Goal: Task Accomplishment & Management: Use online tool/utility

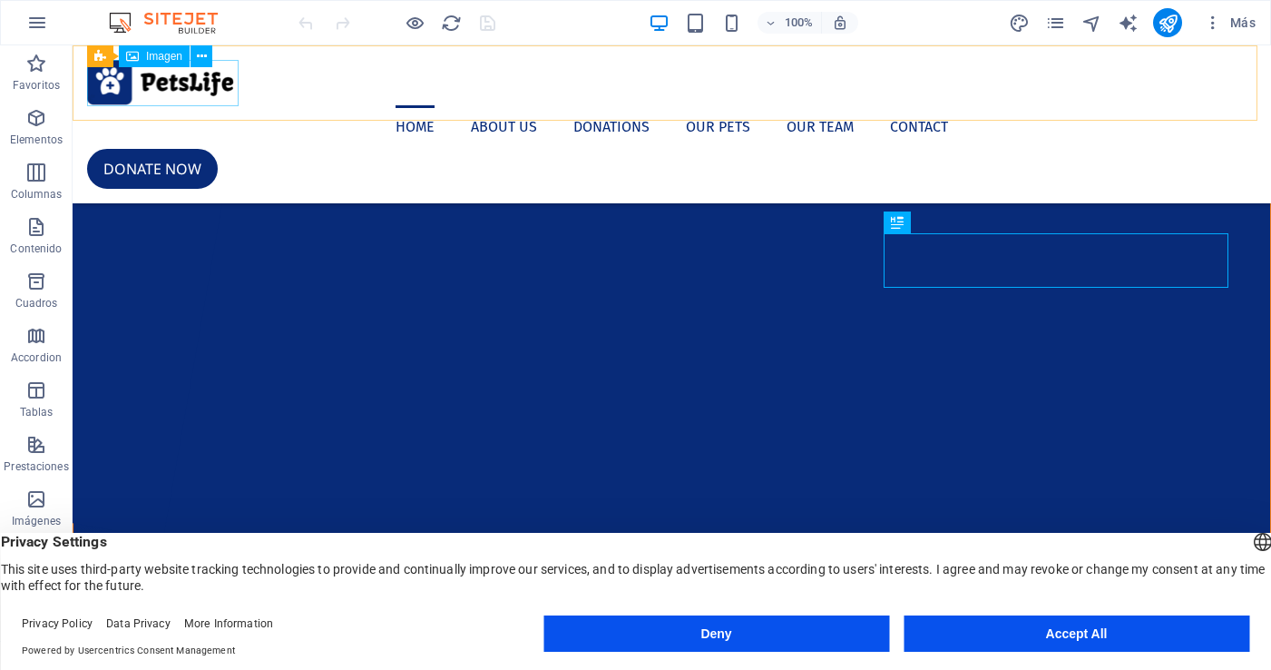
click at [112, 88] on figure at bounding box center [671, 82] width 1169 height 45
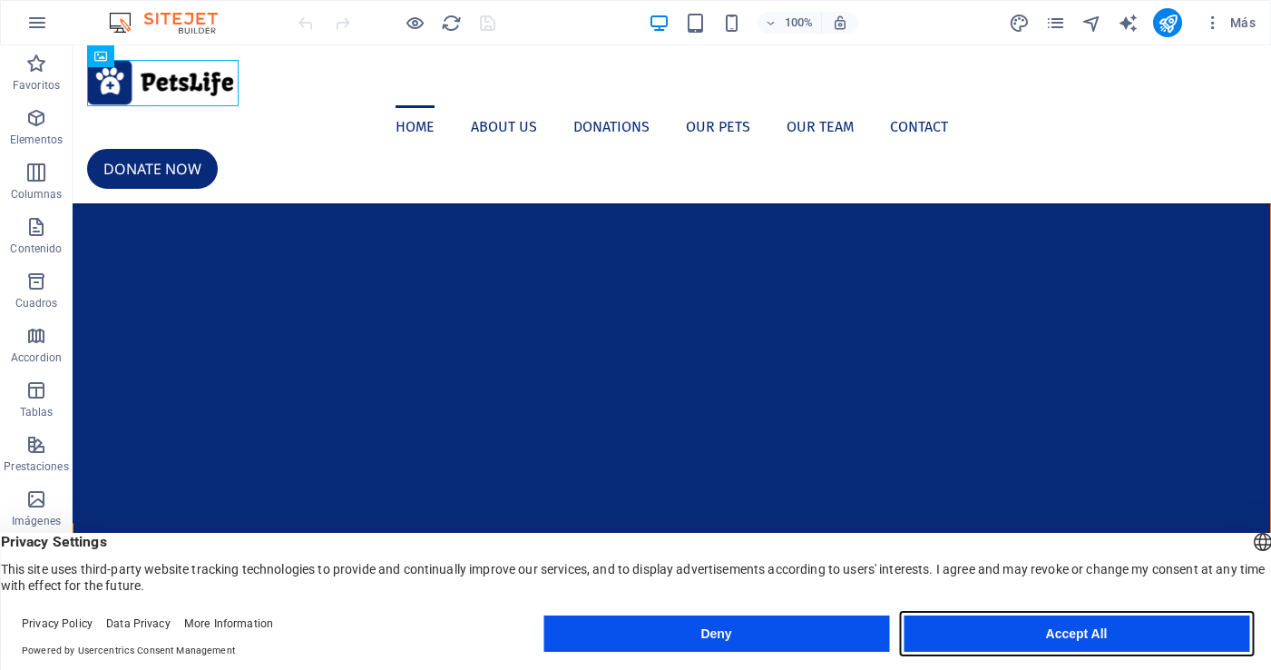
click at [1084, 628] on button "Accept All" at bounding box center [1077, 633] width 346 height 36
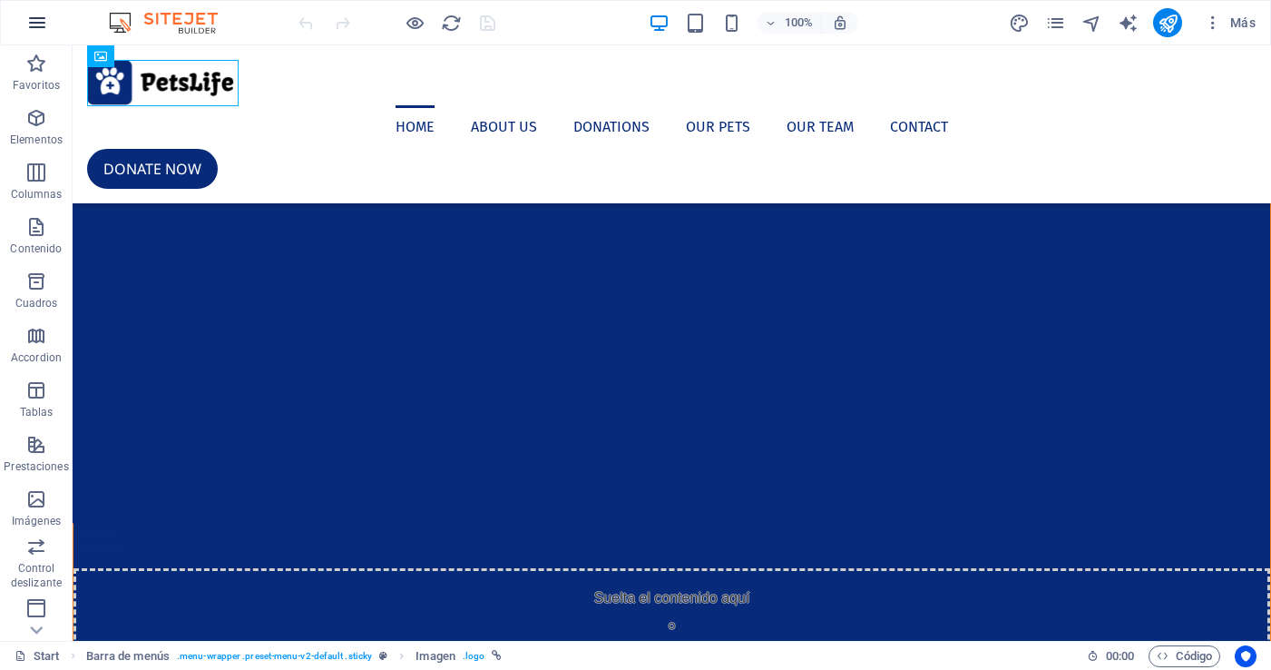
click at [37, 20] on icon "button" at bounding box center [37, 23] width 22 height 22
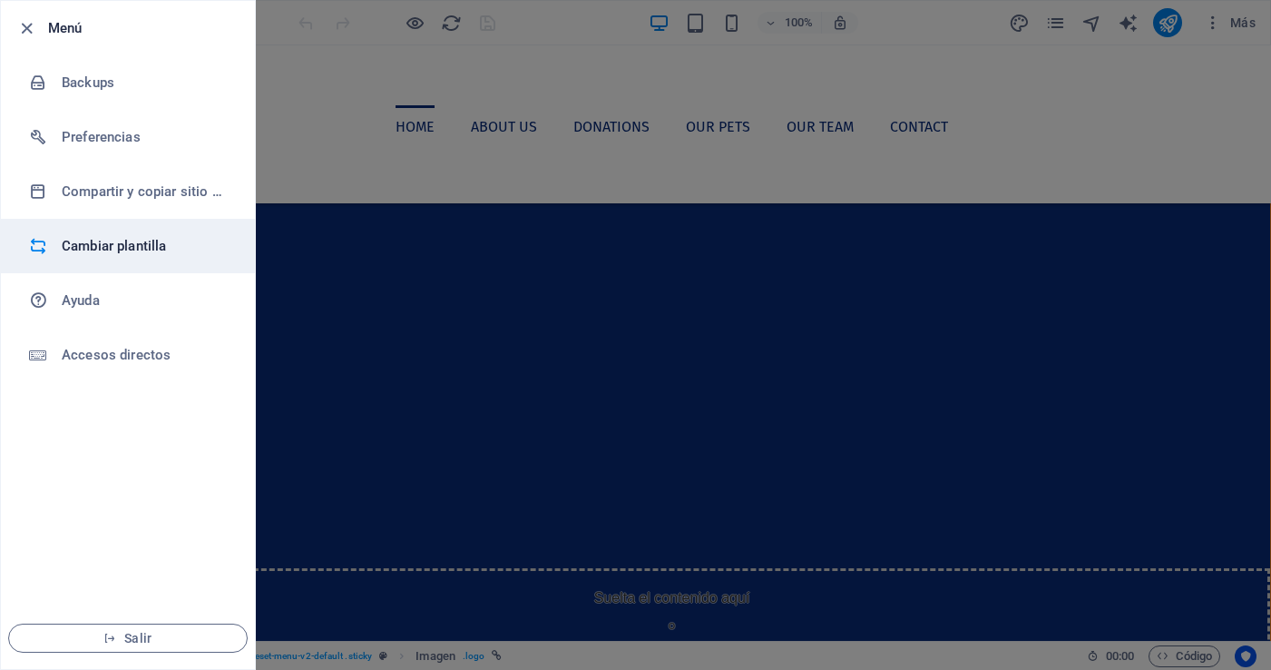
click at [90, 239] on h6 "Cambiar plantilla" at bounding box center [146, 246] width 168 height 22
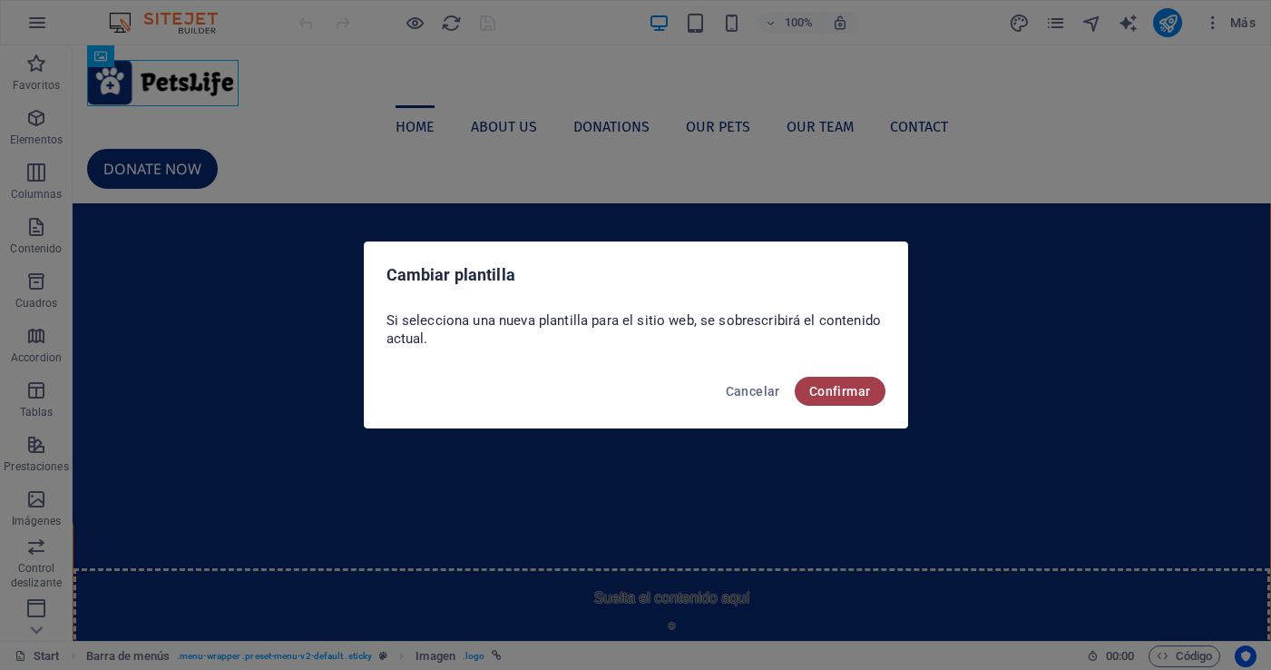
click at [852, 387] on span "Confirmar" at bounding box center [840, 391] width 62 height 15
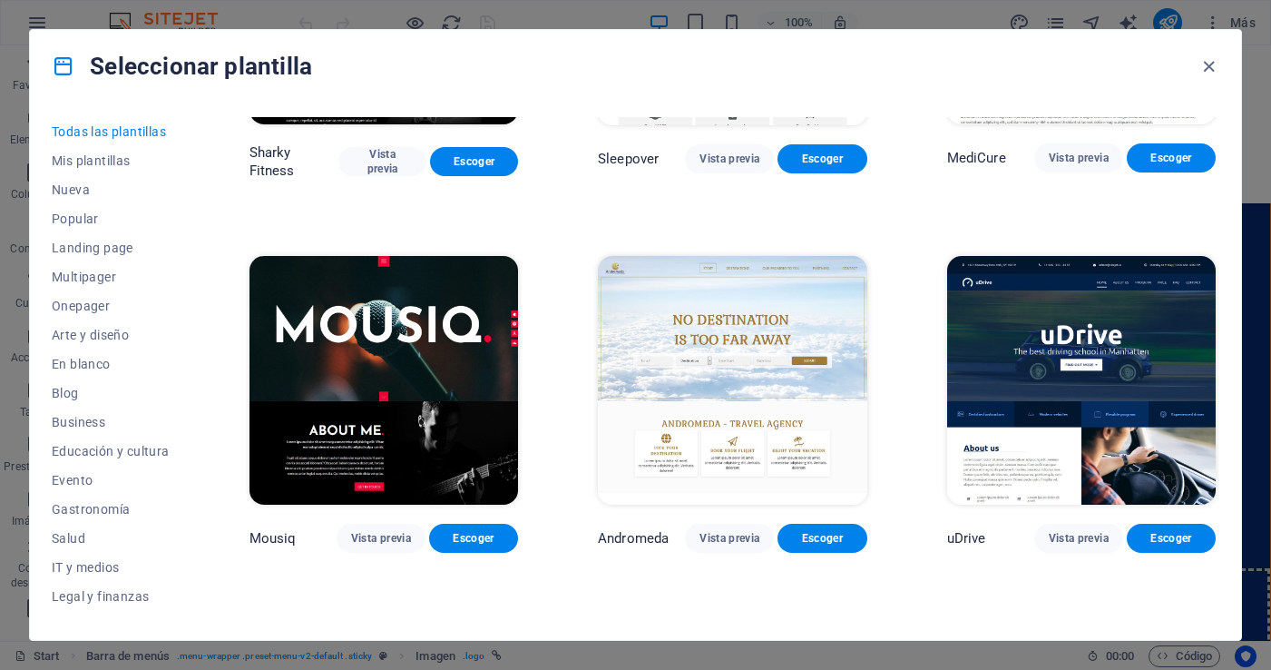
scroll to position [12251, 0]
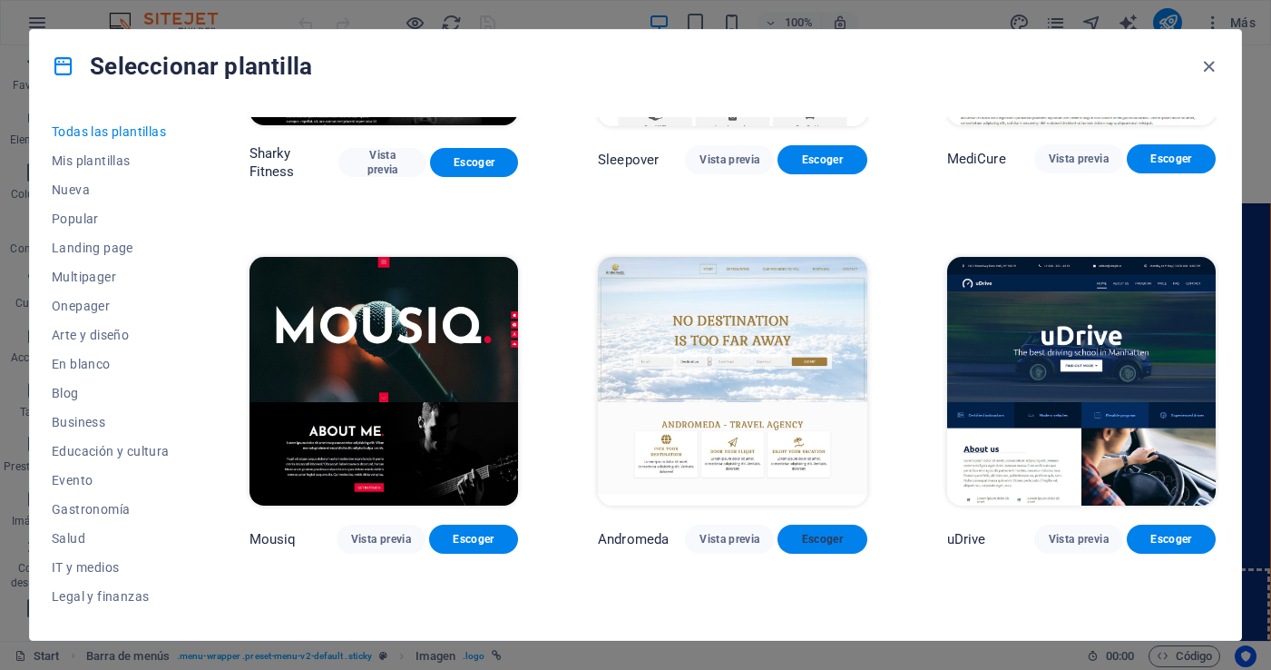
click at [826, 524] on button "Escoger" at bounding box center [821, 538] width 89 height 29
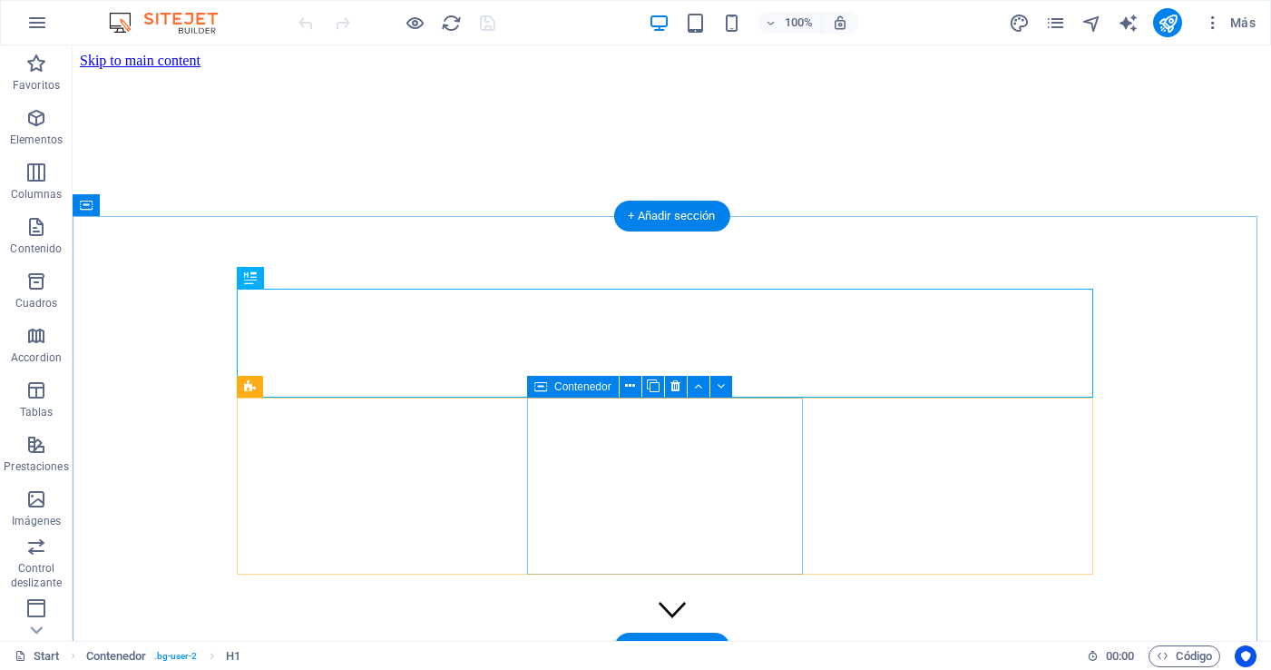
scroll to position [465, 0]
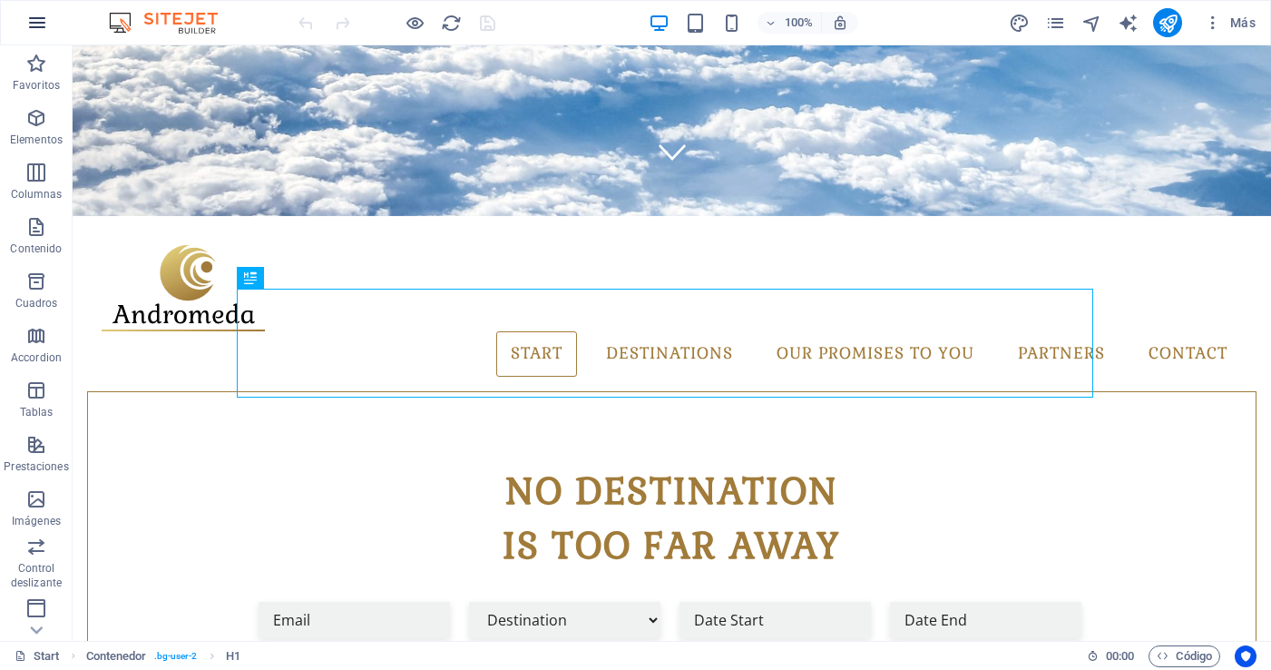
click at [33, 23] on icon "button" at bounding box center [37, 23] width 22 height 22
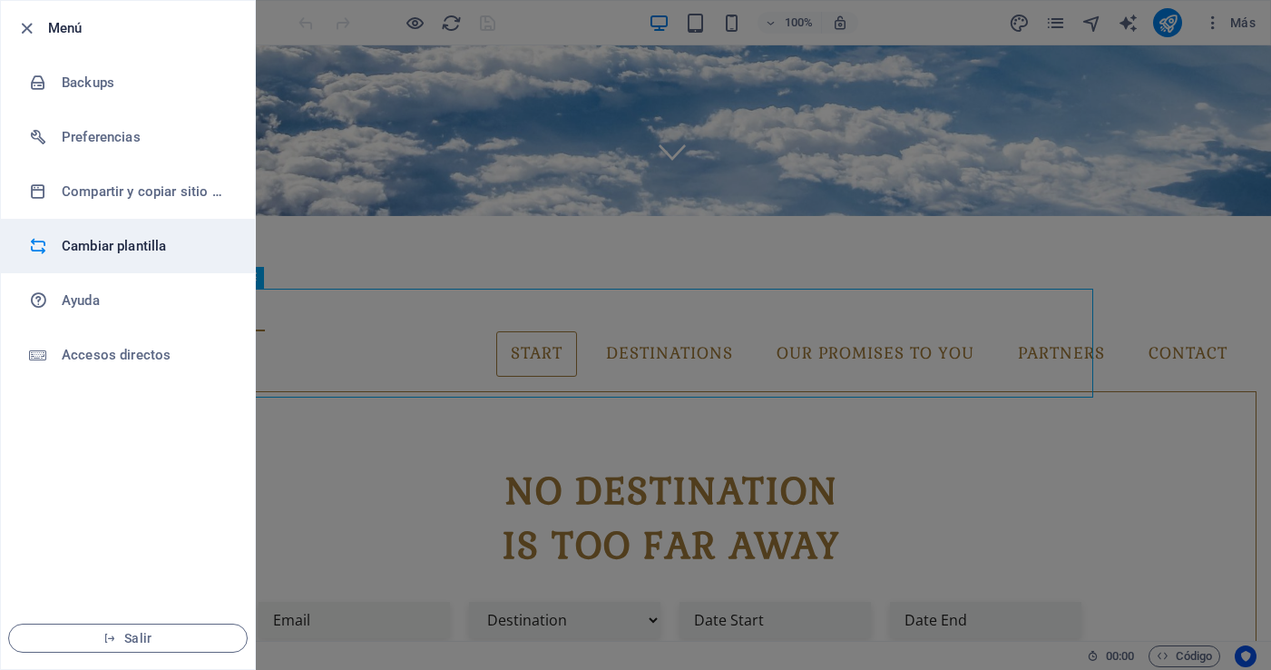
click at [117, 252] on h6 "Cambiar plantilla" at bounding box center [146, 246] width 168 height 22
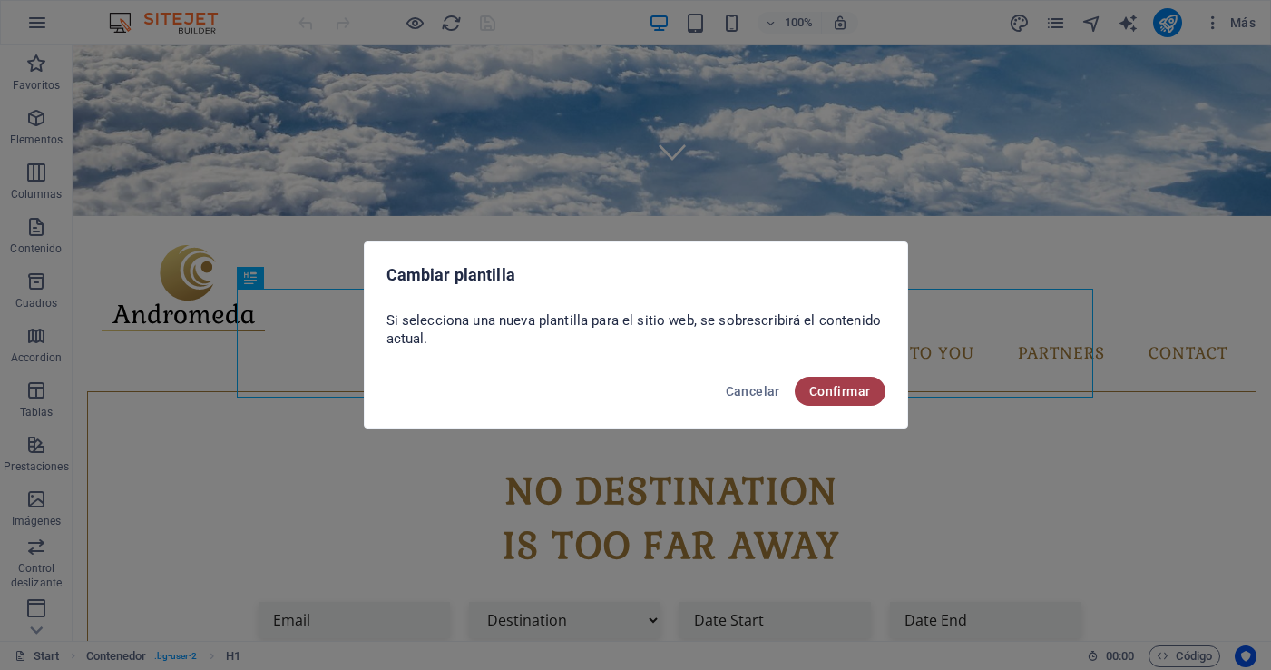
click at [851, 391] on span "Confirmar" at bounding box center [840, 391] width 62 height 15
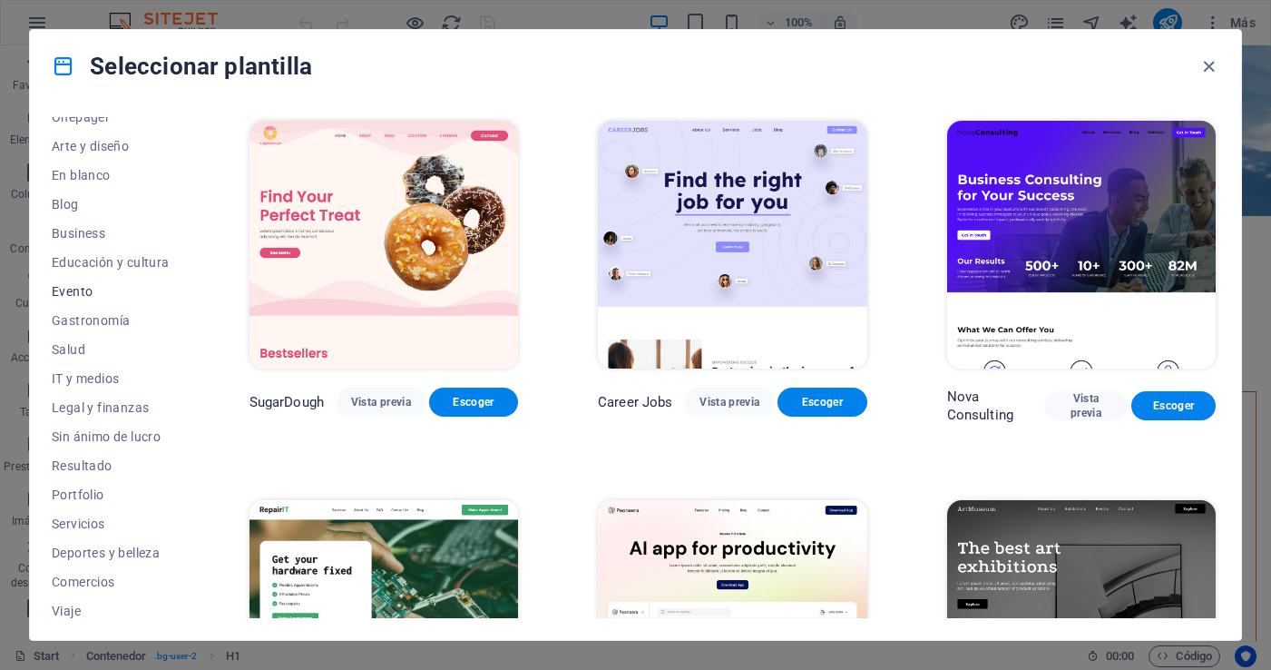
scroll to position [187, 0]
click at [137, 259] on span "Educación y cultura" at bounding box center [111, 264] width 118 height 15
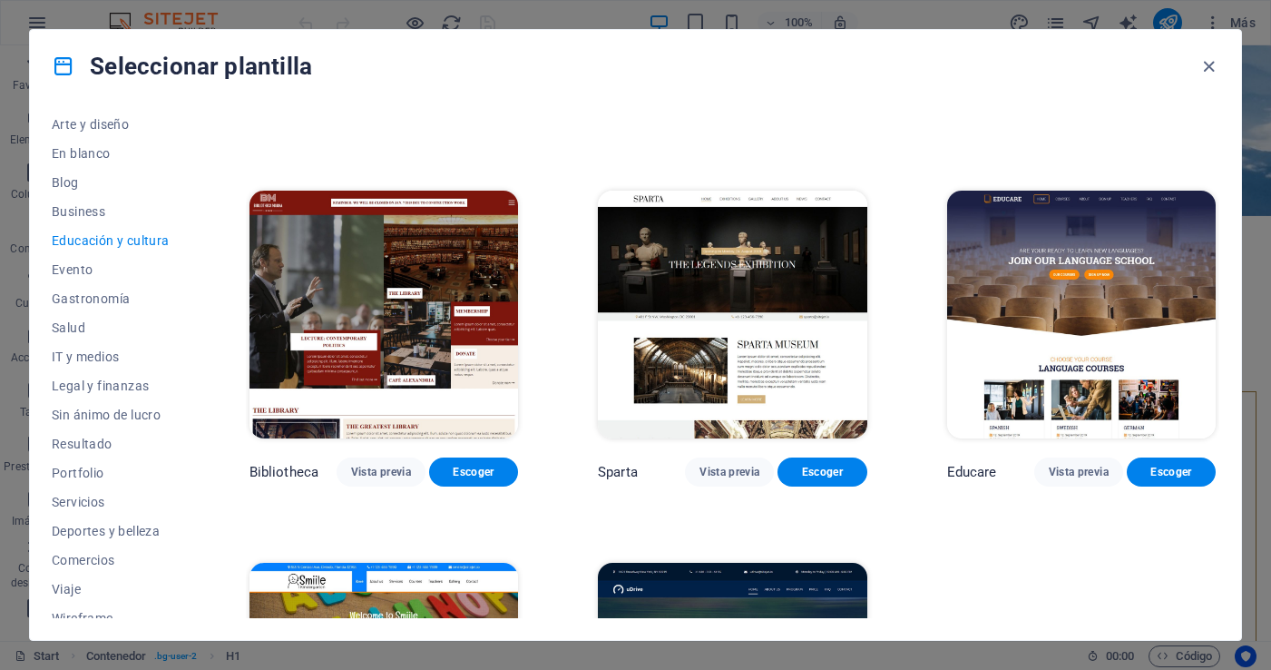
scroll to position [211, 0]
click at [154, 416] on span "Sin ánimo de lucro" at bounding box center [111, 413] width 118 height 15
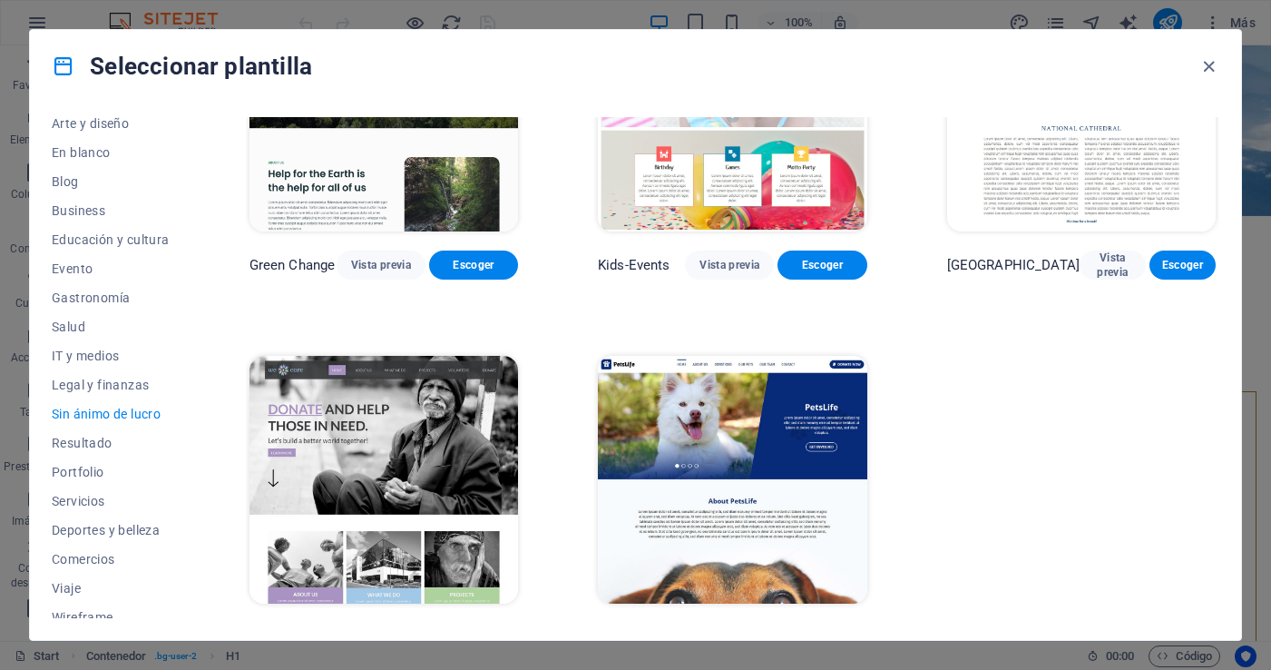
scroll to position [173, 0]
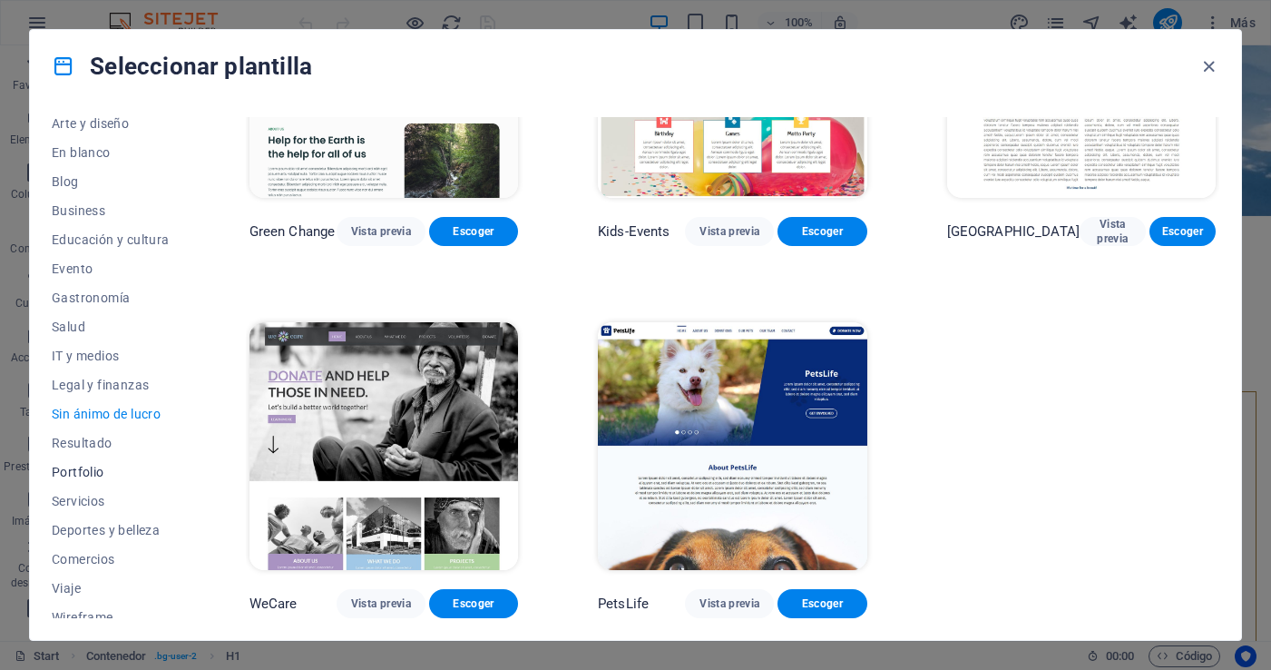
click at [72, 470] on span "Portfolio" at bounding box center [111, 471] width 118 height 15
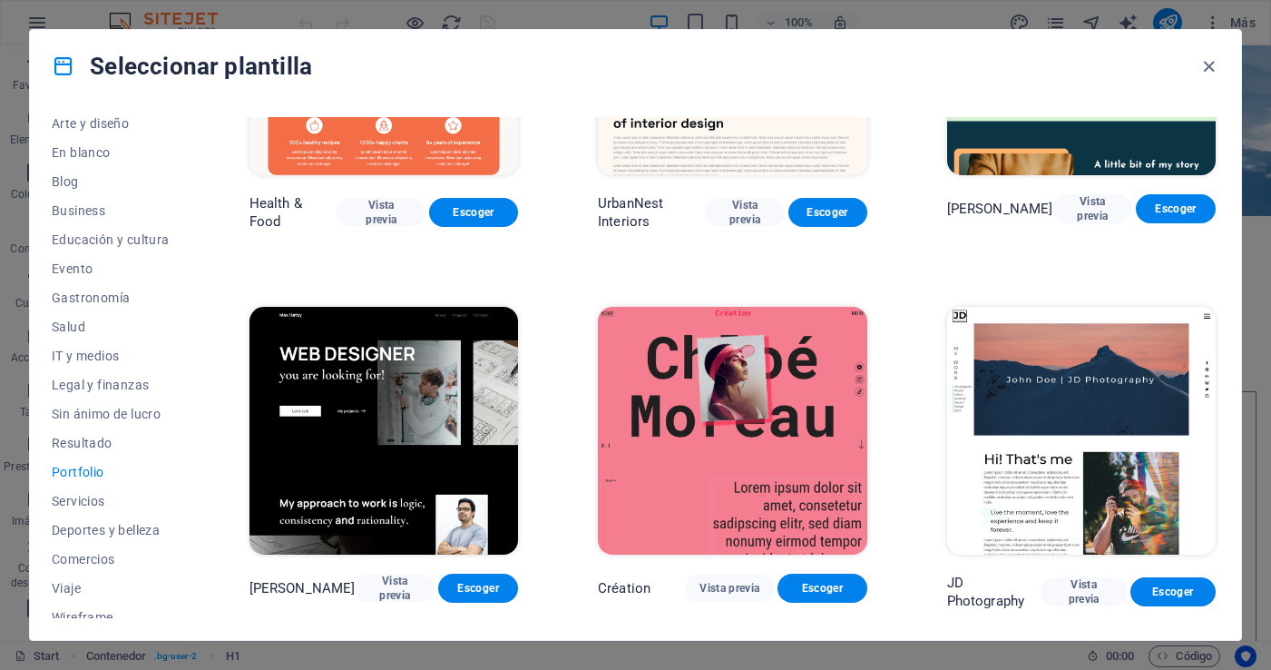
scroll to position [0, 0]
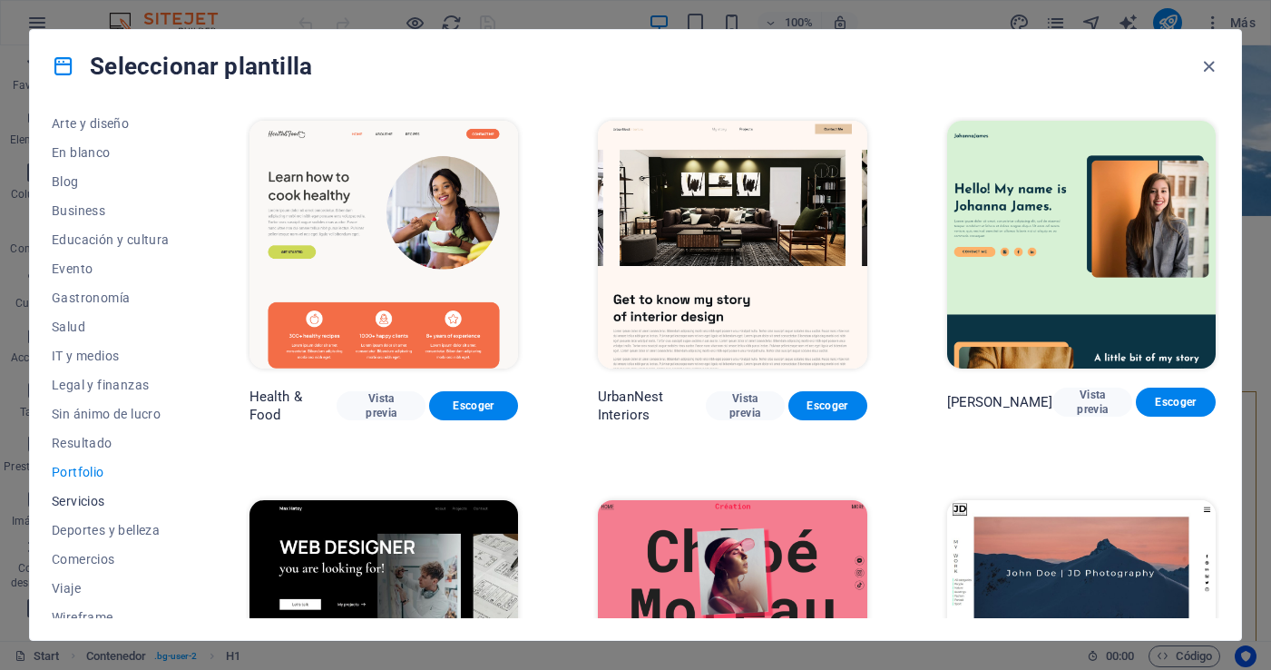
click at [96, 500] on span "Servicios" at bounding box center [111, 501] width 118 height 15
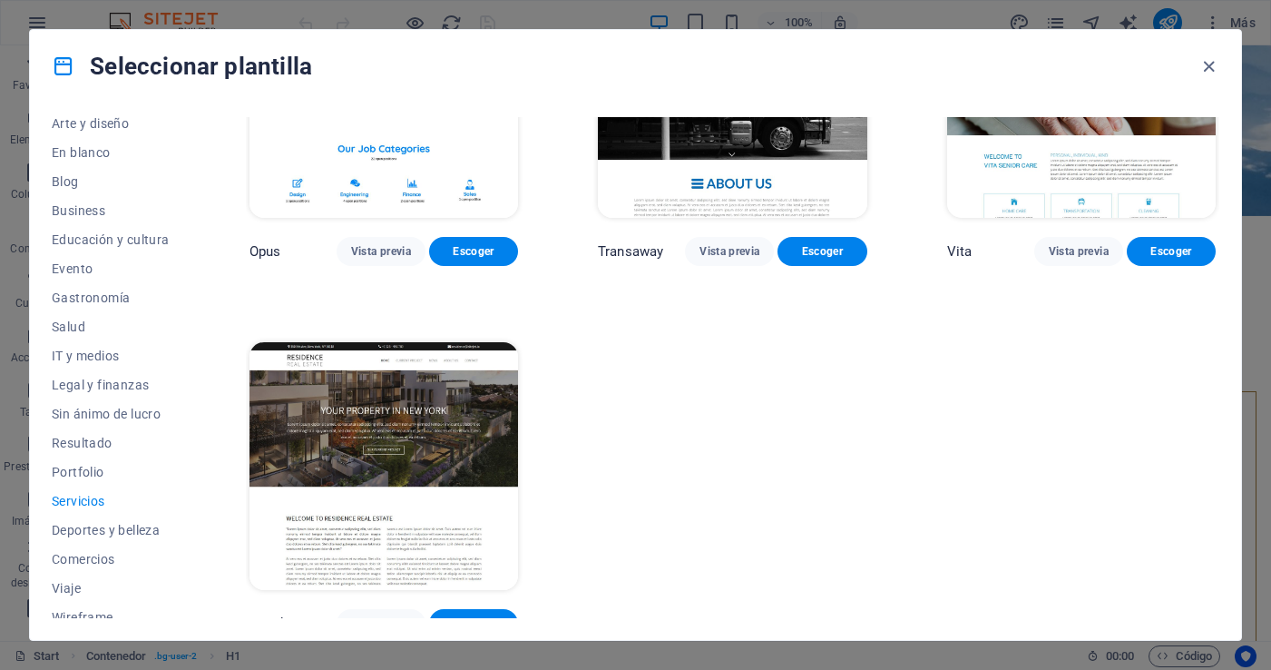
scroll to position [225, 0]
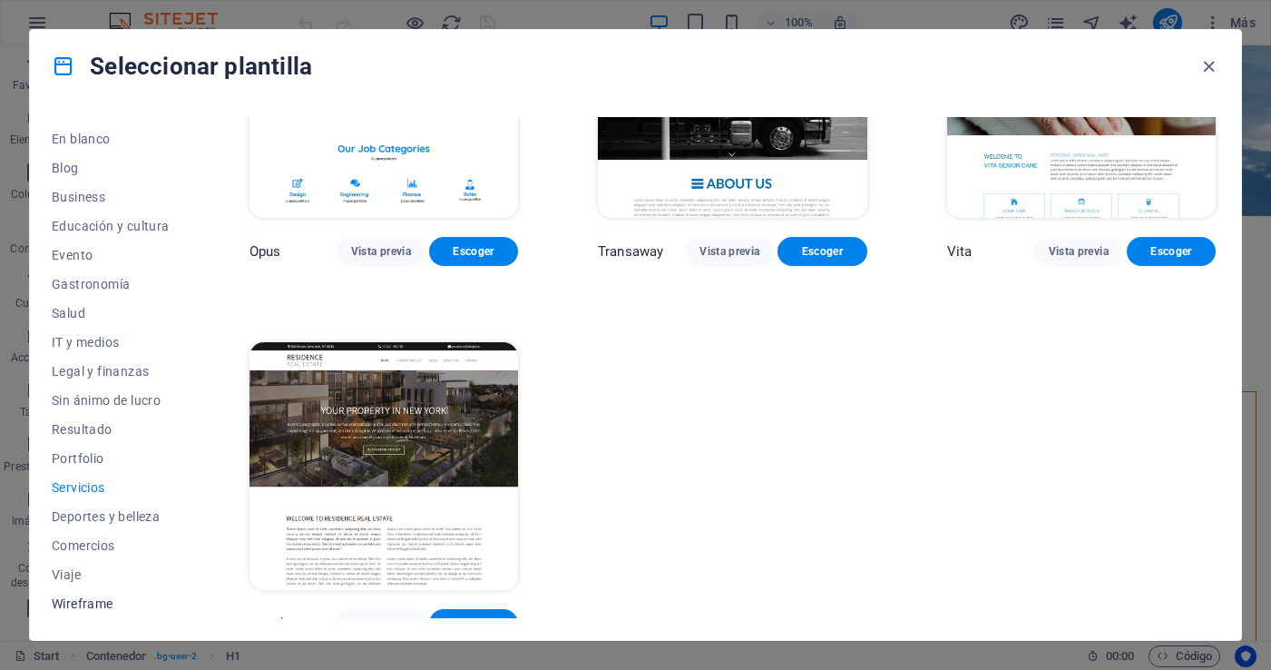
click at [99, 602] on span "Wireframe" at bounding box center [111, 603] width 118 height 15
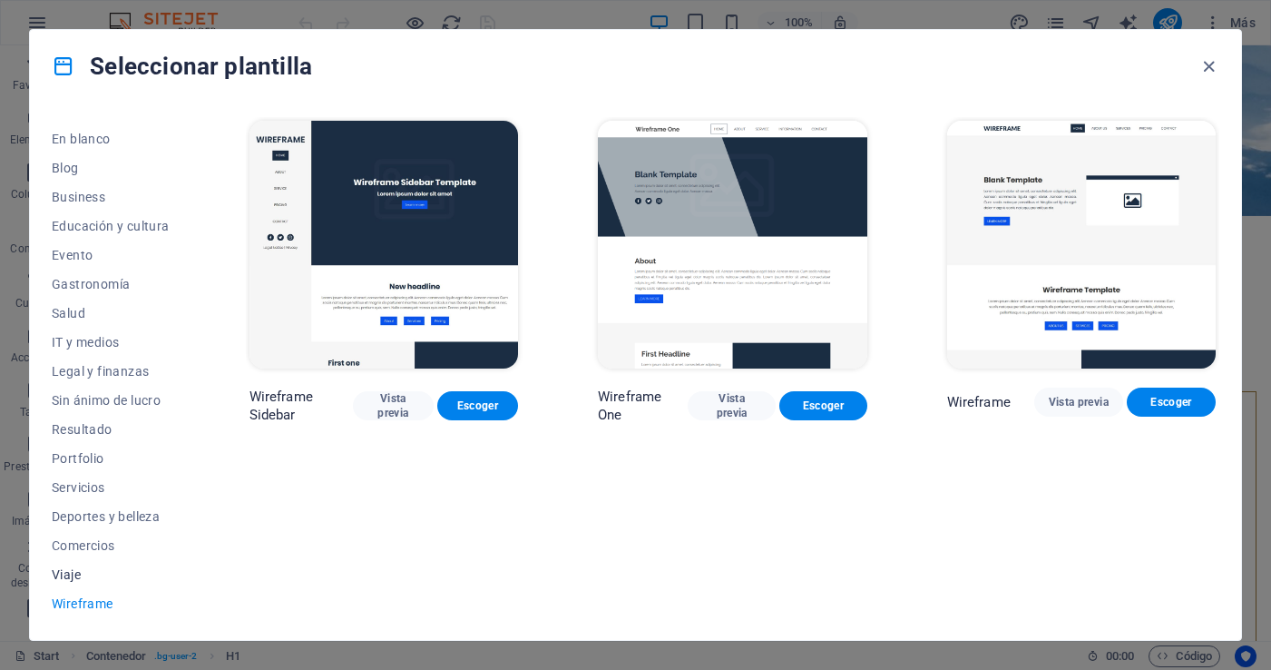
click at [74, 572] on span "Viaje" at bounding box center [111, 574] width 118 height 15
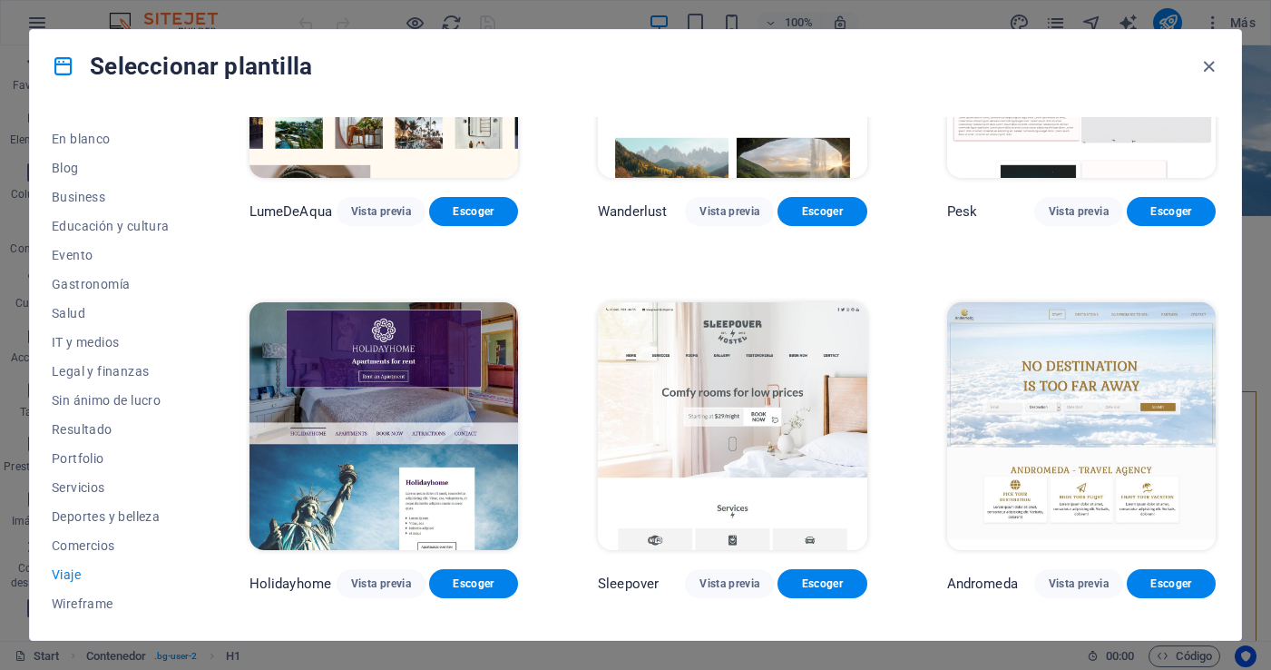
scroll to position [192, 0]
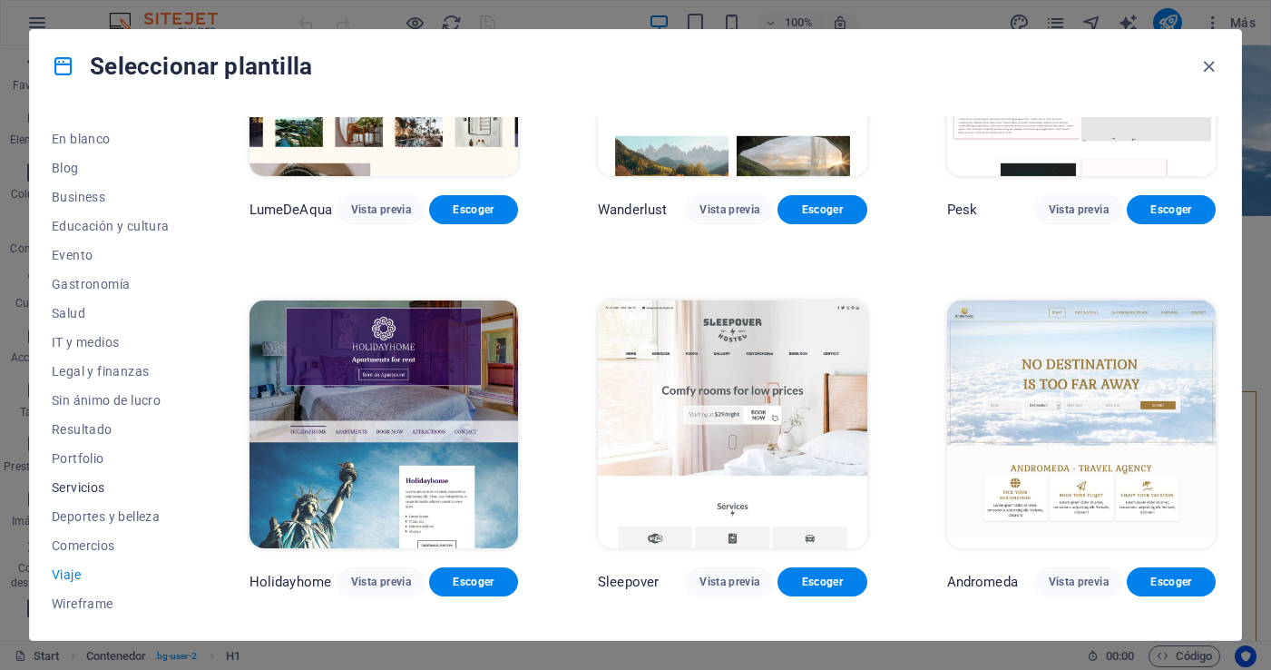
click at [96, 488] on span "Servicios" at bounding box center [111, 487] width 118 height 15
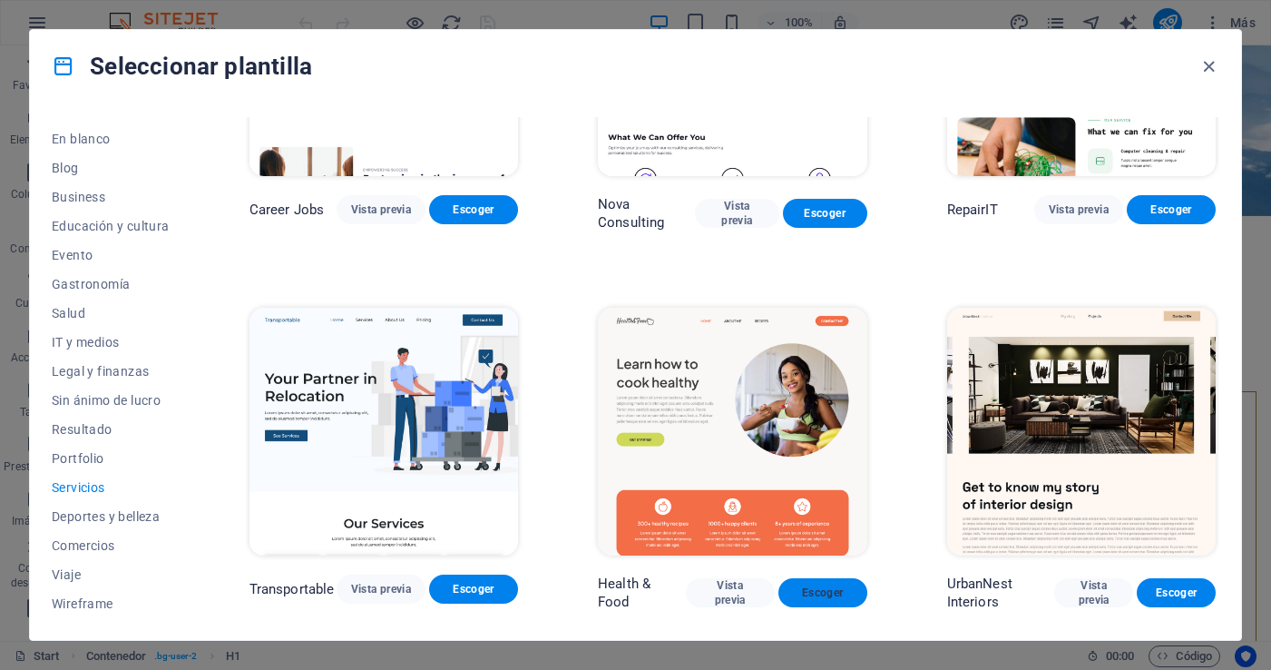
click at [836, 586] on span "Escoger" at bounding box center [823, 592] width 60 height 15
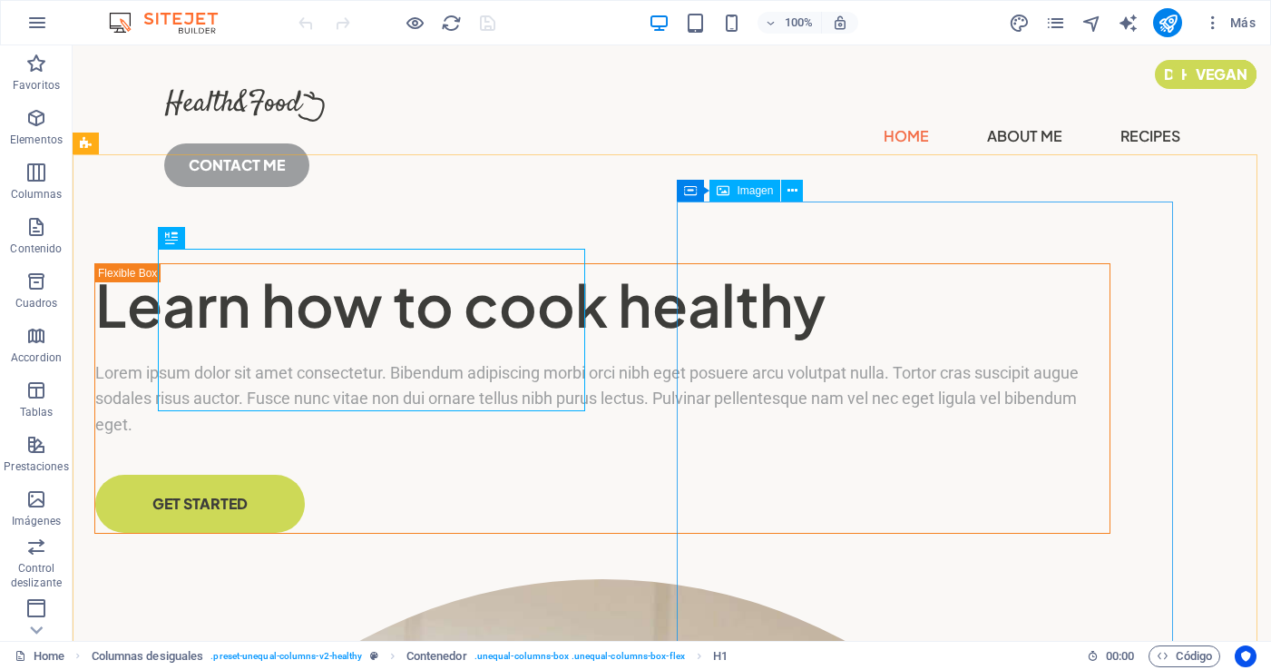
click at [754, 191] on span "Imagen" at bounding box center [755, 190] width 36 height 11
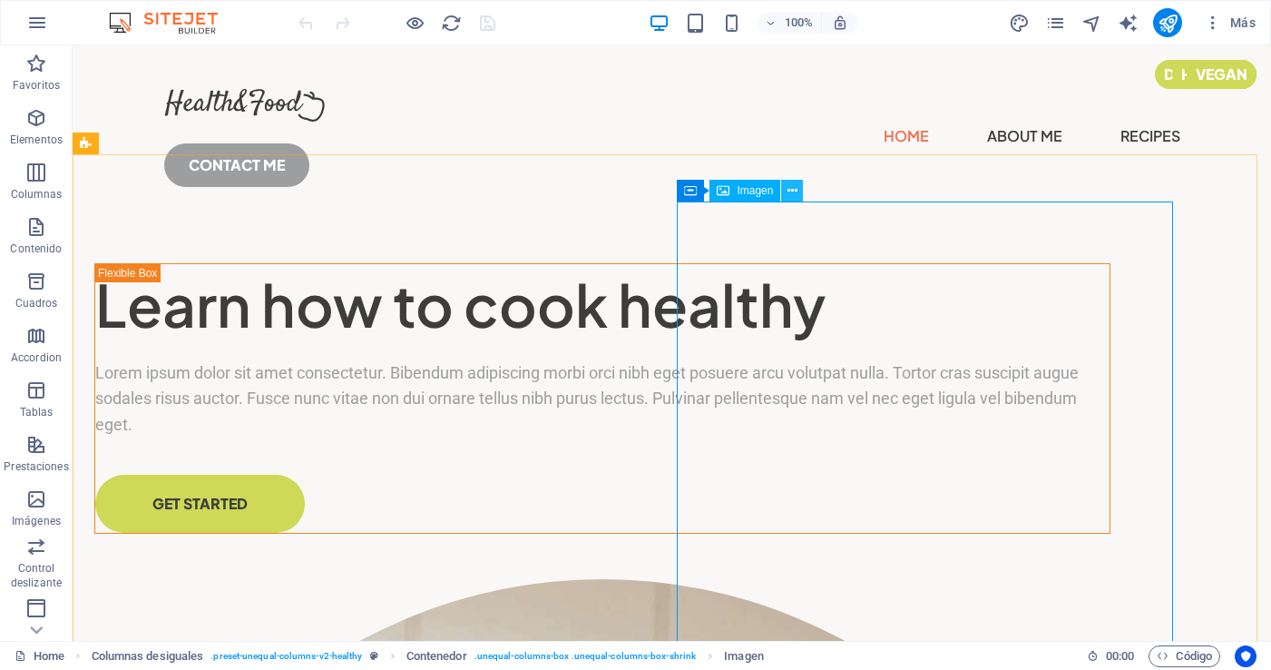
click at [791, 191] on icon at bounding box center [792, 190] width 10 height 19
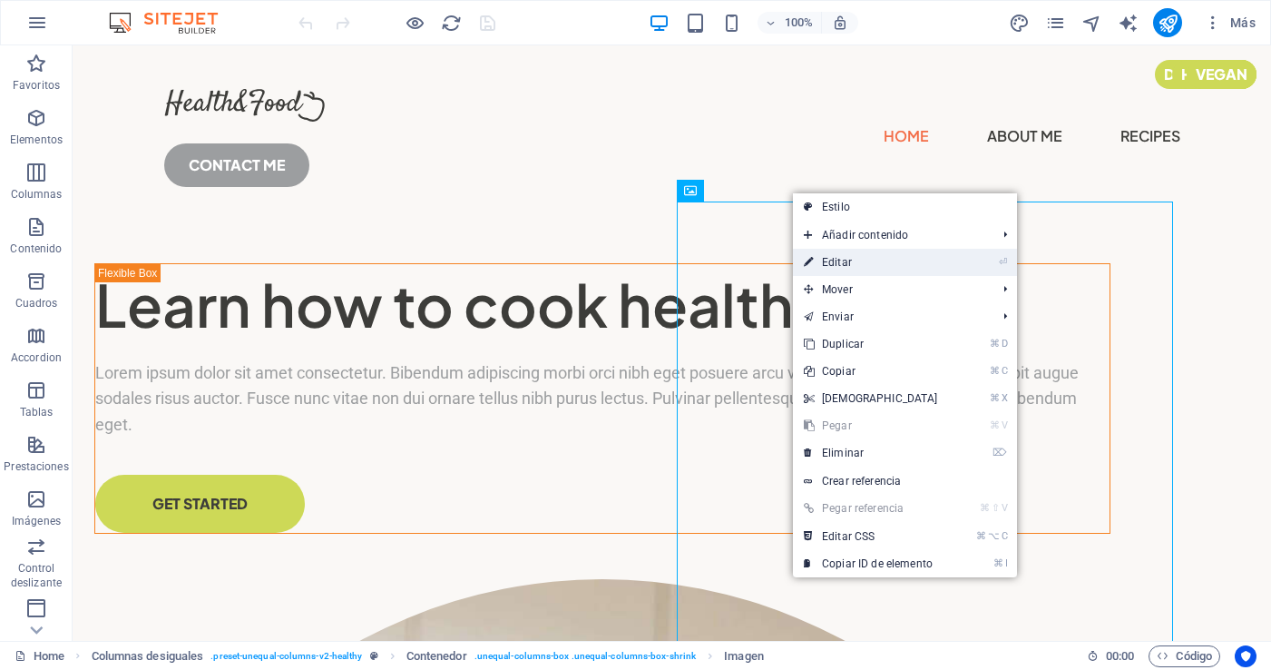
click at [832, 261] on link "⏎ Editar" at bounding box center [871, 262] width 156 height 27
select select "%"
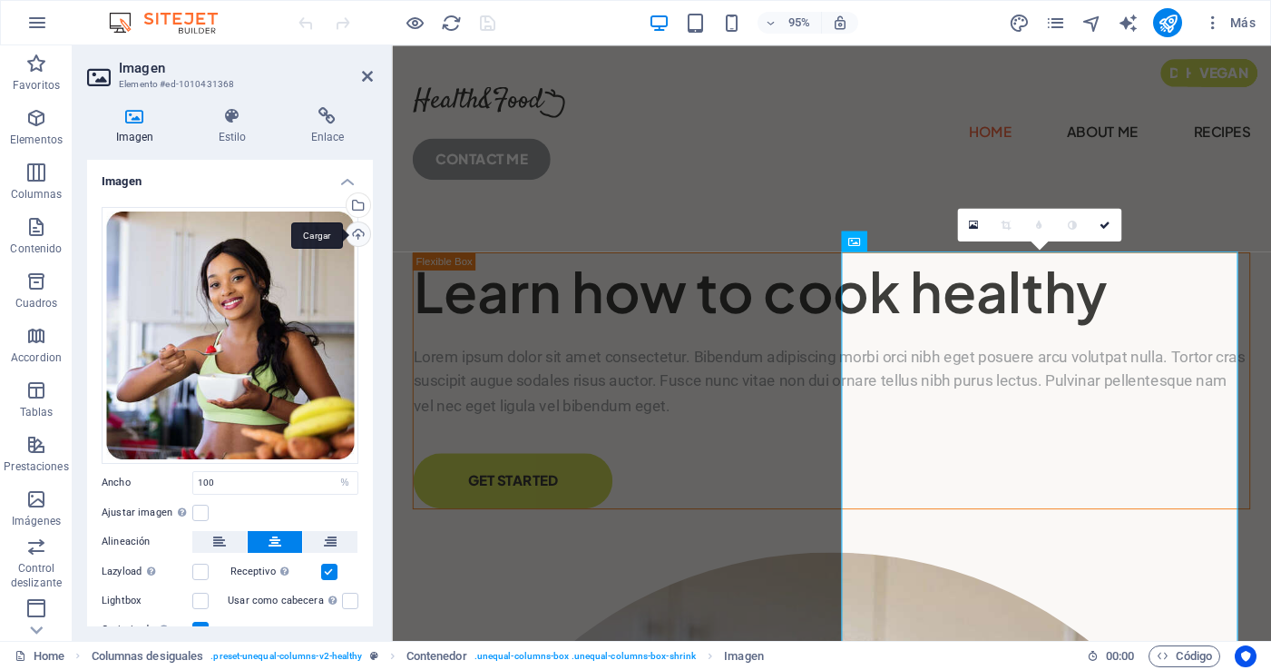
click at [355, 230] on div "Cargar" at bounding box center [356, 235] width 27 height 27
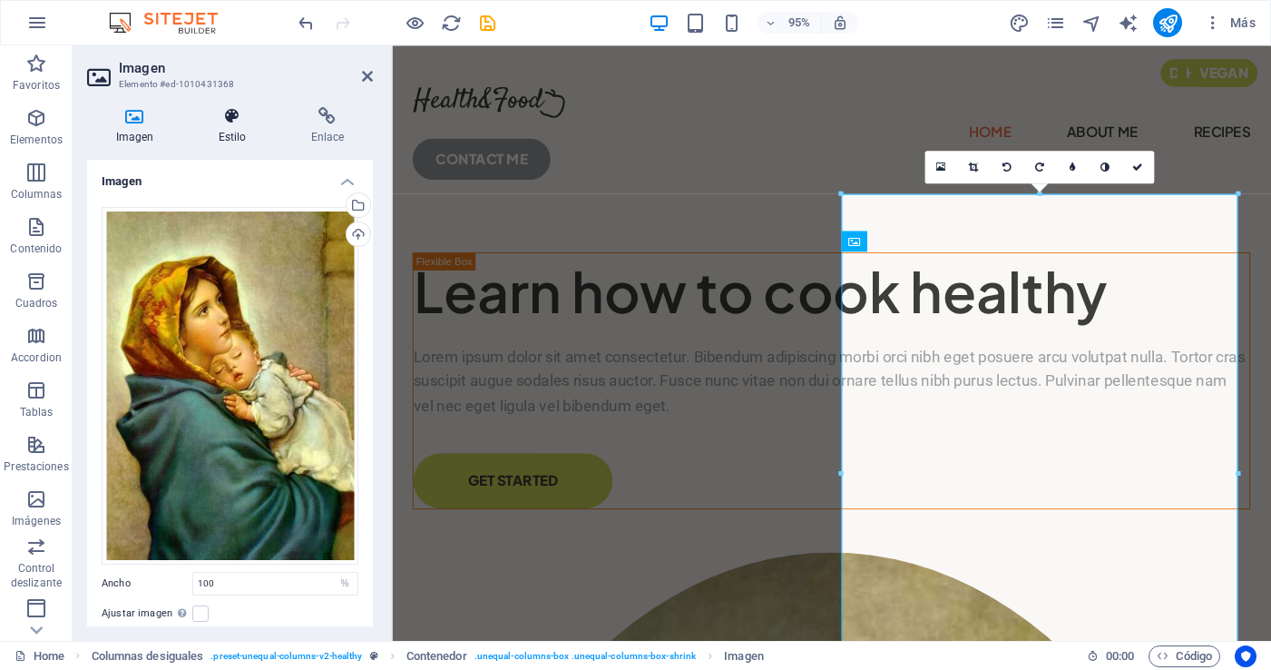
click at [236, 122] on icon at bounding box center [232, 116] width 85 height 18
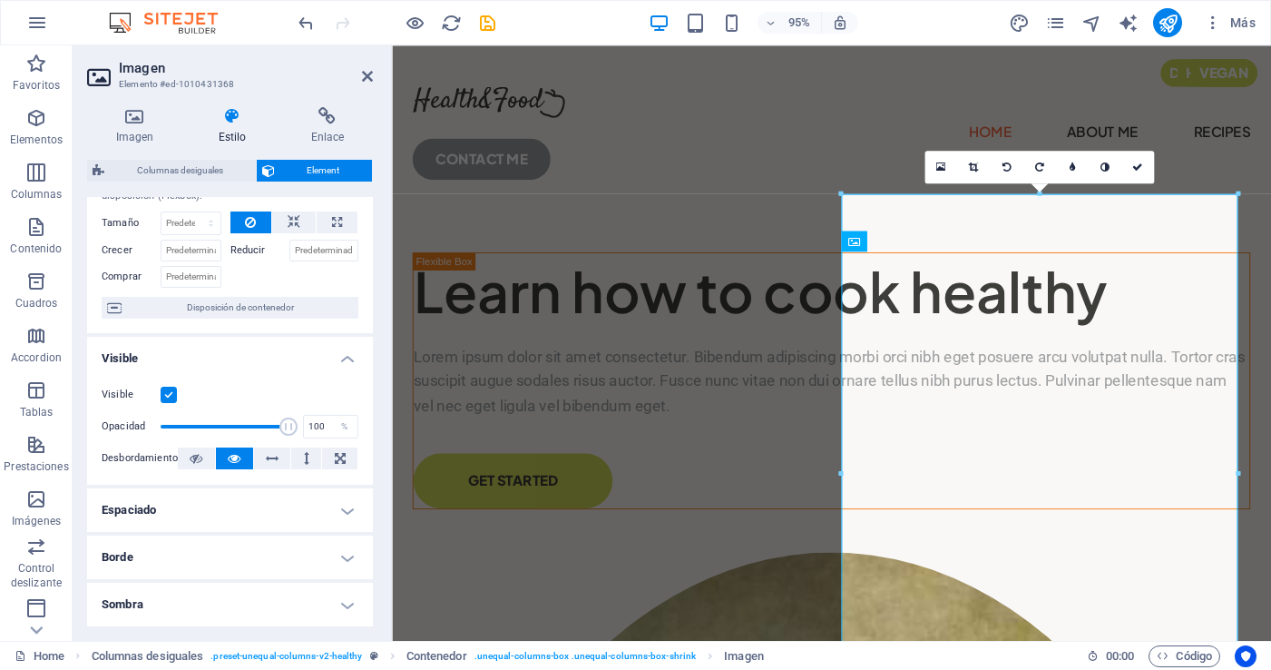
scroll to position [81, 0]
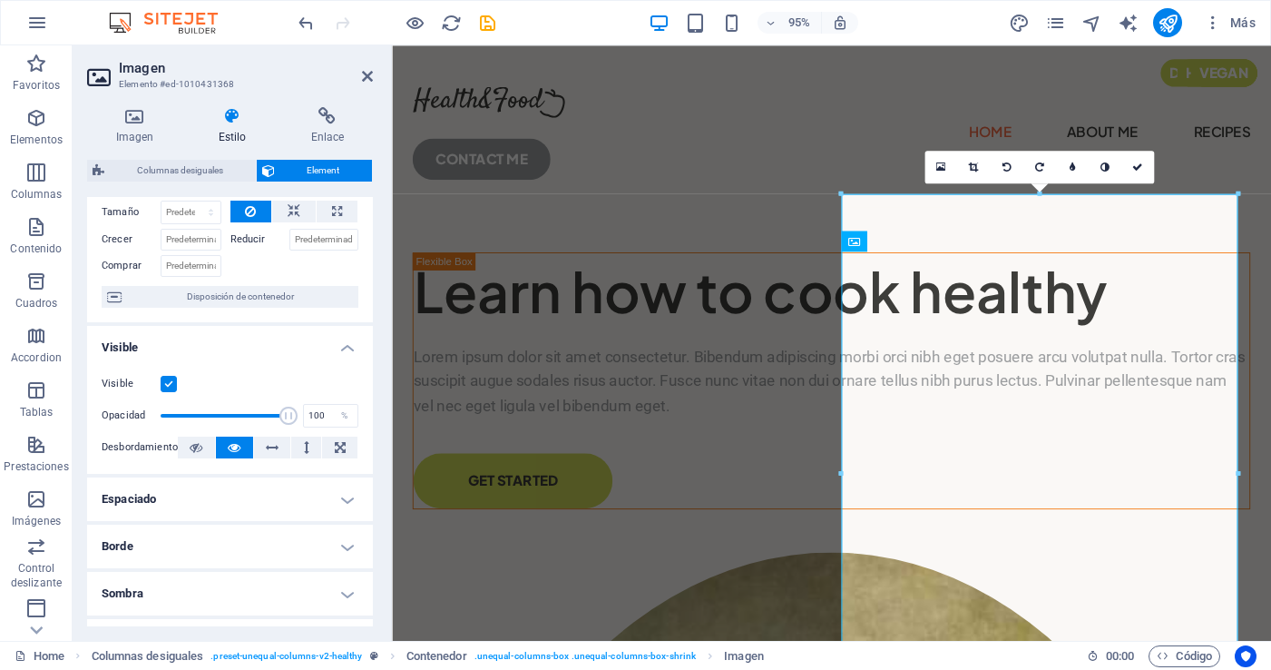
click at [345, 550] on h4 "Borde" at bounding box center [230, 546] width 286 height 44
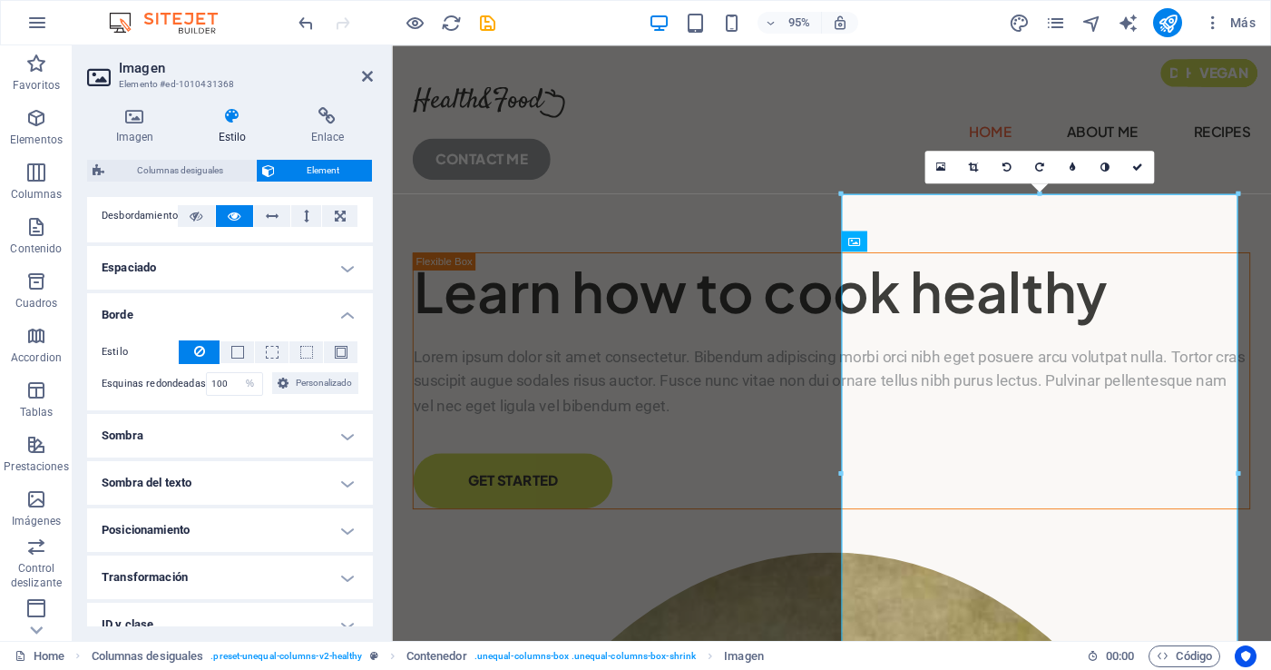
scroll to position [327, 0]
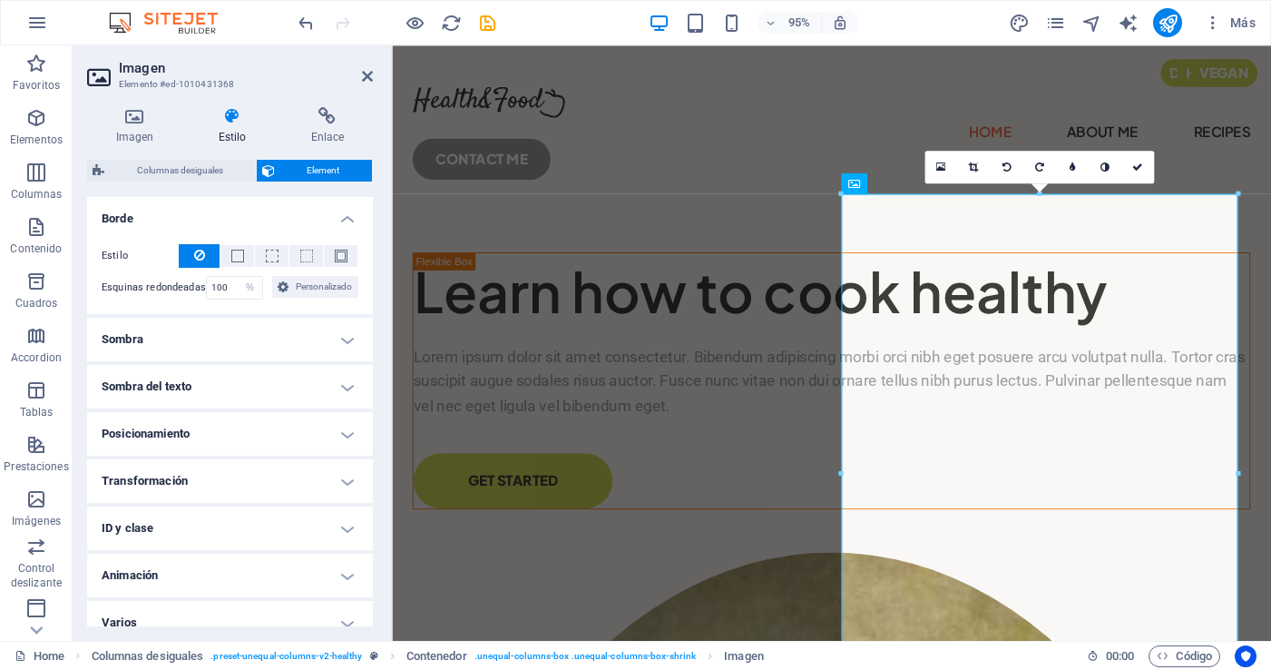
scroll to position [425, 0]
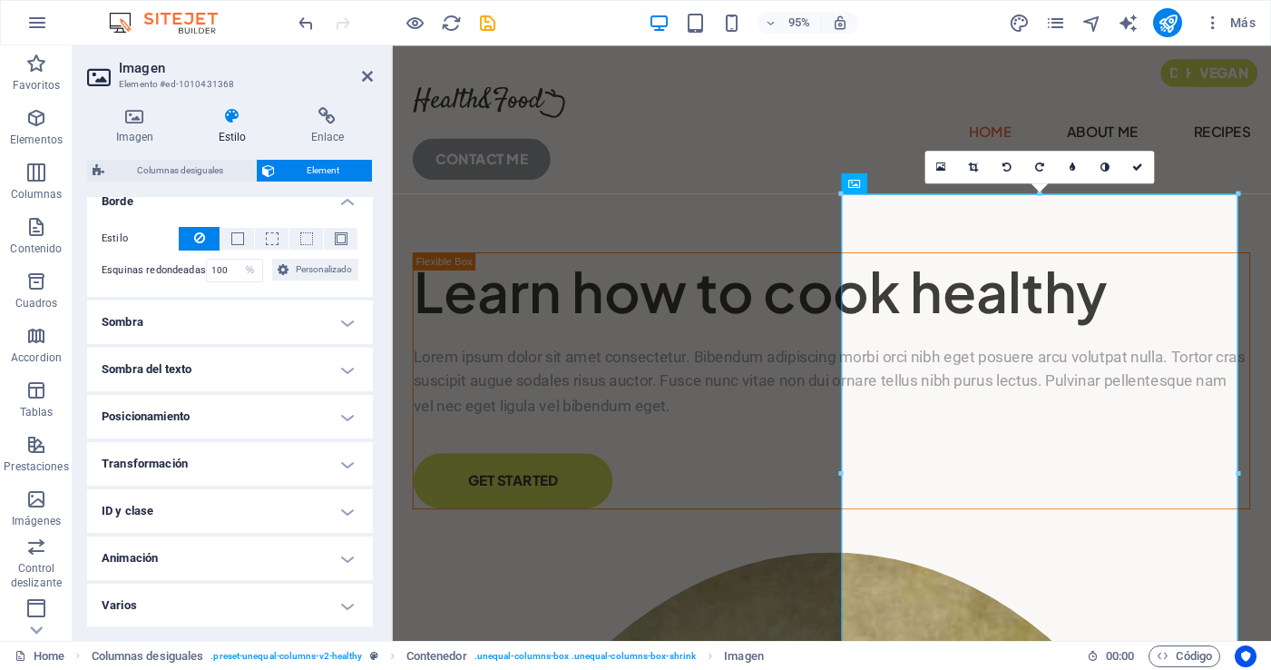
click at [342, 558] on h4 "Animación" at bounding box center [230, 558] width 286 height 44
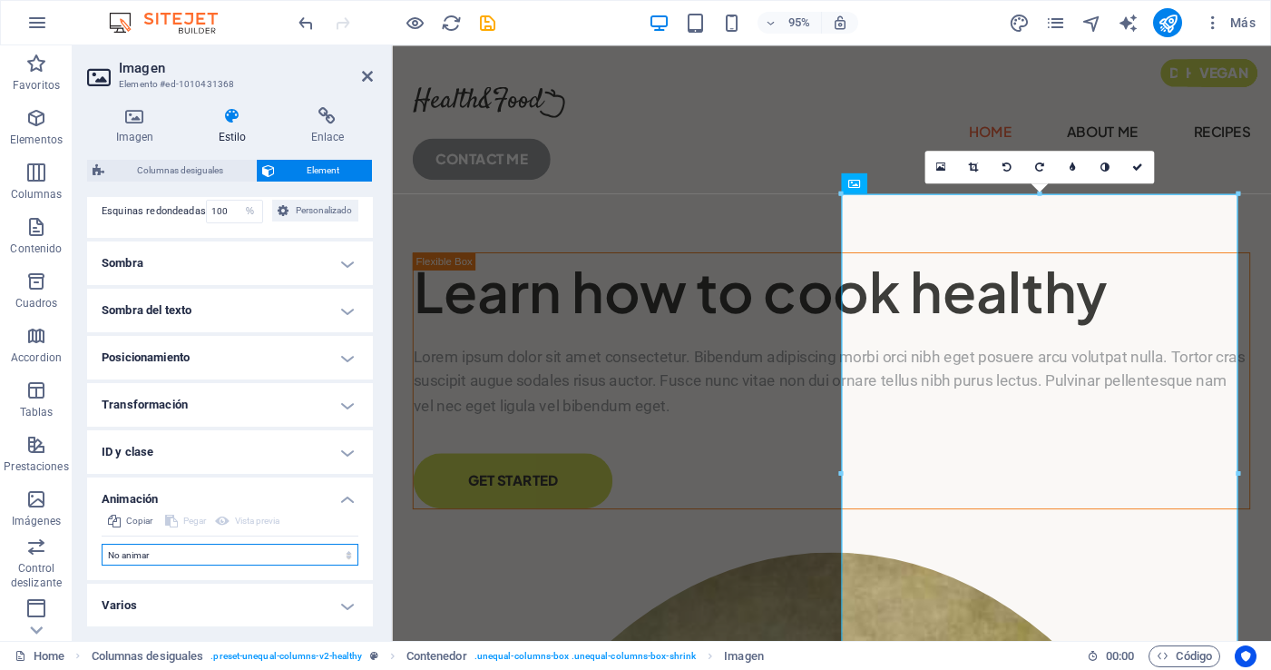
click at [344, 550] on select "No animar Mostrar / Ocultar Subir/bajar Acercar/alejar Deslizar de izquierda a …" at bounding box center [230, 554] width 257 height 22
click at [102, 543] on select "No animar Mostrar / Ocultar Subir/bajar Acercar/alejar Deslizar de izquierda a …" at bounding box center [230, 554] width 257 height 22
click at [342, 601] on h4 "Varios" at bounding box center [230, 605] width 286 height 44
click at [343, 602] on h4 "Varios" at bounding box center [230, 599] width 286 height 33
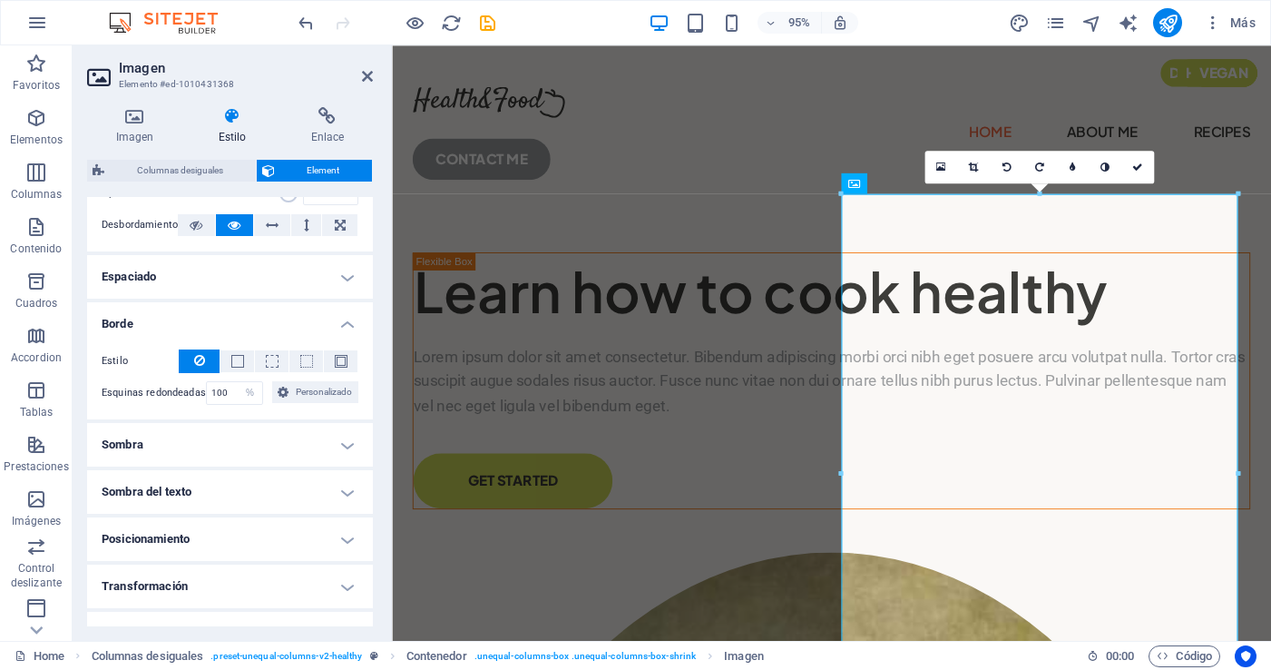
scroll to position [302, 0]
click at [545, 106] on div at bounding box center [855, 105] width 882 height 33
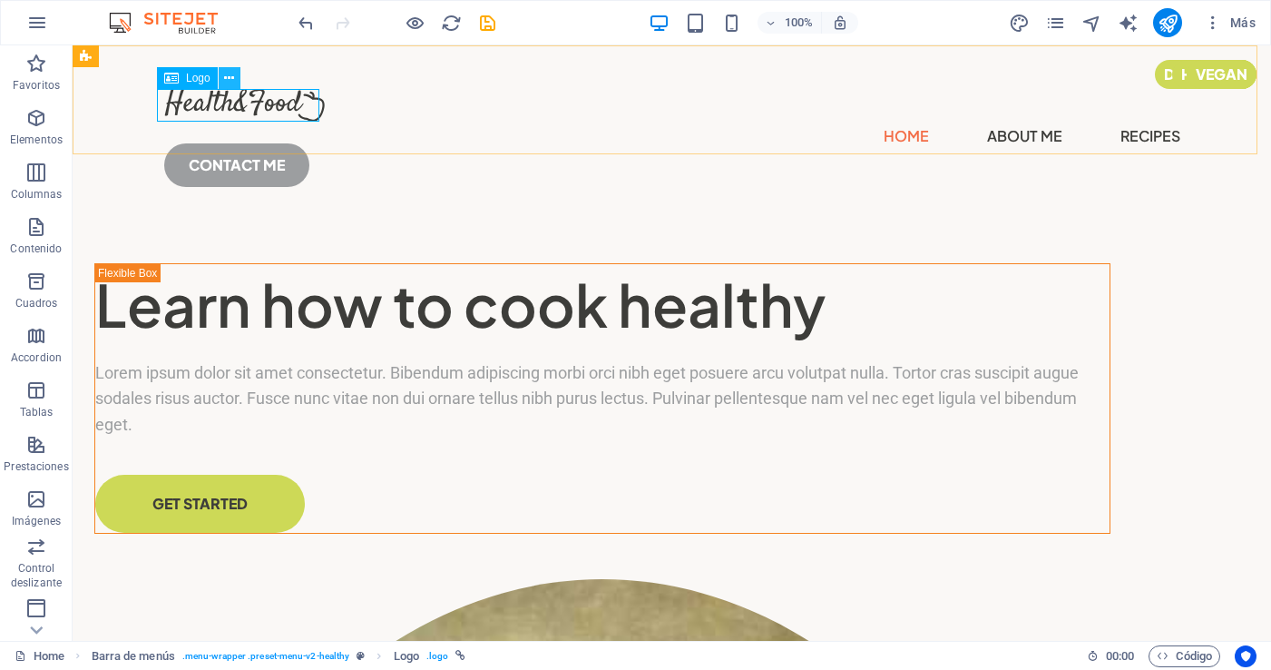
click at [230, 76] on icon at bounding box center [229, 78] width 10 height 19
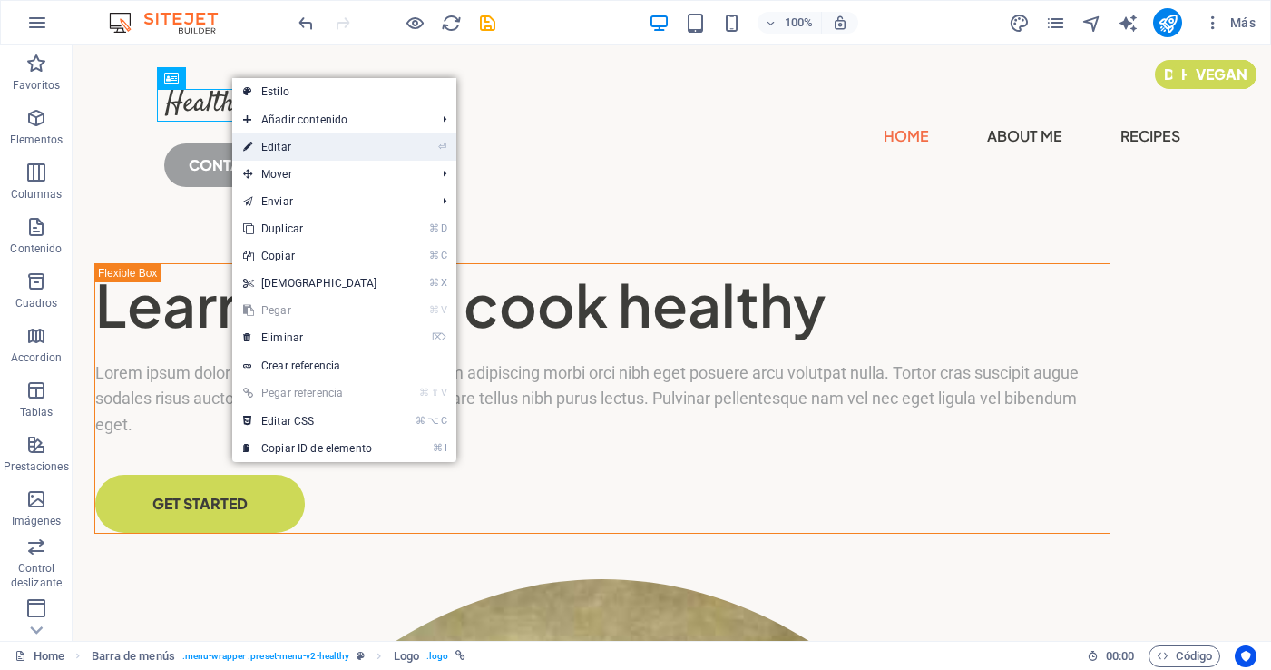
click at [285, 145] on link "⏎ Editar" at bounding box center [310, 146] width 156 height 27
select select "px"
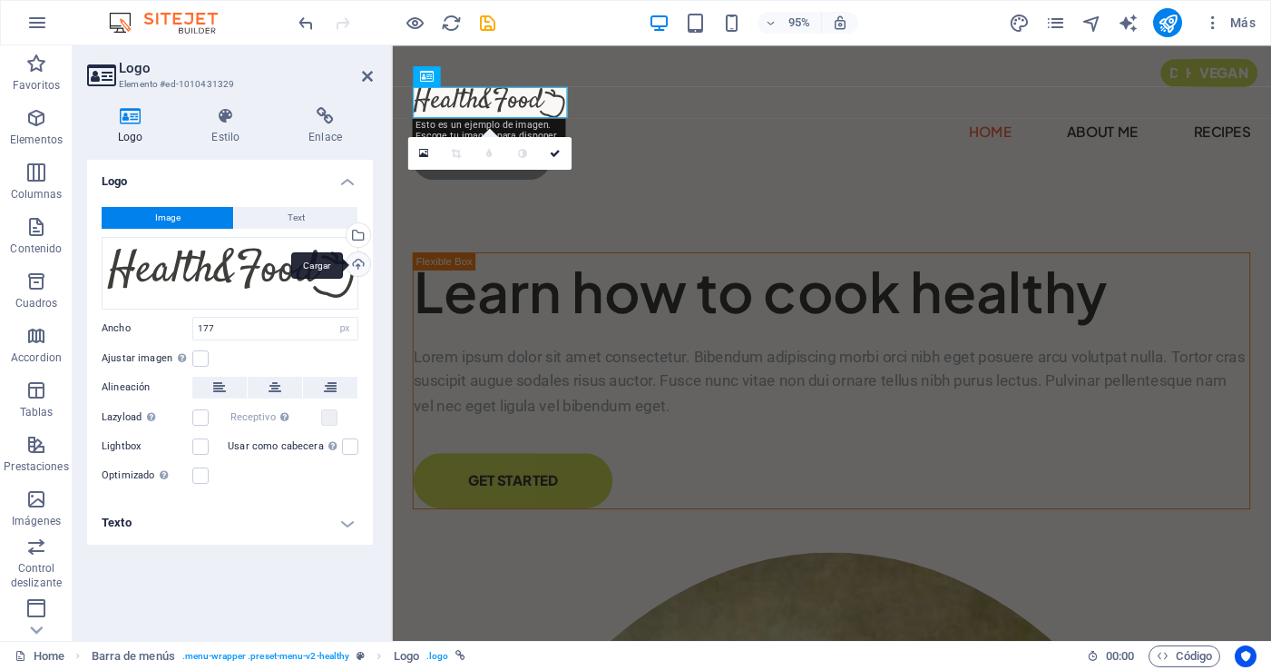
click at [357, 266] on div "Cargar" at bounding box center [356, 265] width 27 height 27
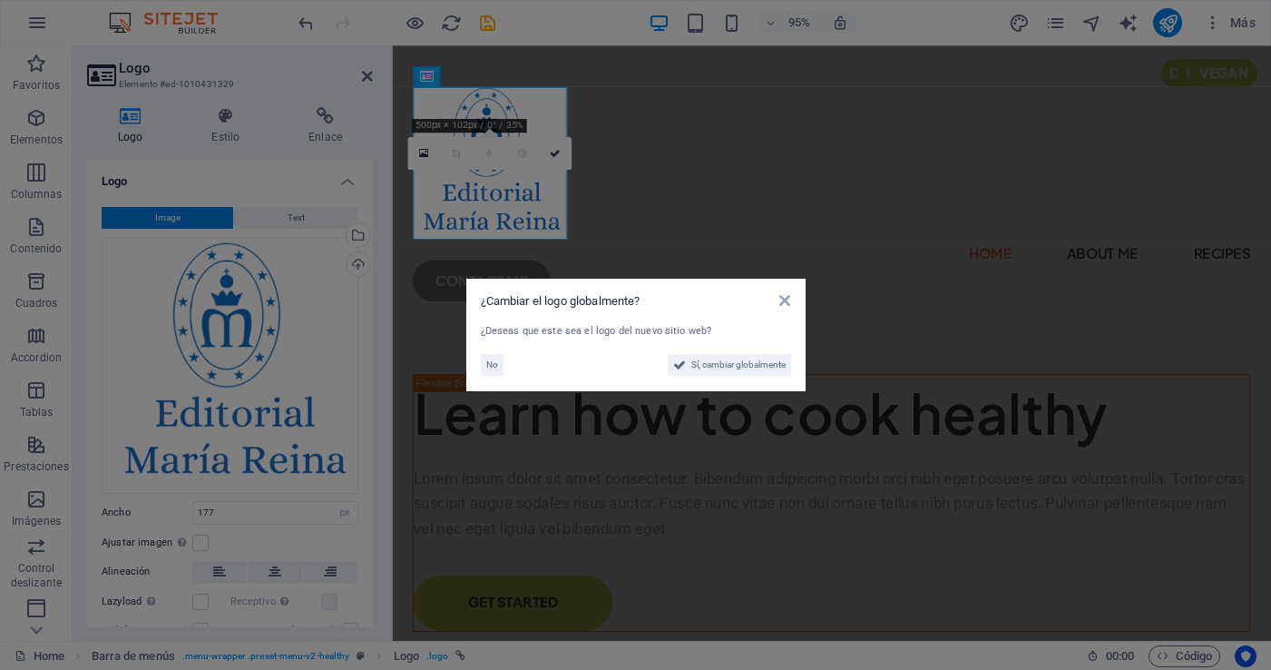
click at [721, 366] on span "Sí, cambiar globalmente" at bounding box center [738, 365] width 94 height 22
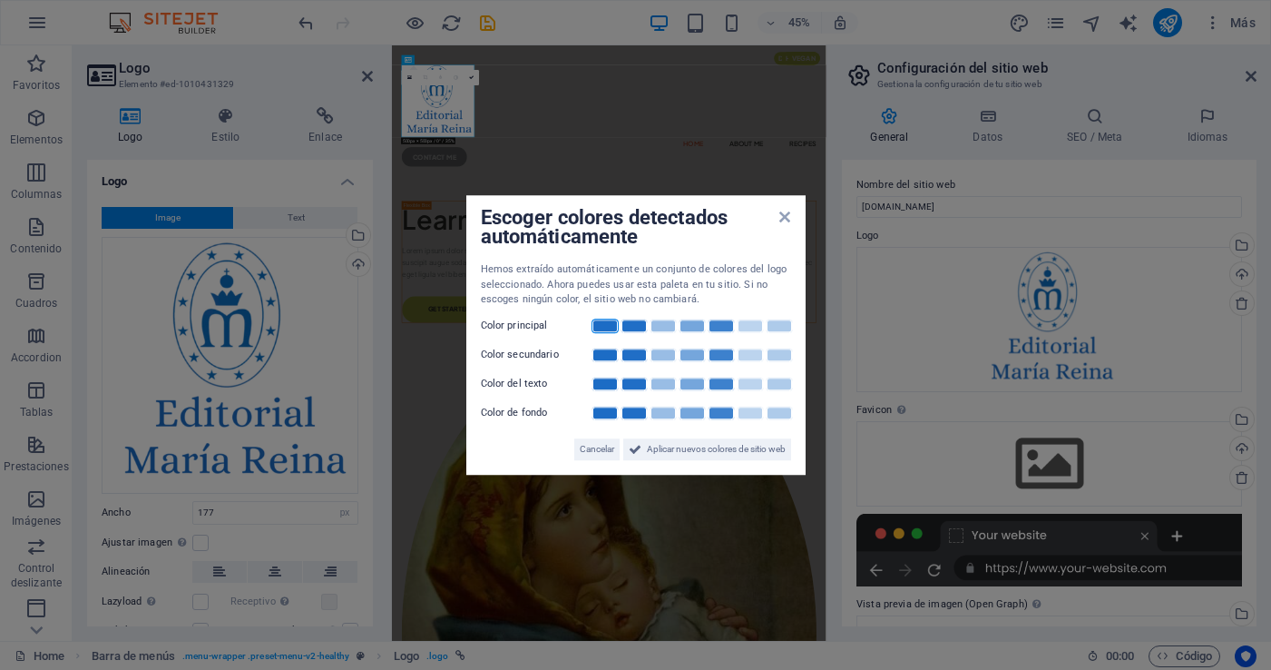
click at [603, 325] on link at bounding box center [604, 325] width 27 height 15
click at [642, 353] on link at bounding box center [634, 354] width 27 height 15
click at [632, 381] on link at bounding box center [634, 383] width 27 height 15
click at [753, 411] on link at bounding box center [750, 413] width 27 height 15
click at [784, 216] on icon at bounding box center [784, 217] width 11 height 15
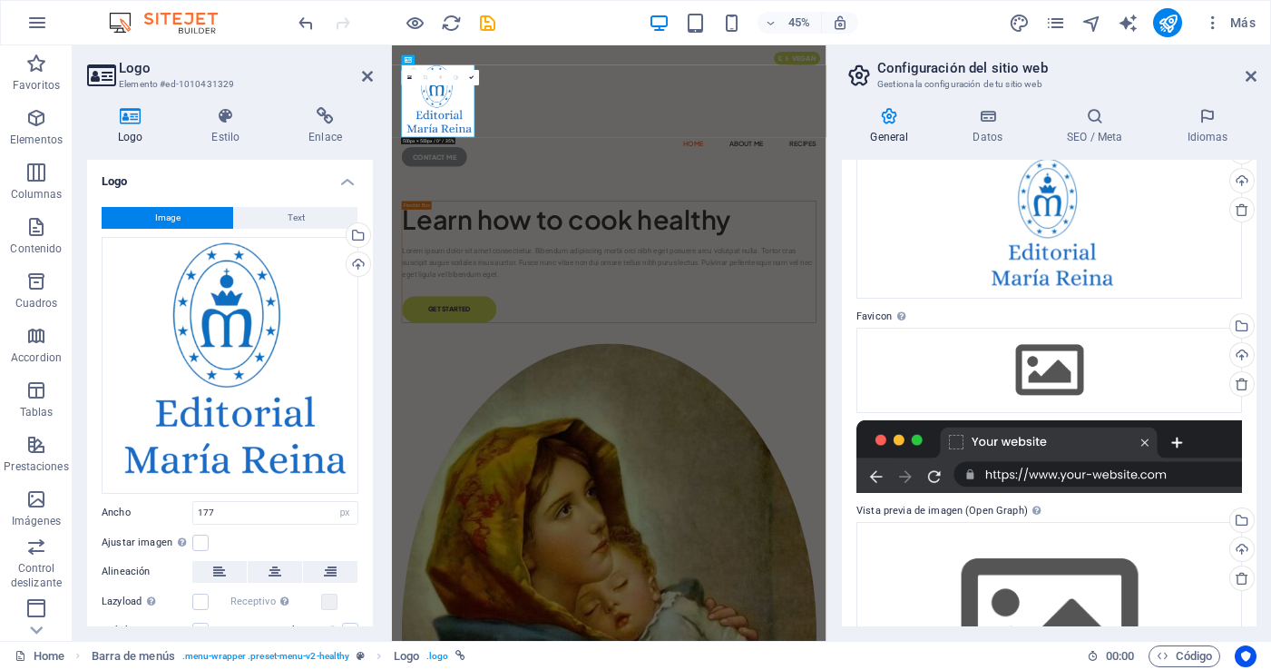
scroll to position [211, 0]
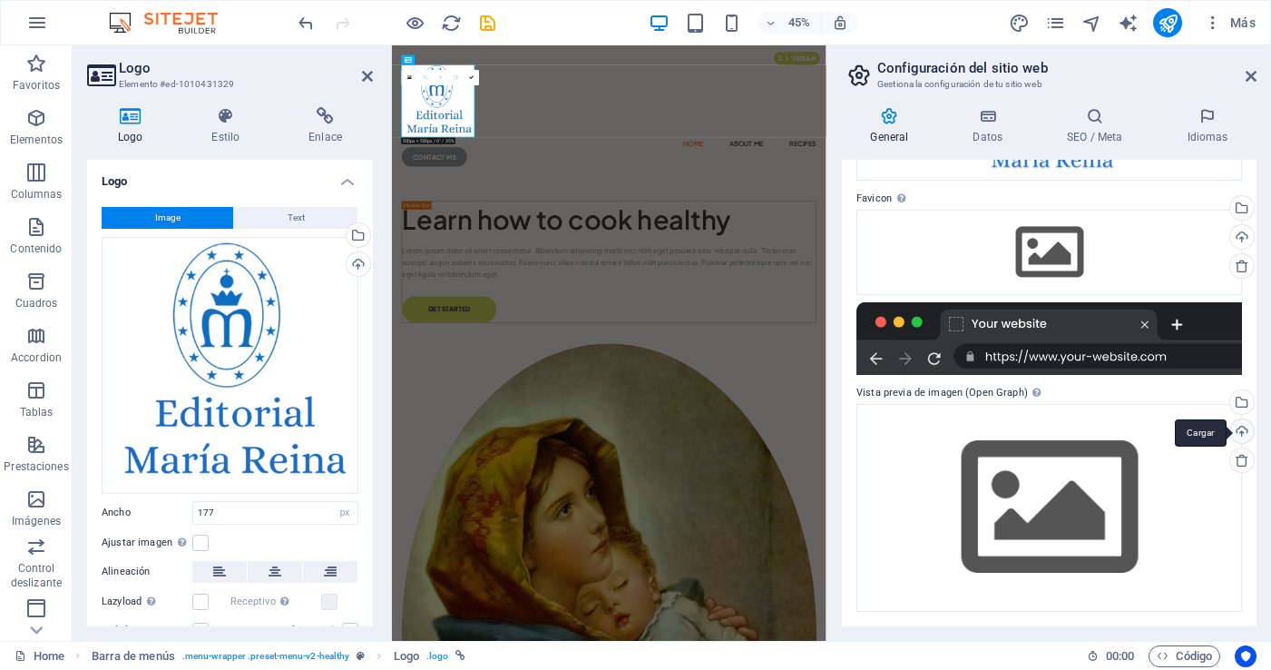
click at [1238, 425] on div "Cargar" at bounding box center [1240, 432] width 27 height 27
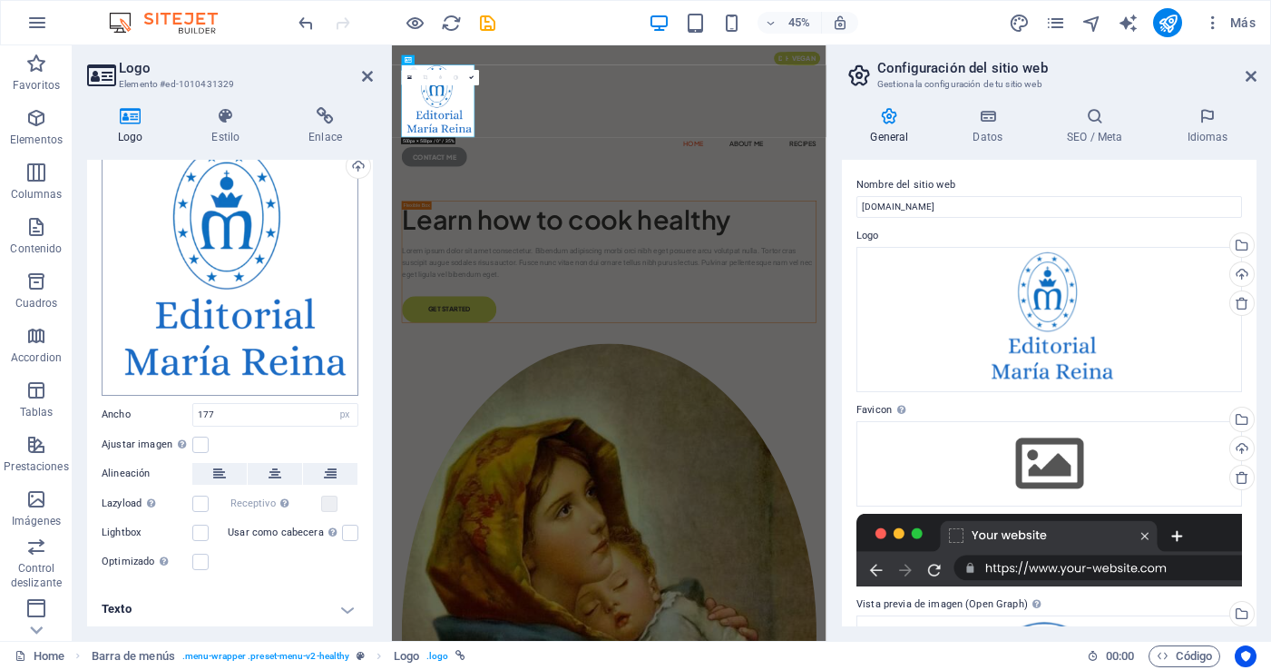
scroll to position [0, 0]
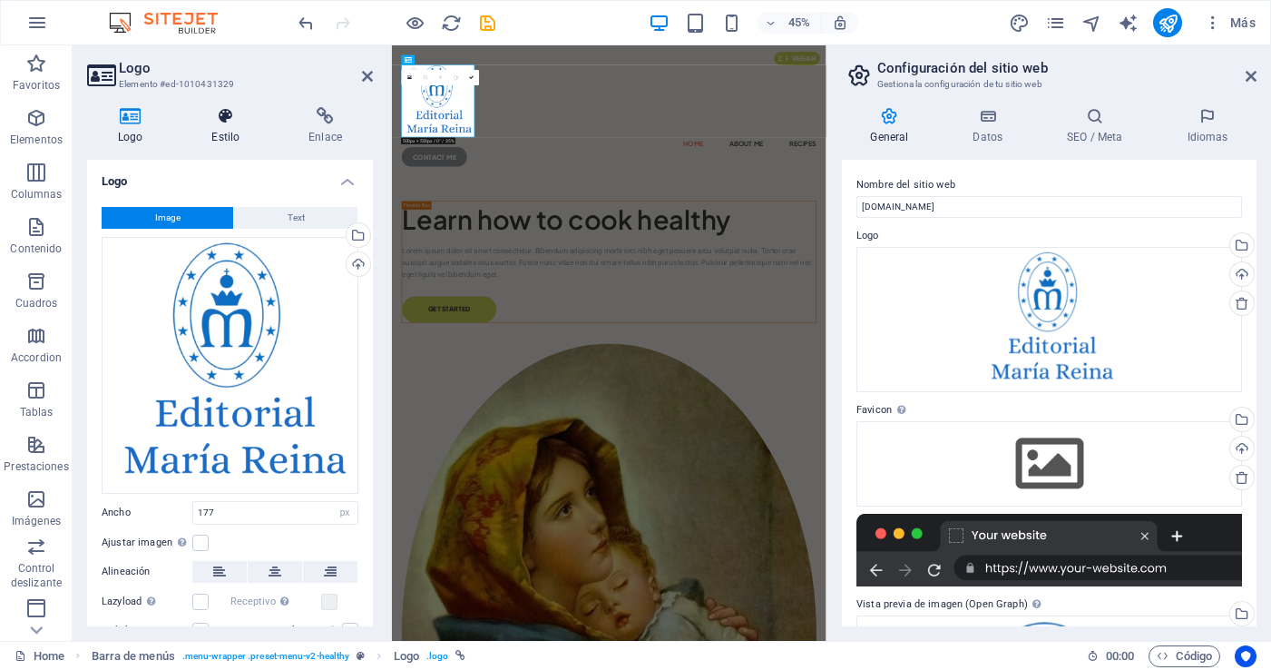
click at [226, 124] on icon at bounding box center [226, 116] width 90 height 18
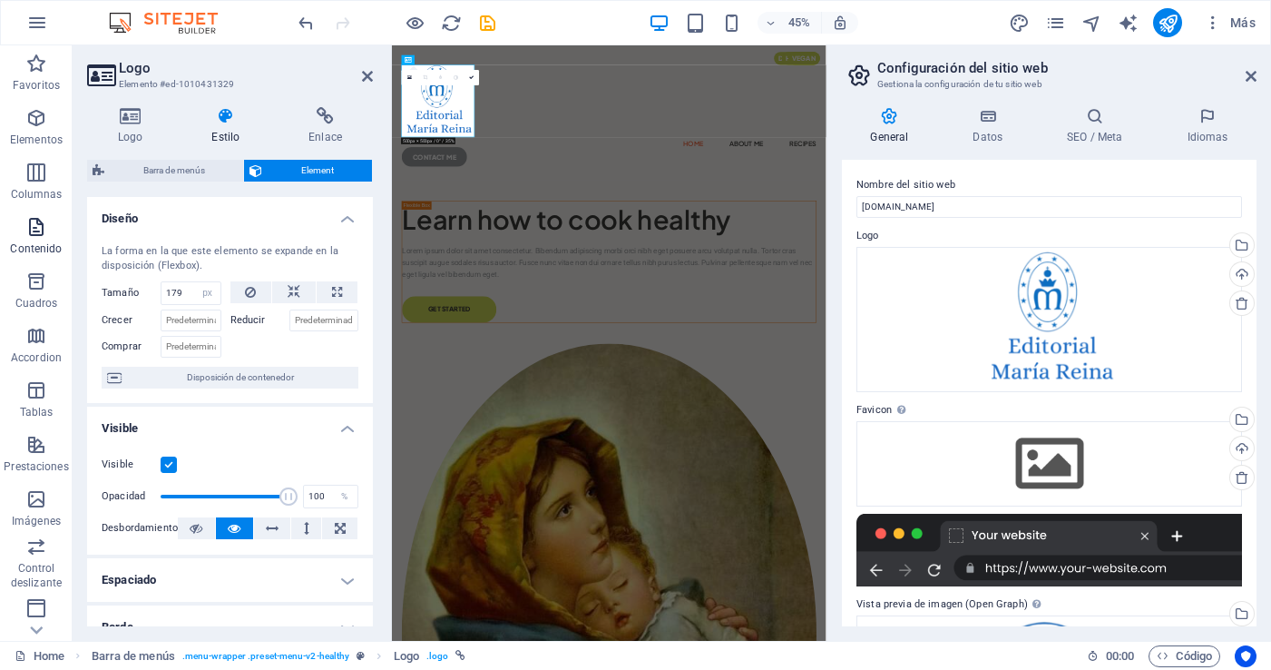
click at [29, 238] on span "Contenido" at bounding box center [36, 238] width 73 height 44
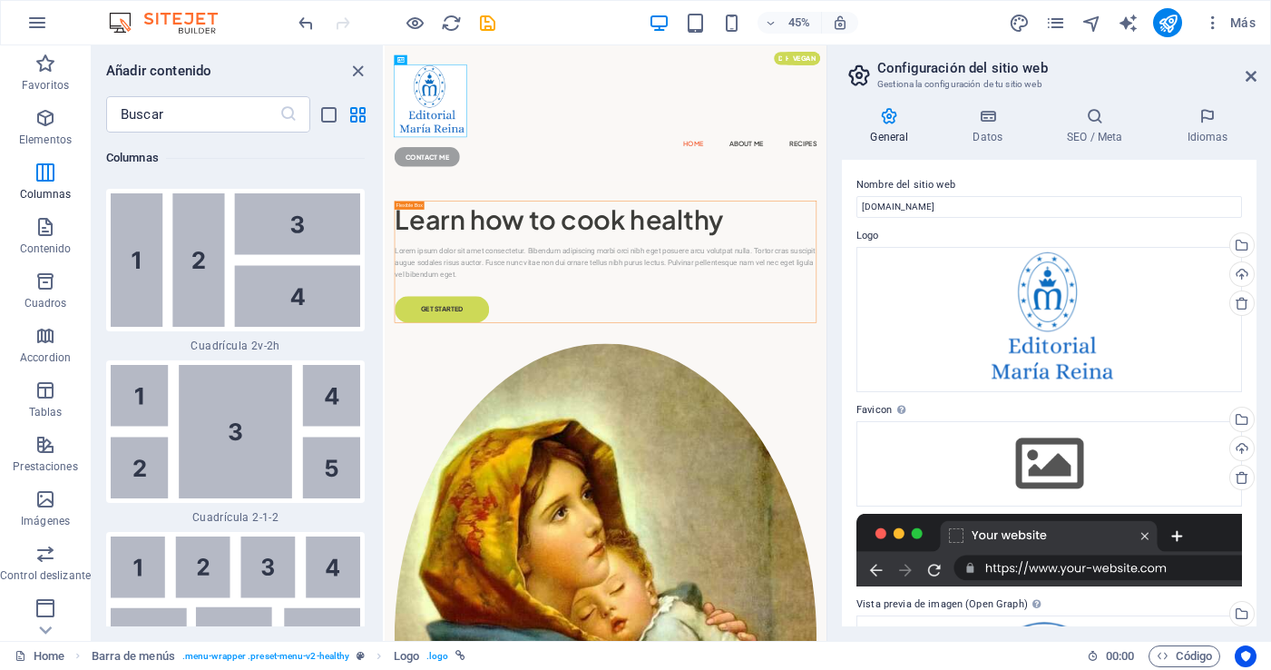
click at [1256, 74] on aside "Configuración del sitio web Gestiona la configuración de tu sitio web General D…" at bounding box center [1048, 342] width 445 height 595
click at [1251, 75] on icon at bounding box center [1251, 76] width 11 height 15
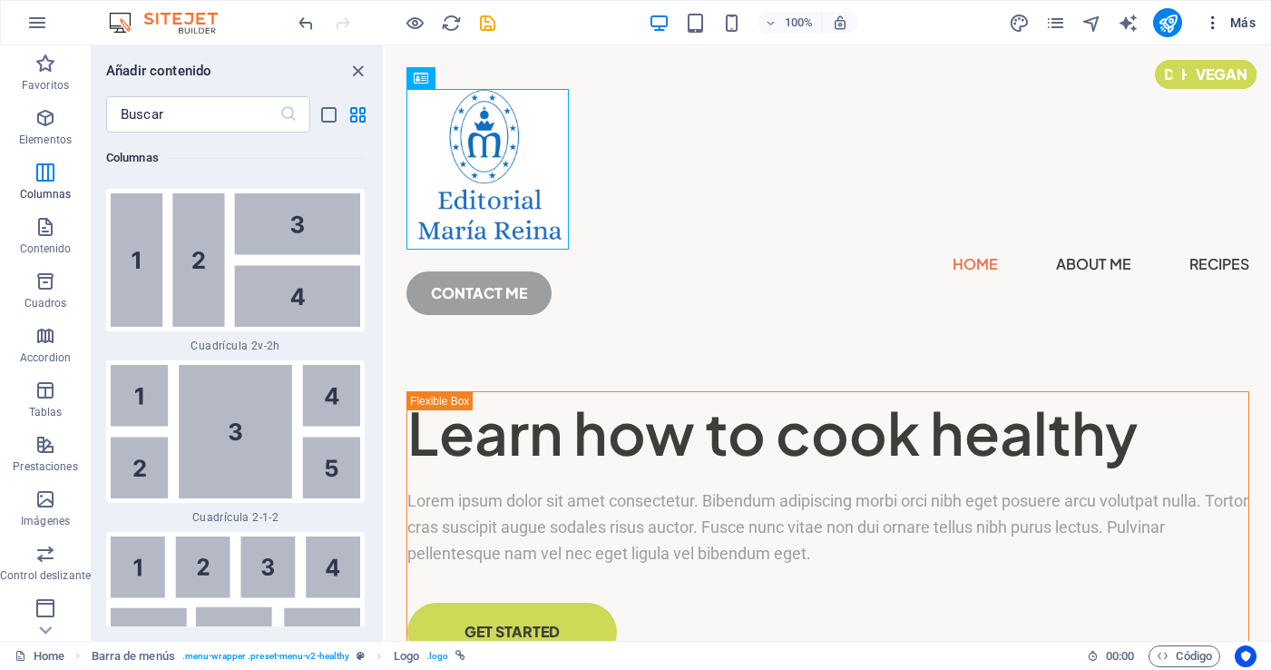
click at [1236, 24] on span "Más" at bounding box center [1230, 23] width 52 height 18
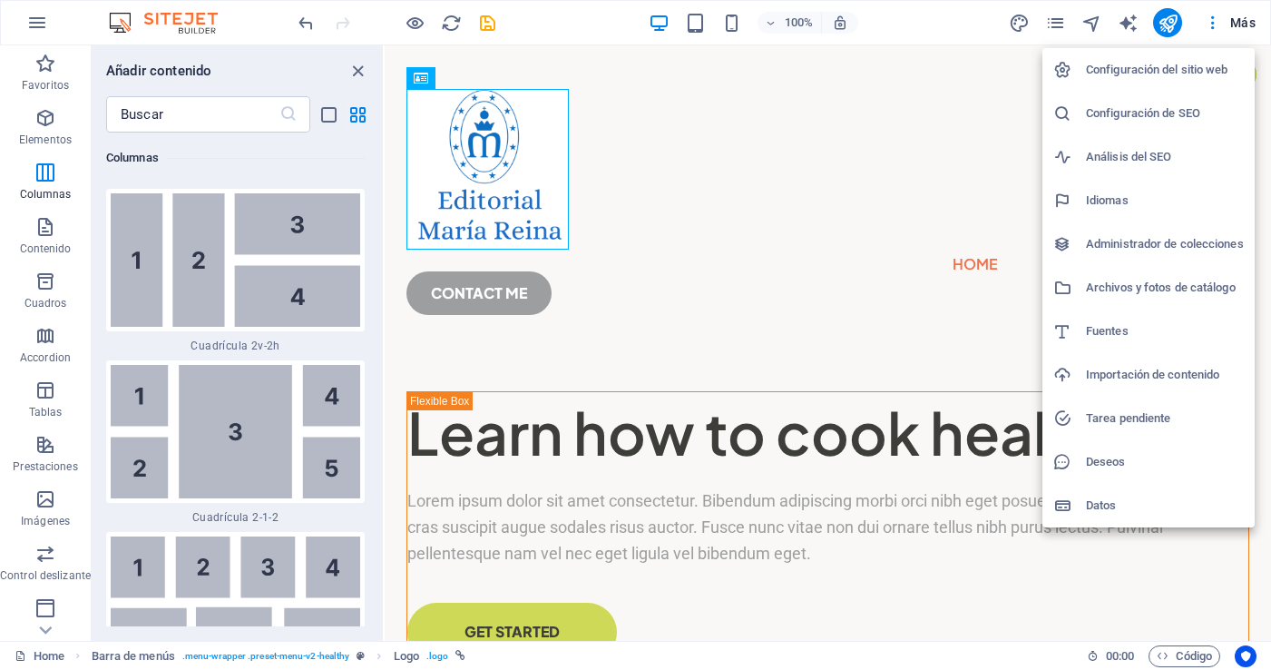
click at [356, 69] on div at bounding box center [635, 335] width 1271 height 670
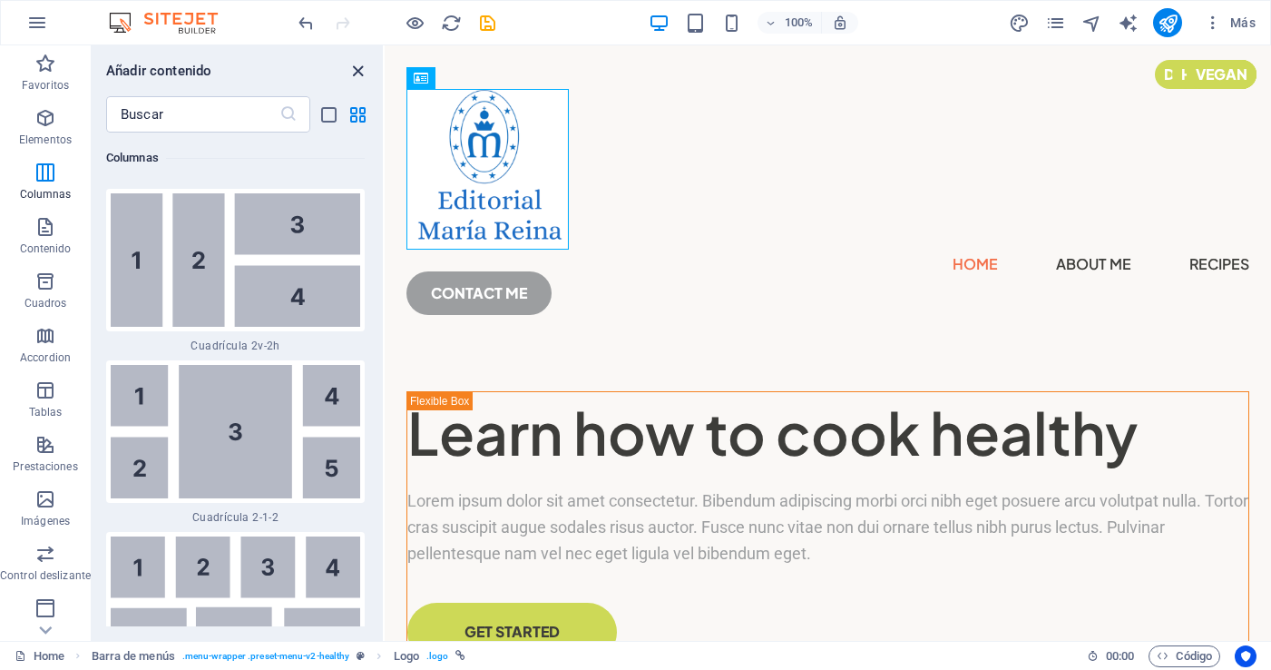
click at [357, 67] on icon "close panel" at bounding box center [357, 71] width 21 height 21
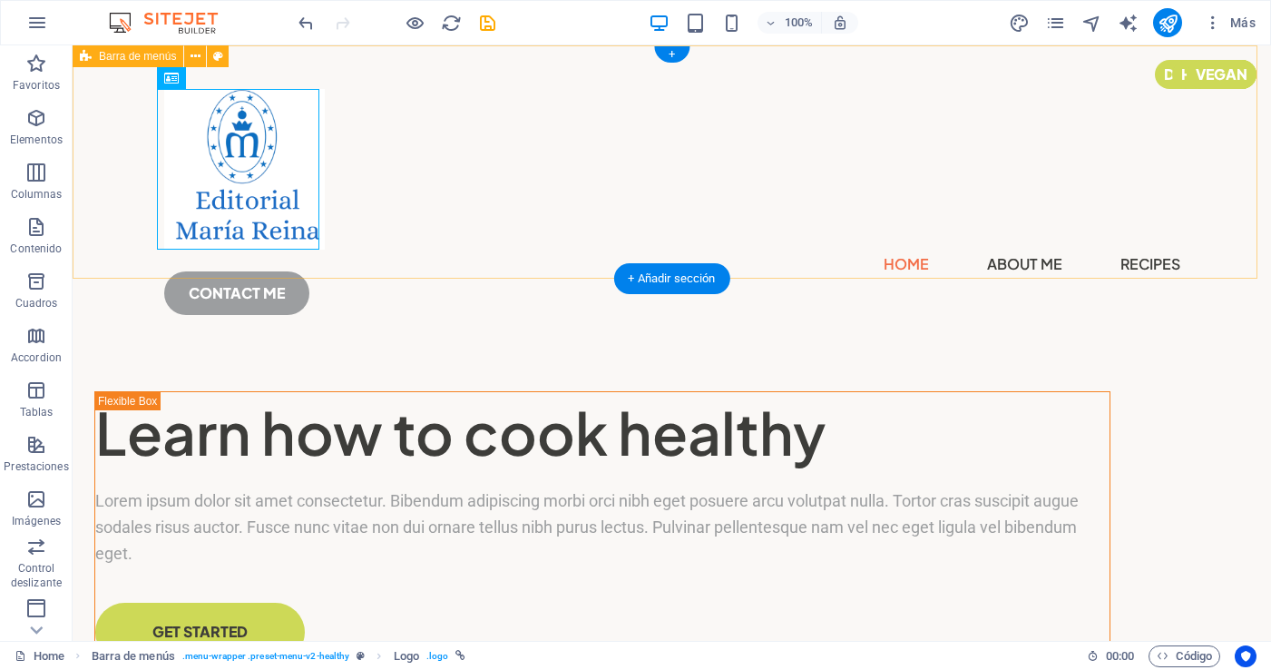
click at [434, 157] on div "Menu Home About Me Recipes CONTACT ME" at bounding box center [672, 194] width 1198 height 298
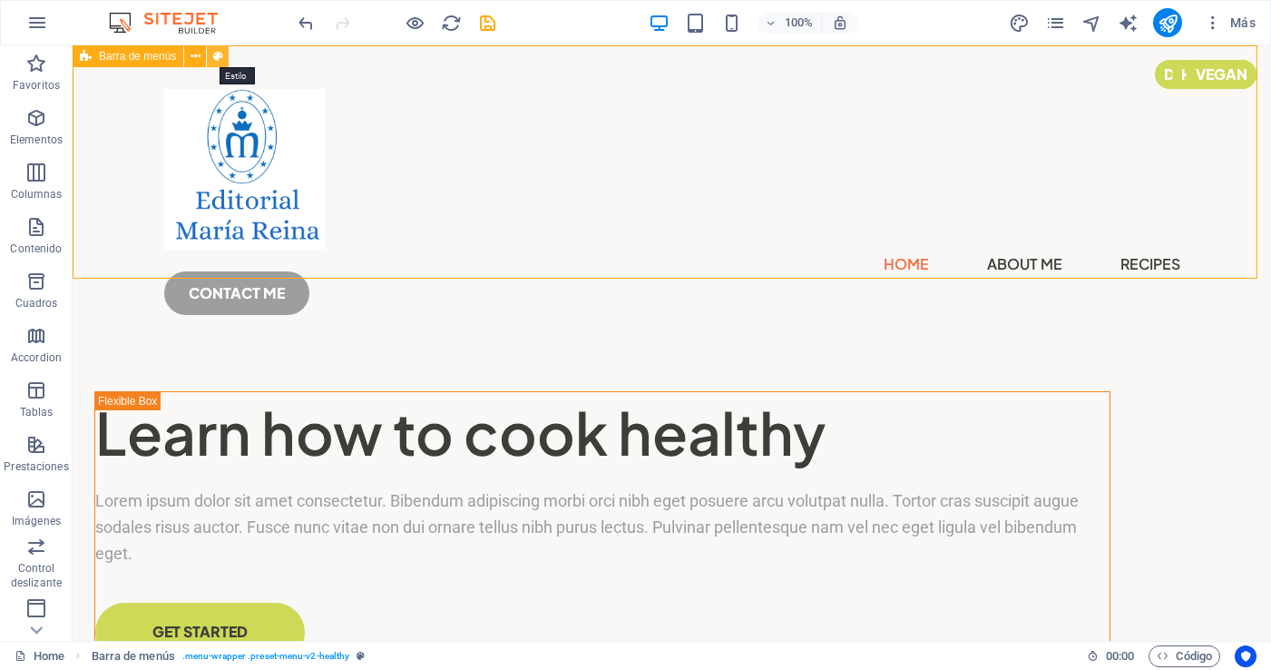
click at [216, 50] on icon at bounding box center [218, 56] width 10 height 19
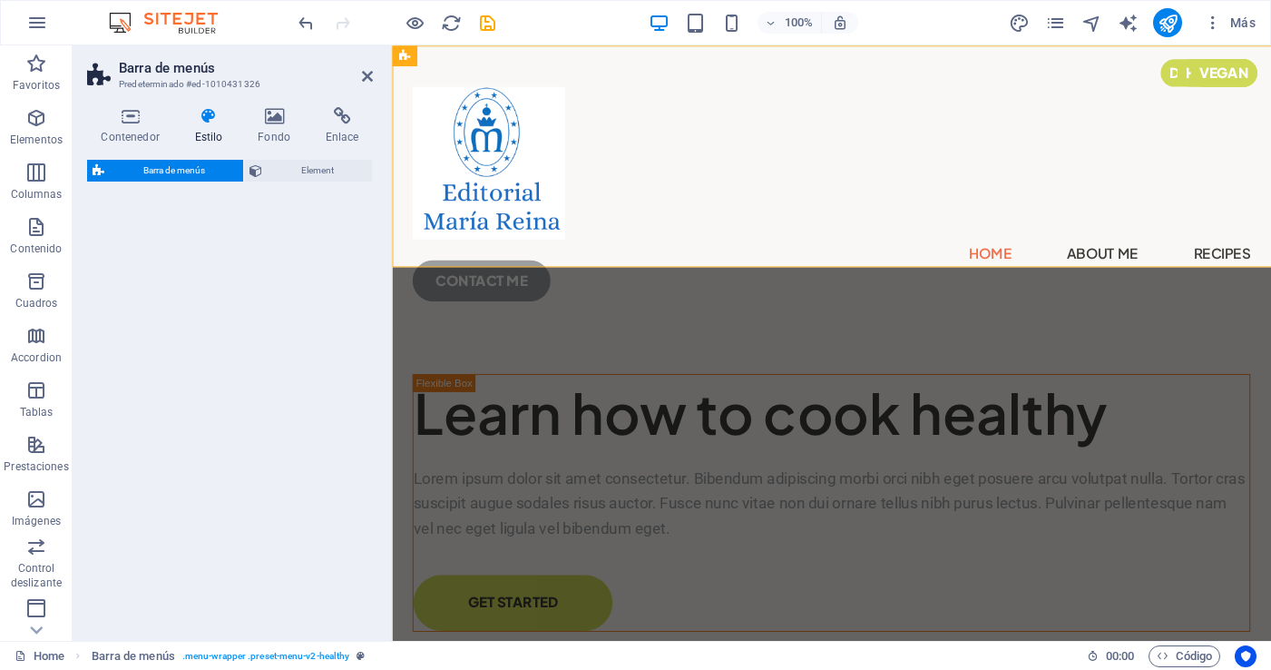
select select "px"
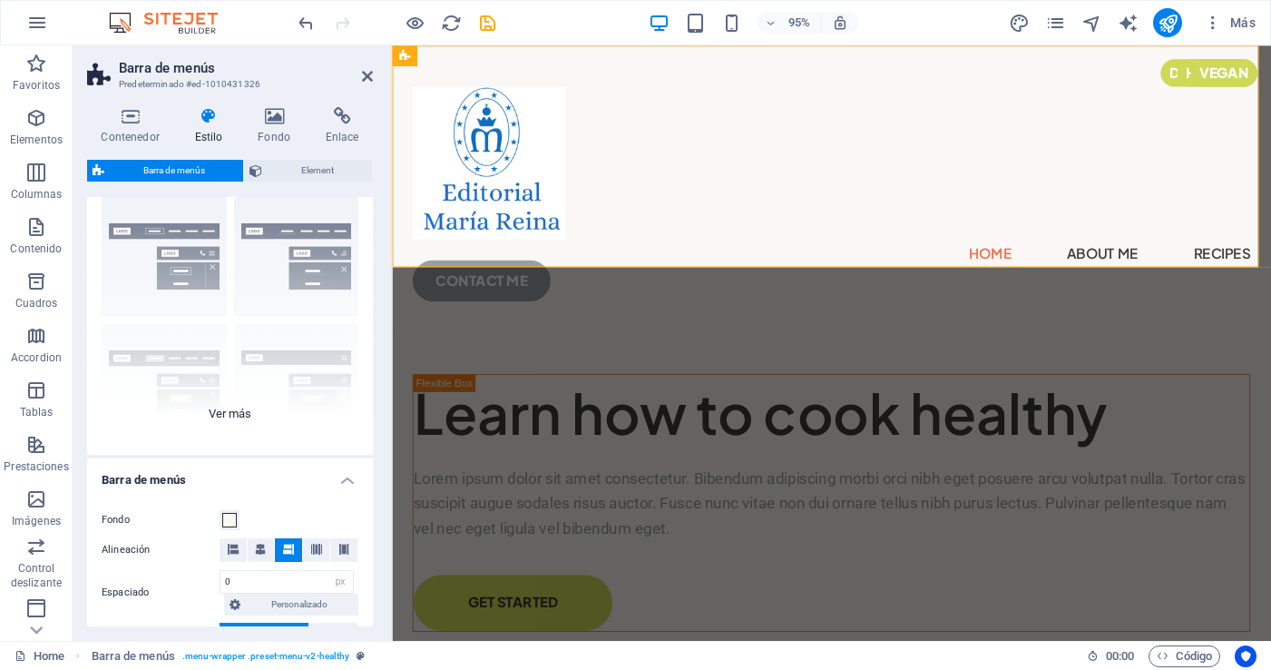
scroll to position [49, 0]
drag, startPoint x: 224, startPoint y: 411, endPoint x: 237, endPoint y: 408, distance: 13.0
click at [224, 411] on div "Borde Centrado Predeterminado Fijo Loki Desencadenador Ancho XXL" at bounding box center [230, 317] width 286 height 272
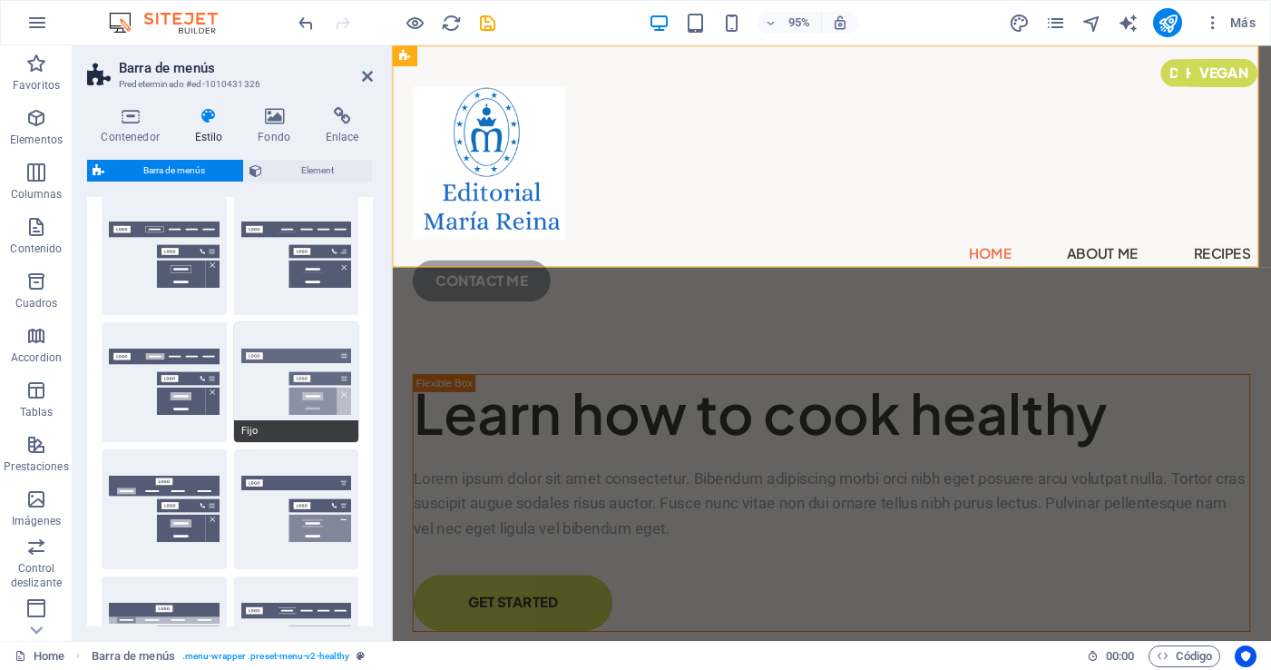
click at [310, 388] on button "Fijo" at bounding box center [296, 382] width 125 height 120
type input "1"
select select "rem"
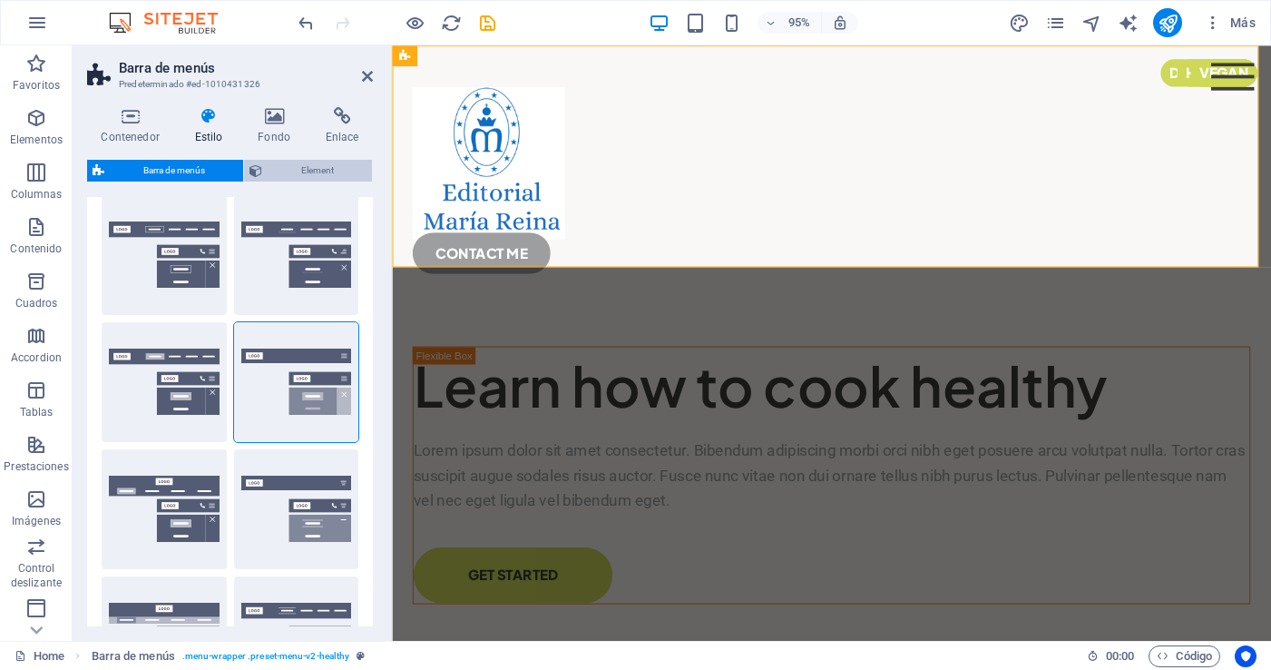
click at [329, 169] on span "Element" at bounding box center [317, 171] width 99 height 22
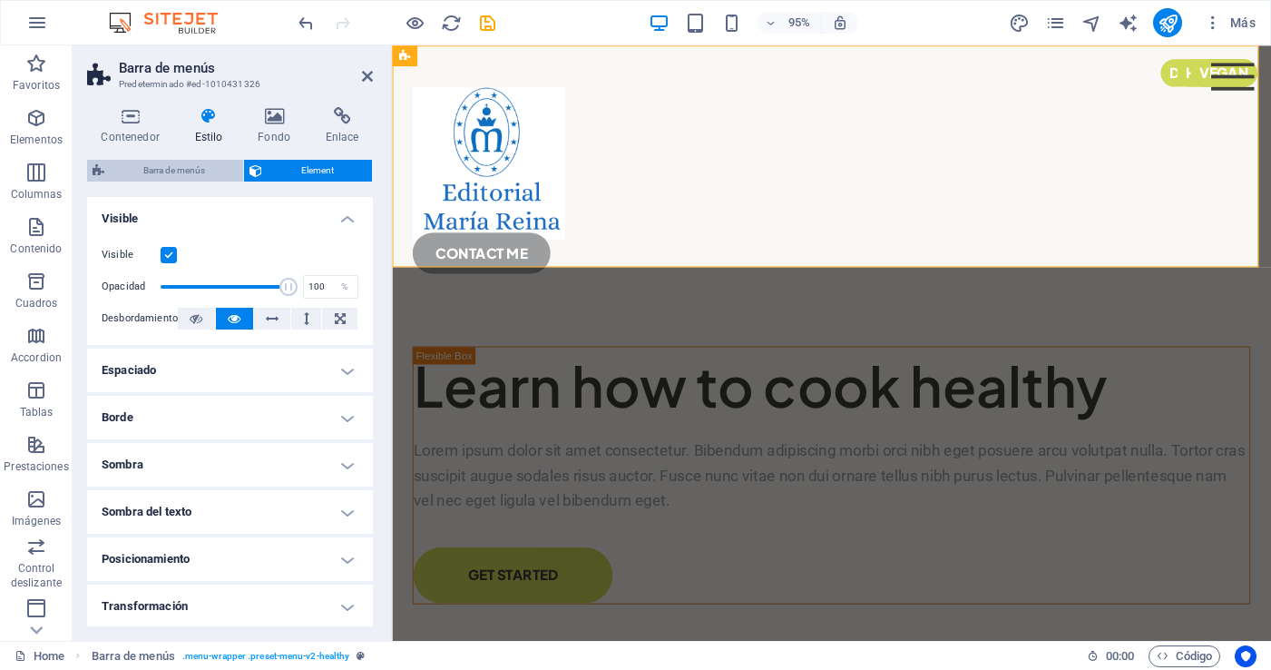
drag, startPoint x: 173, startPoint y: 163, endPoint x: 185, endPoint y: 166, distance: 12.1
click at [173, 163] on span "Barra de menús" at bounding box center [174, 171] width 128 height 22
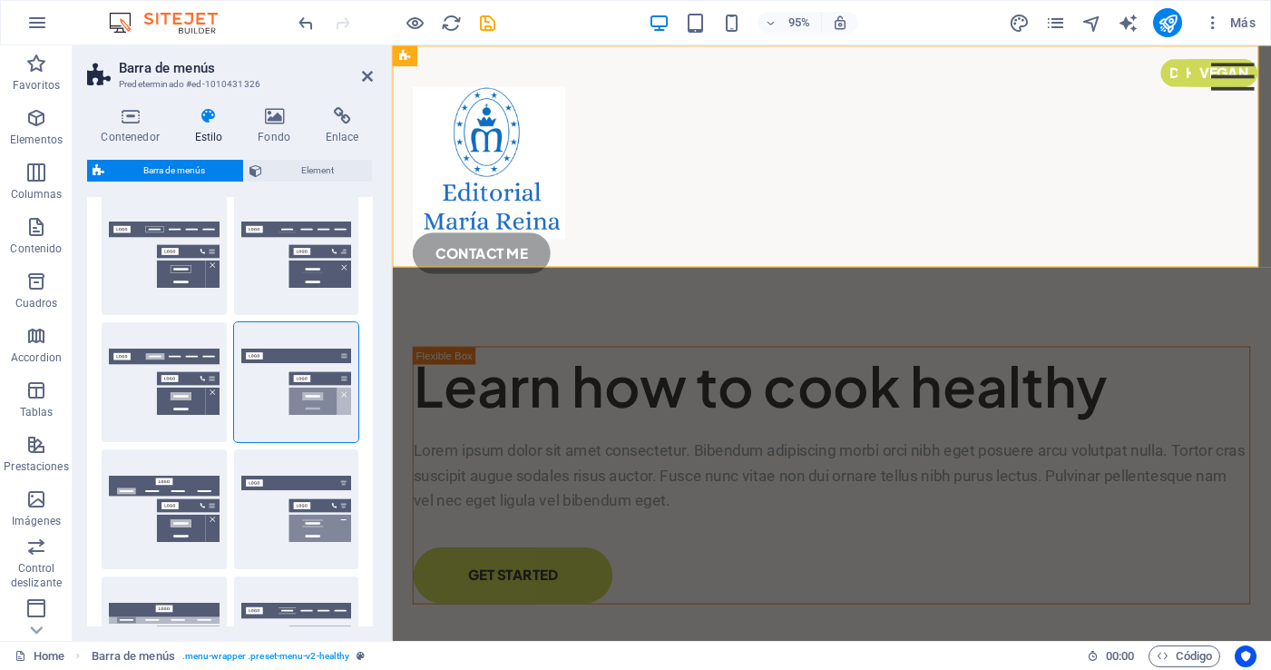
drag, startPoint x: 373, startPoint y: 239, endPoint x: 373, endPoint y: 329, distance: 90.7
click at [373, 329] on div "Contenedor Estilo Fondo Enlace Tamaño Altura Predeterminado px rem % vh vw Alto…" at bounding box center [230, 367] width 315 height 548
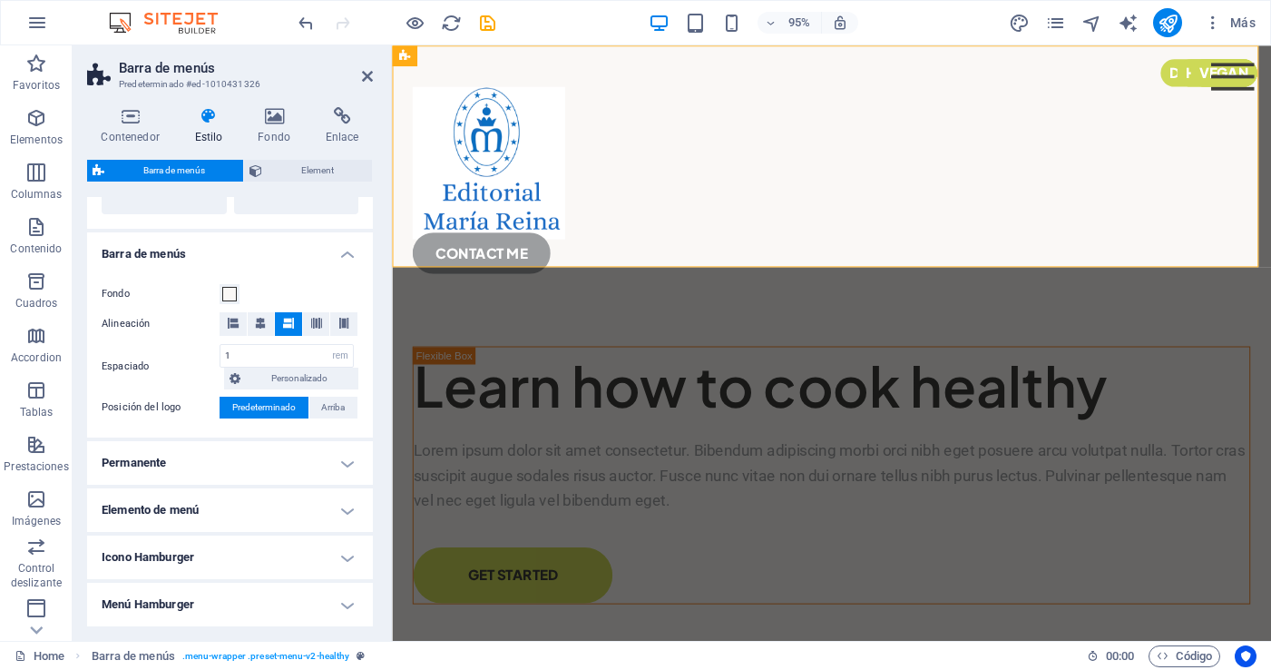
scroll to position [533, 0]
click at [230, 291] on span at bounding box center [229, 292] width 15 height 15
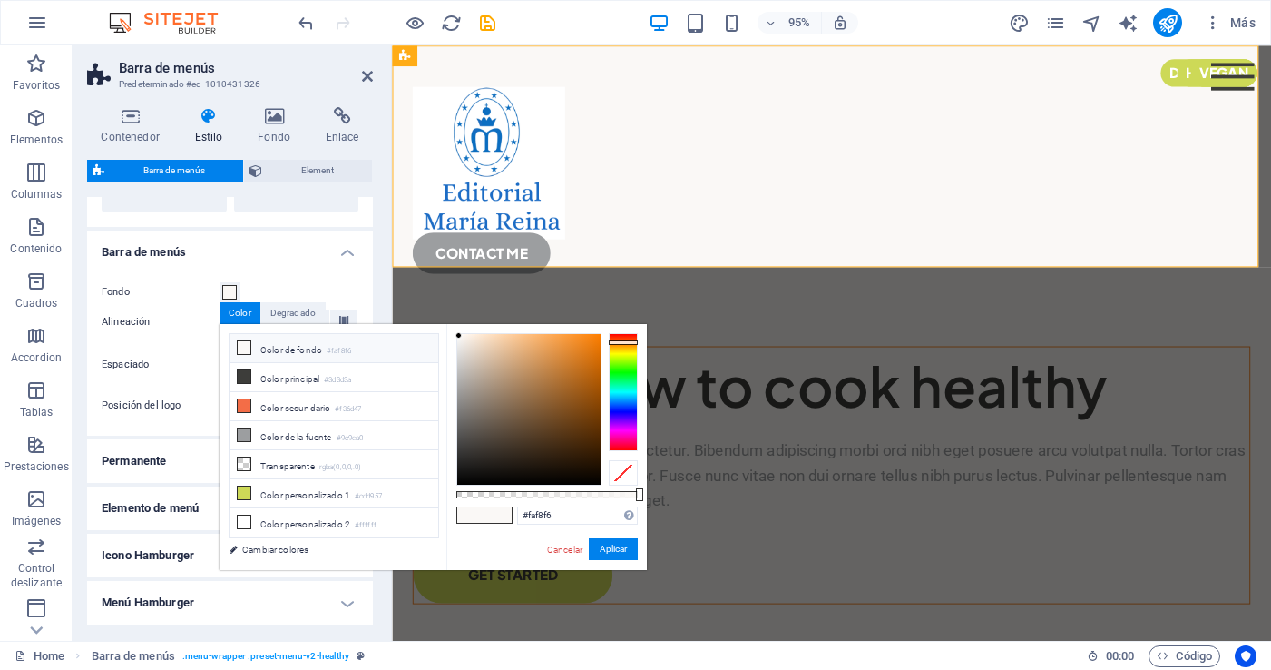
click at [492, 516] on span at bounding box center [497, 514] width 27 height 15
click at [265, 549] on link "Cambiar colores" at bounding box center [325, 549] width 210 height 23
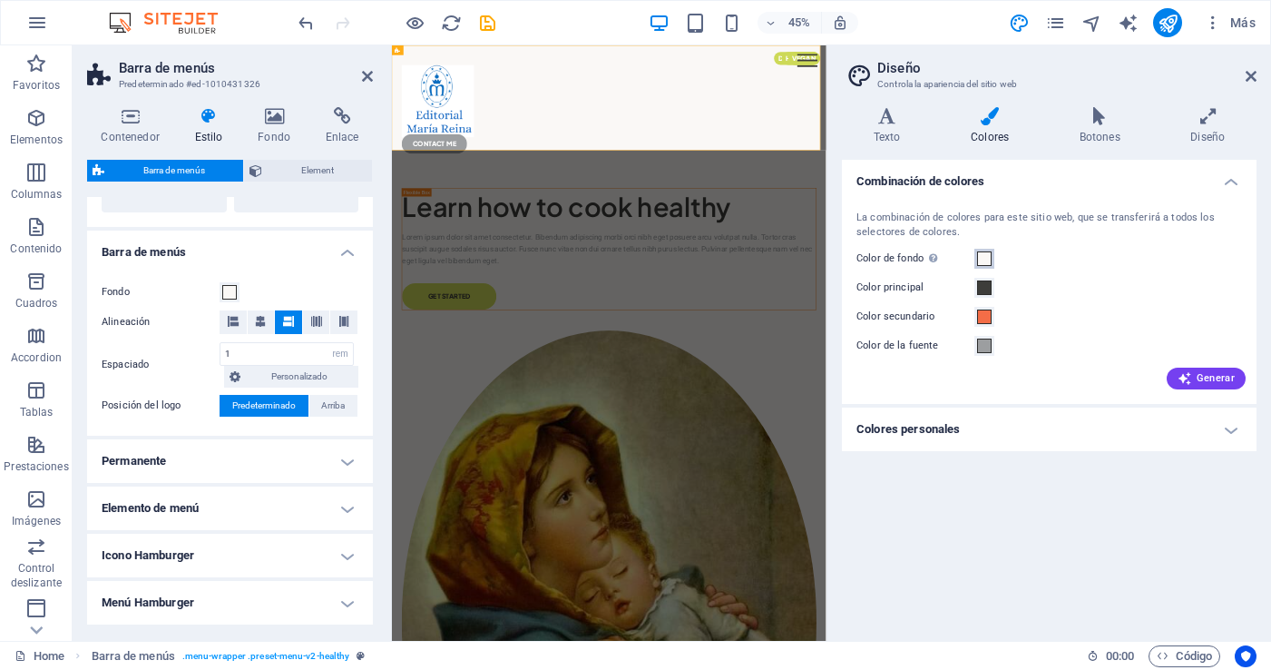
click at [987, 255] on span at bounding box center [984, 258] width 15 height 15
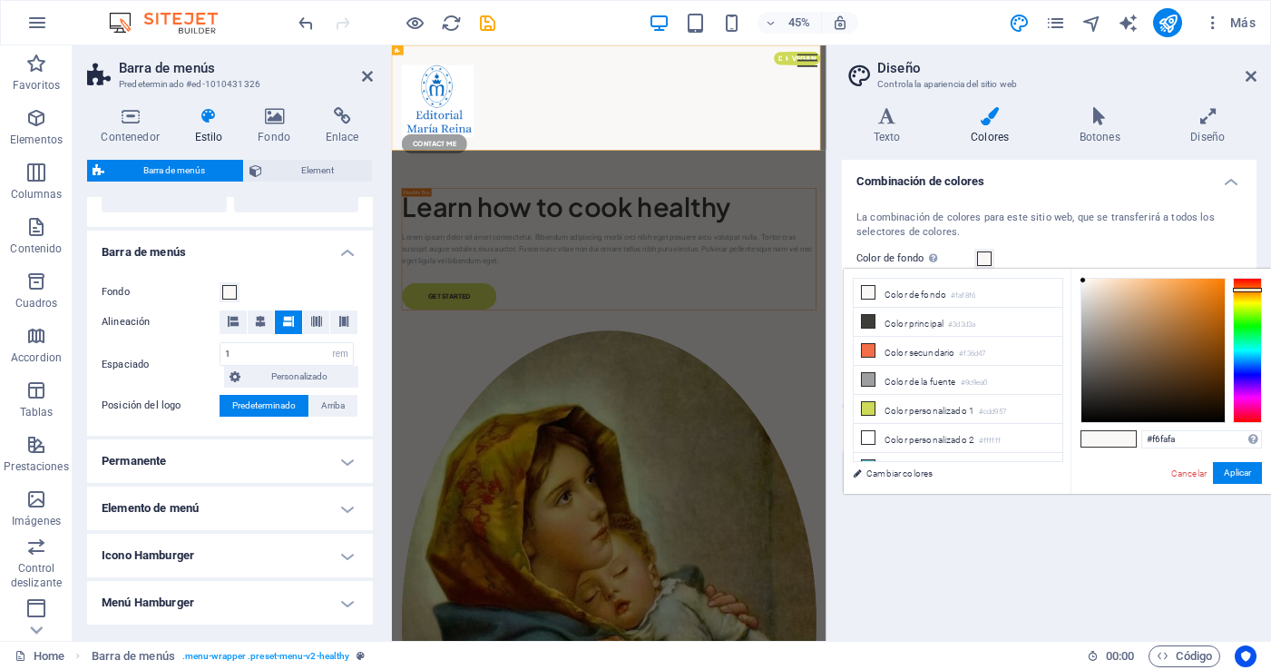
click at [1246, 347] on div at bounding box center [1247, 350] width 29 height 145
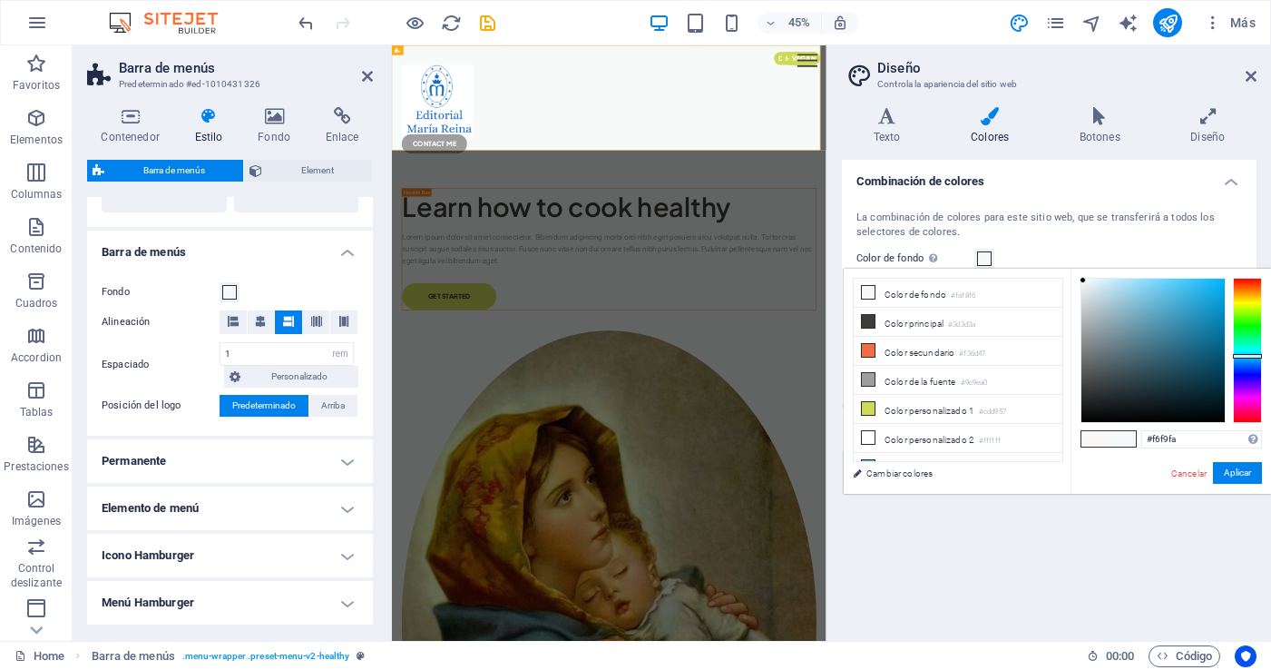
drag, startPoint x: 1252, startPoint y: 346, endPoint x: 1251, endPoint y: 356, distance: 10.0
click at [1251, 356] on div at bounding box center [1247, 356] width 29 height 5
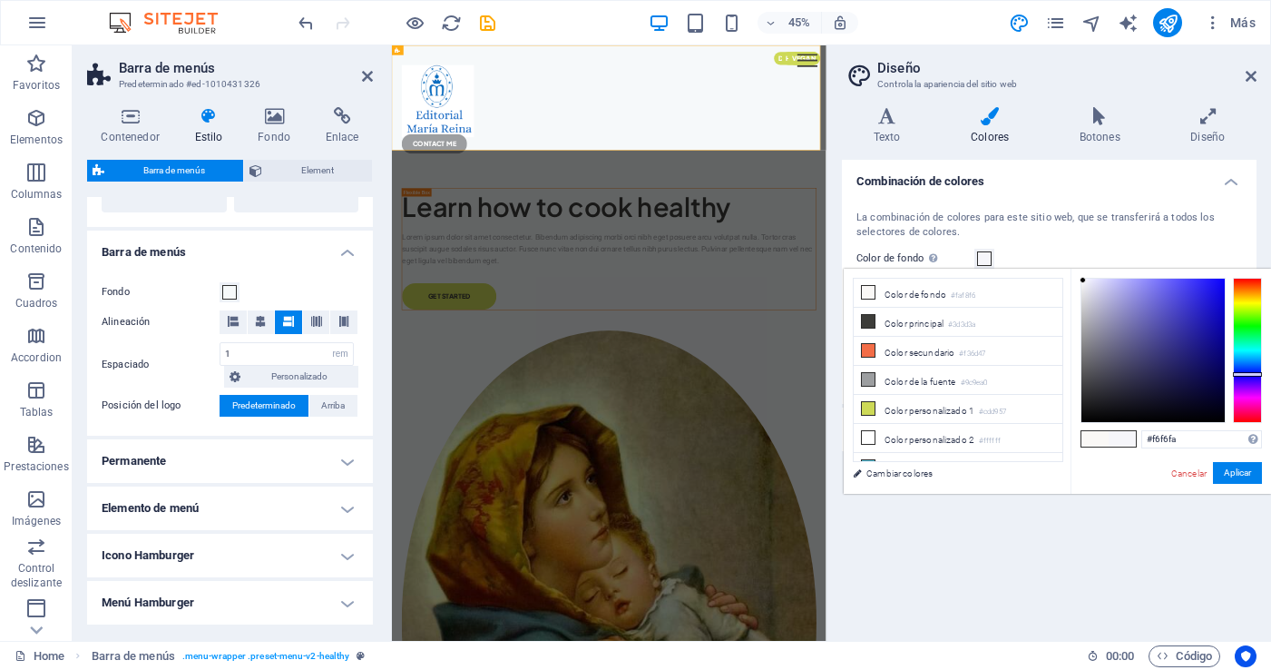
drag, startPoint x: 1257, startPoint y: 354, endPoint x: 1253, endPoint y: 372, distance: 18.7
click at [1256, 374] on div at bounding box center [1247, 374] width 29 height 5
drag, startPoint x: 1082, startPoint y: 279, endPoint x: 1238, endPoint y: 290, distance: 156.5
click at [1237, 283] on div at bounding box center [1170, 350] width 181 height 145
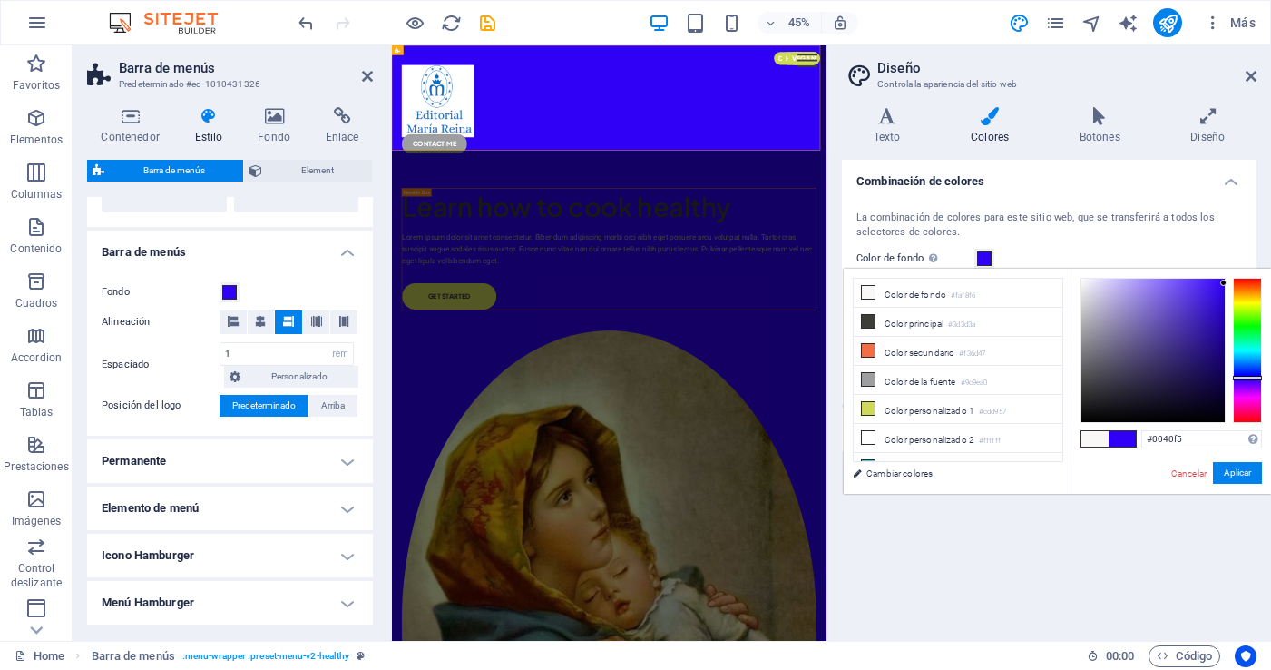
click at [1253, 376] on div at bounding box center [1247, 378] width 29 height 5
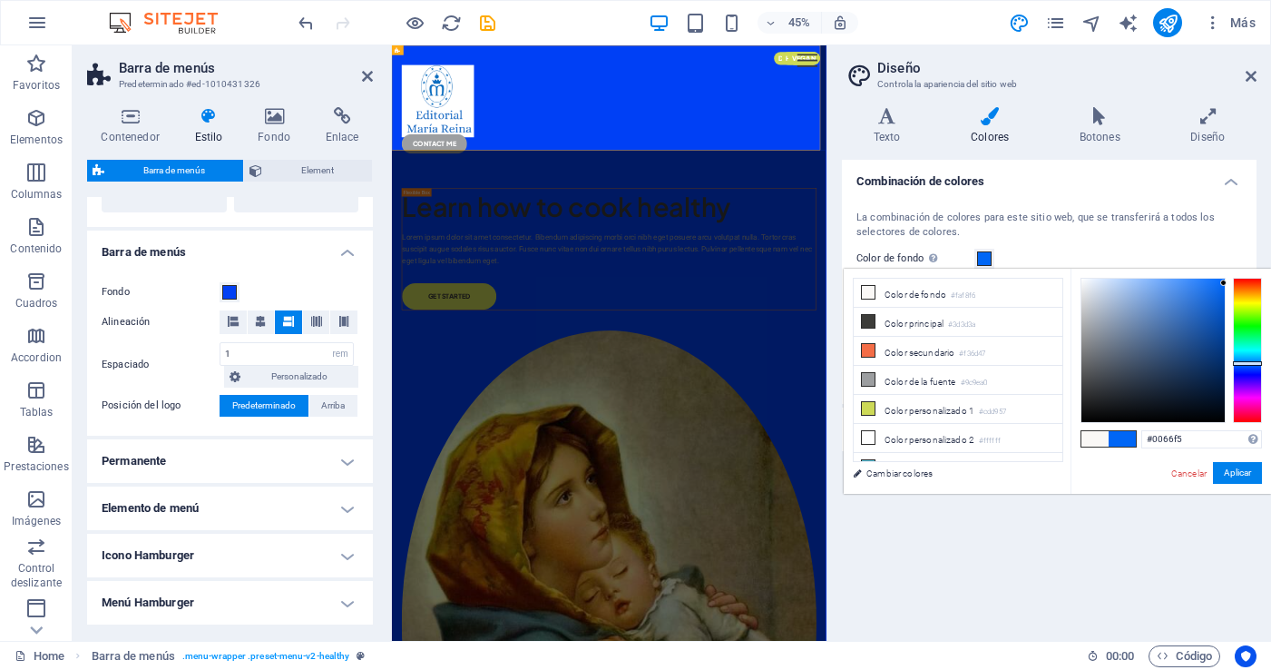
click at [1254, 363] on div at bounding box center [1247, 363] width 29 height 5
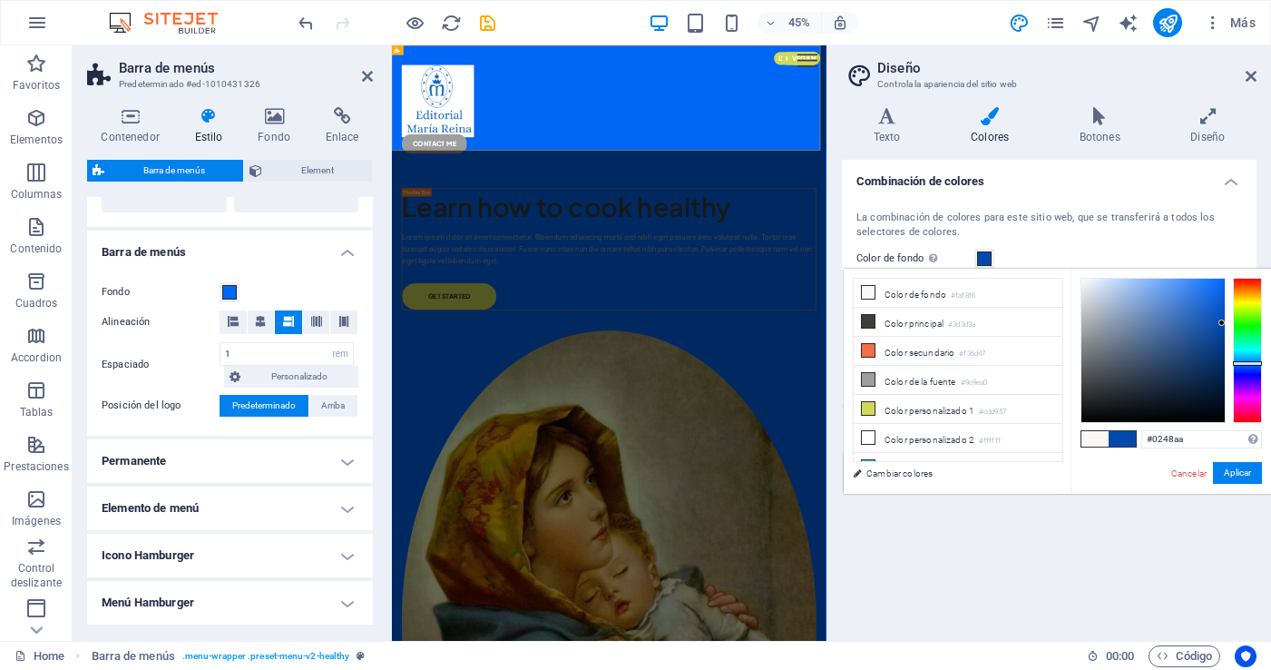
type input "#0247a9"
drag, startPoint x: 1223, startPoint y: 282, endPoint x: 1222, endPoint y: 326, distance: 43.6
click at [1222, 326] on div at bounding box center [1221, 325] width 6 height 6
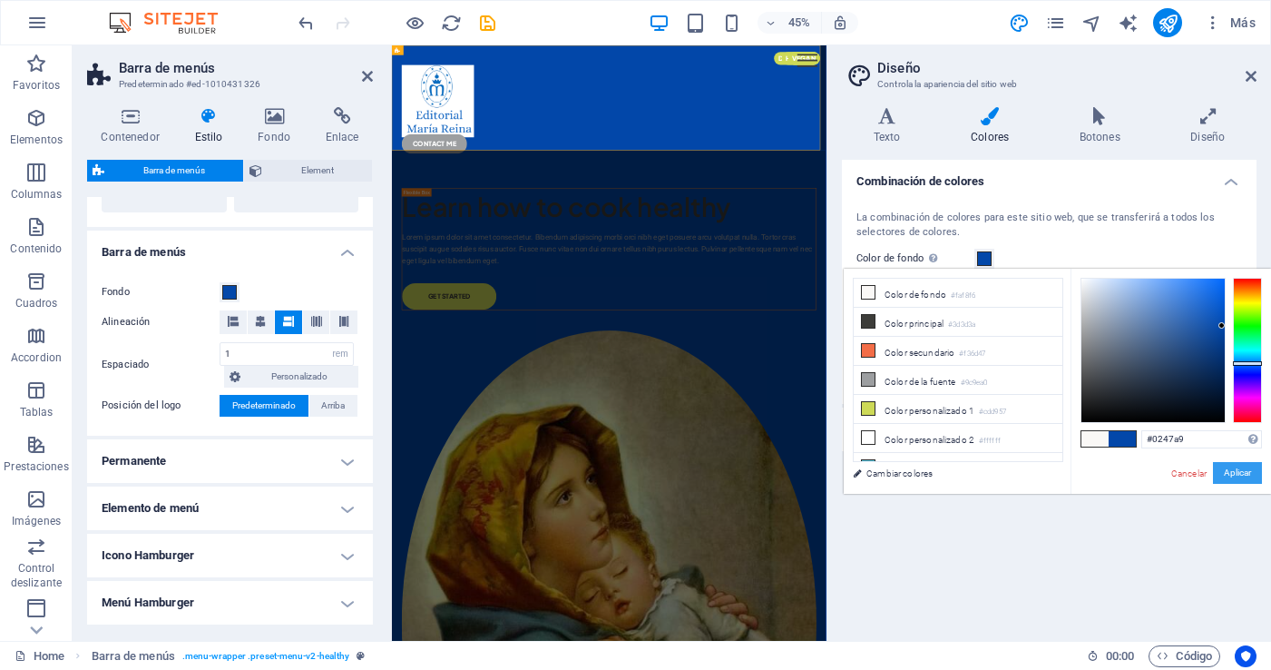
drag, startPoint x: 1241, startPoint y: 471, endPoint x: 955, endPoint y: 336, distance: 316.1
click at [1241, 471] on button "Aplicar" at bounding box center [1237, 473] width 49 height 22
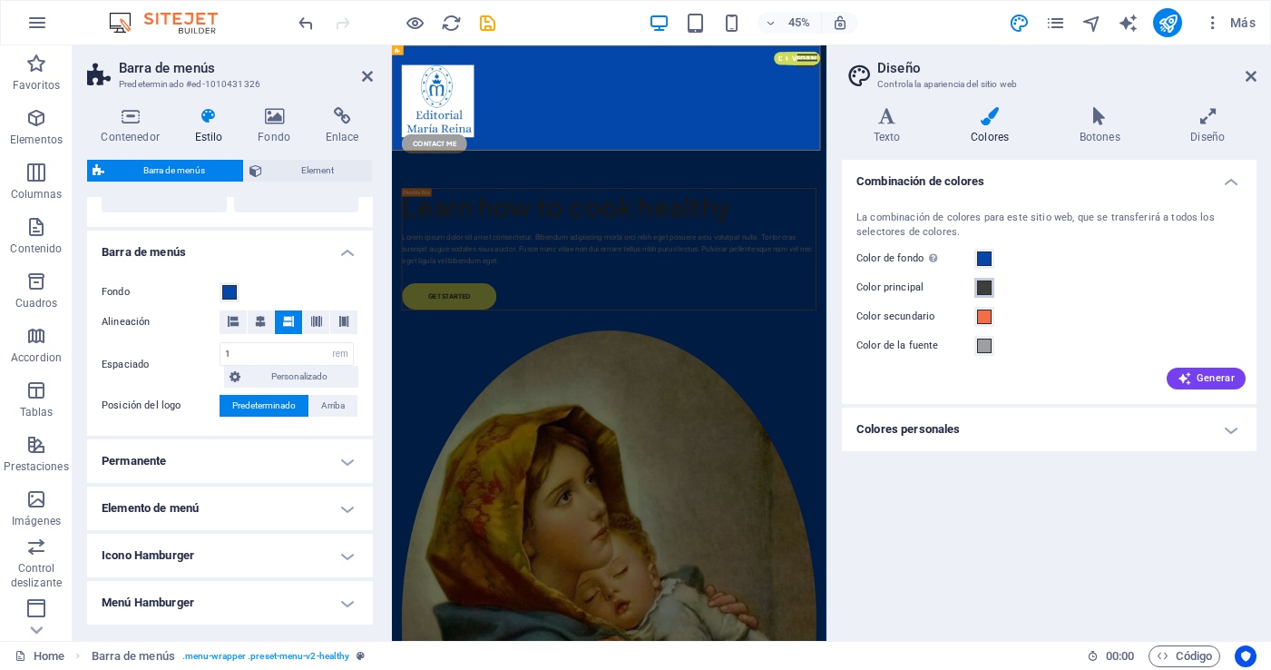
click at [987, 288] on span at bounding box center [984, 287] width 15 height 15
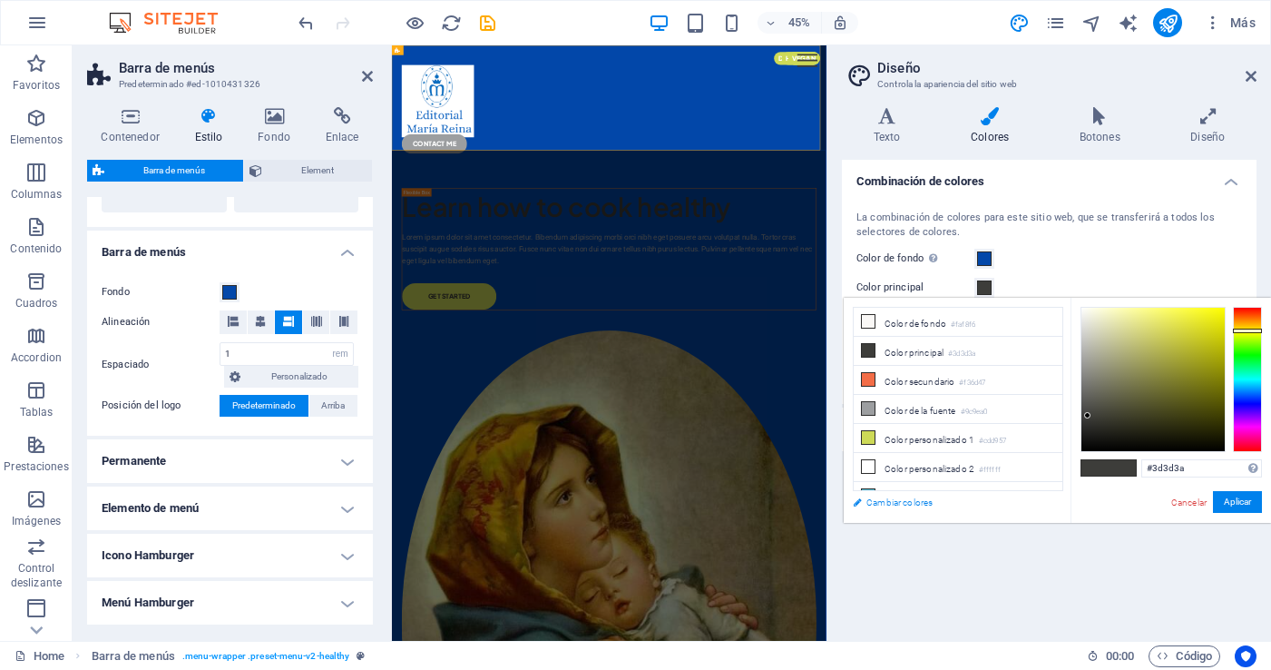
click at [890, 502] on link "Cambiar colores" at bounding box center [949, 502] width 210 height 23
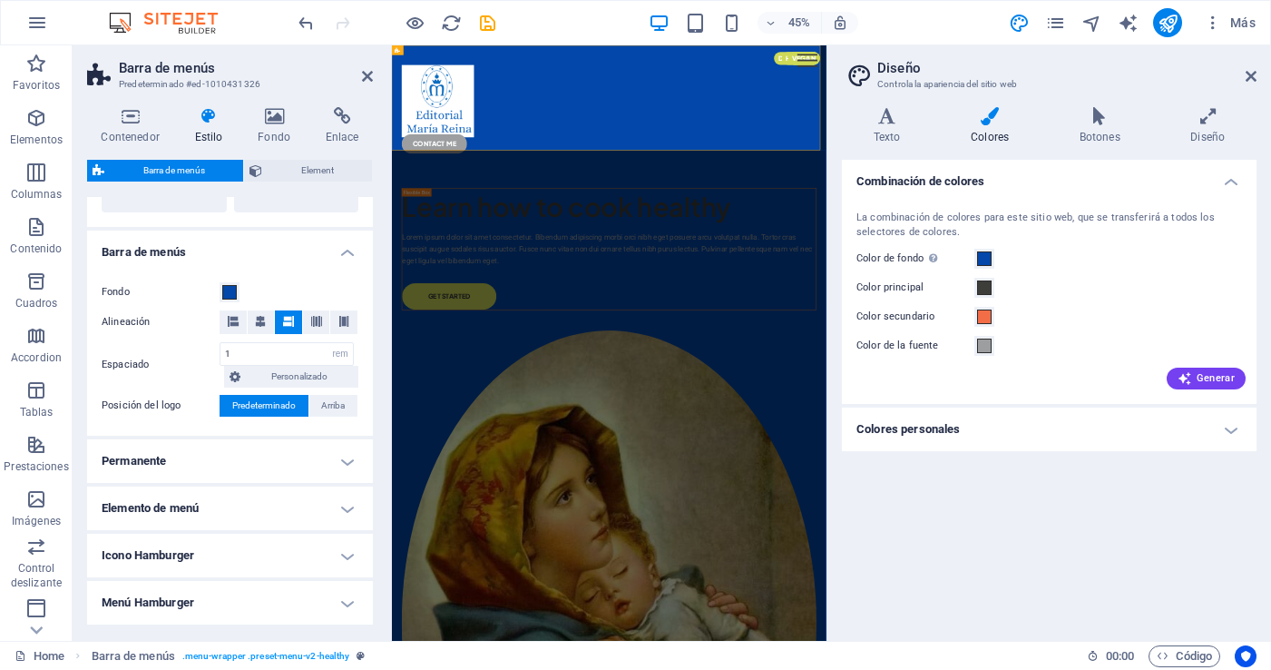
click at [919, 428] on h4 "Colores personales" at bounding box center [1049, 429] width 415 height 44
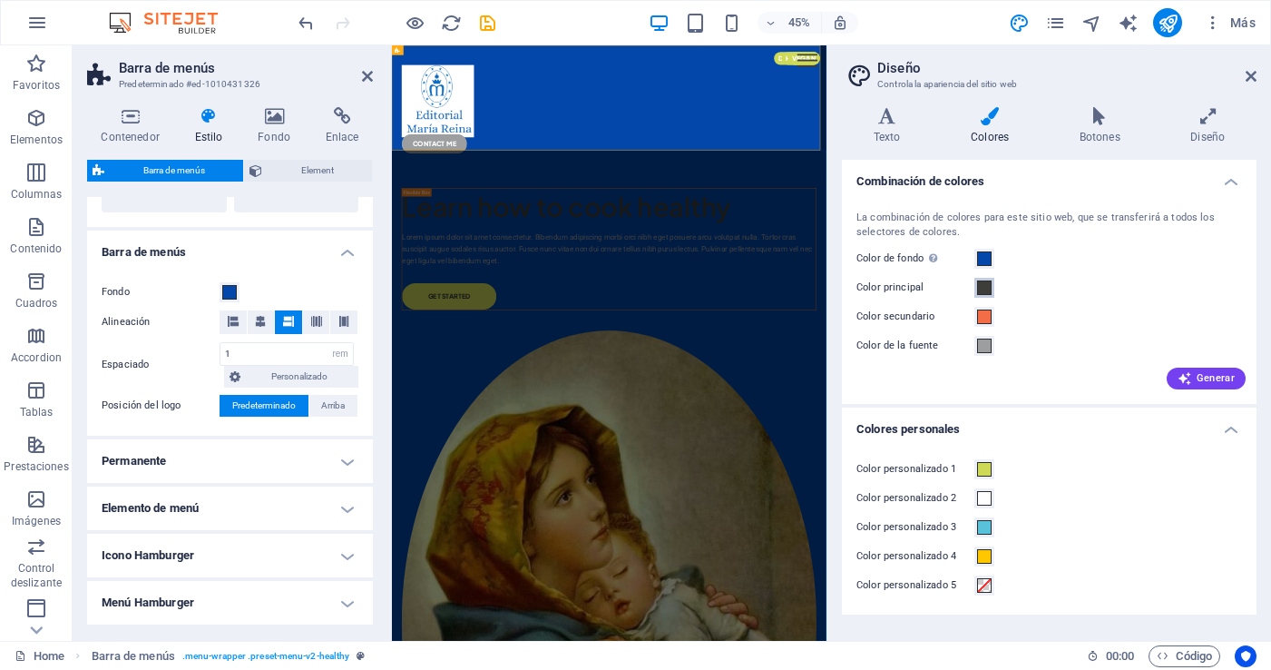
click at [981, 286] on span at bounding box center [984, 287] width 15 height 15
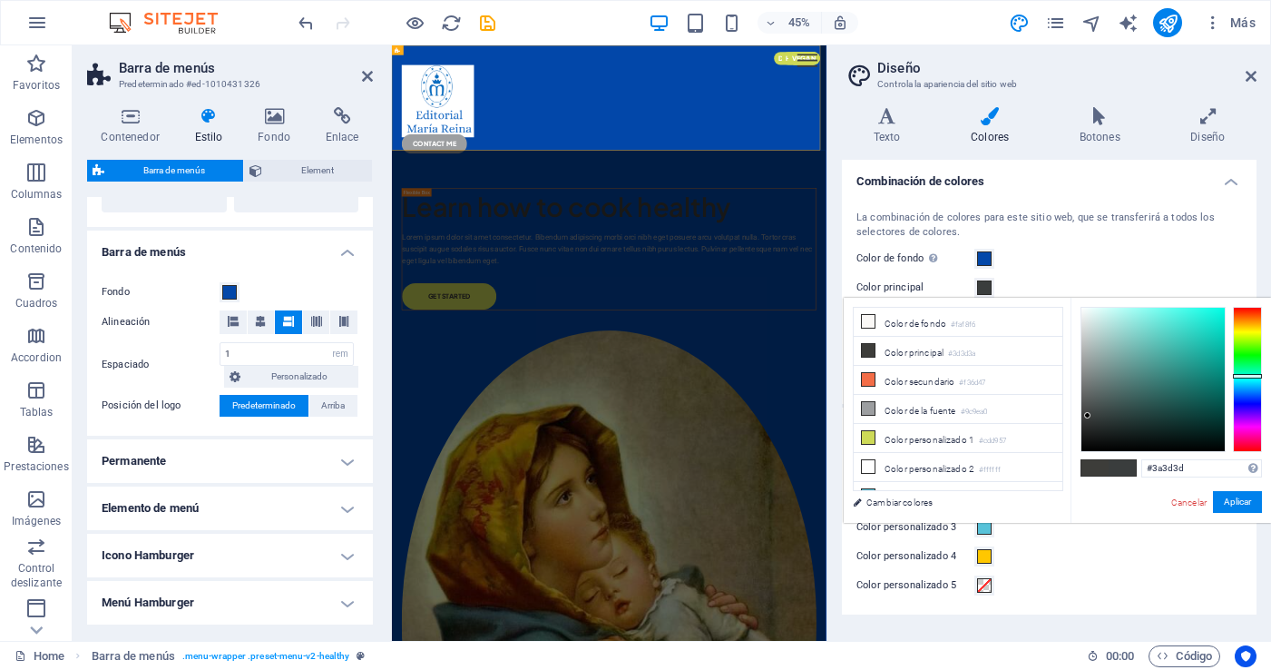
drag, startPoint x: 1252, startPoint y: 329, endPoint x: 1251, endPoint y: 376, distance: 46.3
click at [1251, 376] on div at bounding box center [1247, 376] width 29 height 5
type input "#fcffff"
drag, startPoint x: 1085, startPoint y: 415, endPoint x: 1082, endPoint y: 296, distance: 119.8
click at [1082, 296] on body "editorialmariareina.cl Home Favoritos Elementos Columnas Contenido Cuadros Acco…" at bounding box center [635, 335] width 1271 height 670
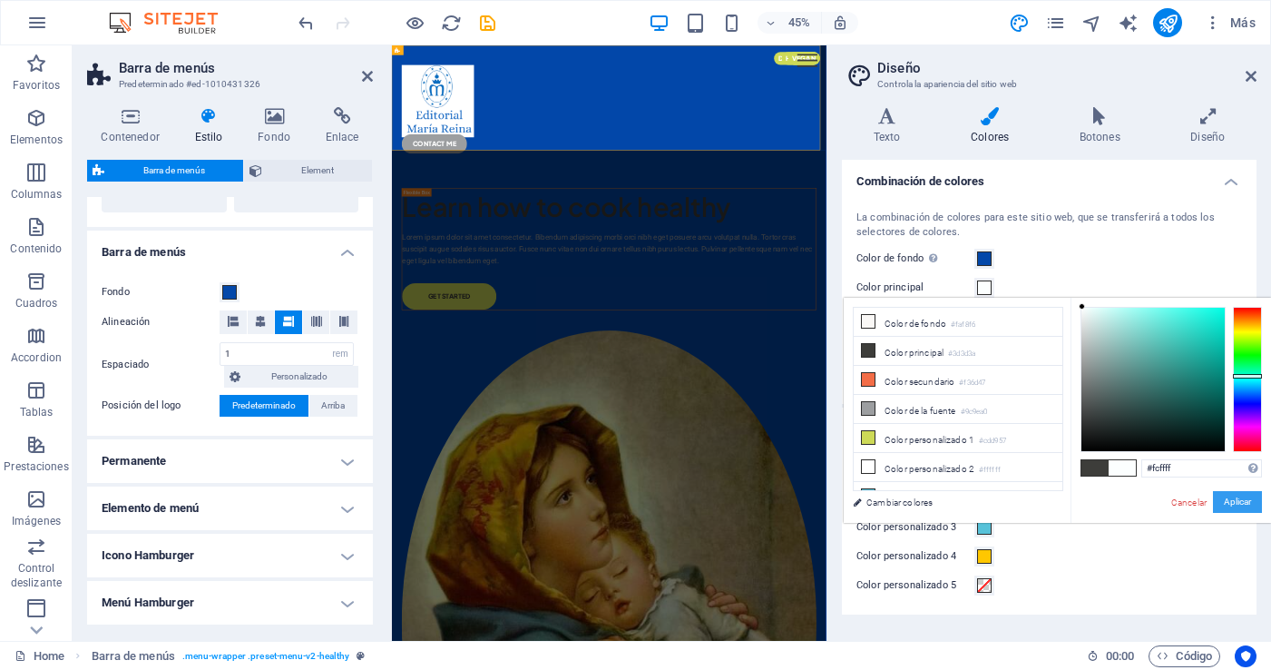
click at [1235, 502] on button "Aplicar" at bounding box center [1237, 502] width 49 height 22
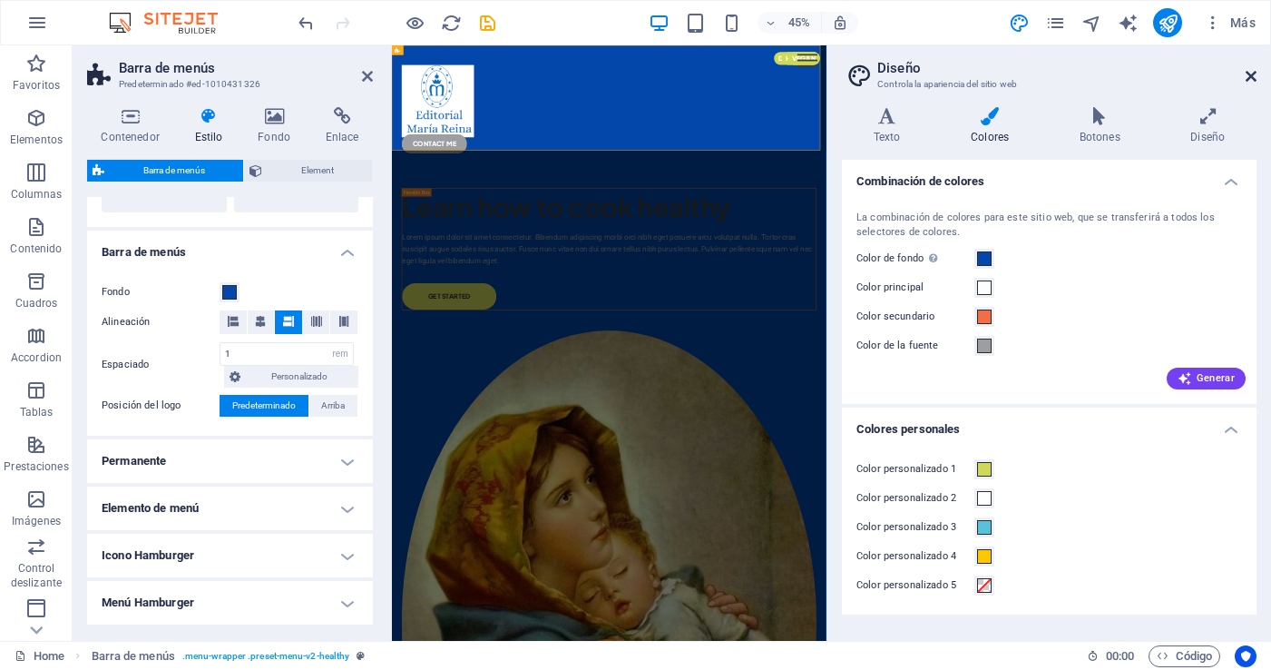
click at [1246, 78] on icon at bounding box center [1251, 76] width 11 height 15
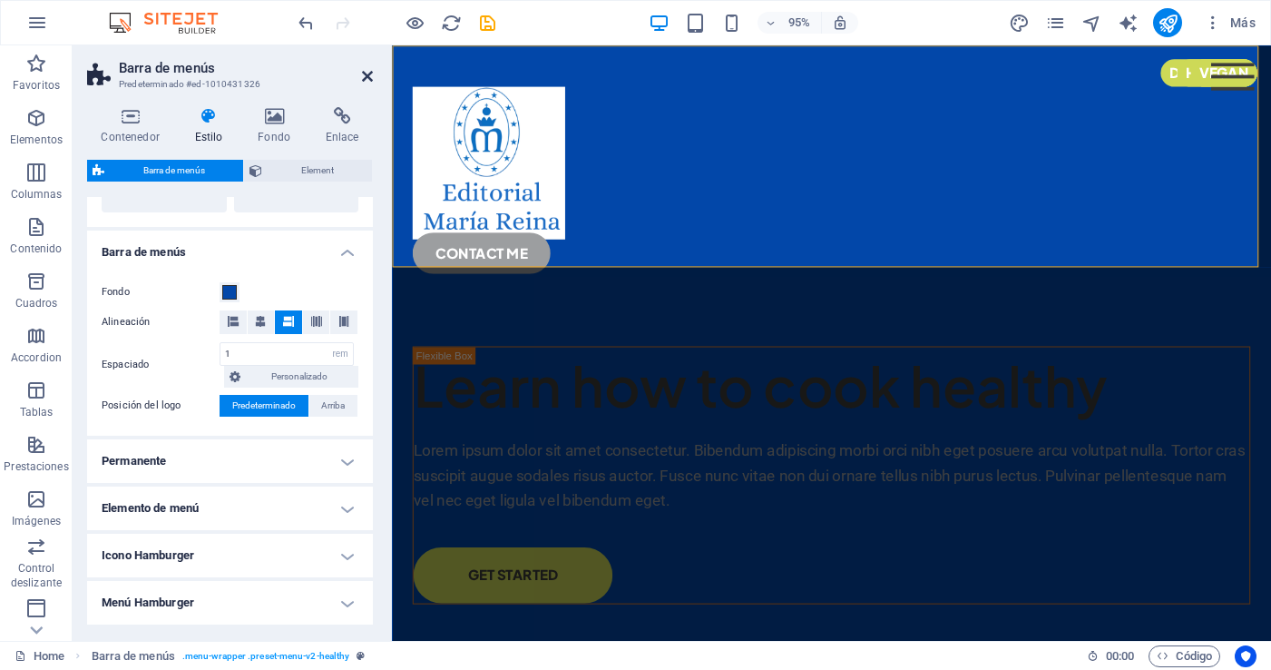
click at [365, 71] on icon at bounding box center [367, 76] width 11 height 15
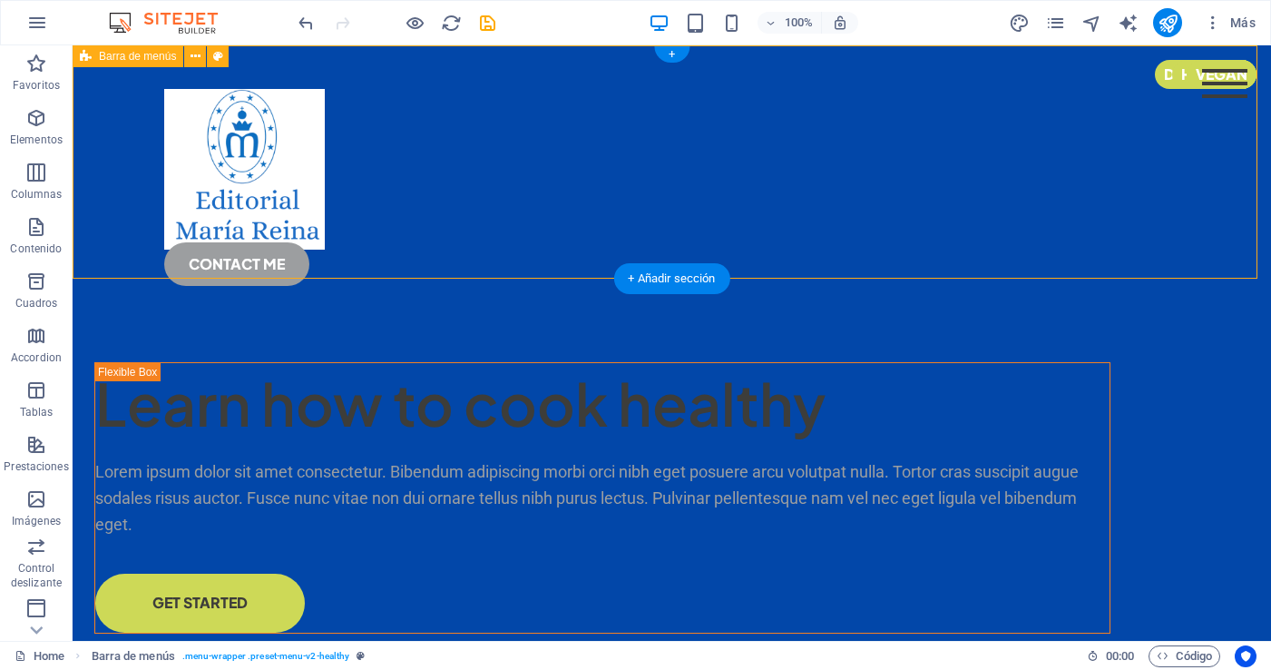
click at [506, 181] on div "Menu Home About Me Recipes CONTACT ME" at bounding box center [672, 179] width 1198 height 269
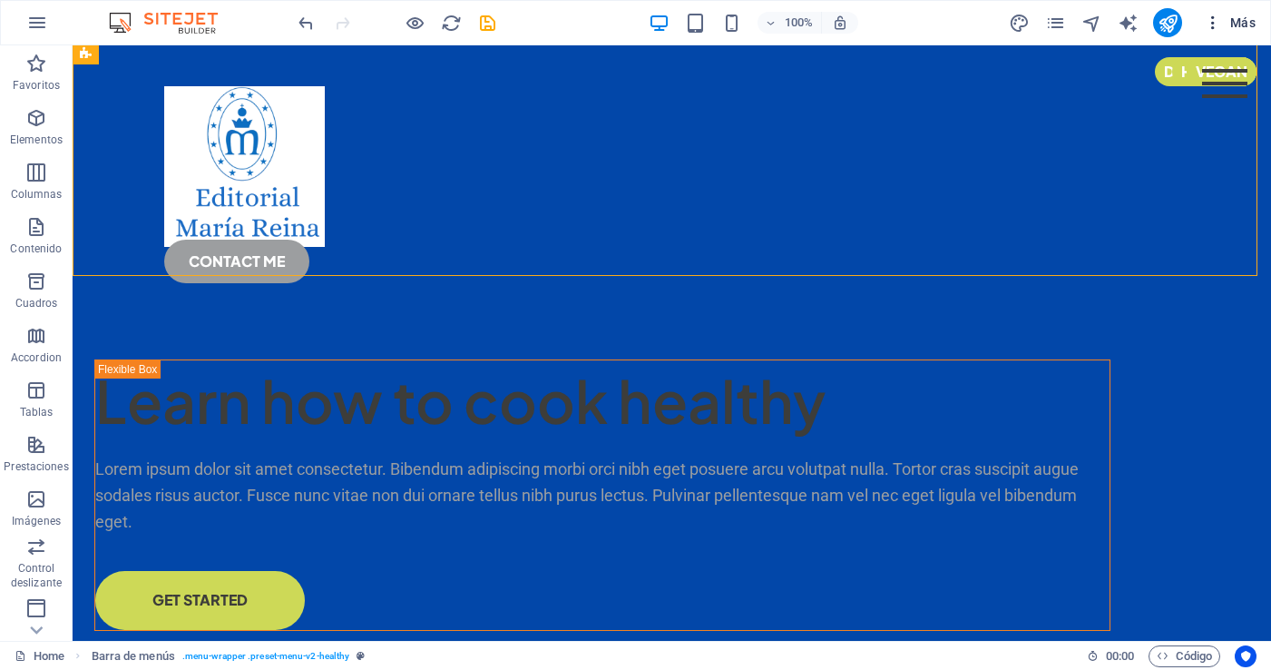
click at [1234, 24] on span "Más" at bounding box center [1230, 23] width 52 height 18
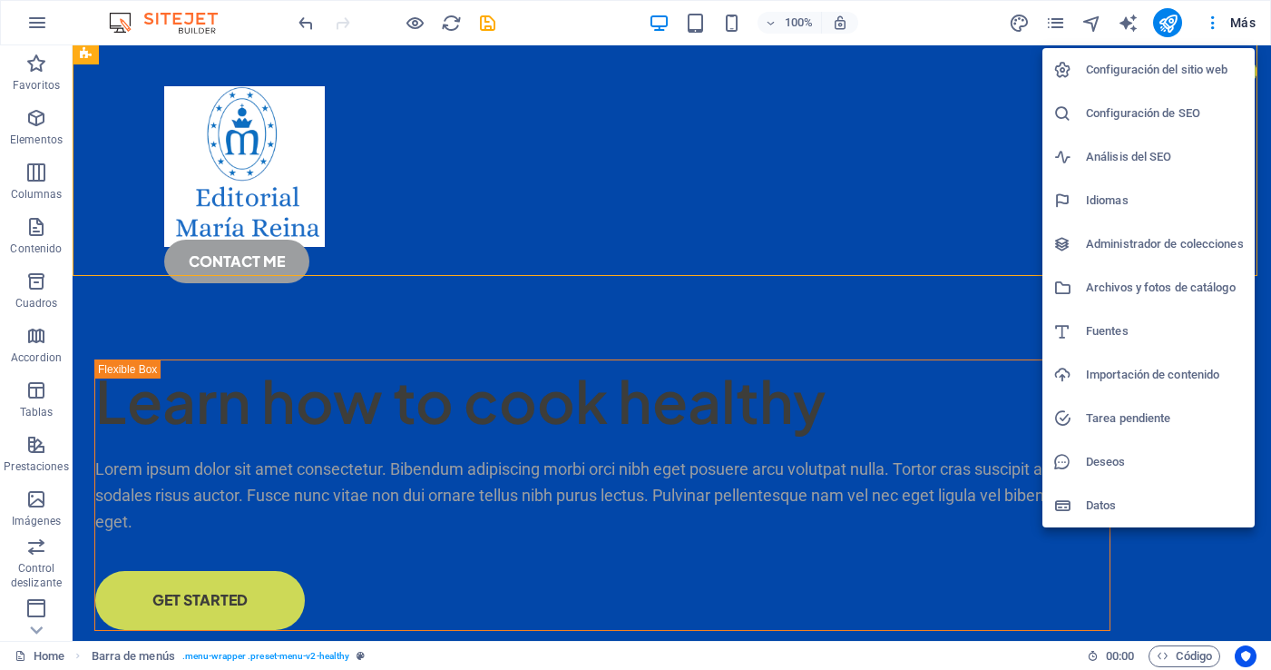
click at [1017, 20] on div at bounding box center [635, 335] width 1271 height 670
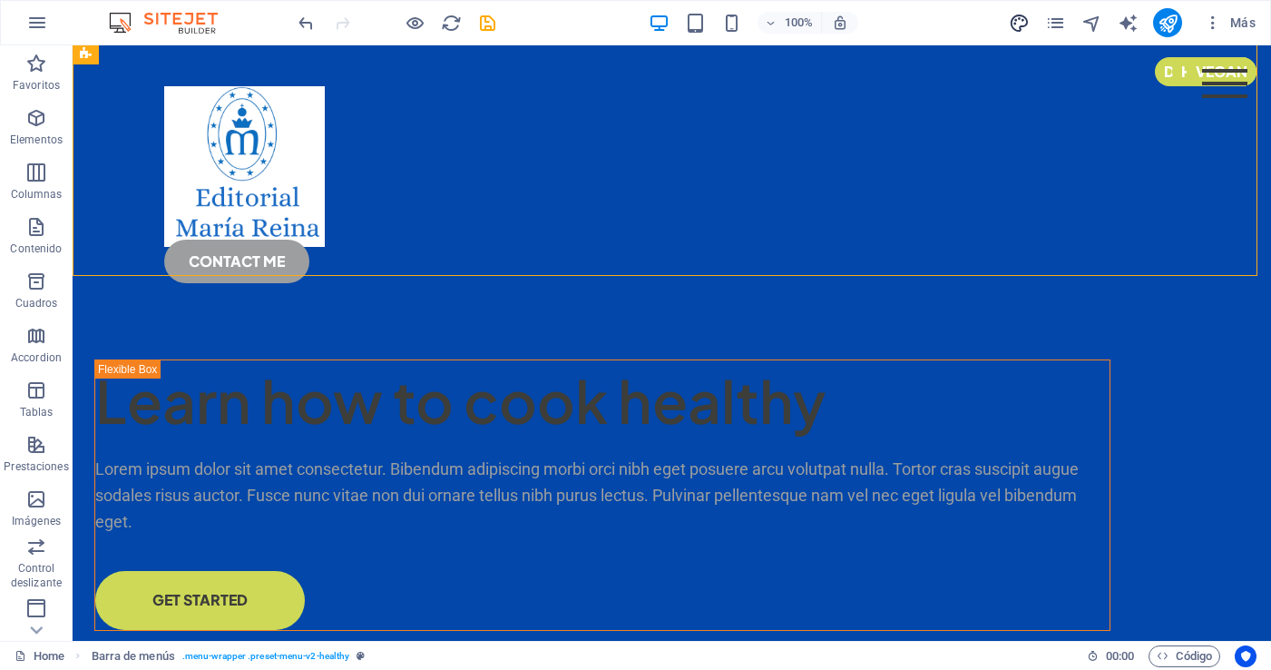
drag, startPoint x: 1017, startPoint y: 21, endPoint x: 1021, endPoint y: 31, distance: 10.6
click at [1017, 21] on icon "design" at bounding box center [1019, 23] width 21 height 21
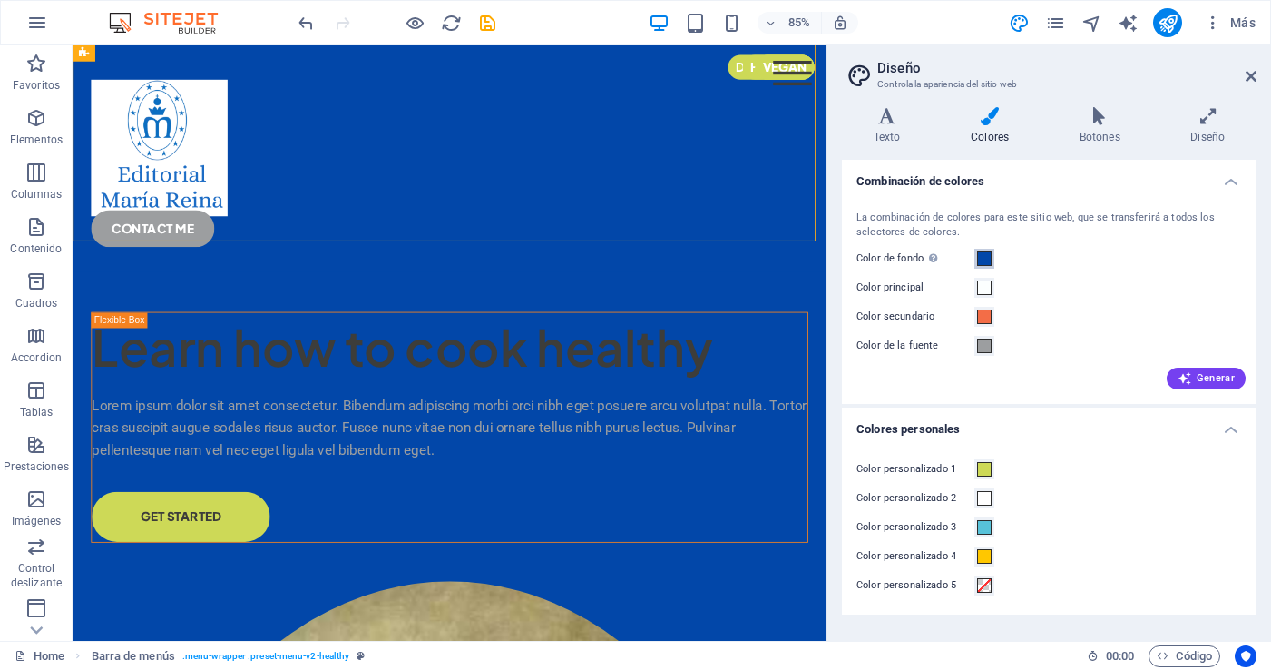
click at [984, 260] on span at bounding box center [984, 258] width 15 height 15
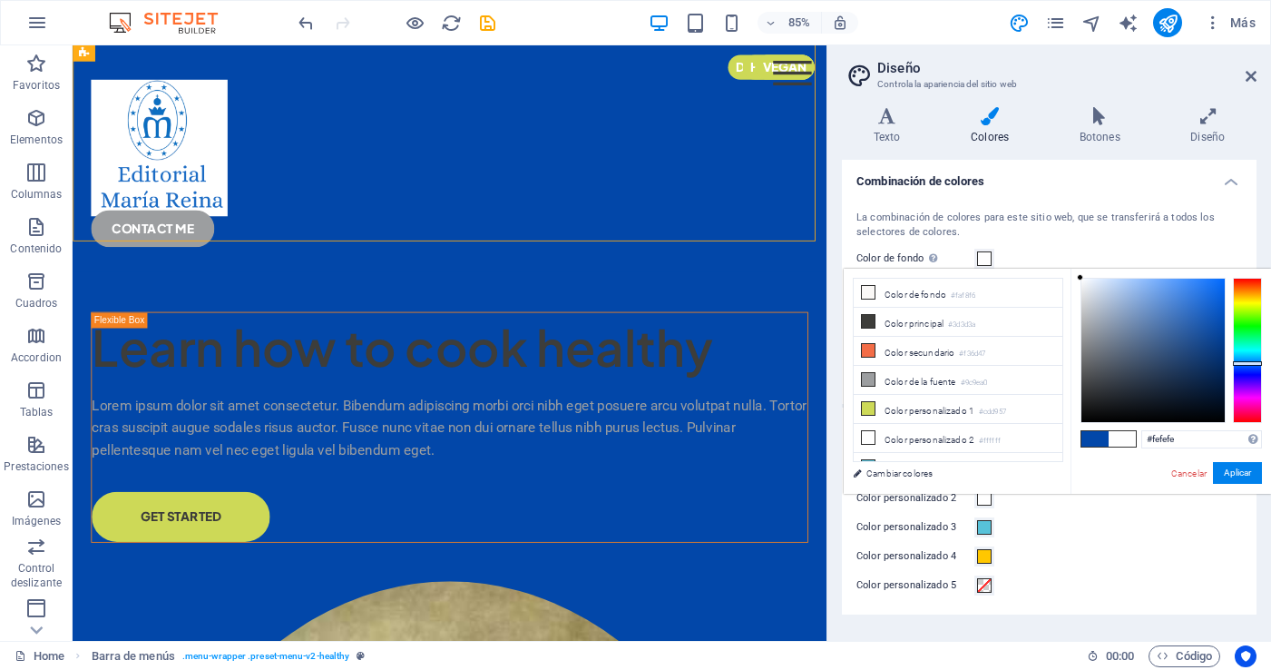
type input "#ffffff"
drag, startPoint x: 1222, startPoint y: 324, endPoint x: 1073, endPoint y: 275, distance: 156.6
click at [1073, 275] on div "#ffffff Formatos soportados #0852ed rgb(8, 82, 237) rgba(8, 82, 237, 90%) hsv(2…" at bounding box center [1170, 513] width 200 height 488
click at [1235, 474] on button "Aplicar" at bounding box center [1237, 473] width 49 height 22
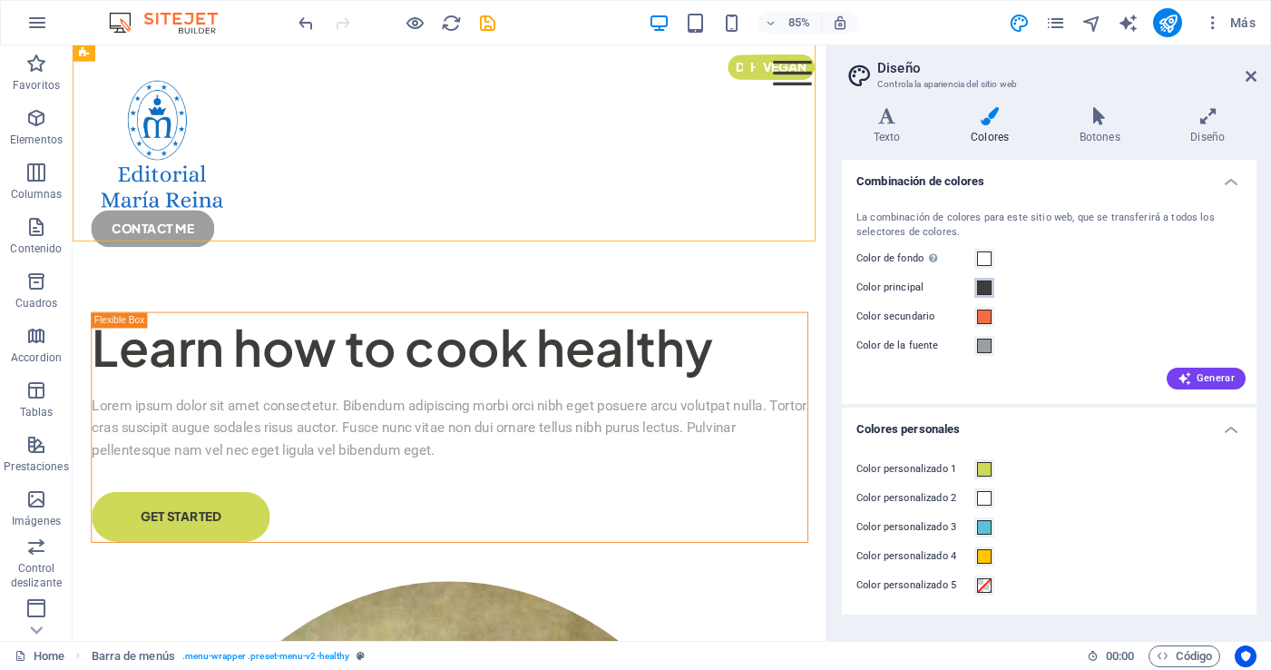
click at [982, 288] on span at bounding box center [984, 287] width 15 height 15
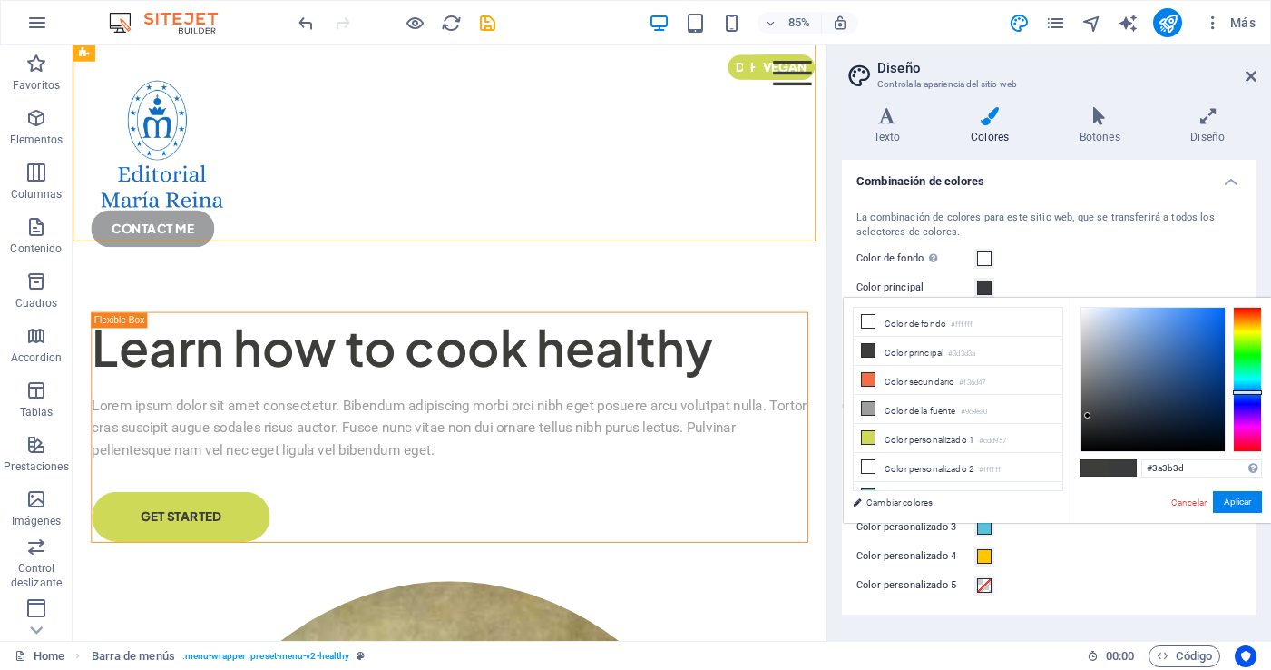
drag, startPoint x: 1247, startPoint y: 330, endPoint x: 1246, endPoint y: 392, distance: 61.7
click at [1246, 392] on div at bounding box center [1247, 392] width 29 height 5
drag, startPoint x: 1088, startPoint y: 415, endPoint x: 1243, endPoint y: 364, distance: 163.2
click at [1225, 308] on div at bounding box center [1223, 308] width 6 height 6
click at [1250, 392] on div at bounding box center [1247, 392] width 29 height 5
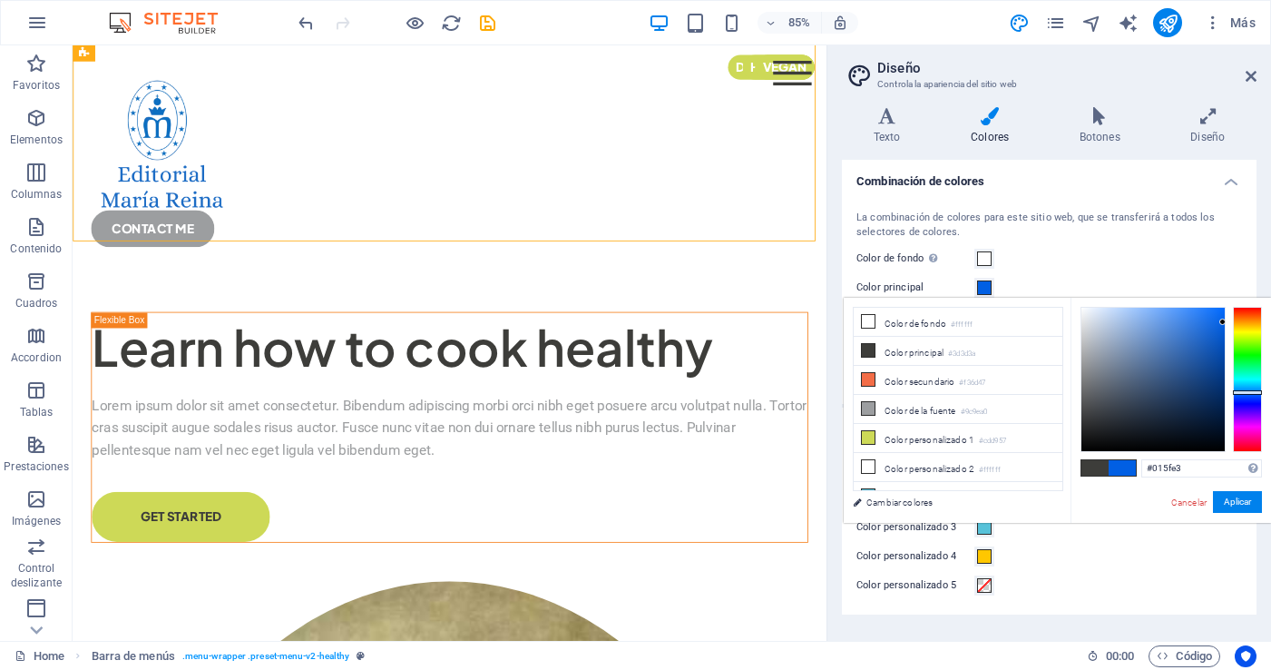
type input "#015ee0"
drag, startPoint x: 1223, startPoint y: 311, endPoint x: 1246, endPoint y: 388, distance: 80.6
click at [1223, 324] on div at bounding box center [1152, 379] width 143 height 143
drag, startPoint x: 1247, startPoint y: 499, endPoint x: 1234, endPoint y: 496, distance: 13.9
click at [1247, 499] on button "Aplicar" at bounding box center [1237, 502] width 49 height 22
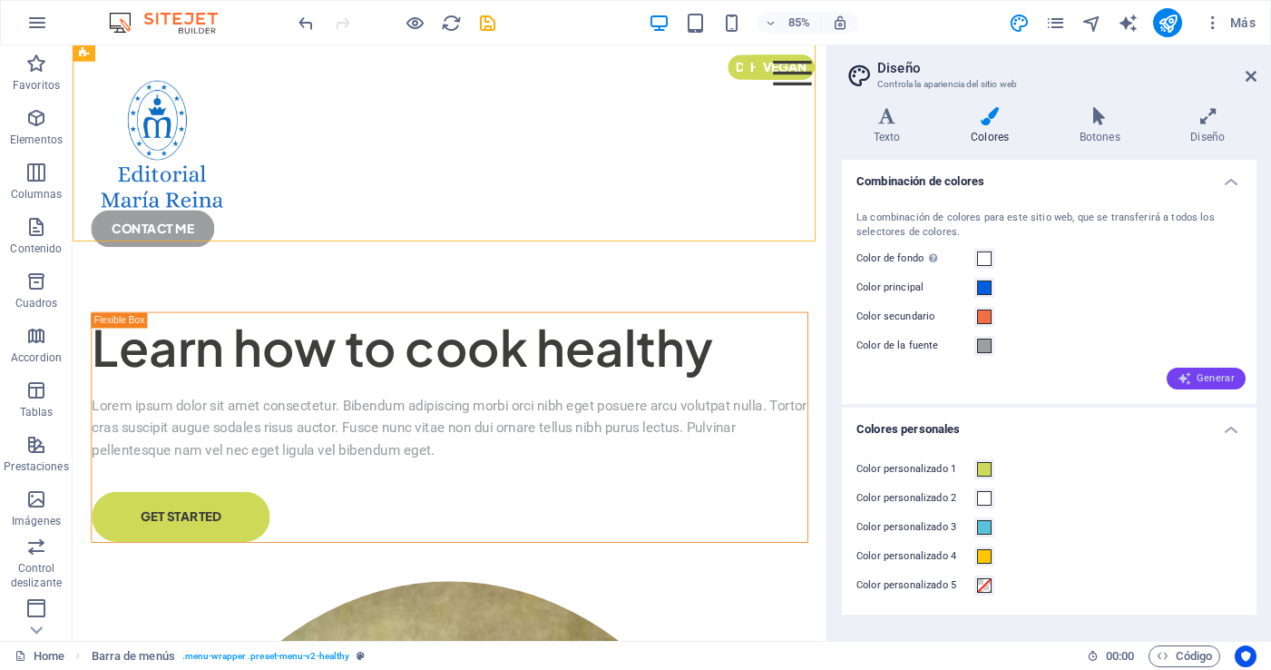
drag, startPoint x: 1221, startPoint y: 375, endPoint x: 1213, endPoint y: 381, distance: 10.3
click at [1221, 375] on span "Generar" at bounding box center [1206, 378] width 57 height 15
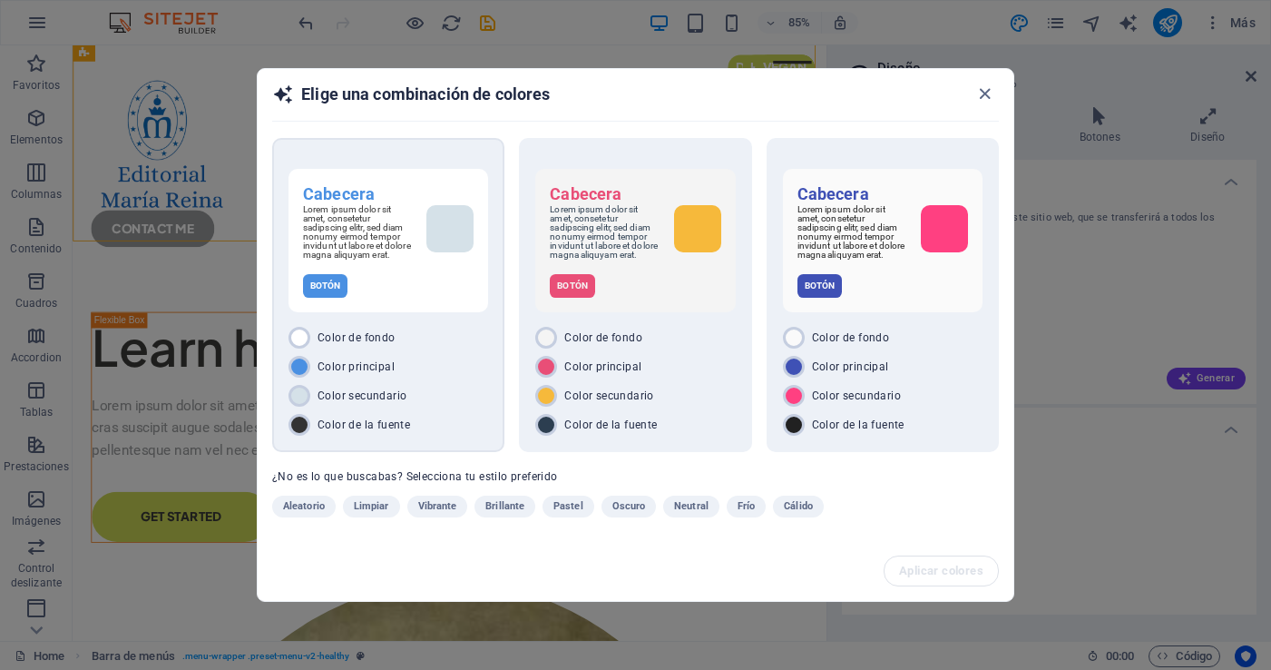
click at [357, 150] on div "Cabecera Lorem ipsum dolor sit amet, consetetur sadipscing elitr, sed diam nonu…" at bounding box center [388, 295] width 232 height 314
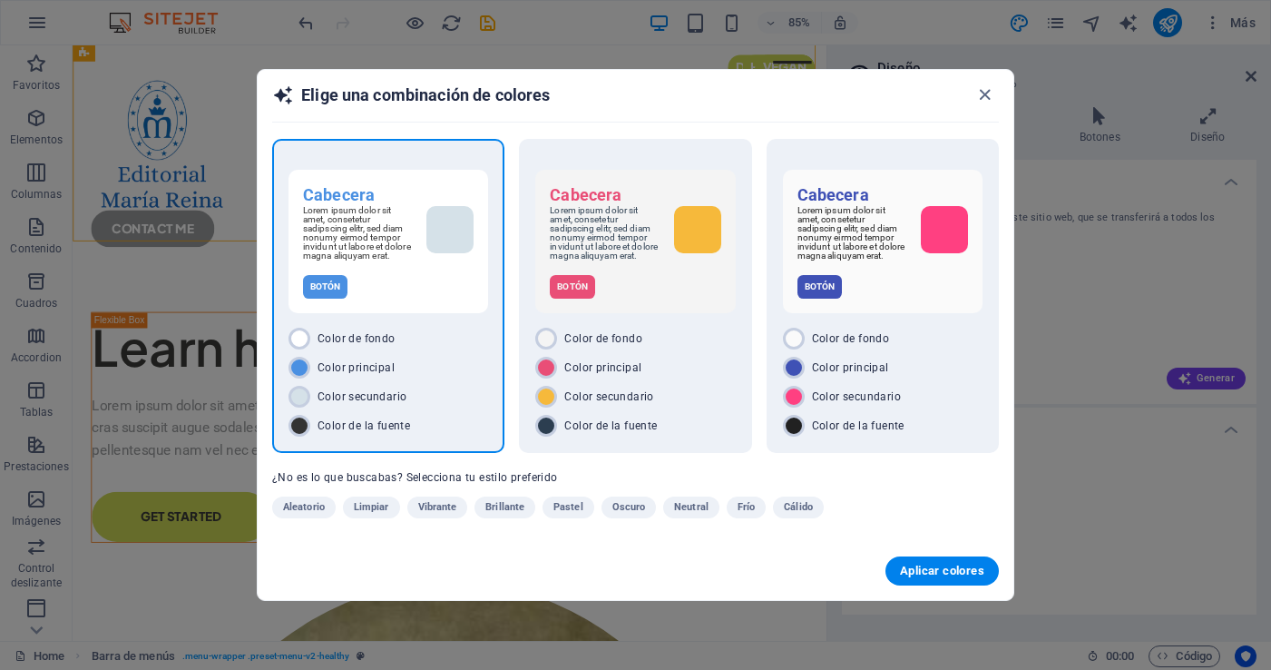
drag, startPoint x: 940, startPoint y: 575, endPoint x: 806, endPoint y: 539, distance: 138.2
click at [940, 575] on span "Aplicar colores" at bounding box center [942, 570] width 84 height 15
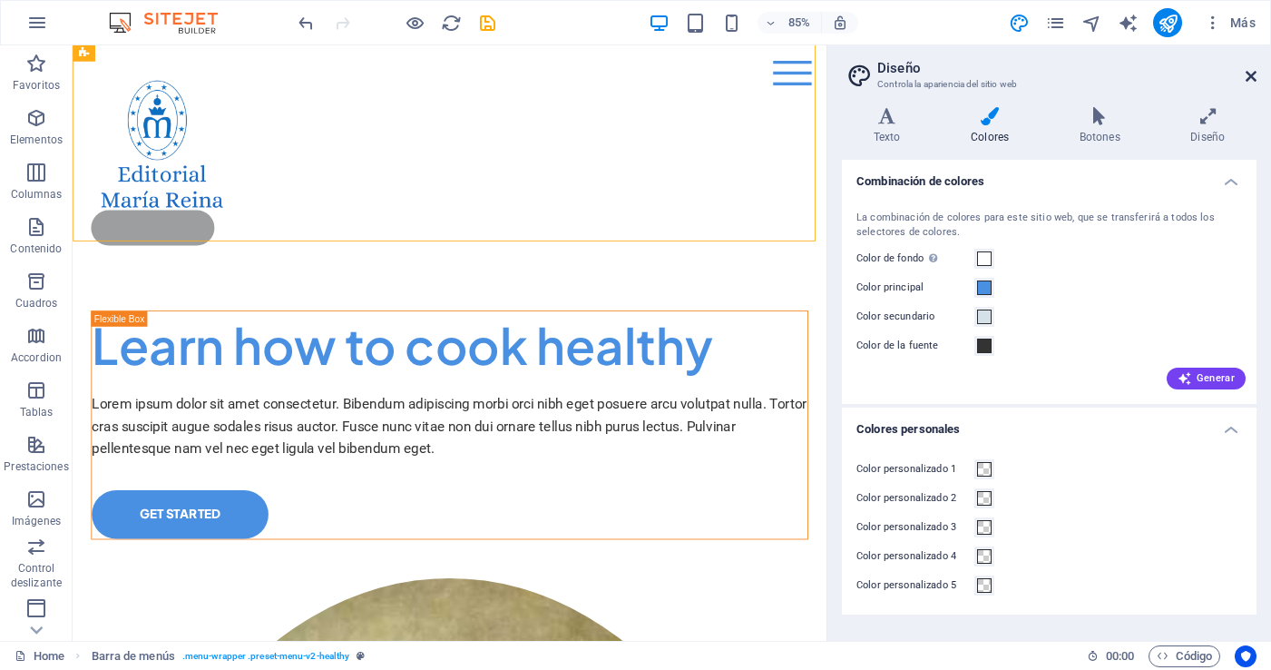
click at [1256, 75] on icon at bounding box center [1251, 76] width 11 height 15
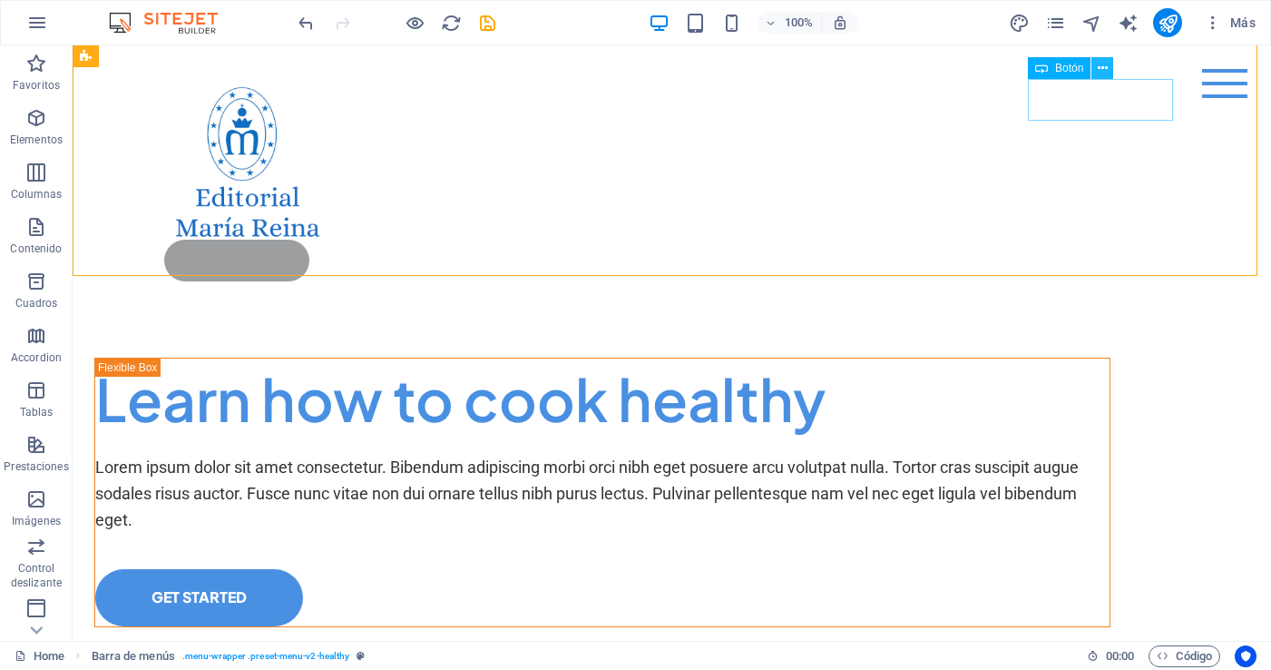
click at [1102, 68] on icon at bounding box center [1103, 68] width 10 height 19
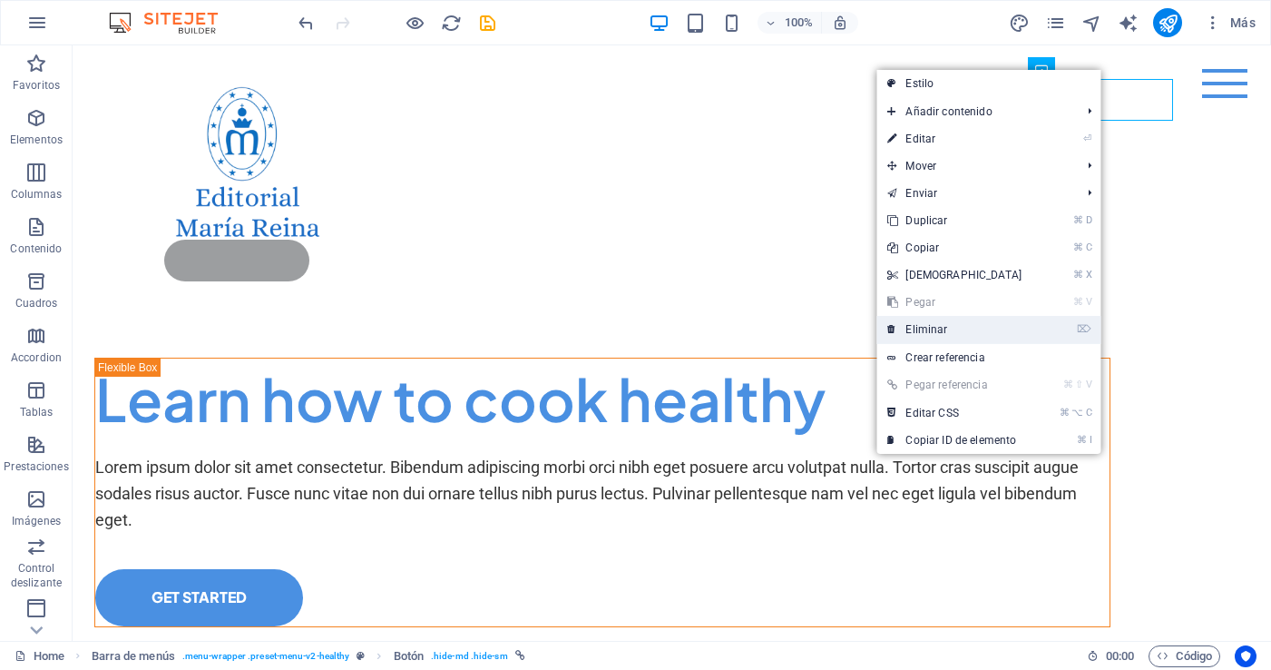
click at [933, 326] on link "⌦ Eliminar" at bounding box center [954, 329] width 156 height 27
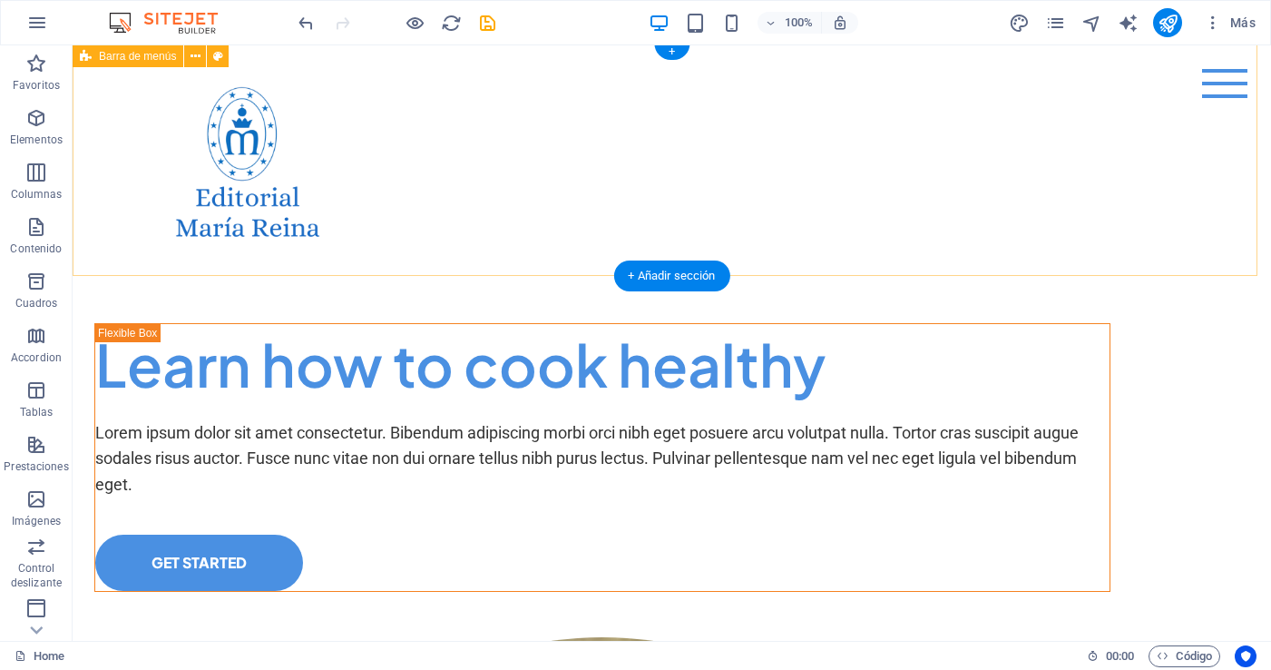
scroll to position [0, 0]
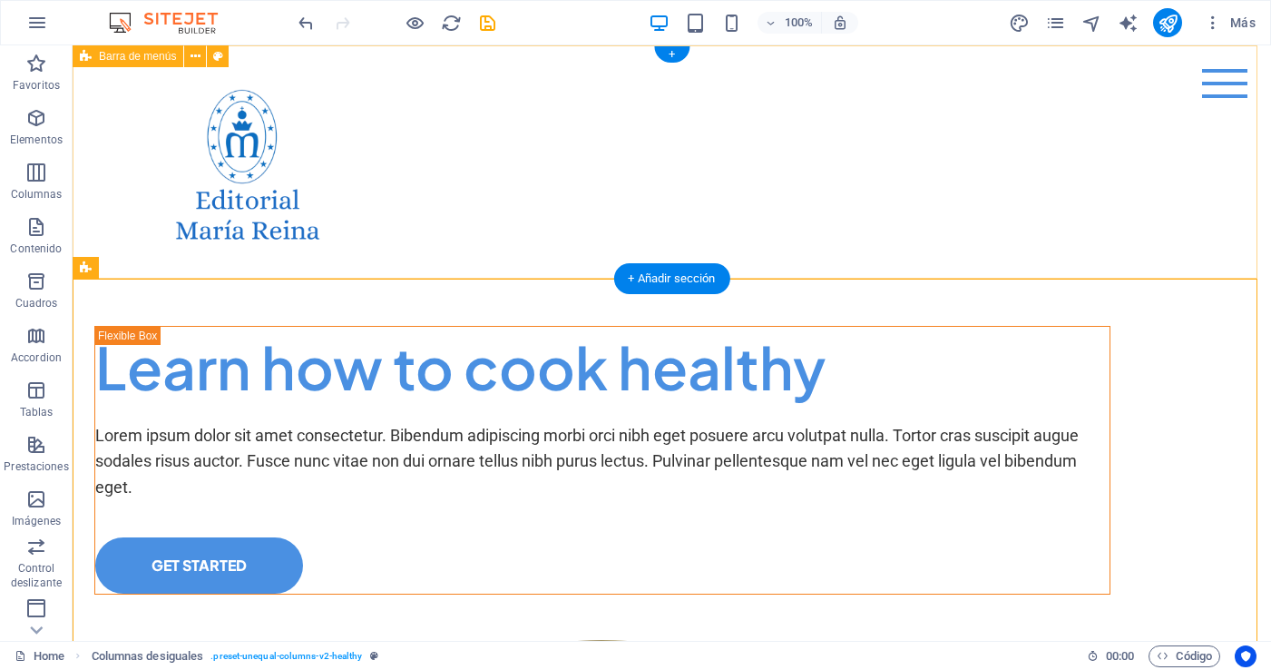
click at [508, 242] on div "Menu Home About Me Recipes" at bounding box center [672, 161] width 1198 height 233
click at [622, 149] on div "Menu Home About Me Recipes" at bounding box center [672, 161] width 1198 height 233
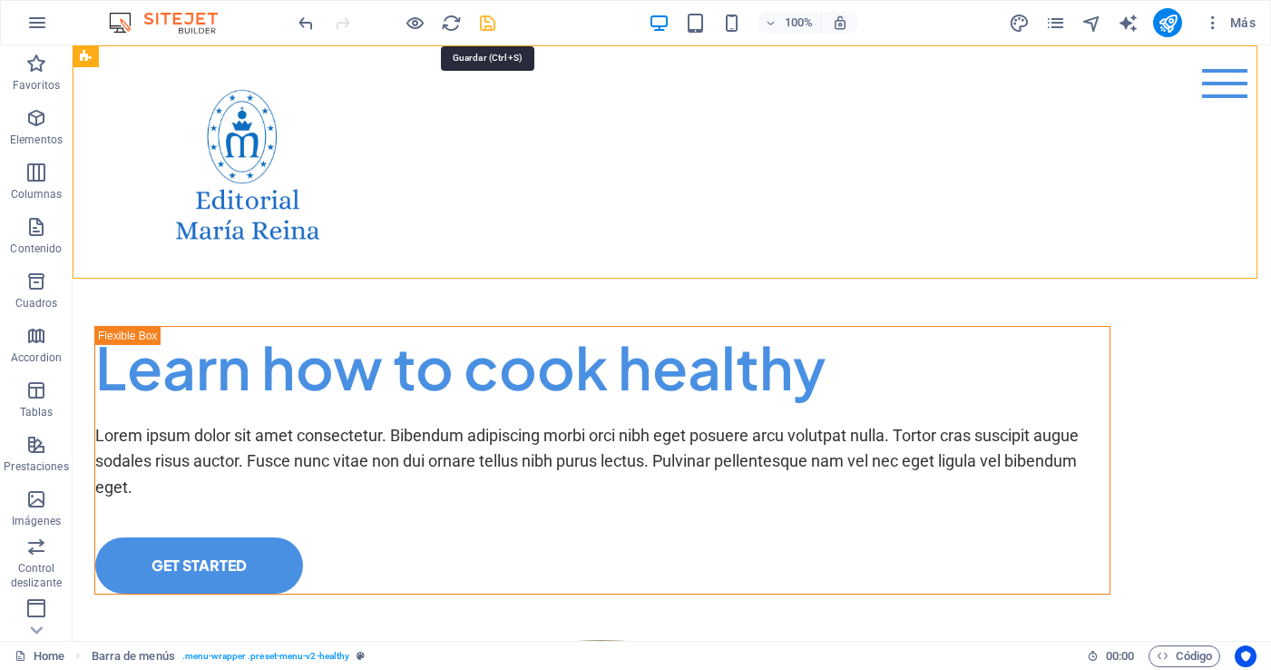
click at [484, 22] on icon "save" at bounding box center [487, 23] width 21 height 21
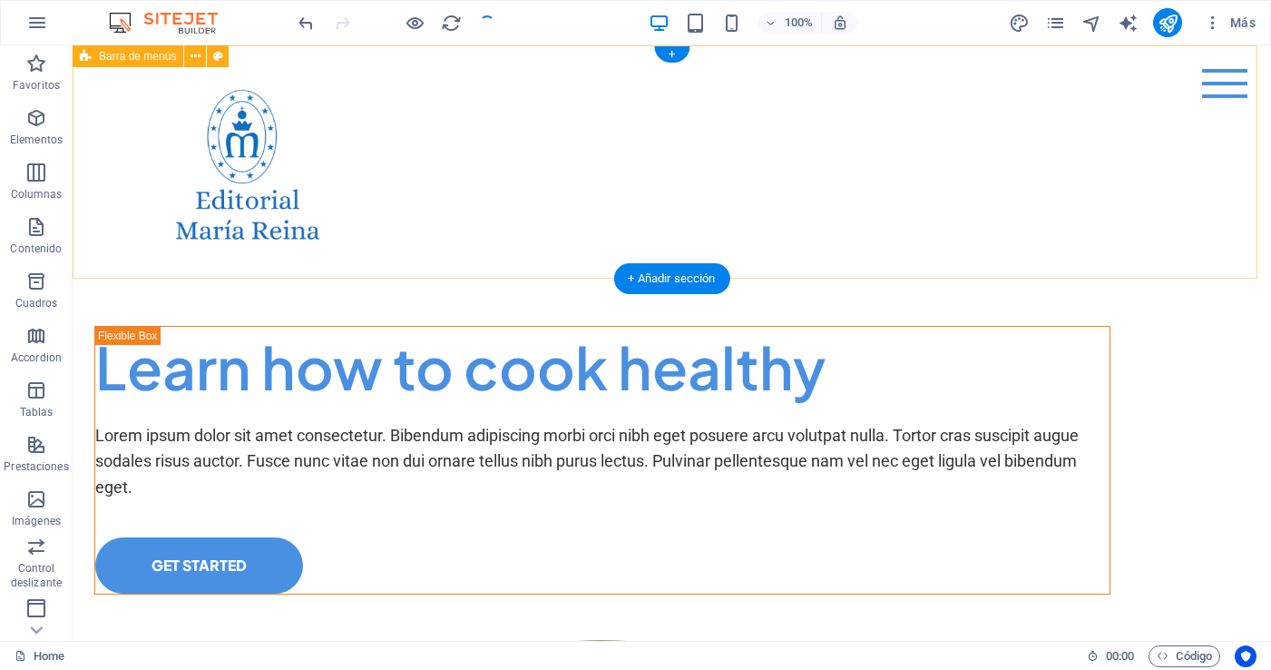
checkbox input "false"
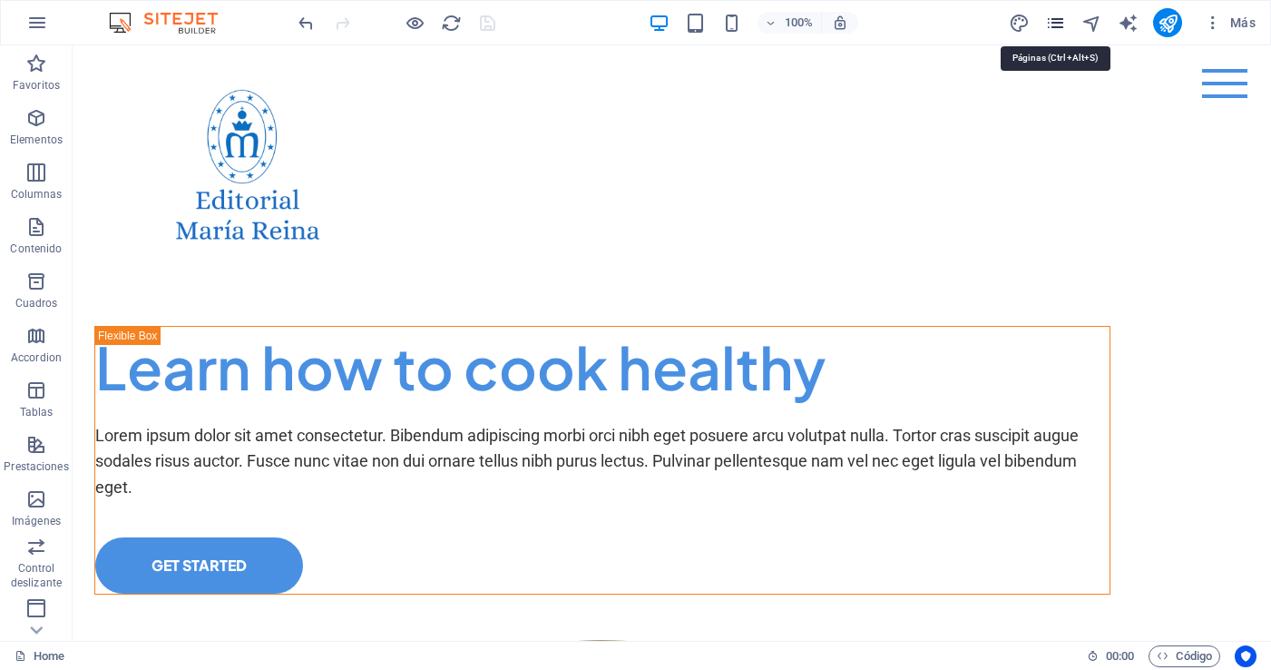
click at [1052, 19] on icon "pages" at bounding box center [1055, 23] width 21 height 21
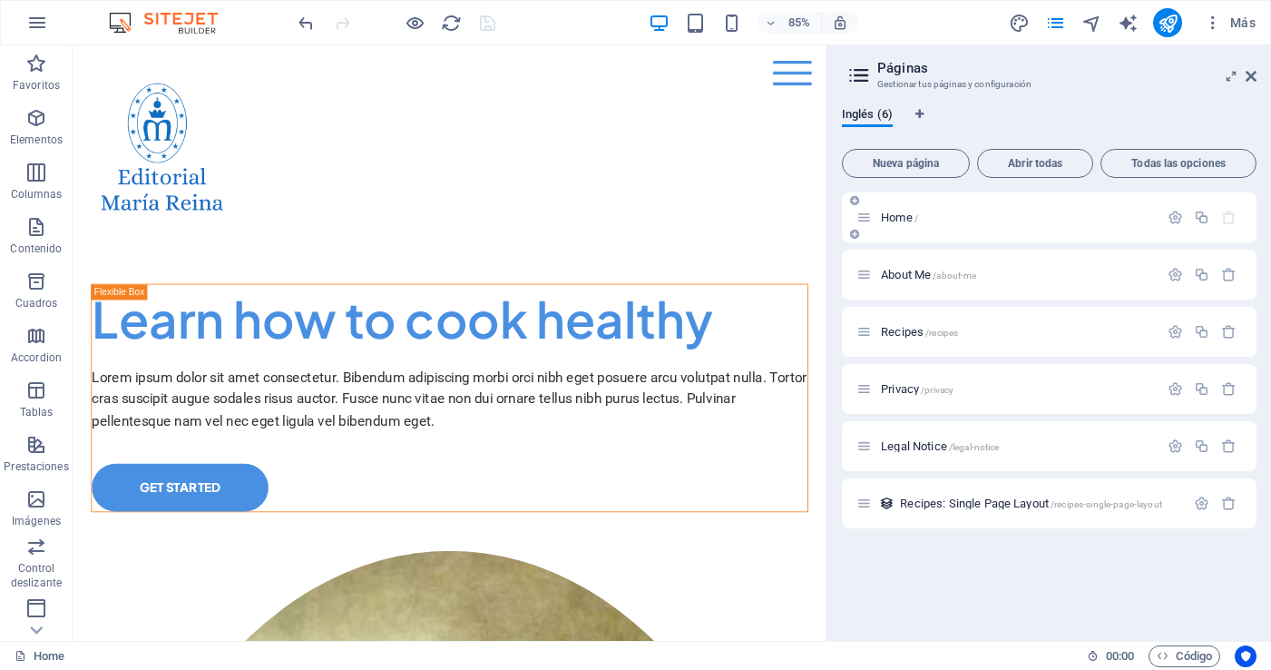
click at [986, 217] on p "Home /" at bounding box center [1017, 217] width 272 height 12
click at [865, 221] on icon at bounding box center [863, 217] width 15 height 15
click at [1174, 215] on icon "button" at bounding box center [1175, 217] width 15 height 15
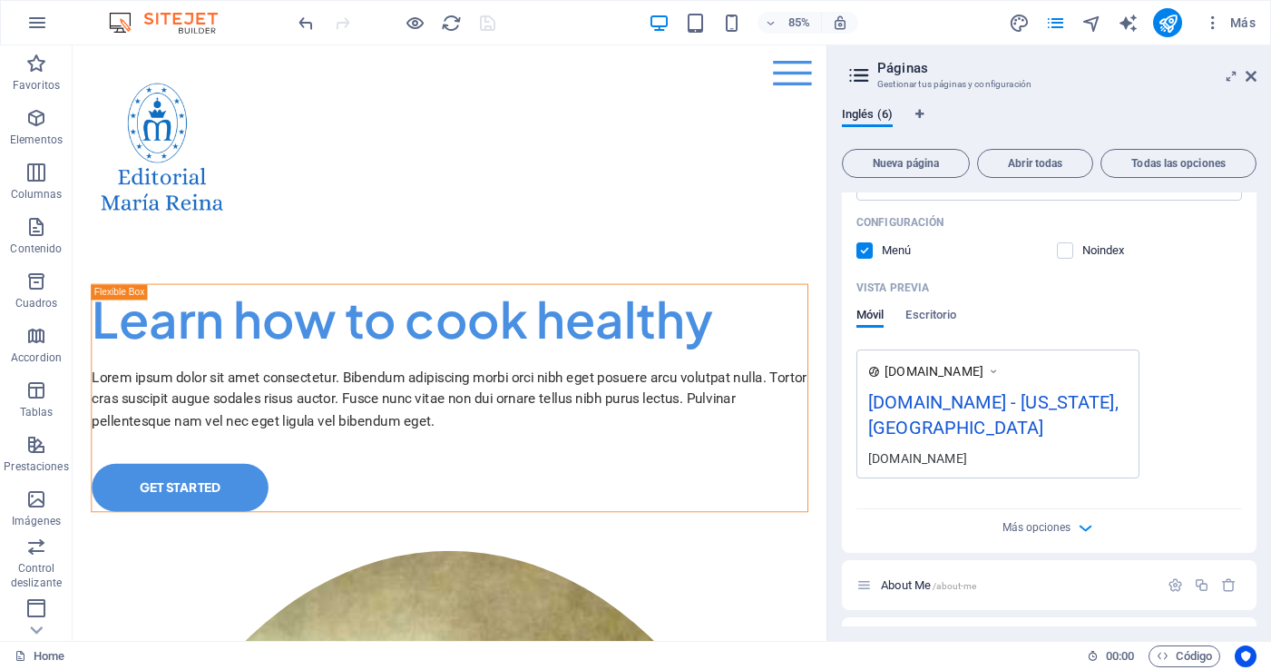
scroll to position [396, 0]
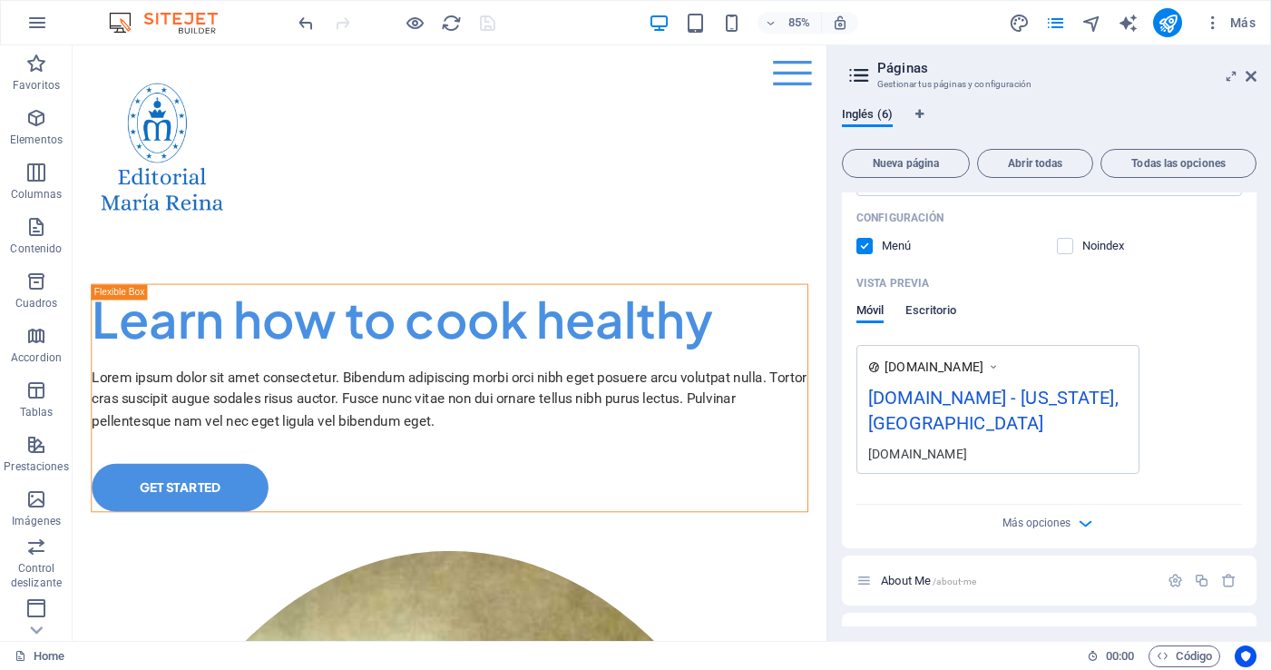
click at [941, 308] on span "Escritorio" at bounding box center [930, 311] width 51 height 25
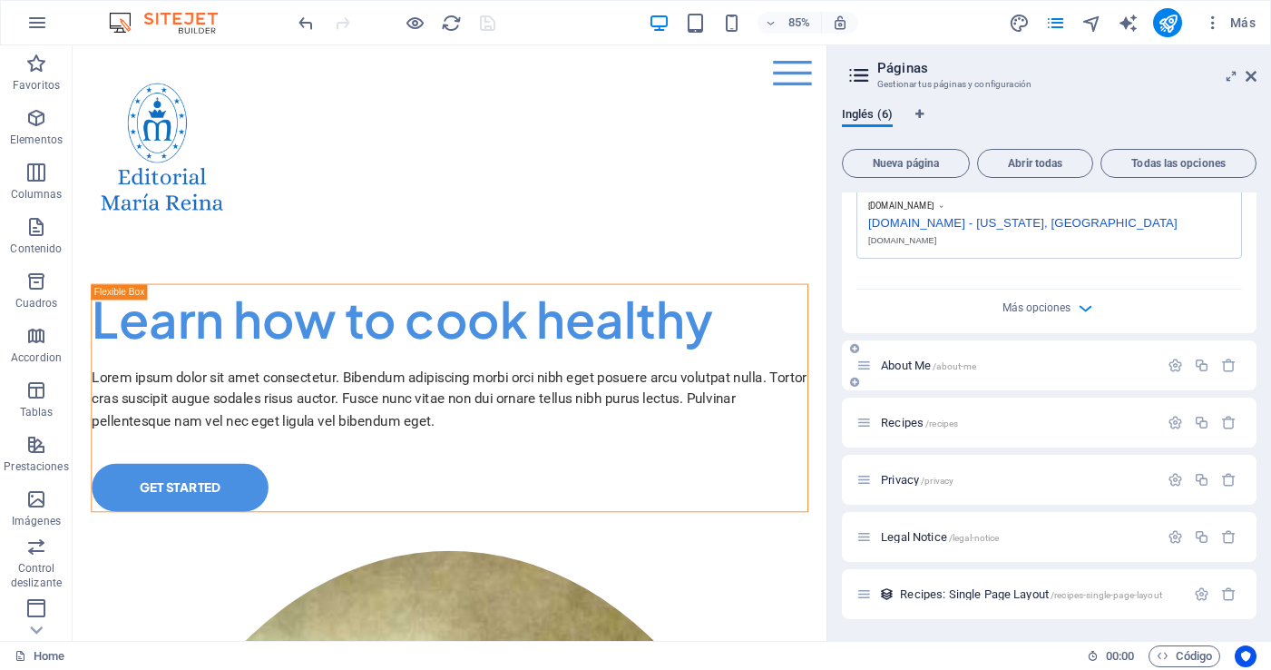
scroll to position [0, 0]
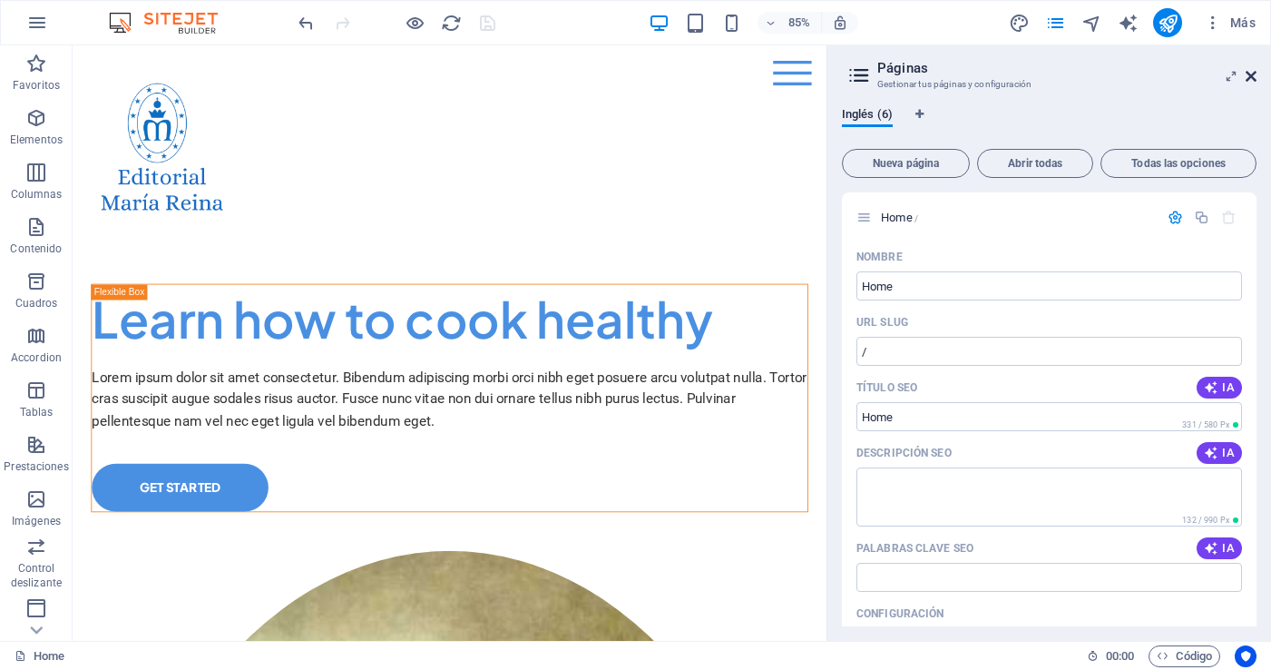
click at [1251, 74] on icon at bounding box center [1251, 76] width 11 height 15
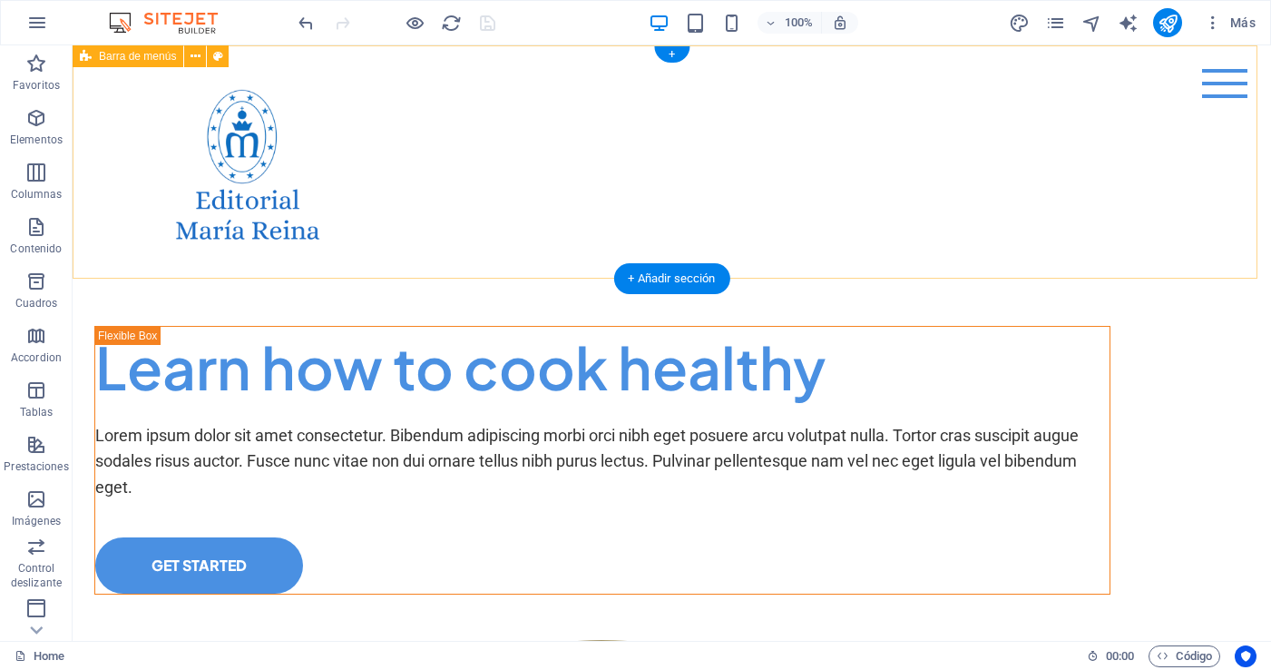
click at [673, 191] on div "Menu Home About Me Recipes" at bounding box center [672, 161] width 1198 height 233
click at [468, 163] on div "Menu Home About Me Recipes" at bounding box center [672, 161] width 1198 height 233
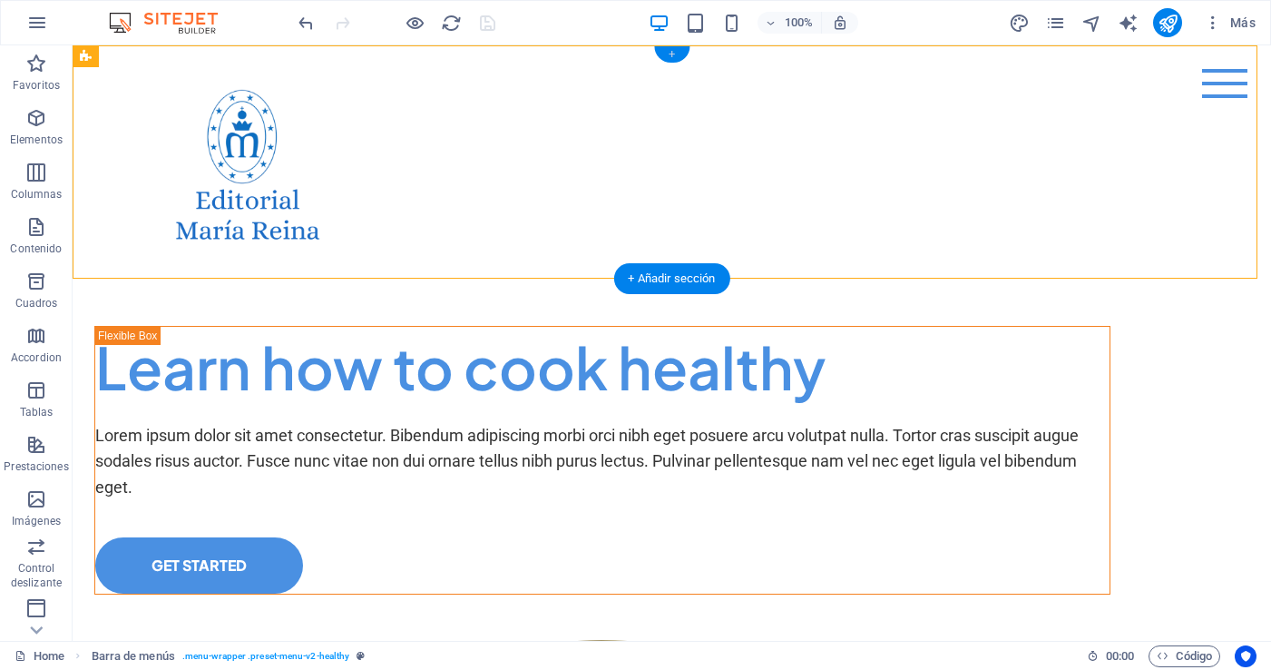
click at [667, 53] on div "+" at bounding box center [671, 54] width 35 height 16
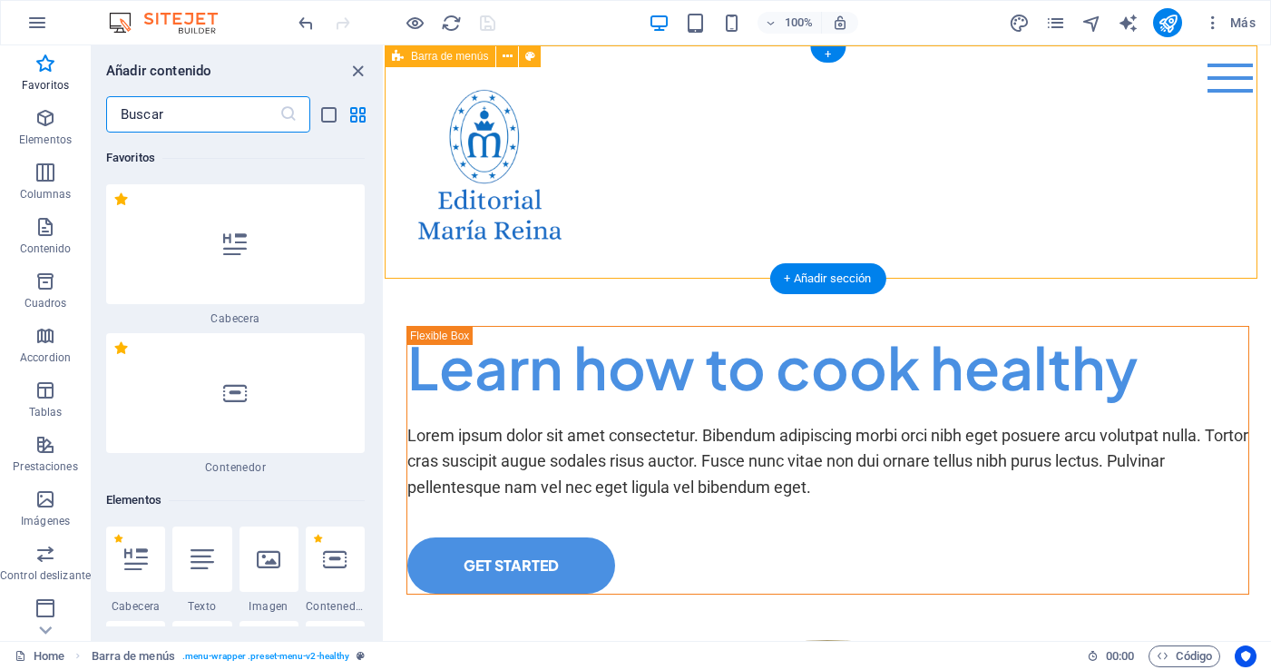
click at [738, 115] on div "Menu Home About Me Recipes" at bounding box center [828, 161] width 886 height 233
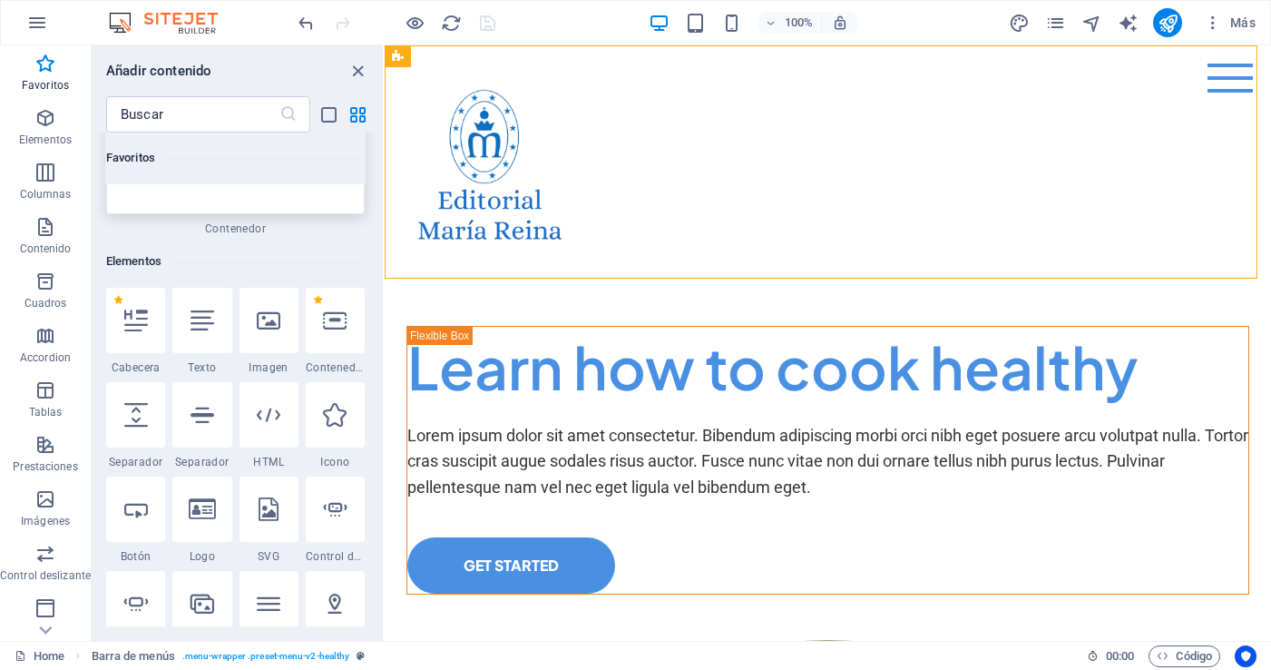
scroll to position [239, 0]
click at [204, 329] on icon at bounding box center [203, 320] width 24 height 24
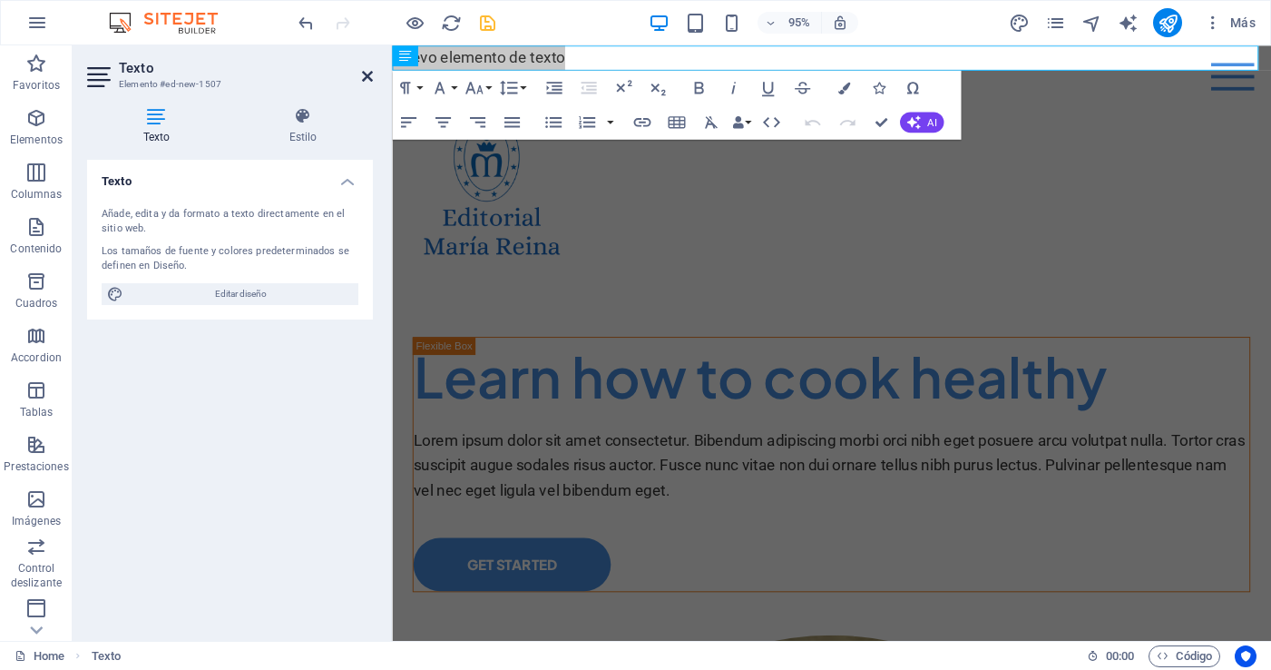
click at [368, 73] on icon at bounding box center [367, 76] width 11 height 15
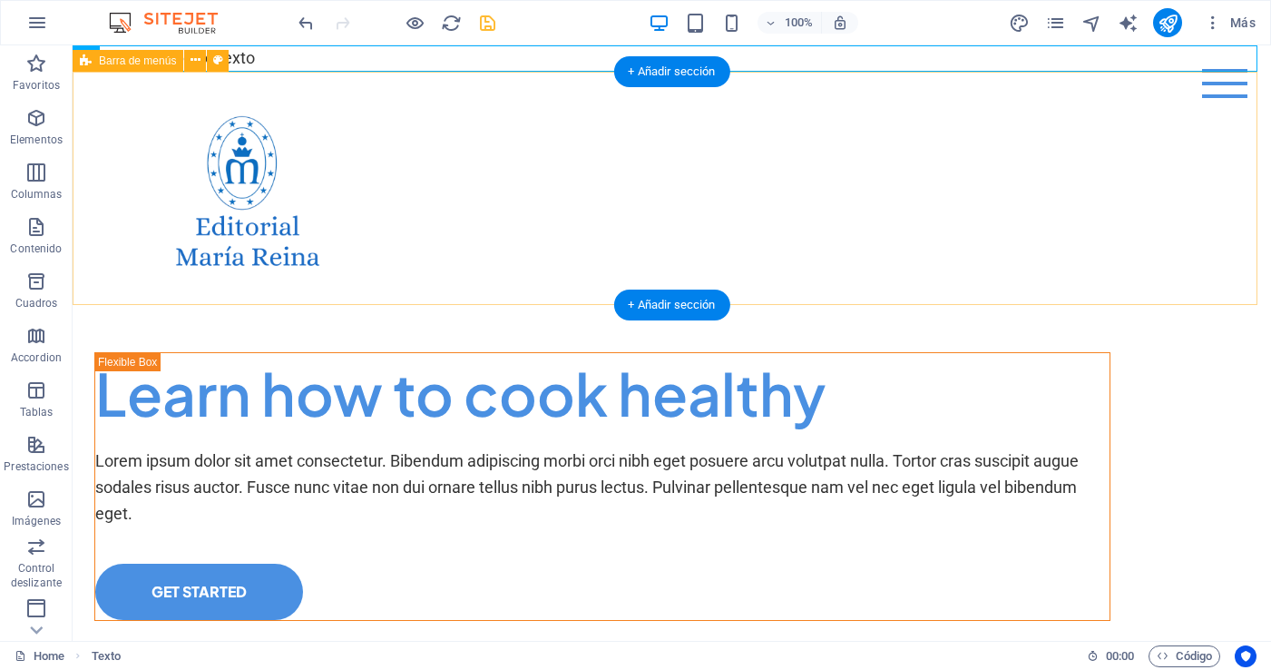
click at [488, 212] on div "Menu Home About Me Recipes" at bounding box center [672, 188] width 1198 height 233
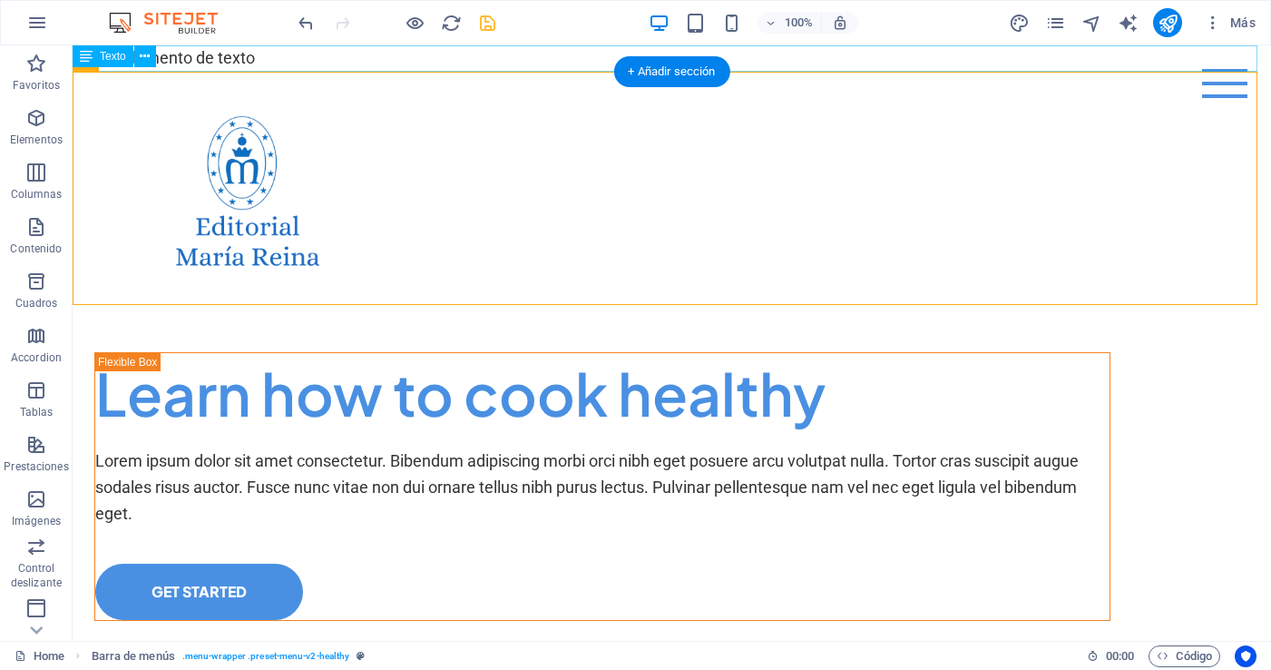
click at [288, 57] on div "Nuevo elemento de texto" at bounding box center [672, 58] width 1198 height 26
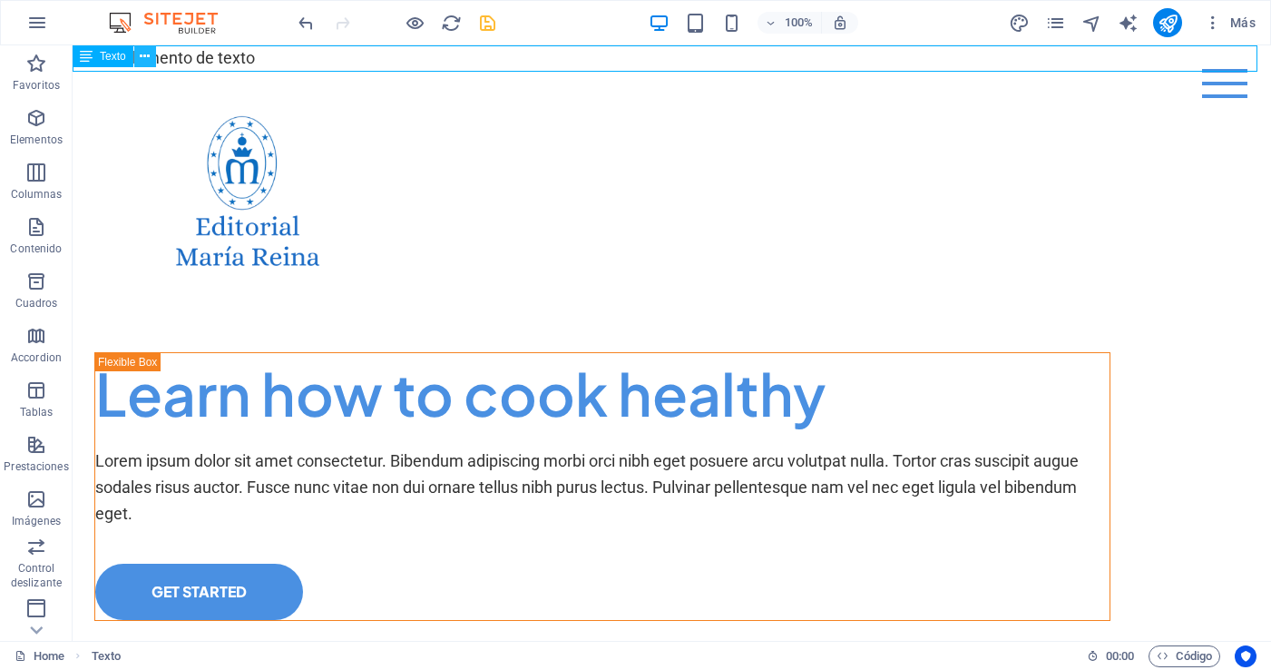
click at [146, 55] on icon at bounding box center [145, 56] width 10 height 19
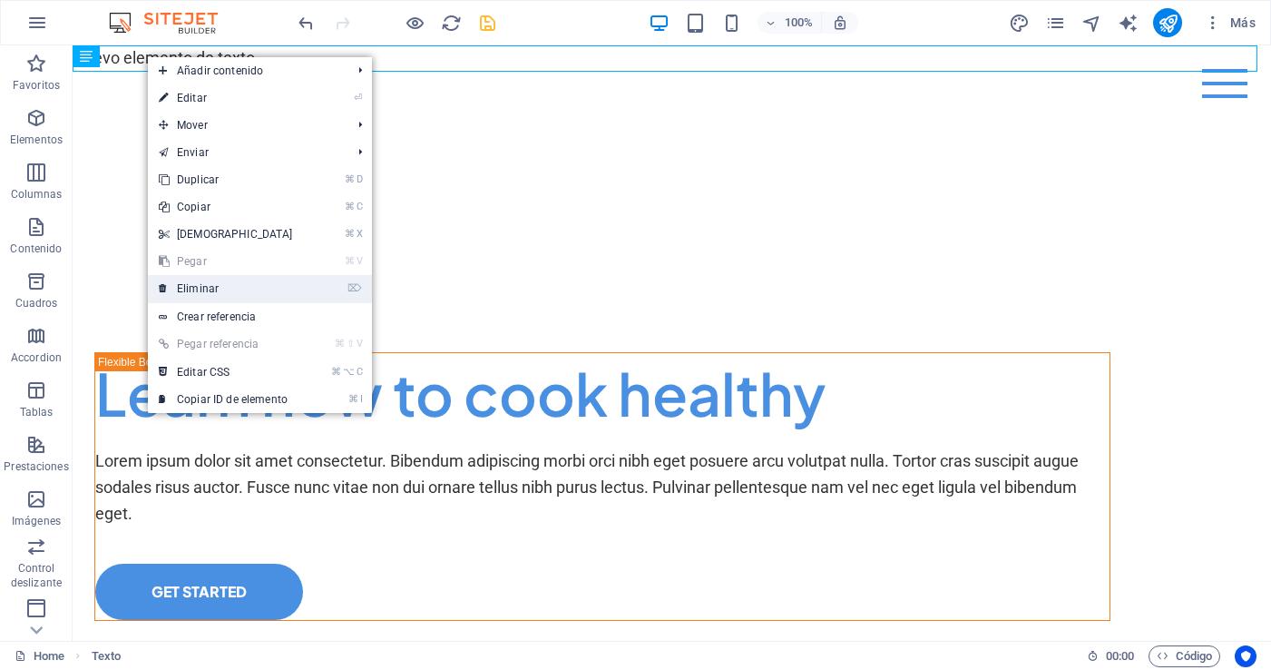
click at [198, 287] on link "⌦ Eliminar" at bounding box center [226, 288] width 156 height 27
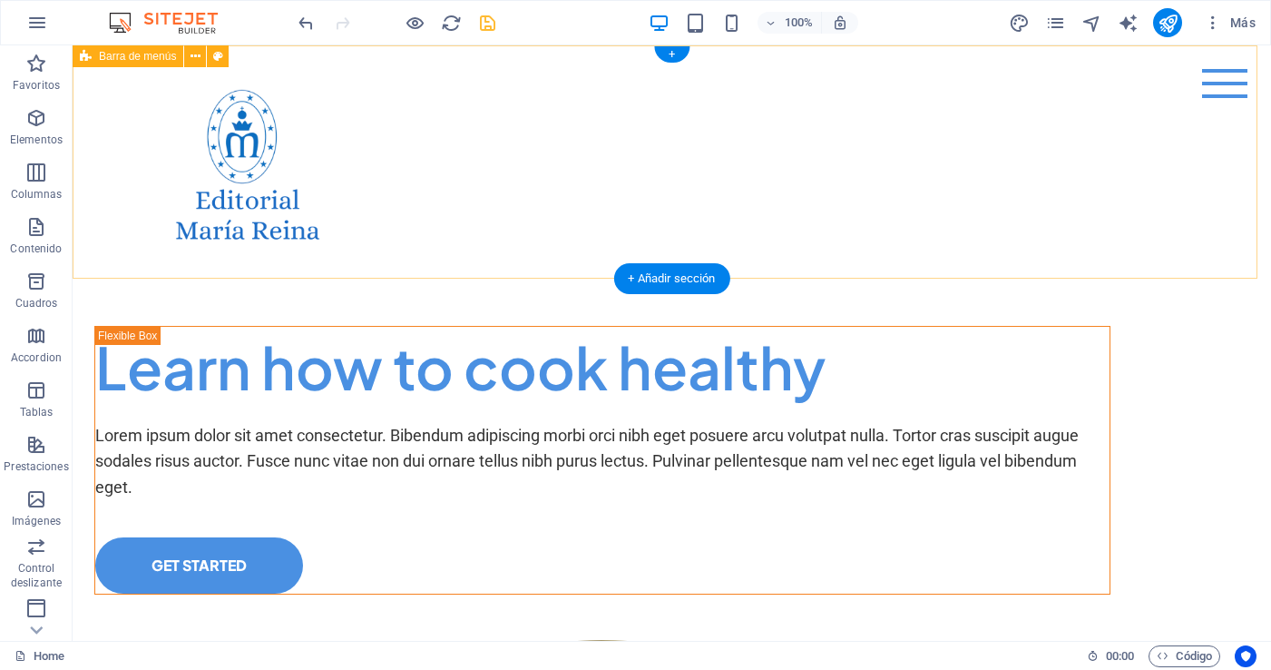
click at [423, 171] on div "Menu Home About Me Recipes" at bounding box center [672, 161] width 1198 height 233
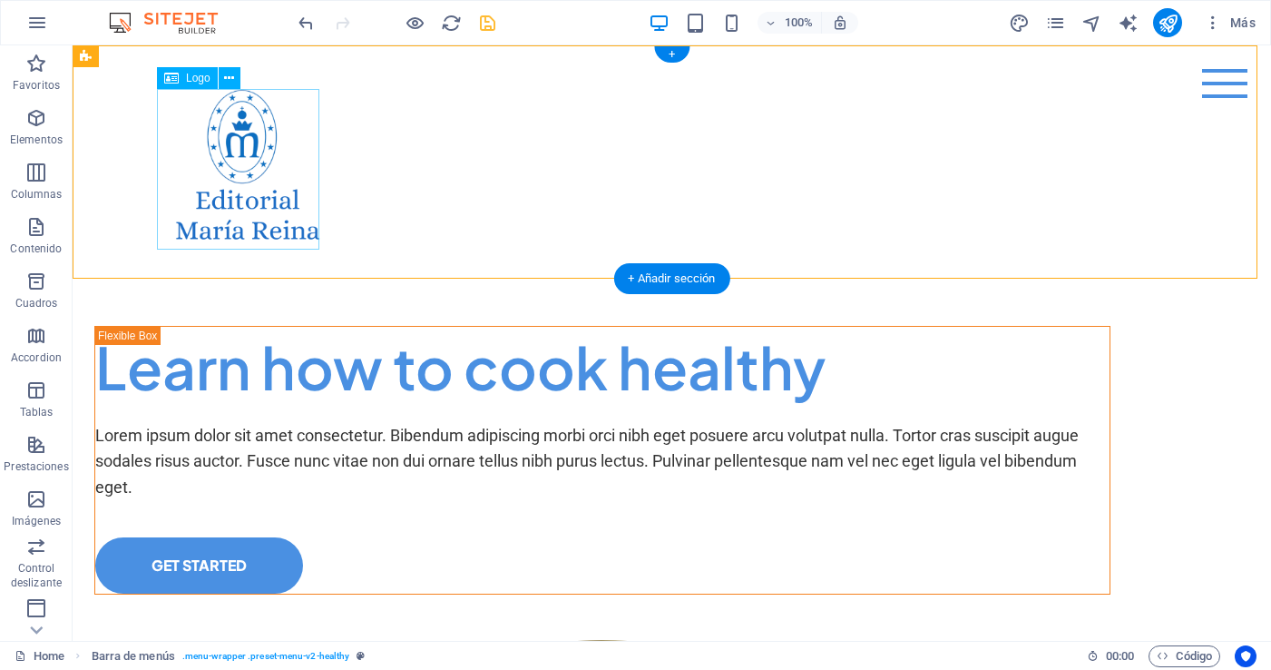
click at [294, 171] on div at bounding box center [672, 169] width 1016 height 161
click at [373, 109] on div "Menu Home About Me Recipes" at bounding box center [672, 161] width 1198 height 233
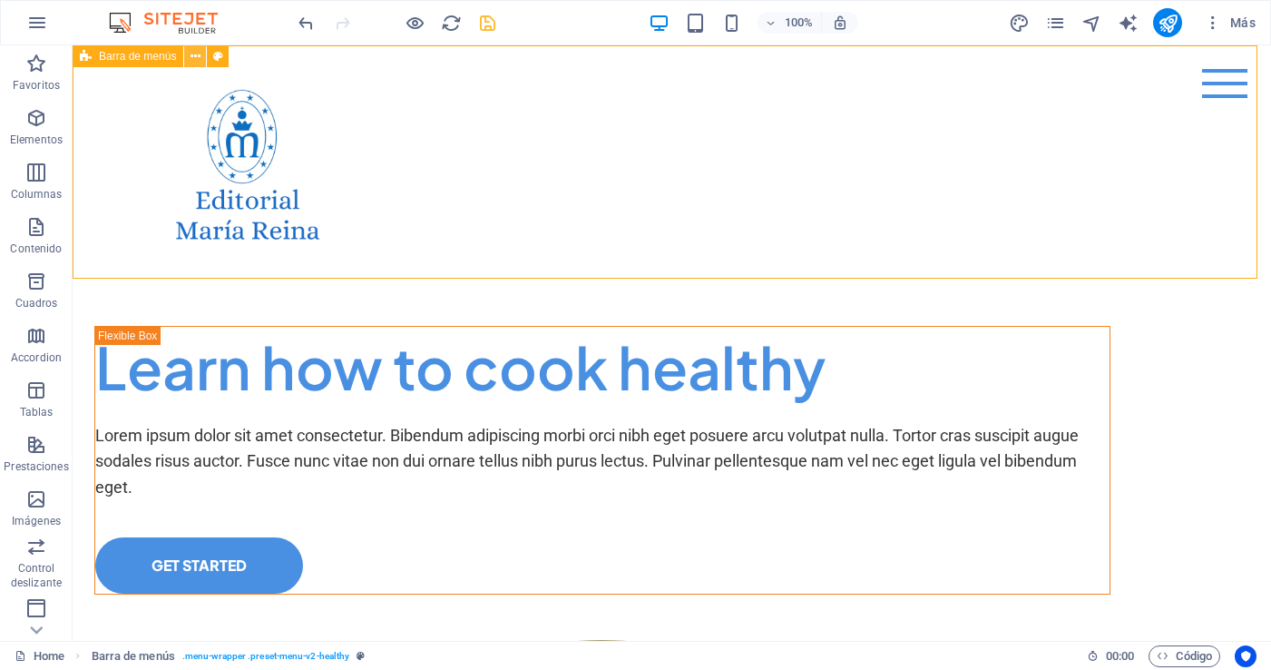
click at [195, 54] on icon at bounding box center [196, 56] width 10 height 19
click at [506, 224] on div "Menu Home About Me Recipes" at bounding box center [672, 161] width 1198 height 233
drag, startPoint x: 481, startPoint y: 279, endPoint x: 480, endPoint y: 263, distance: 15.4
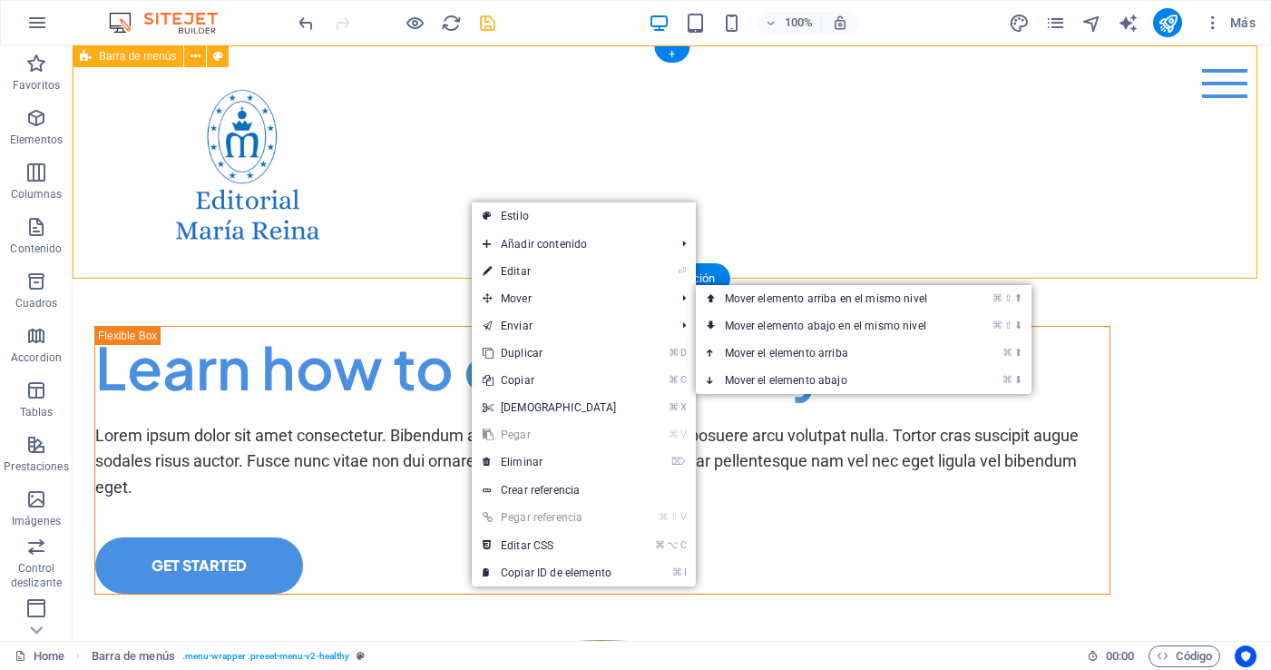
click at [407, 217] on div "Menu Home About Me Recipes" at bounding box center [672, 161] width 1198 height 233
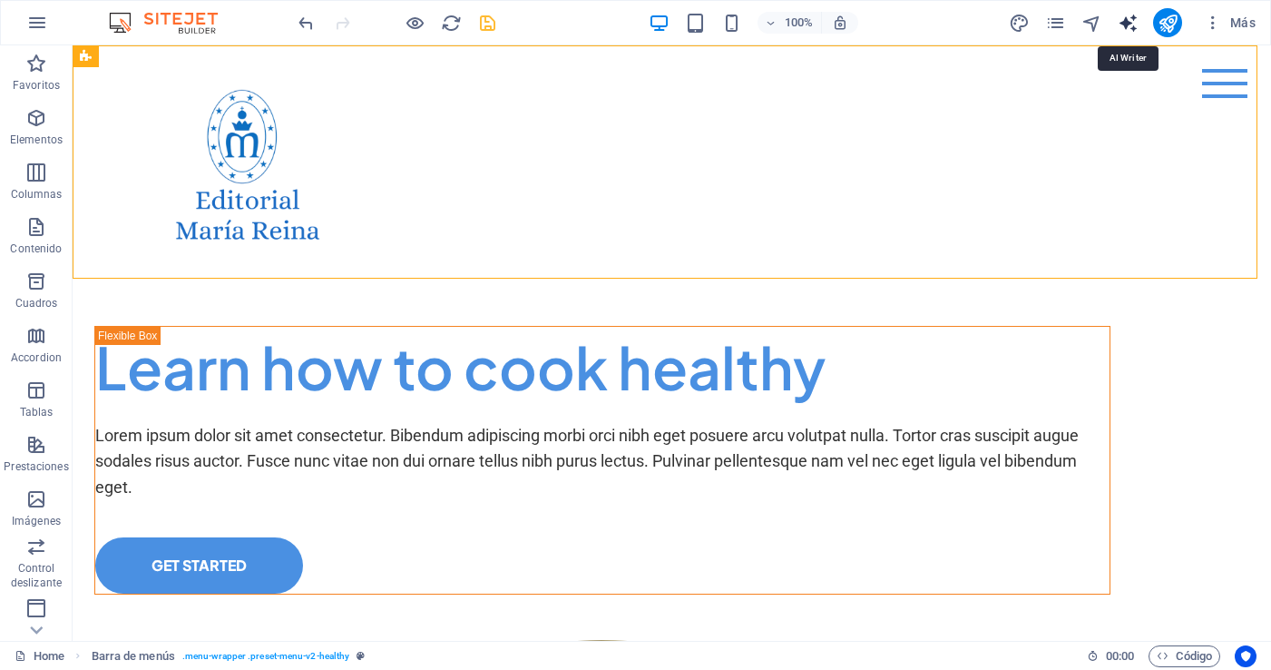
click at [1131, 19] on icon "text_generator" at bounding box center [1128, 23] width 21 height 21
select select "English"
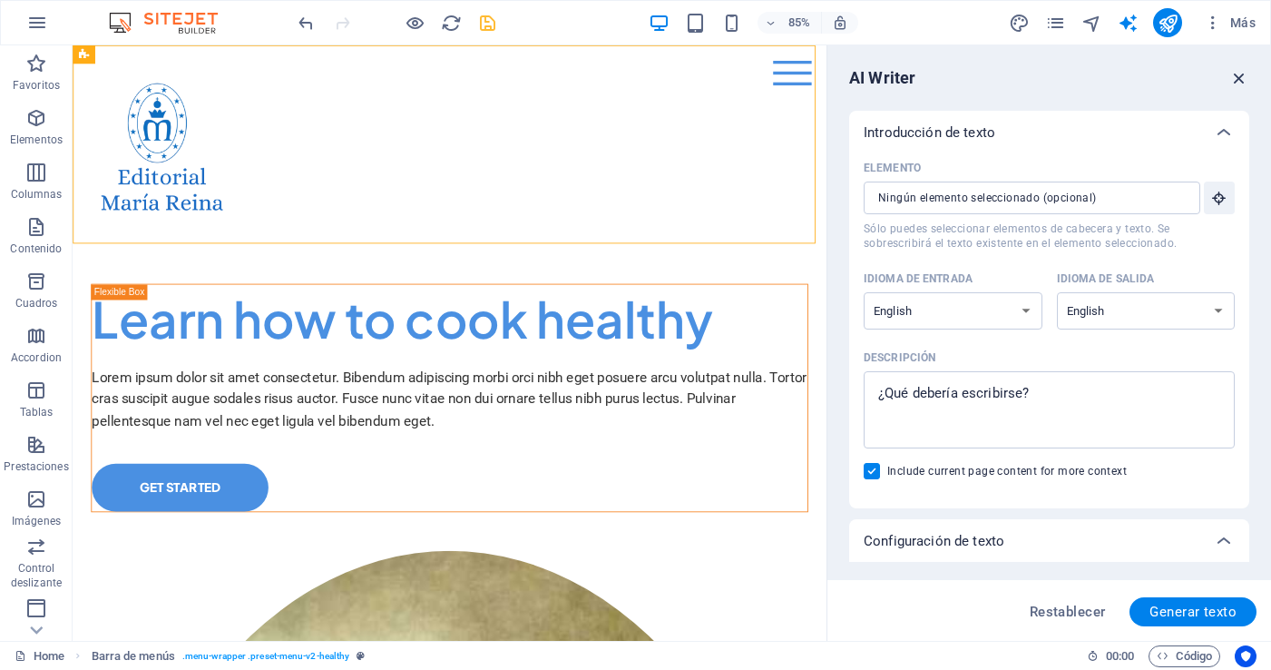
click at [1236, 75] on icon "button" at bounding box center [1239, 78] width 20 height 20
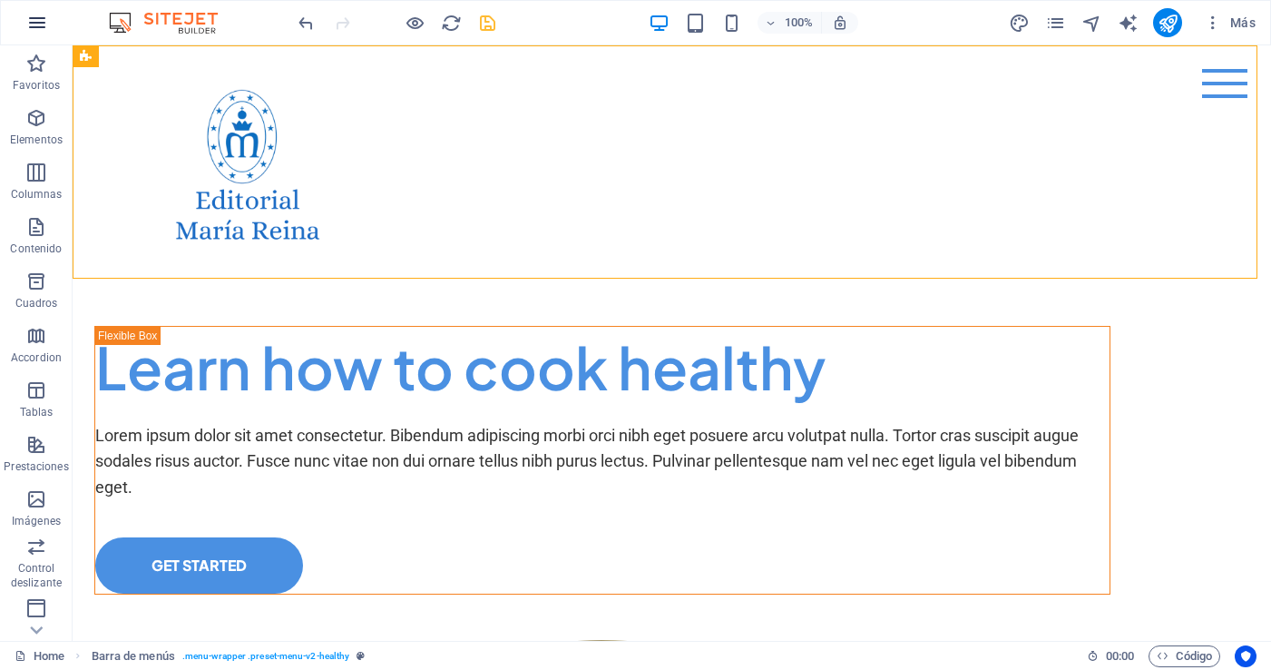
click at [34, 25] on icon "button" at bounding box center [37, 23] width 22 height 22
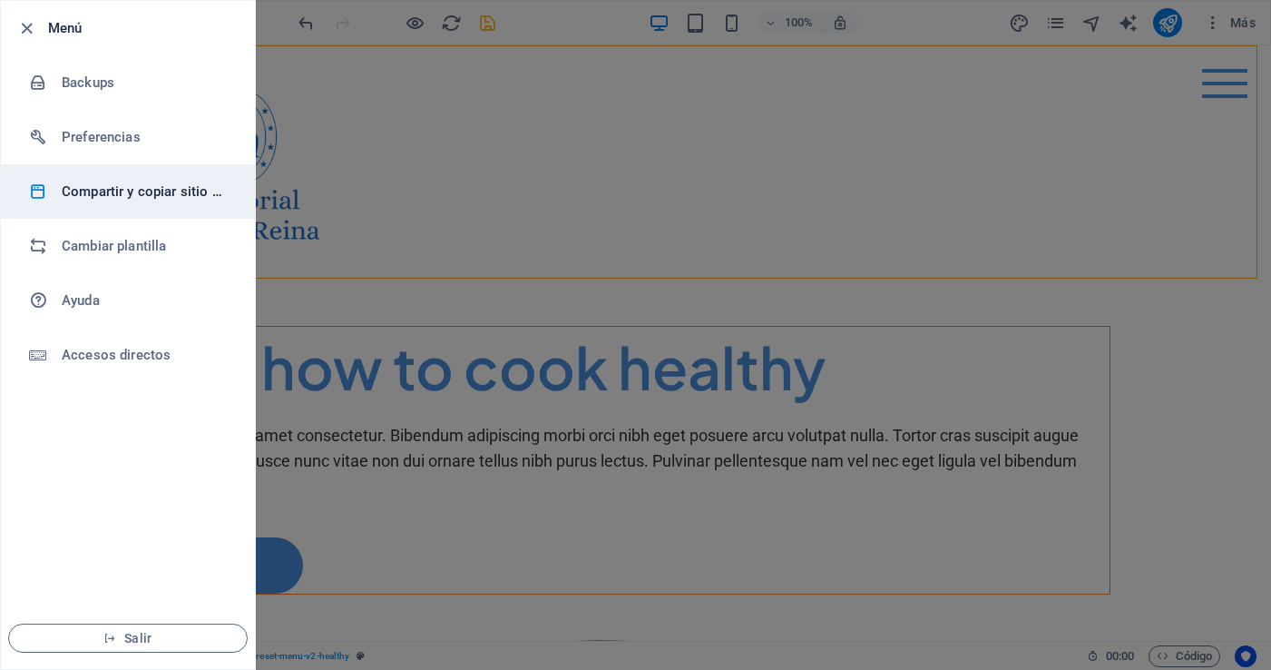
click at [99, 183] on h6 "Compartir y copiar sitio web" at bounding box center [146, 192] width 168 height 22
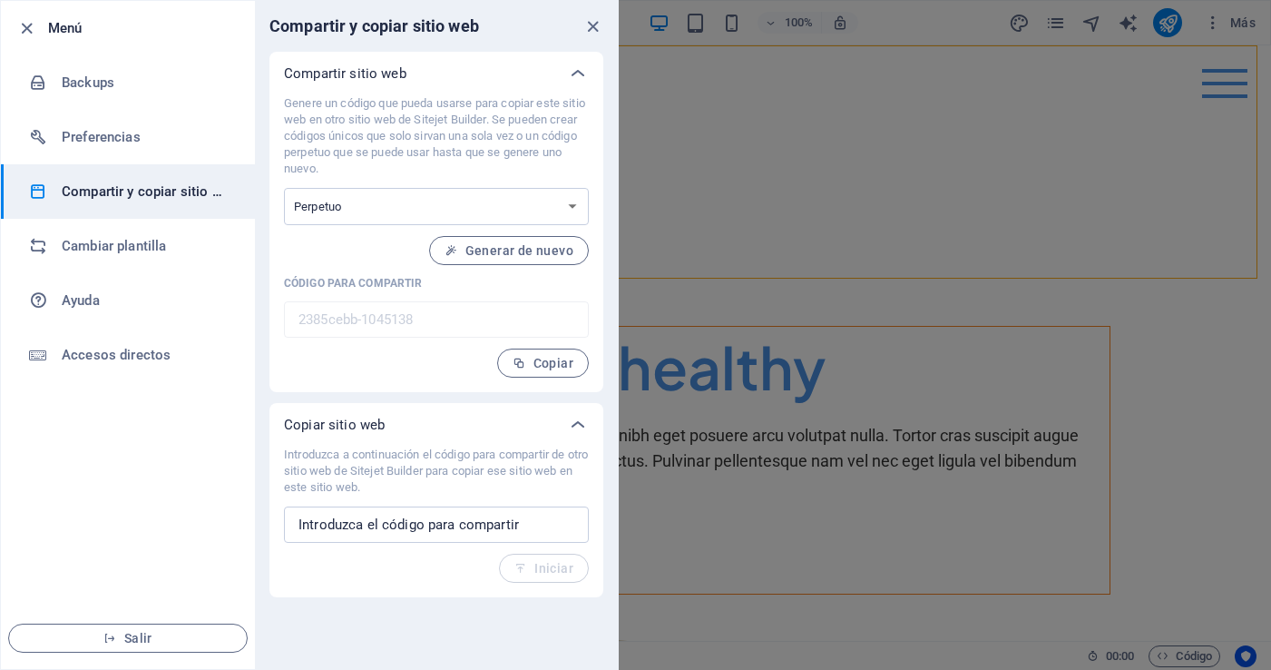
click at [595, 24] on icon "close" at bounding box center [592, 26] width 21 height 21
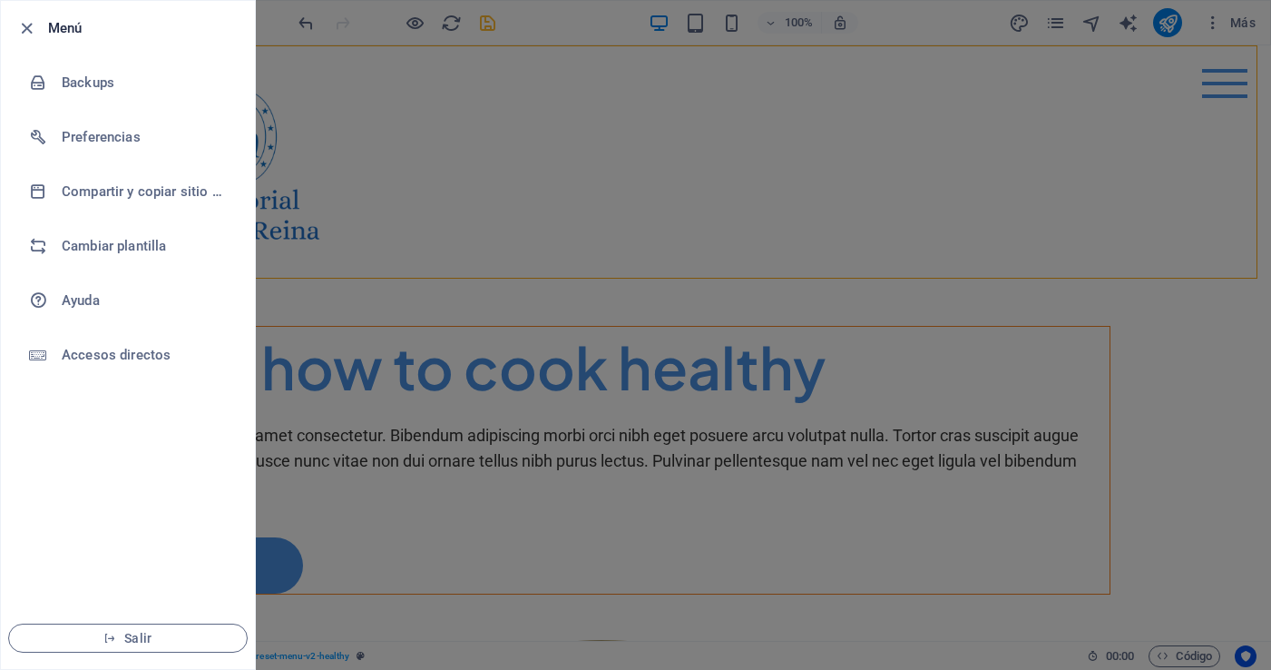
click at [424, 158] on div at bounding box center [635, 335] width 1271 height 670
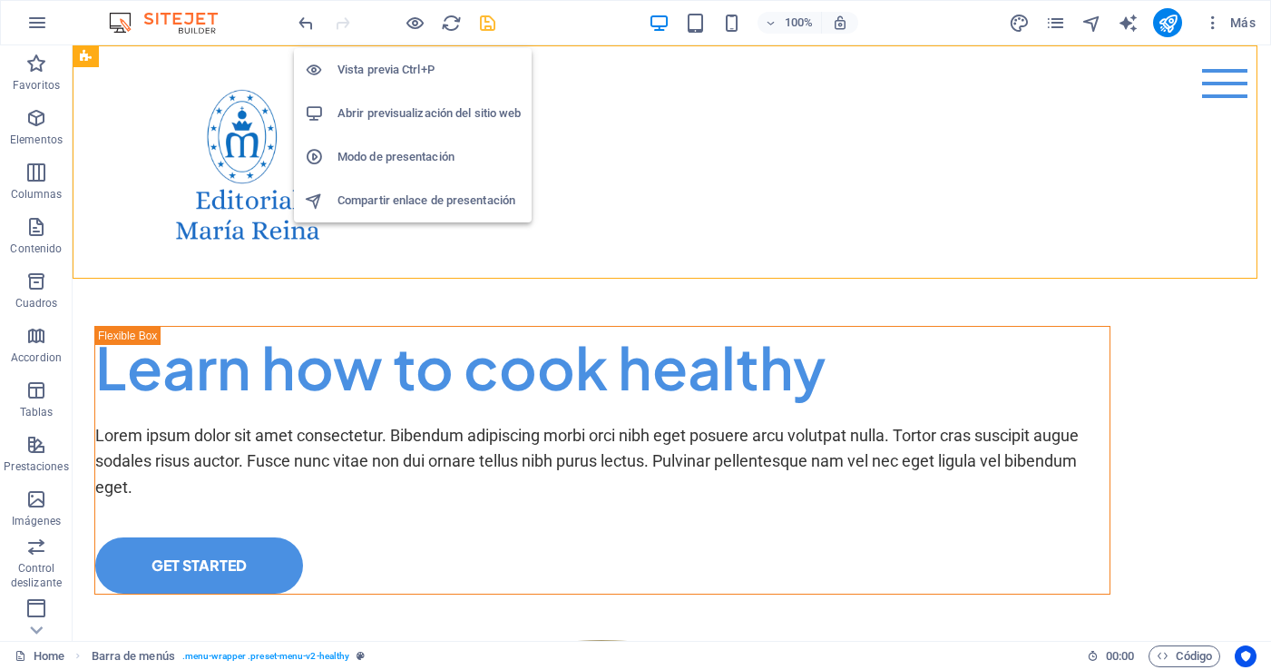
drag, startPoint x: 411, startPoint y: 20, endPoint x: 379, endPoint y: 119, distance: 103.9
click at [411, 20] on icon "button" at bounding box center [415, 23] width 21 height 21
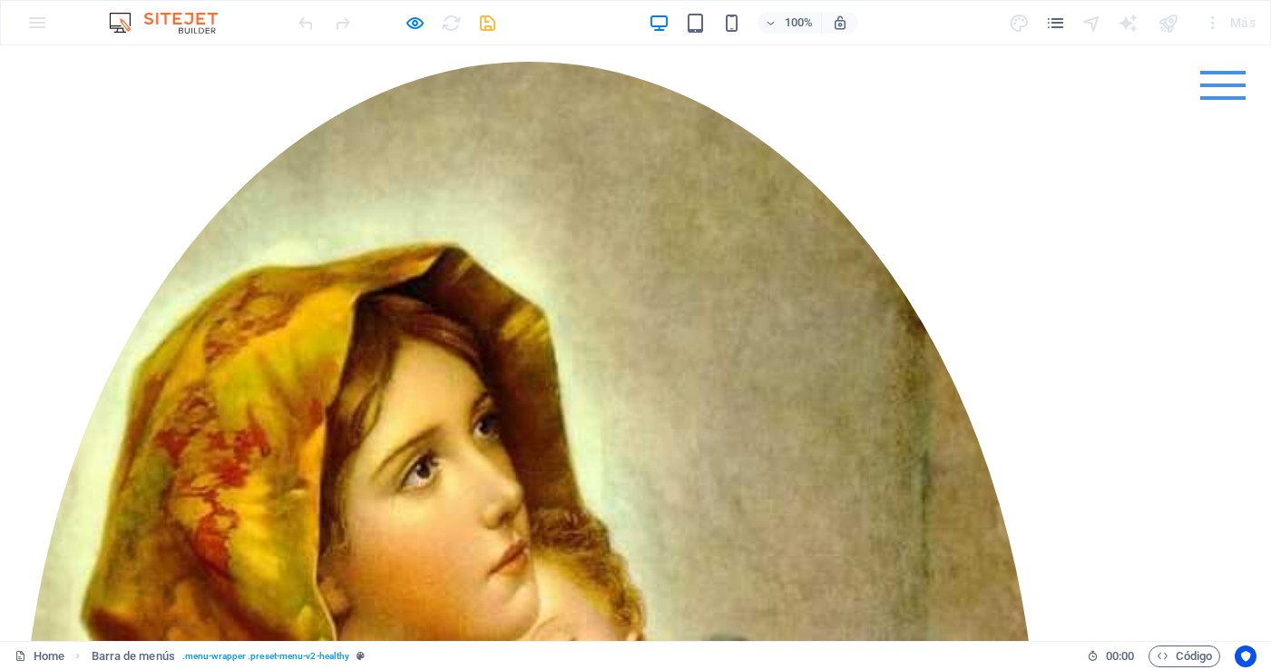
scroll to position [0, 0]
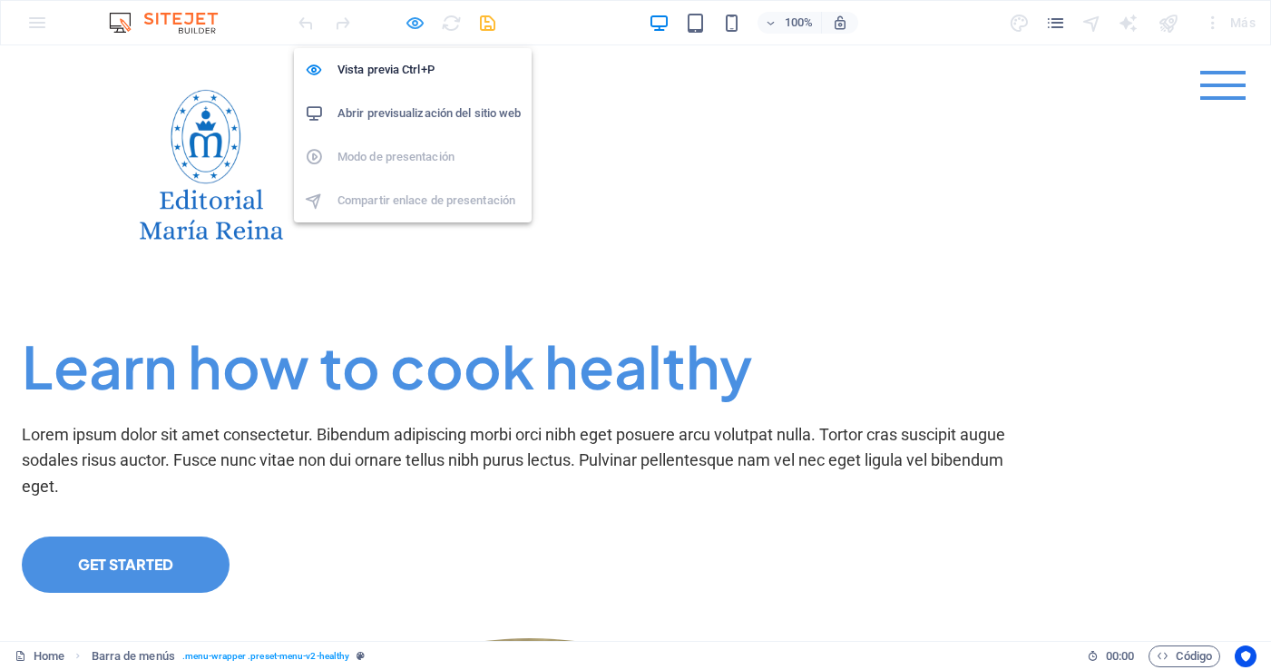
click at [418, 24] on icon "button" at bounding box center [415, 23] width 21 height 21
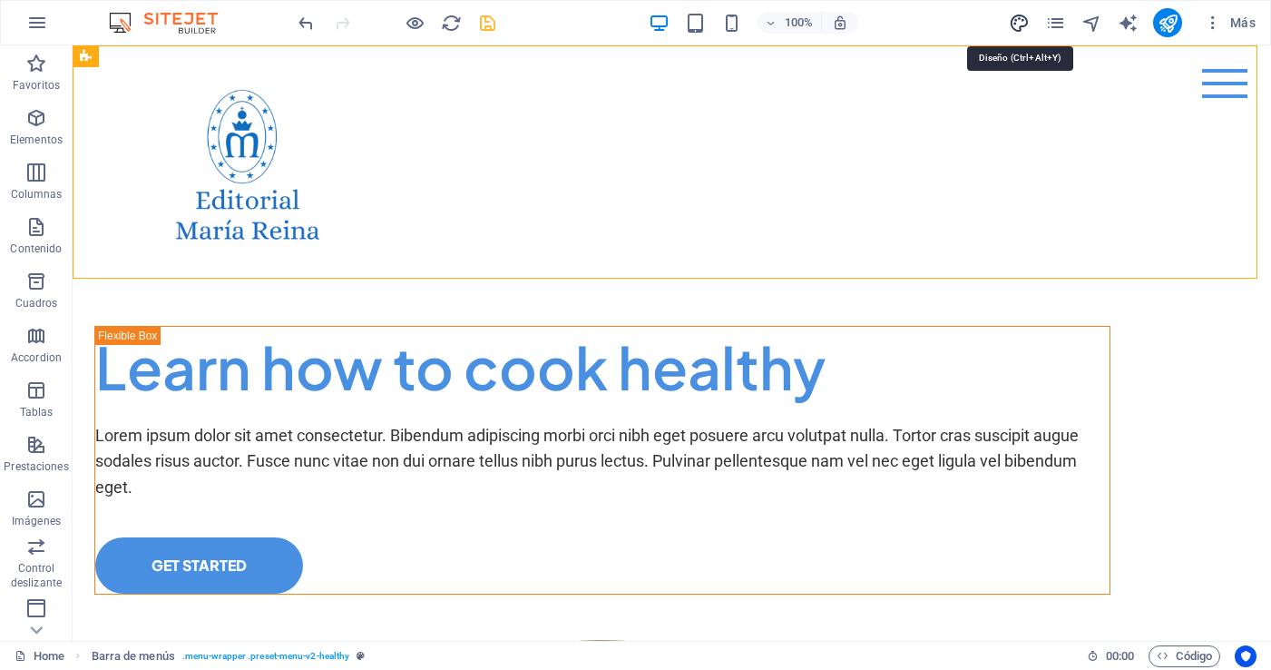
click at [1022, 24] on icon "design" at bounding box center [1019, 23] width 21 height 21
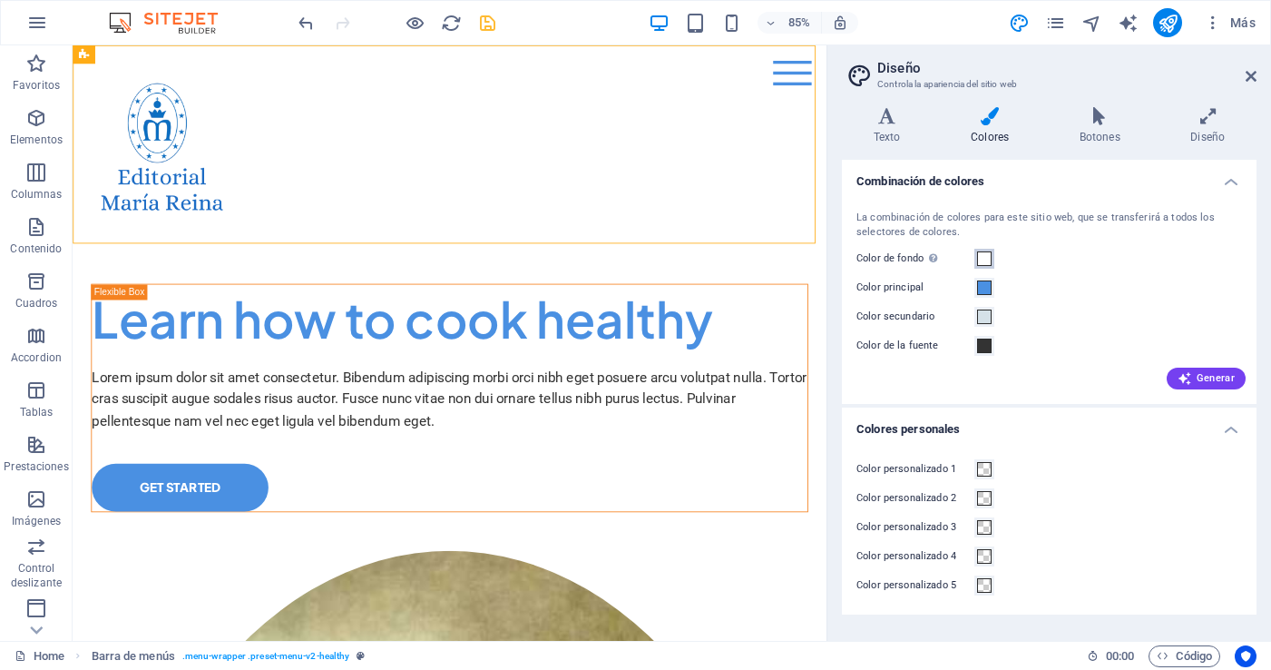
drag, startPoint x: 986, startPoint y: 259, endPoint x: 1075, endPoint y: 337, distance: 118.3
click at [986, 259] on span at bounding box center [984, 258] width 15 height 15
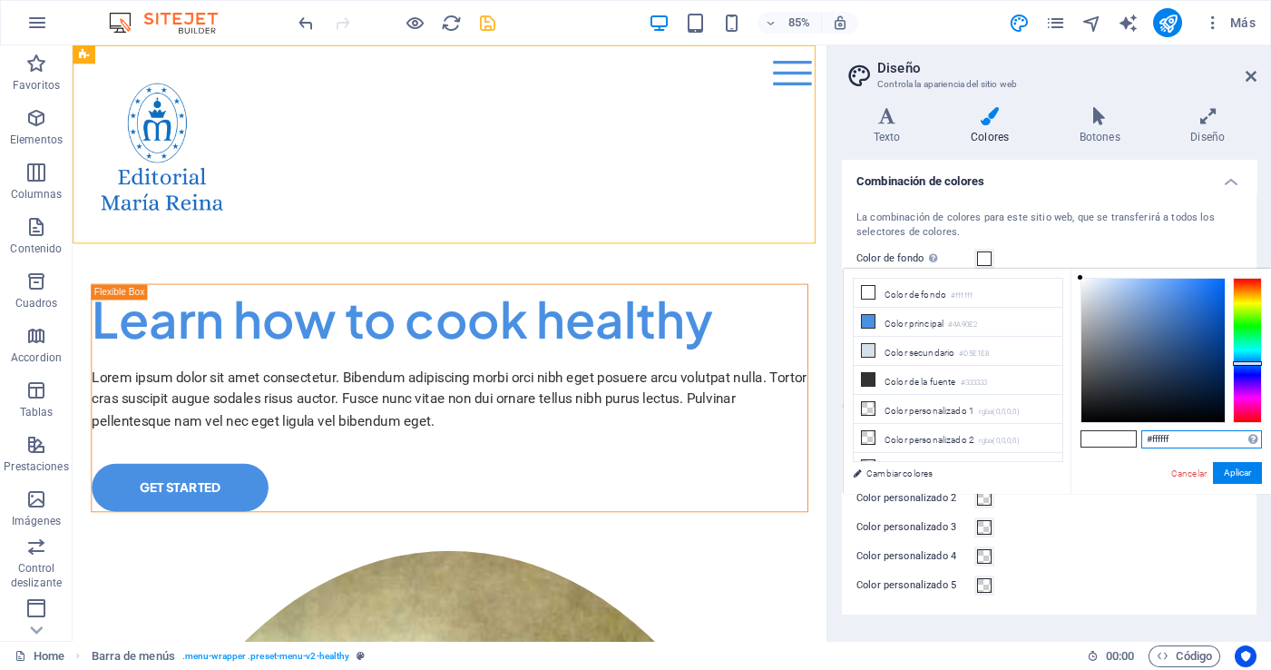
click at [1194, 432] on input "#ffffff" at bounding box center [1201, 439] width 121 height 18
drag, startPoint x: 1199, startPoint y: 435, endPoint x: 1117, endPoint y: 441, distance: 82.8
click at [1117, 440] on div "#ffffff Formatos soportados #0852ed rgb(8, 82, 237) rgba(8, 82, 237, 90%) hsv(2…" at bounding box center [1170, 513] width 200 height 488
paste input "FFFFFF"
type input "#ffffff"
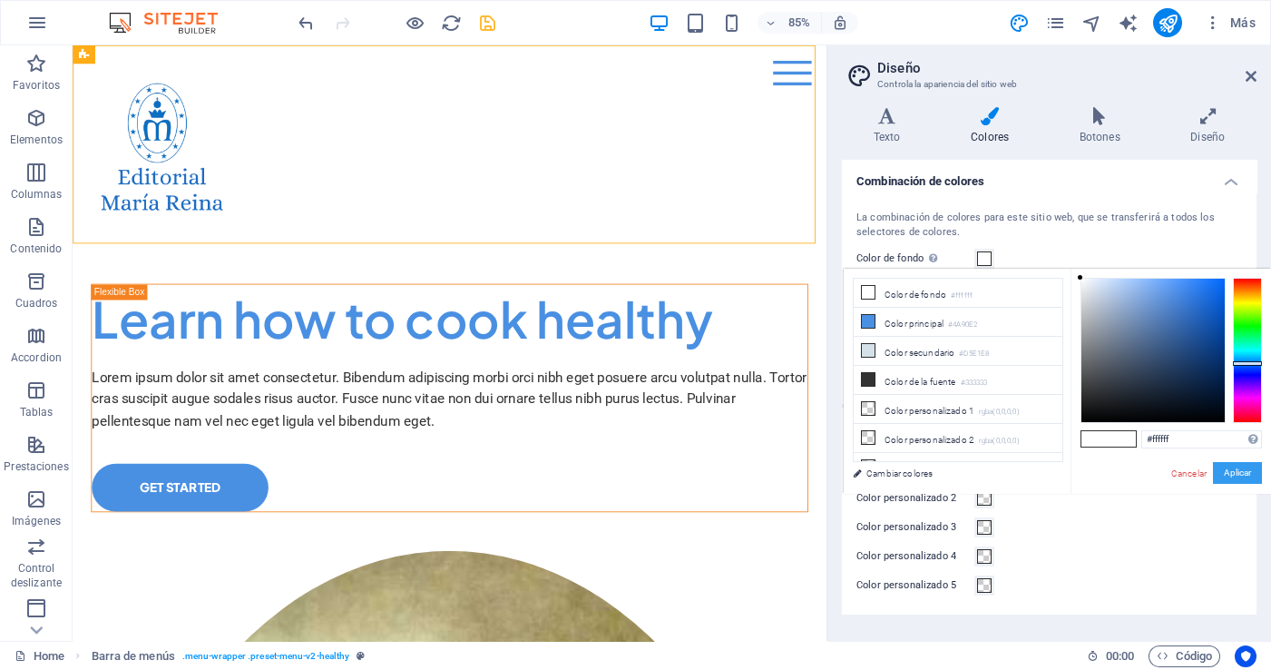
click at [1248, 468] on button "Aplicar" at bounding box center [1237, 473] width 49 height 22
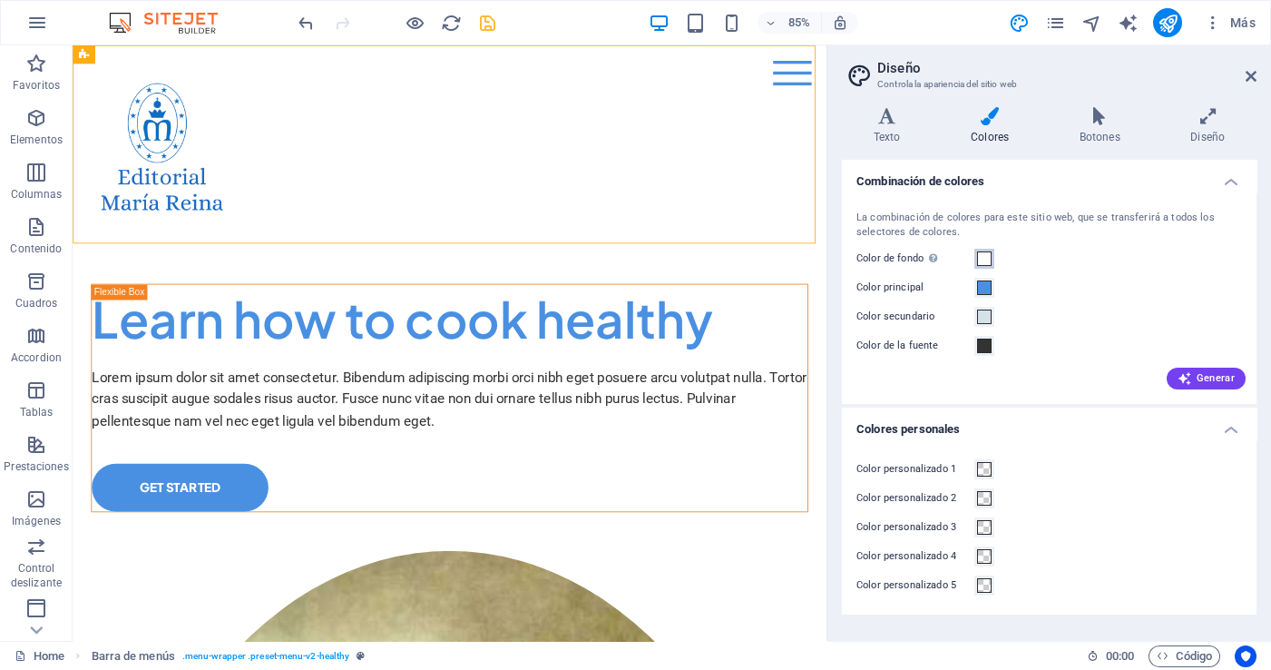
click at [984, 259] on span at bounding box center [984, 258] width 15 height 15
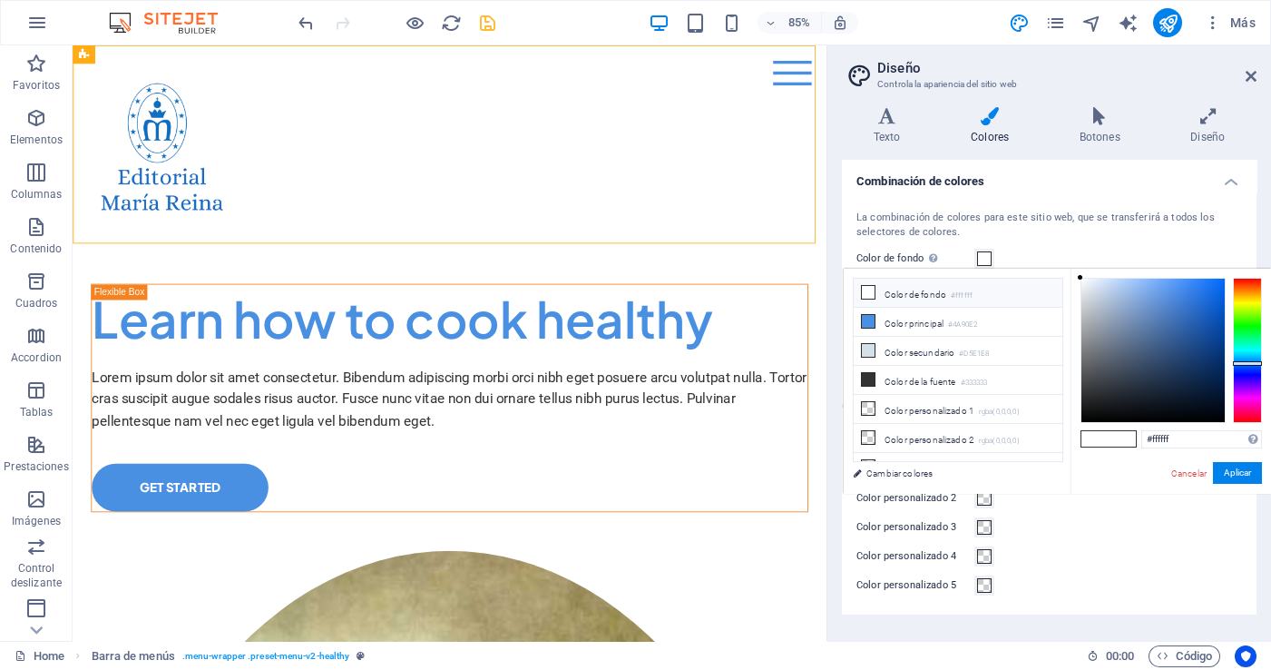
click at [870, 294] on icon at bounding box center [868, 292] width 13 height 13
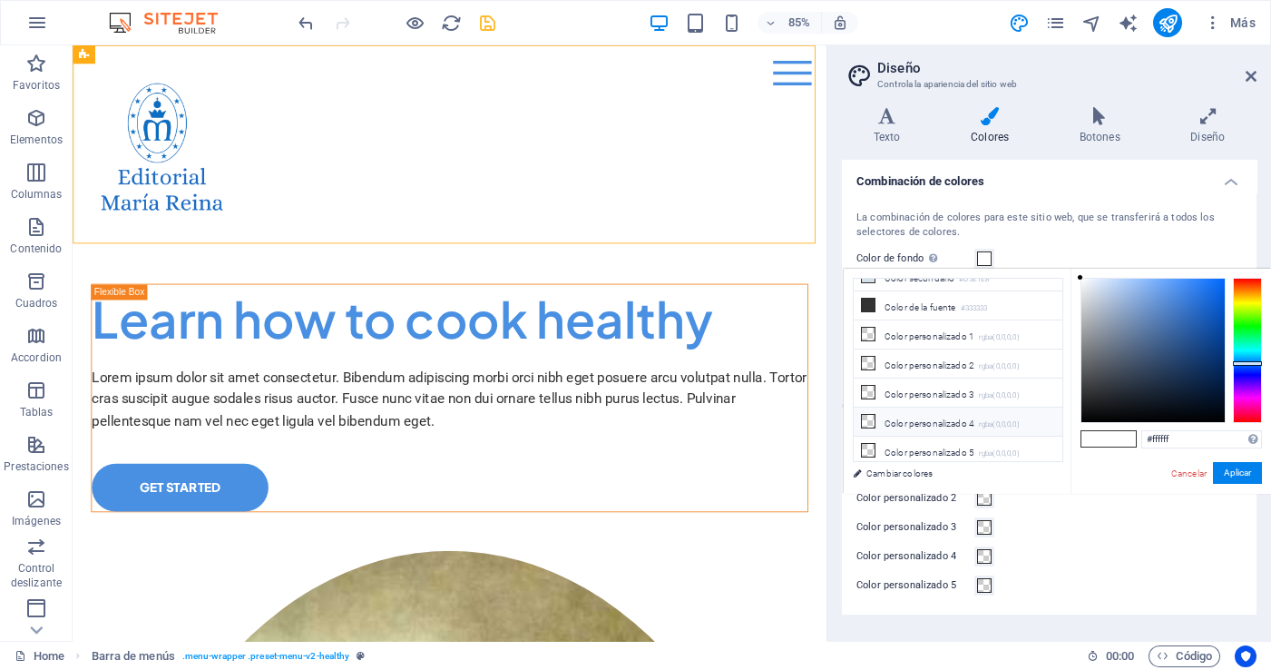
scroll to position [72, 0]
click at [1245, 463] on button "Aplicar" at bounding box center [1237, 473] width 49 height 22
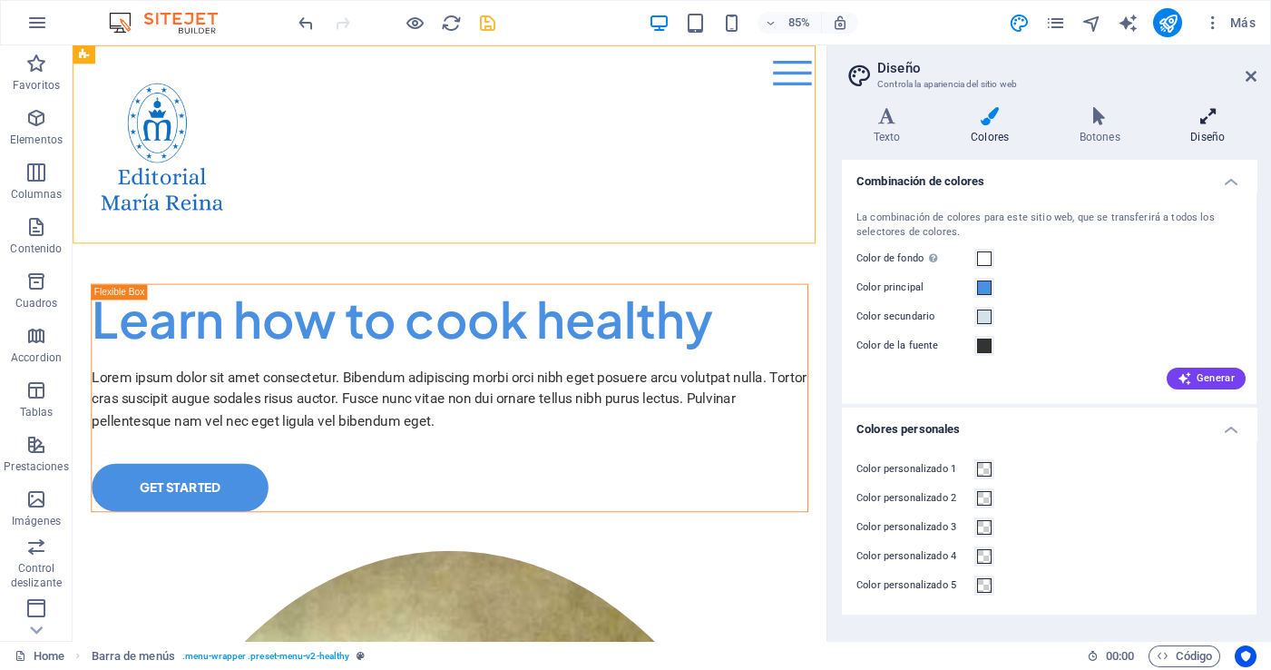
click at [1208, 117] on icon at bounding box center [1207, 116] width 97 height 18
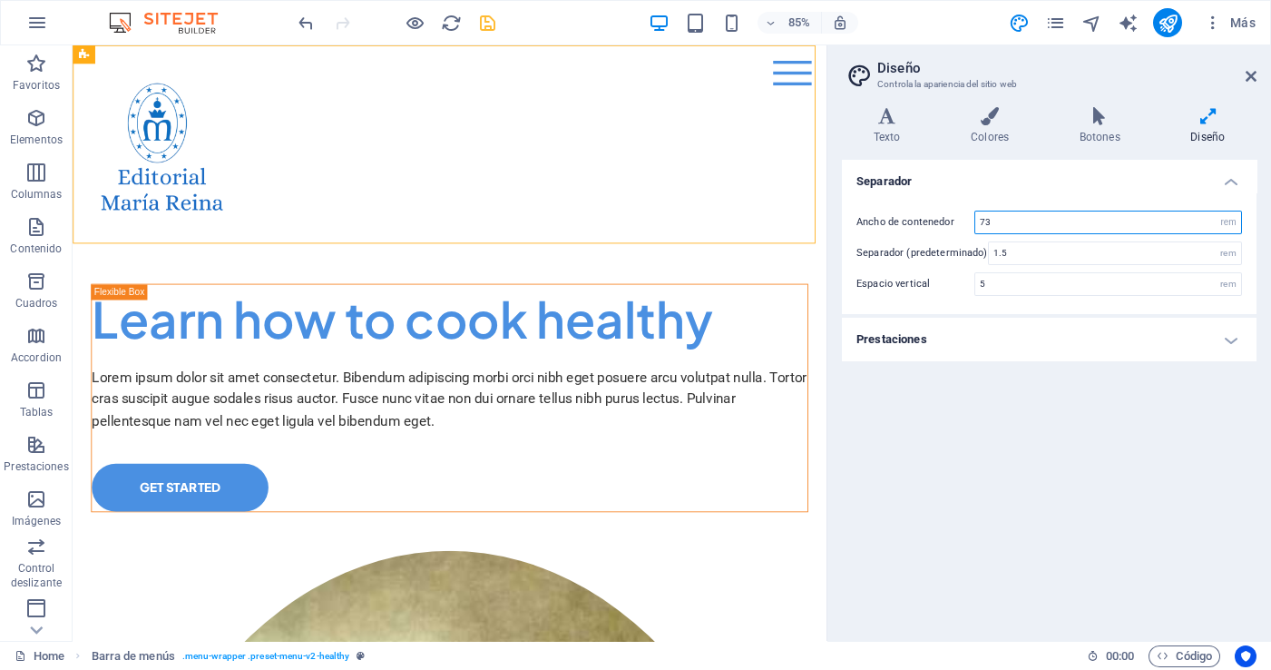
click at [1151, 219] on input "73" at bounding box center [1108, 222] width 266 height 22
type input "7"
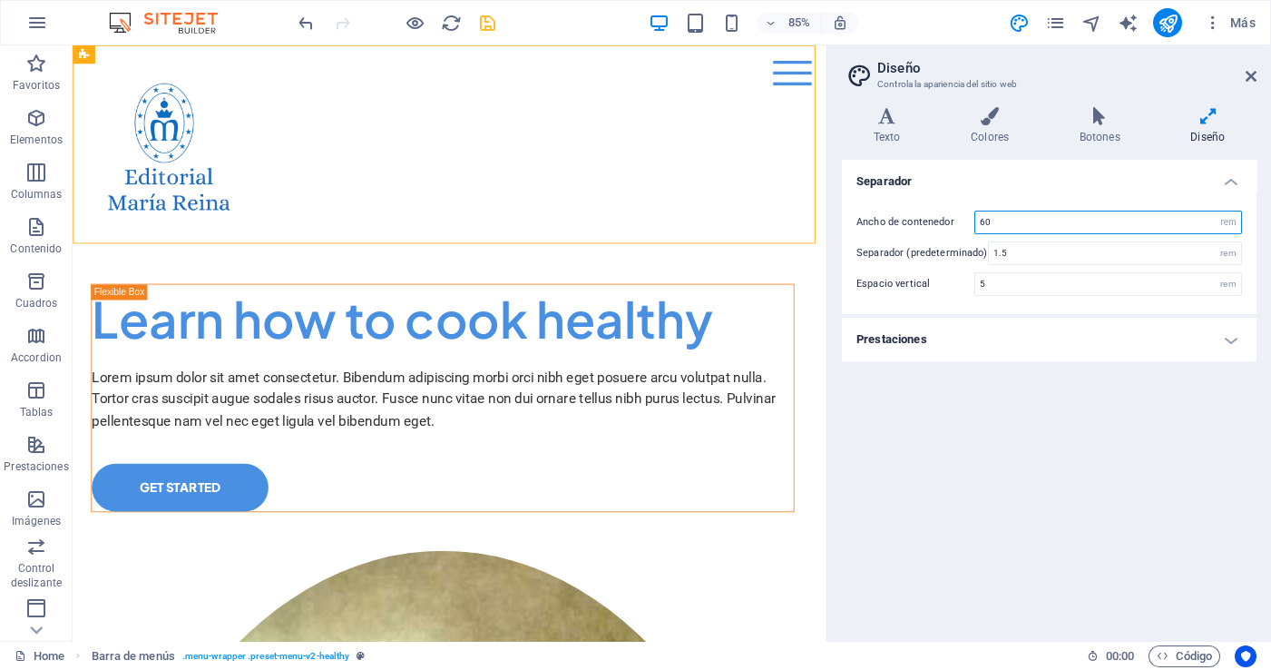
type input "60"
click at [1235, 341] on h4 "Prestaciones" at bounding box center [1049, 340] width 415 height 44
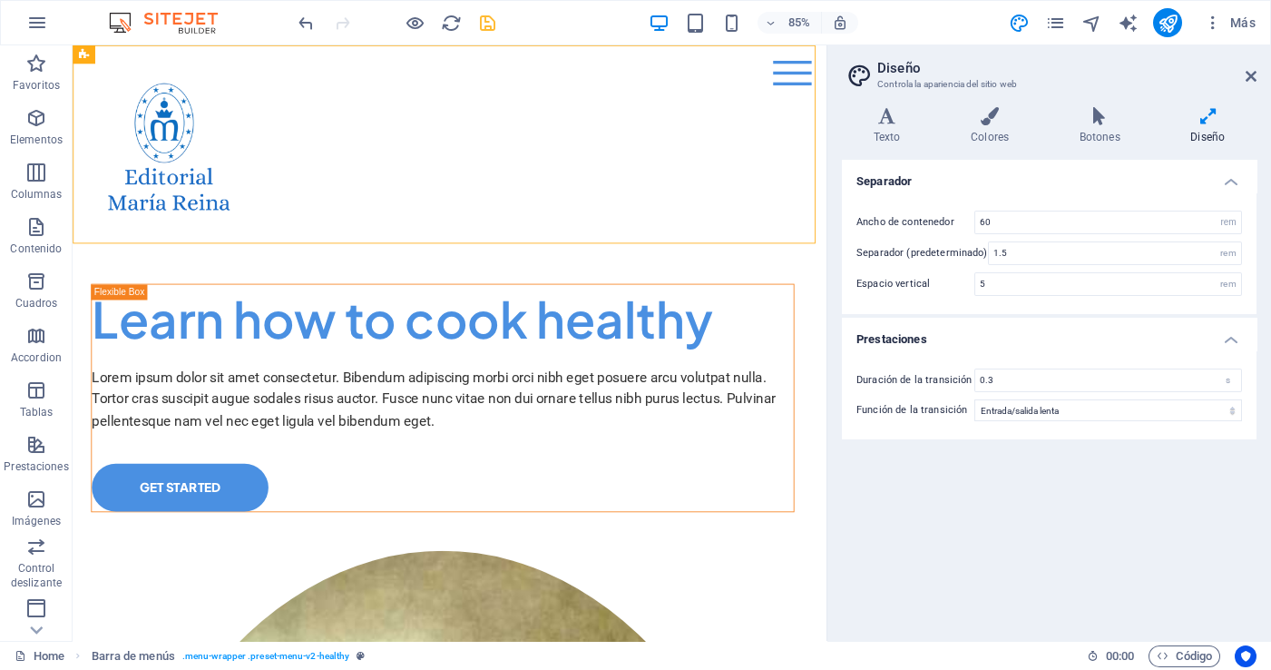
drag, startPoint x: 980, startPoint y: 133, endPoint x: 1005, endPoint y: 233, distance: 103.0
click at [980, 133] on h4 "Colores" at bounding box center [993, 126] width 109 height 38
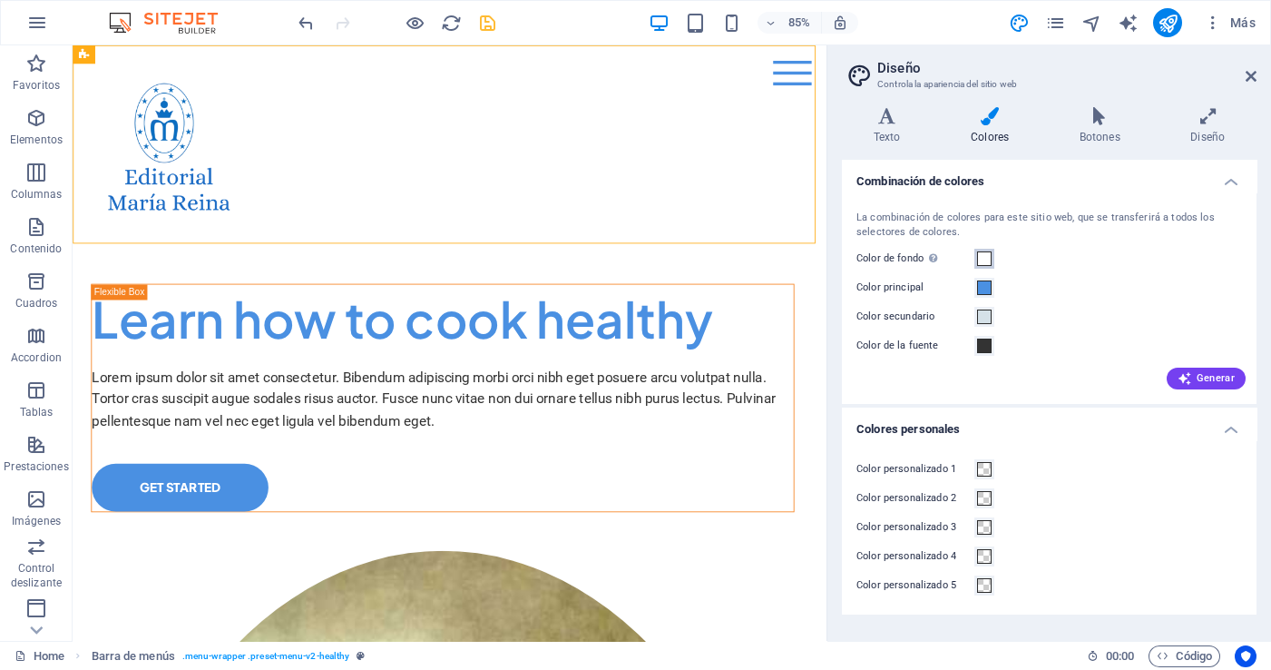
click at [987, 259] on span at bounding box center [984, 258] width 15 height 15
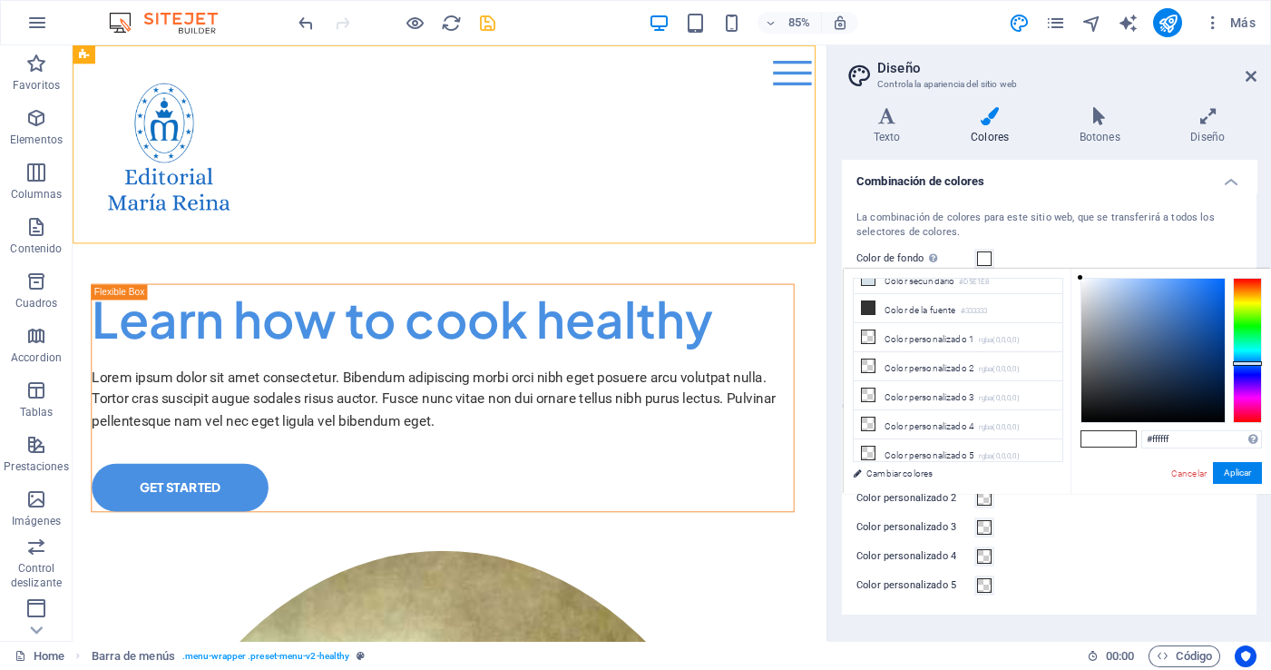
scroll to position [0, 0]
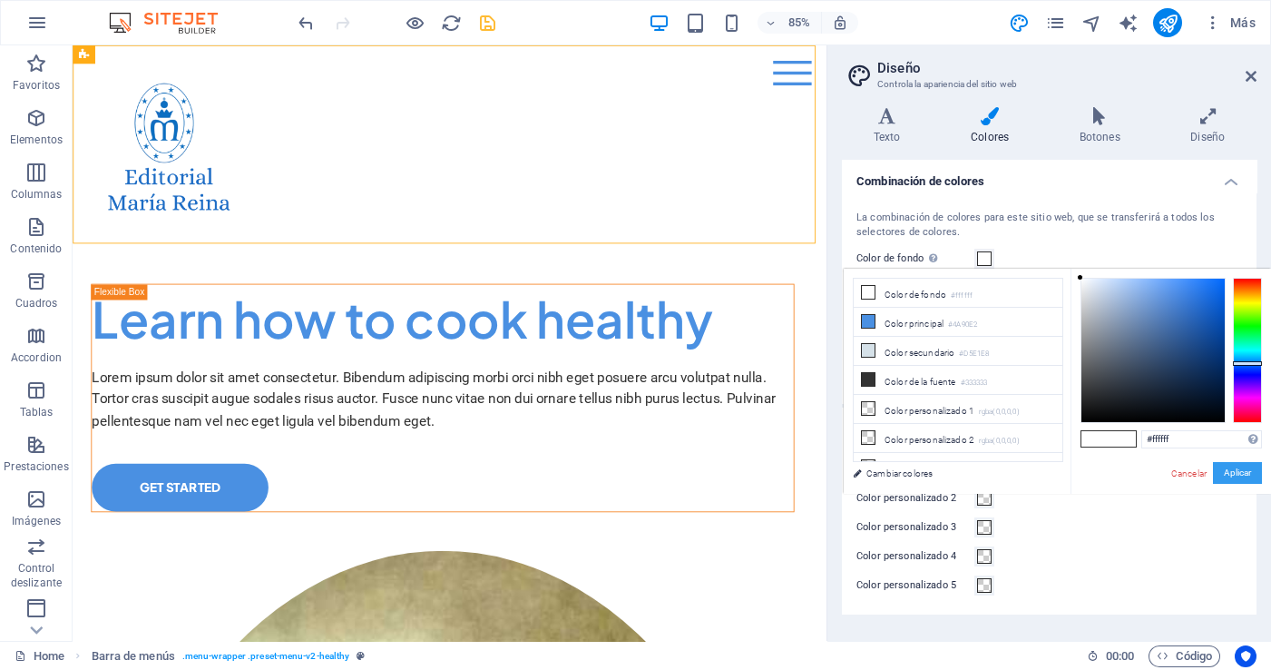
drag, startPoint x: 1245, startPoint y: 472, endPoint x: 1195, endPoint y: 426, distance: 67.4
click at [1245, 472] on button "Aplicar" at bounding box center [1237, 473] width 49 height 22
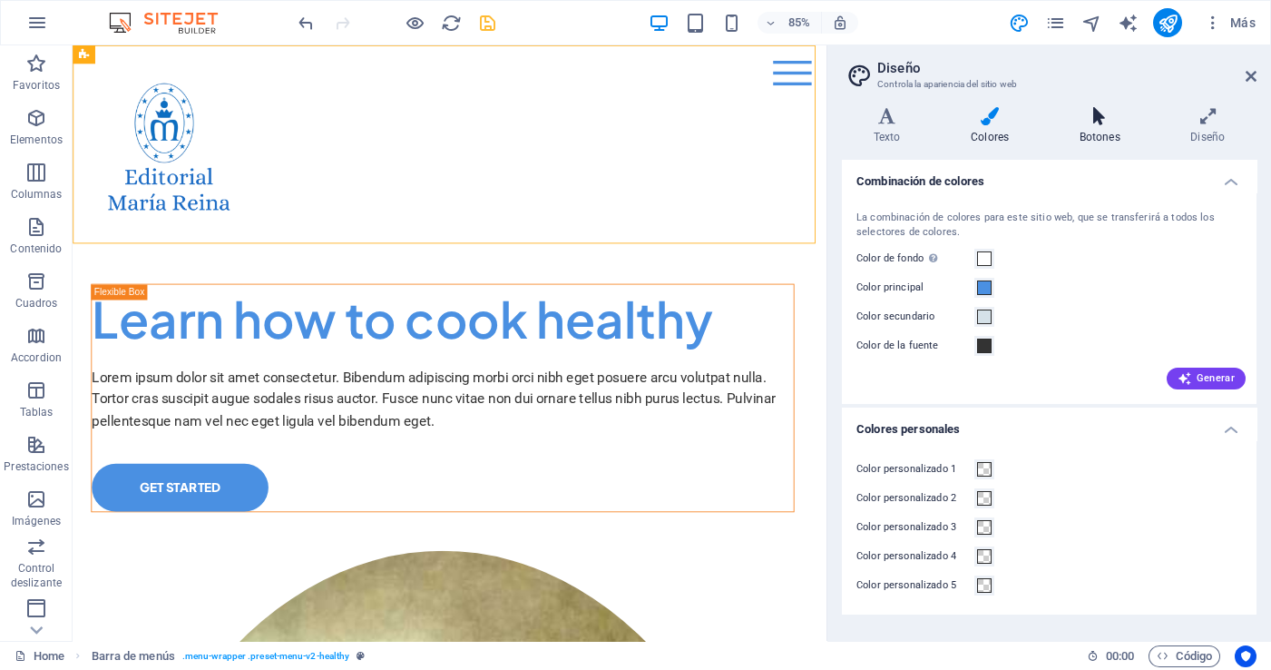
click at [1108, 126] on h4 "Botones" at bounding box center [1104, 126] width 112 height 38
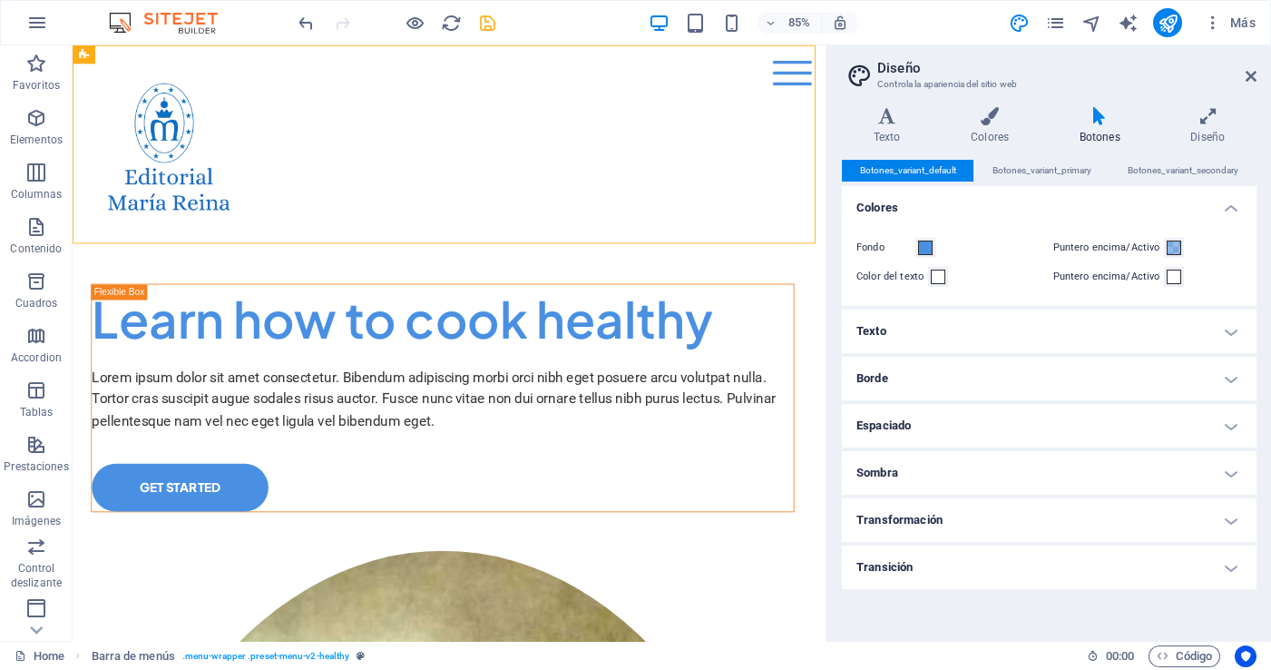
click at [1231, 424] on h4 "Espaciado" at bounding box center [1049, 426] width 415 height 44
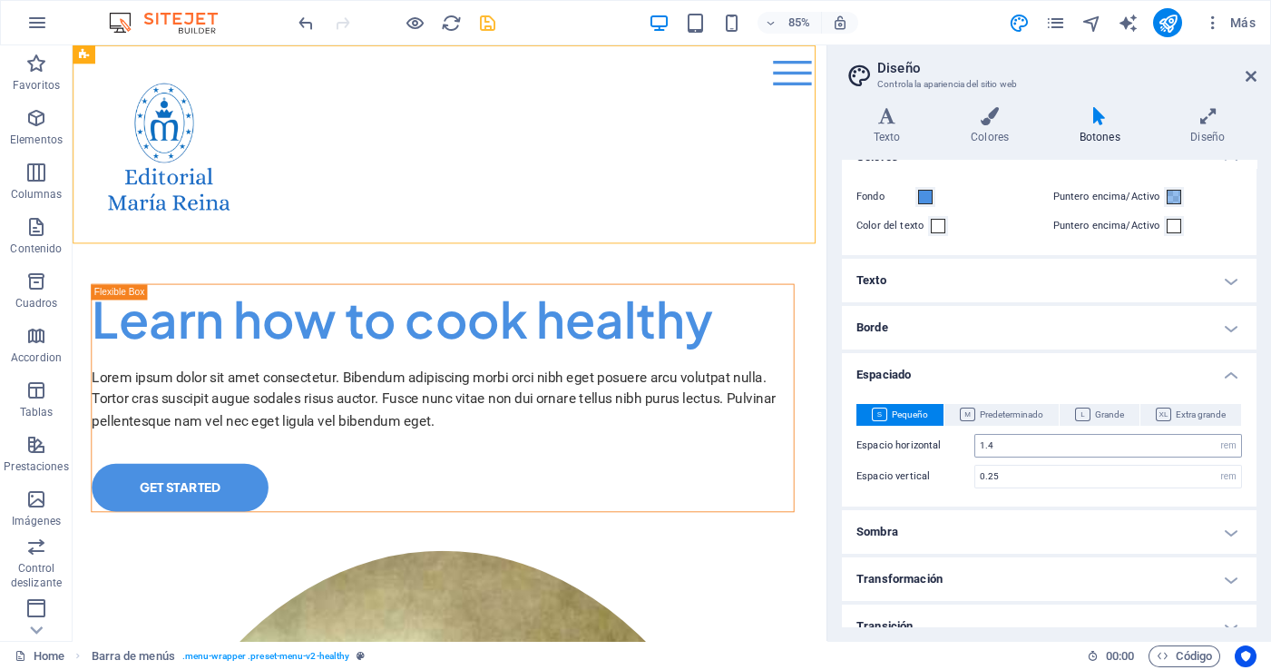
scroll to position [72, 0]
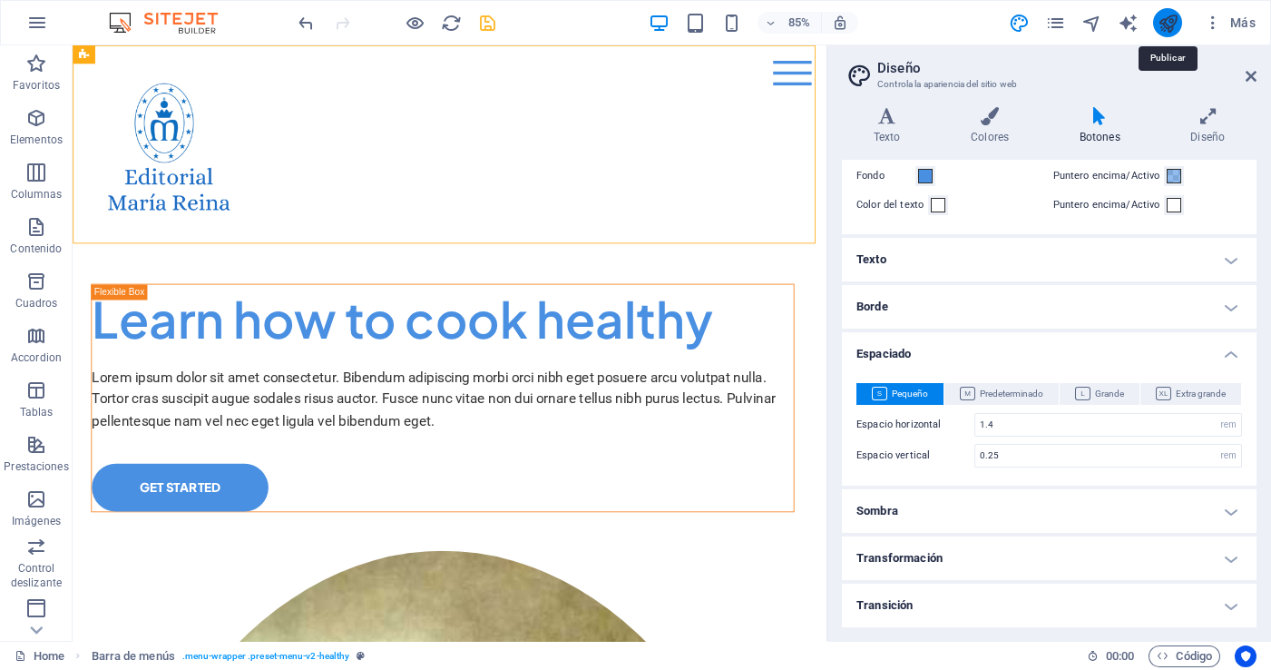
drag, startPoint x: 1010, startPoint y: 90, endPoint x: 1166, endPoint y: 22, distance: 170.2
click at [1168, 18] on icon "publish" at bounding box center [1168, 23] width 21 height 21
checkbox input "false"
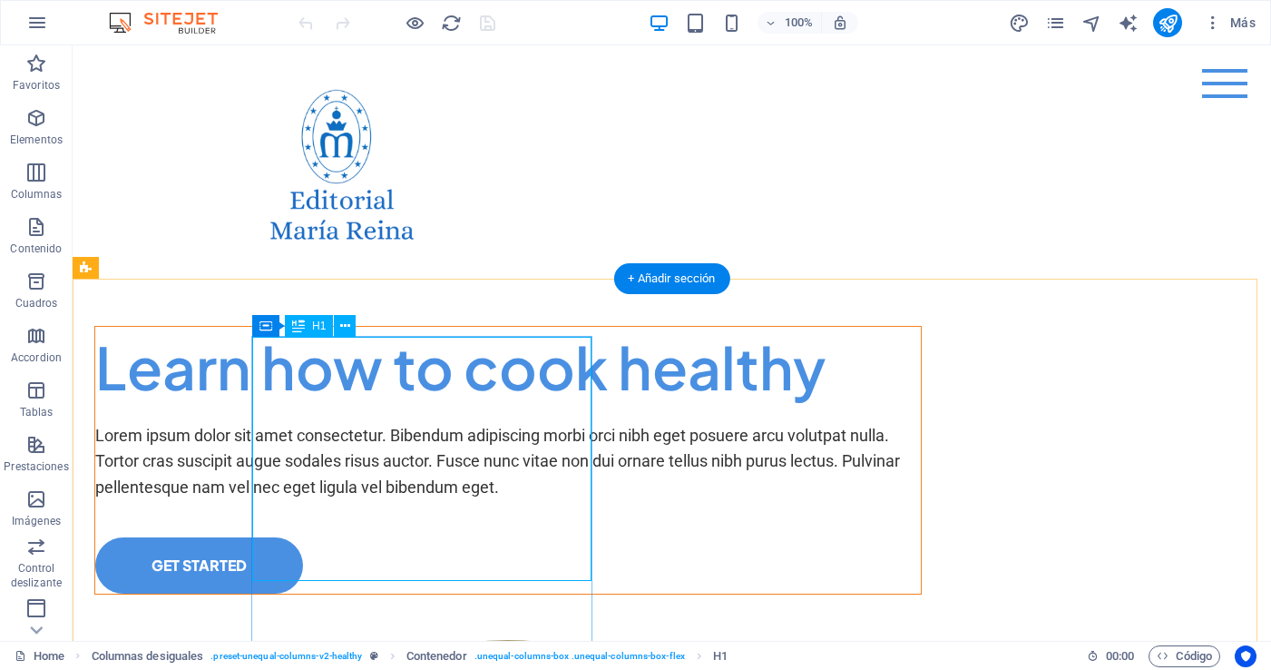
drag, startPoint x: 475, startPoint y: 552, endPoint x: 459, endPoint y: 550, distance: 16.6
click at [475, 408] on div "Learn how to cook healthy" at bounding box center [508, 368] width 826 height 82
click at [272, 371] on div "Learn how to cook healthy" at bounding box center [508, 368] width 826 height 82
click at [300, 388] on div "Learn how to cook healthy" at bounding box center [508, 368] width 826 height 82
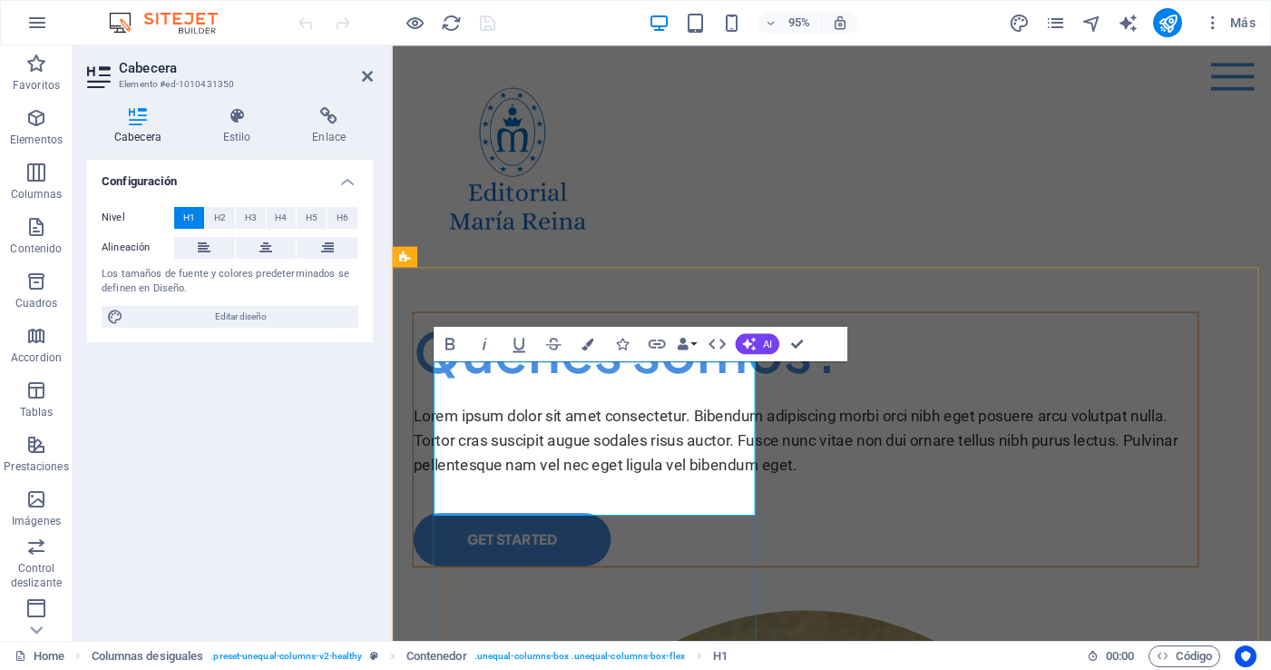
click at [523, 408] on h1 "Quénes somos?" at bounding box center [828, 368] width 826 height 82
click at [443, 408] on h1 "Quiénes somos?" at bounding box center [828, 368] width 826 height 82
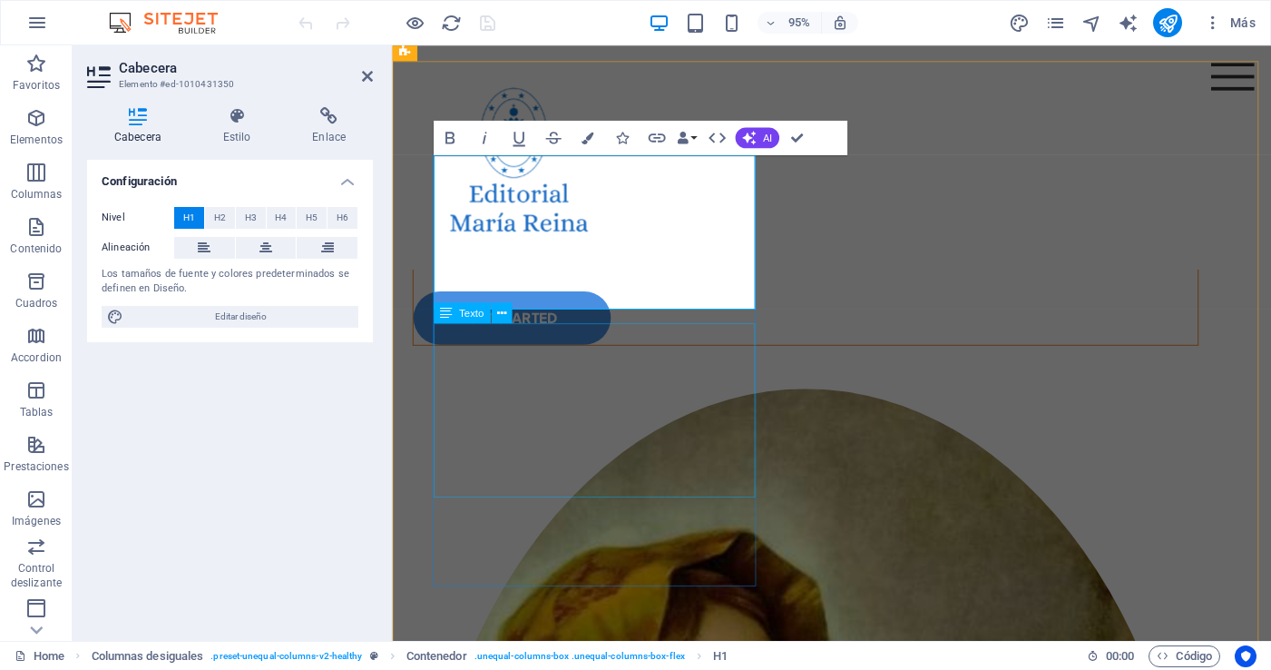
scroll to position [237, 0]
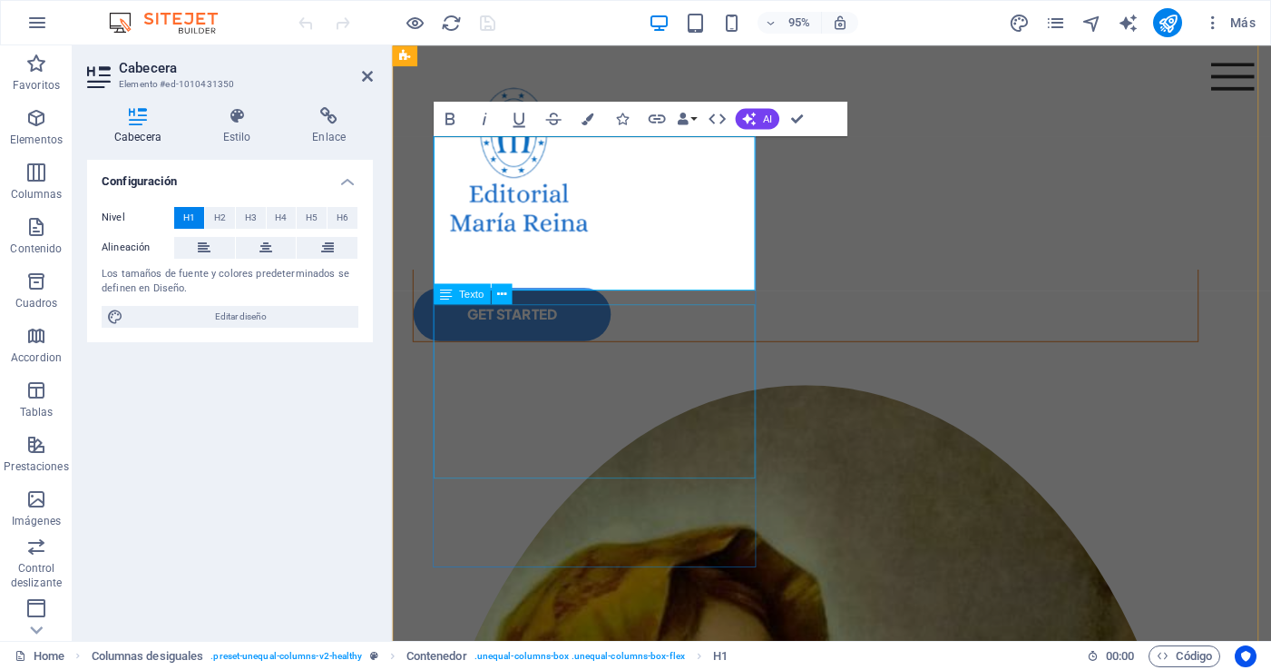
click at [488, 264] on div "Lorem ipsum dolor sit amet consectetur. Bibendum adipiscing morbi orci nibh ege…" at bounding box center [828, 225] width 826 height 78
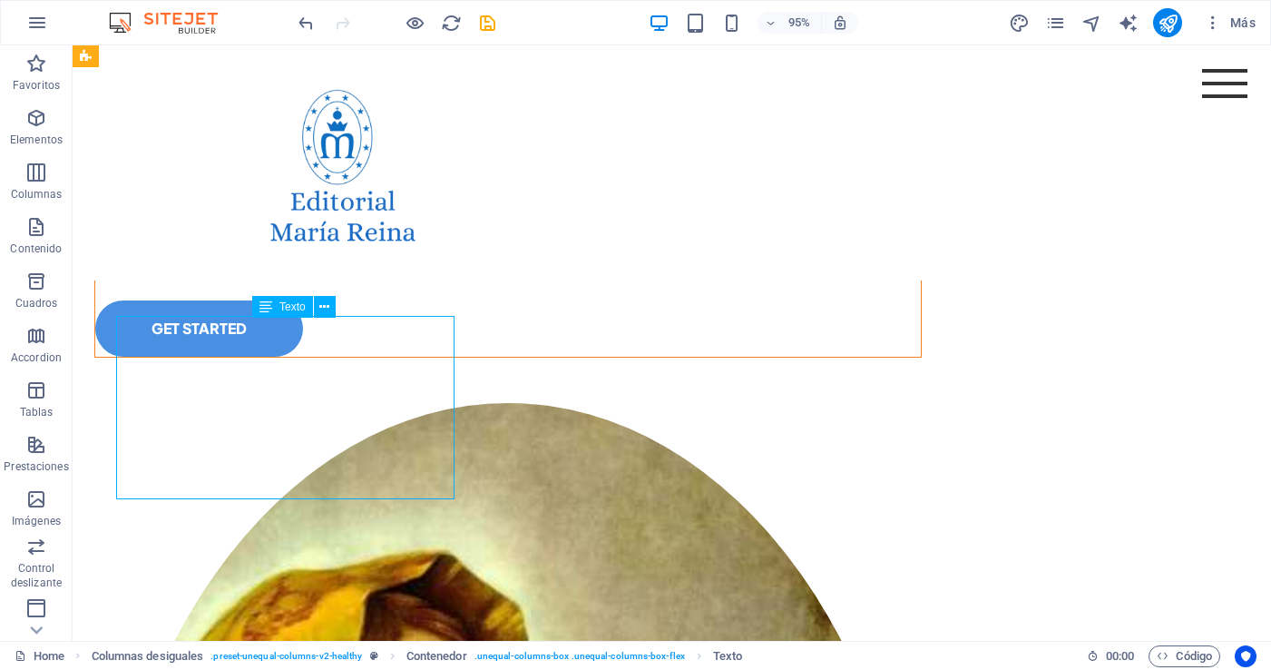
scroll to position [239, 0]
click at [460, 264] on div "Lorem ipsum dolor sit amet consectetur. Bibendum adipiscing morbi orci nibh ege…" at bounding box center [508, 225] width 826 height 78
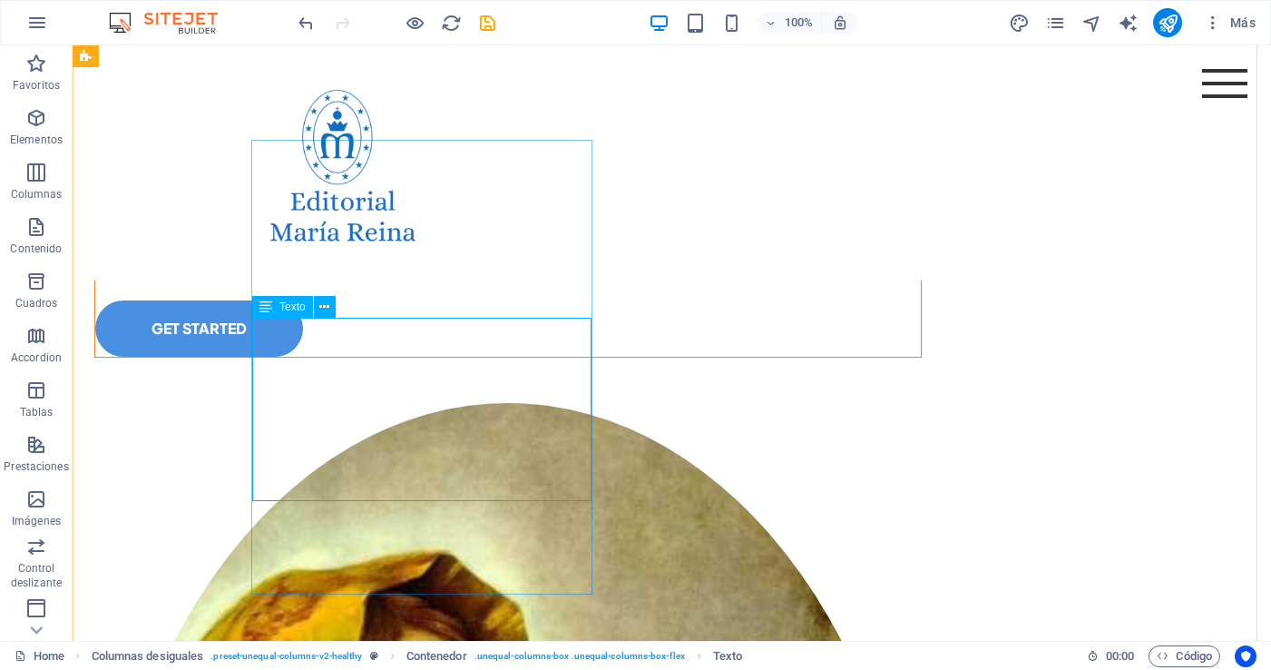
click at [264, 264] on div "Lorem ipsum dolor sit amet consectetur. Bibendum adipiscing morbi orci nibh ege…" at bounding box center [508, 225] width 826 height 78
drag, startPoint x: 450, startPoint y: 489, endPoint x: 438, endPoint y: 489, distance: 11.8
click at [450, 264] on div "Lorem ipsum dolor sit amet consectetur. Bibendum adipiscing morbi orci nibh ege…" at bounding box center [508, 225] width 826 height 78
click at [424, 264] on div "Lorem ipsum dolor sit amet consectetur. Bibendum adipiscing morbi orci nibh ege…" at bounding box center [508, 225] width 826 height 78
click at [276, 264] on div "Lorem ipsum dolor sit amet consectetur. Bibendum adipiscing morbi orci nibh ege…" at bounding box center [508, 225] width 826 height 78
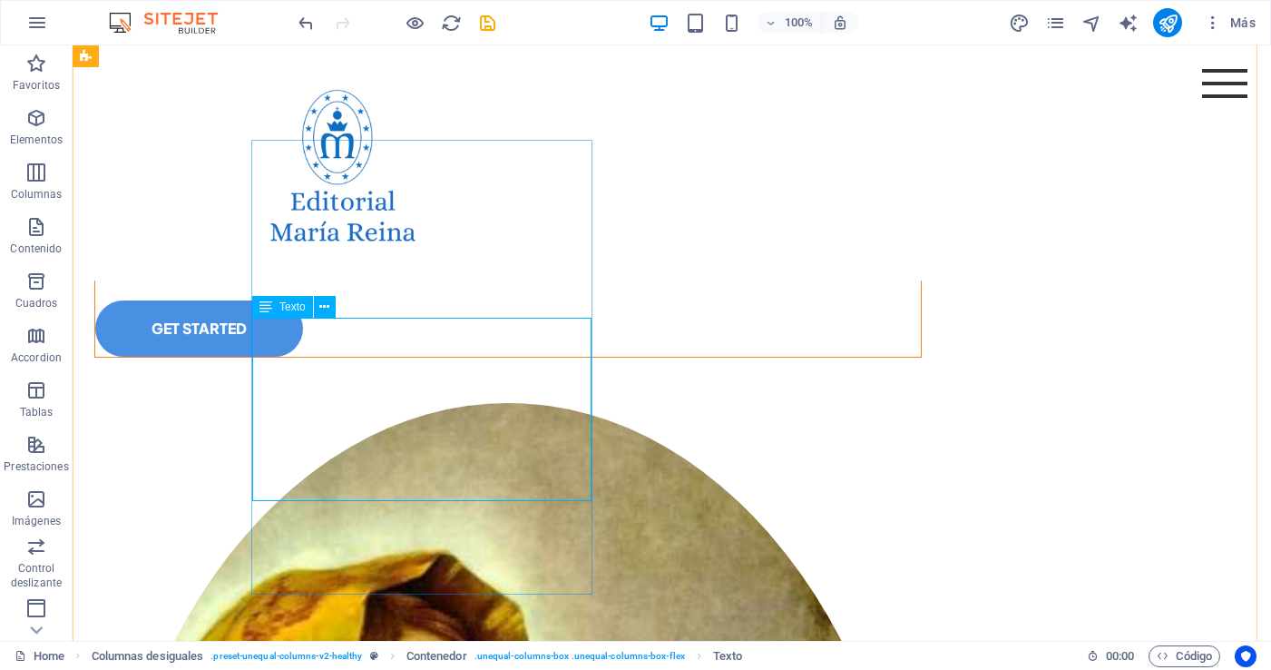
click at [263, 264] on div "Lorem ipsum dolor sit amet consectetur. Bibendum adipiscing morbi orci nibh ege…" at bounding box center [508, 225] width 826 height 78
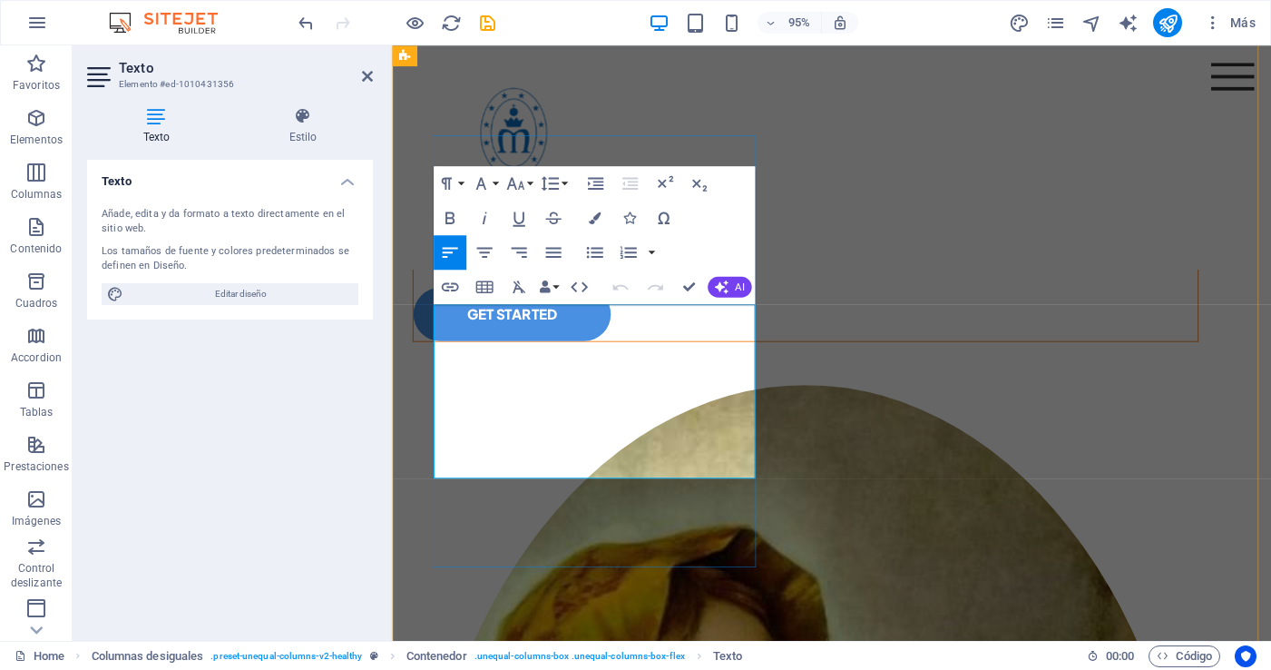
drag, startPoint x: 441, startPoint y: 329, endPoint x: 651, endPoint y: 482, distance: 259.9
click at [651, 264] on p "Lorem ipsum dolor sit amet consectetur. Bibendum adipiscing morbi orci nibh ege…" at bounding box center [828, 225] width 826 height 78
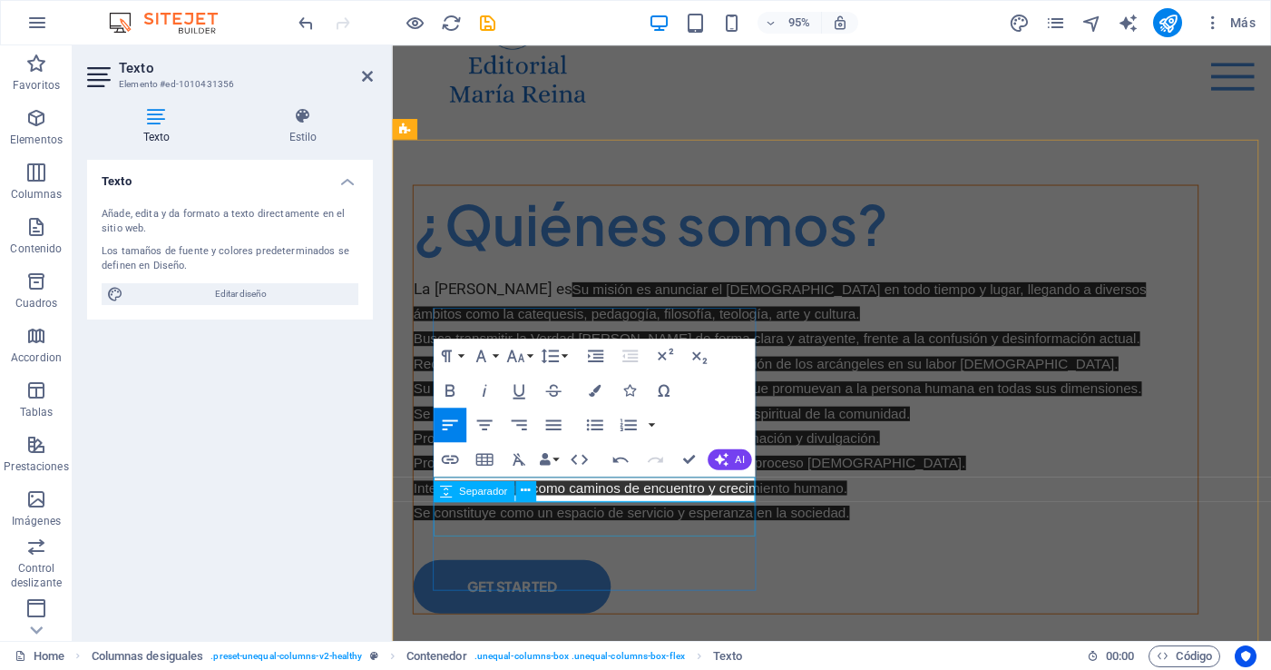
scroll to position [5, 0]
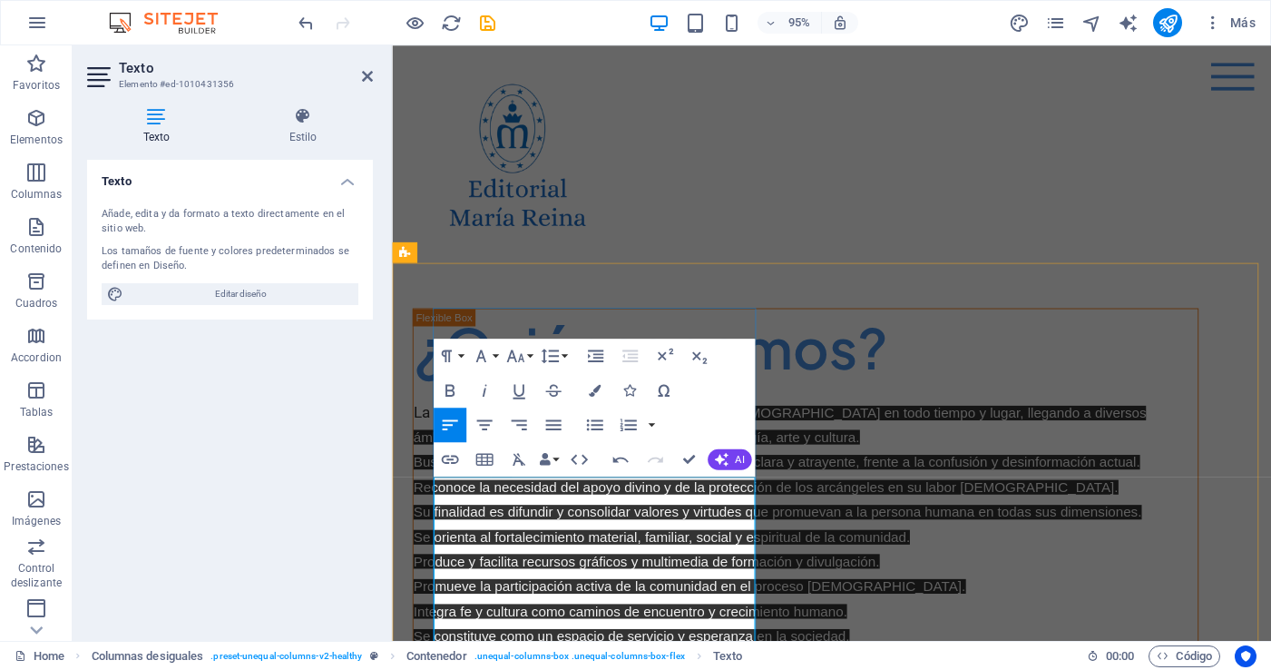
drag, startPoint x: 627, startPoint y: 509, endPoint x: 710, endPoint y: 536, distance: 87.8
click at [628, 465] on span "Su misión es anunciar el Evangelio en todo tiempo y lugar, llegando a diversos …" at bounding box center [800, 445] width 771 height 42
click at [626, 513] on p "La Editorialmaría Reina es Su misión es anunciar el Evangelio en todo tiempo y …" at bounding box center [828, 548] width 826 height 261
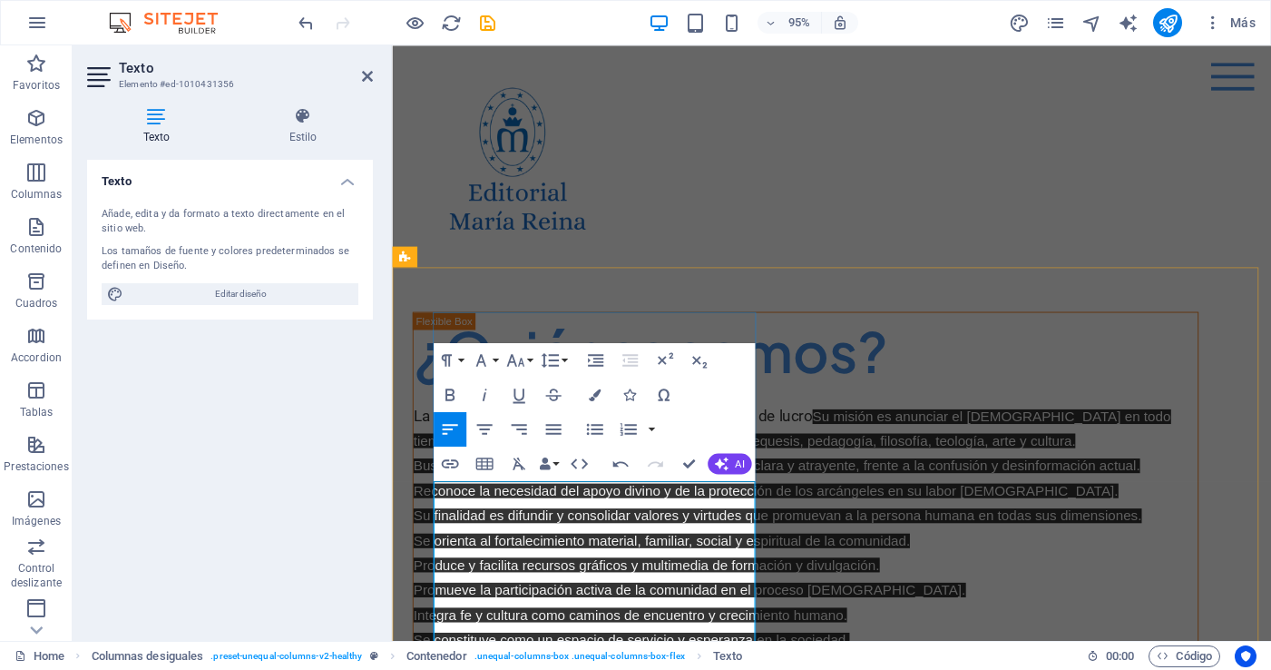
scroll to position [2, 0]
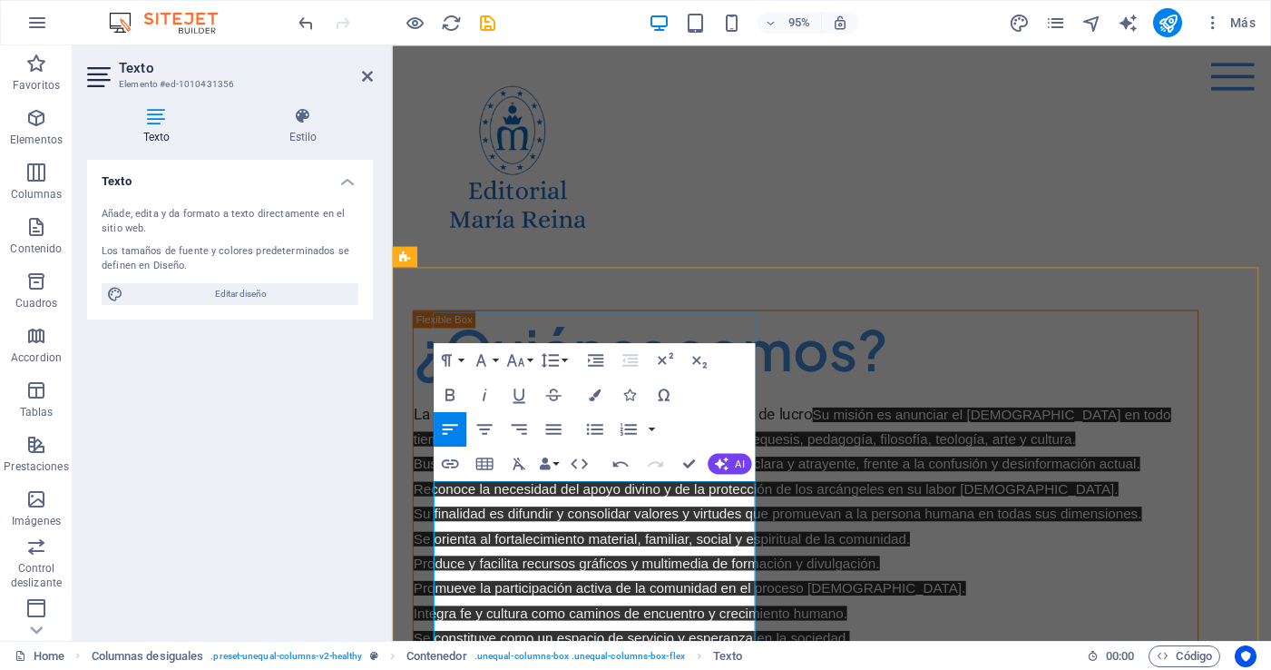
click at [520, 515] on p "La Editorialmaría Reina es una corporación dsin fines de lucro Su misión es anu…" at bounding box center [828, 551] width 826 height 261
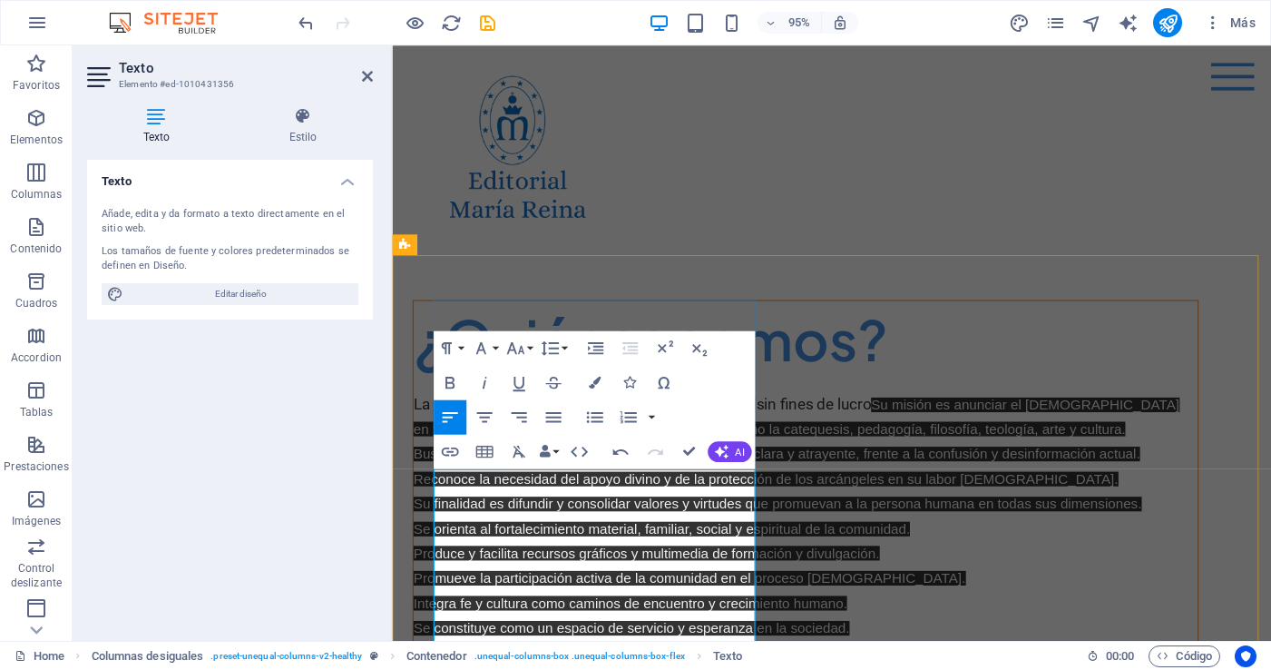
scroll to position [11, 0]
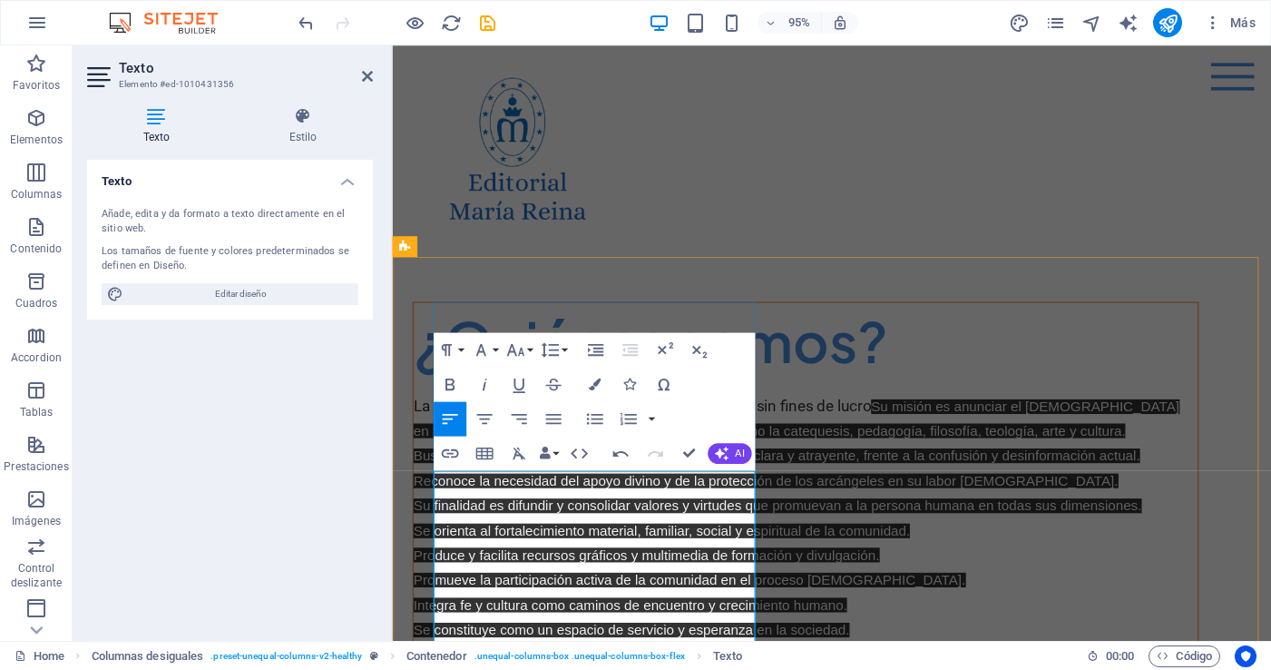
drag, startPoint x: 445, startPoint y: 532, endPoint x: 477, endPoint y: 537, distance: 33.1
click at [445, 533] on p "La Editorial María Reina es una corporación dsin fines de lucro Su misión es an…" at bounding box center [828, 542] width 826 height 261
click at [575, 459] on span "Su misión es anunciar el Evangelio en todo tiempo y lugar, llegando a diversos …" at bounding box center [823, 438] width 817 height 42
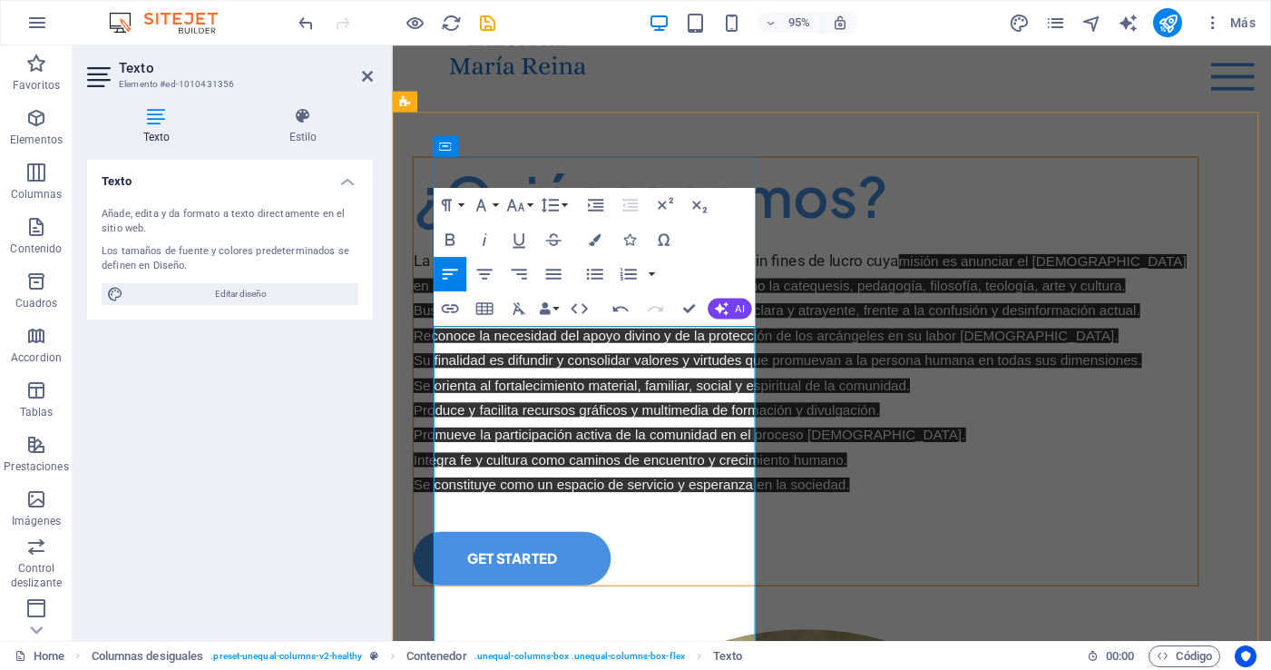
scroll to position [167, 0]
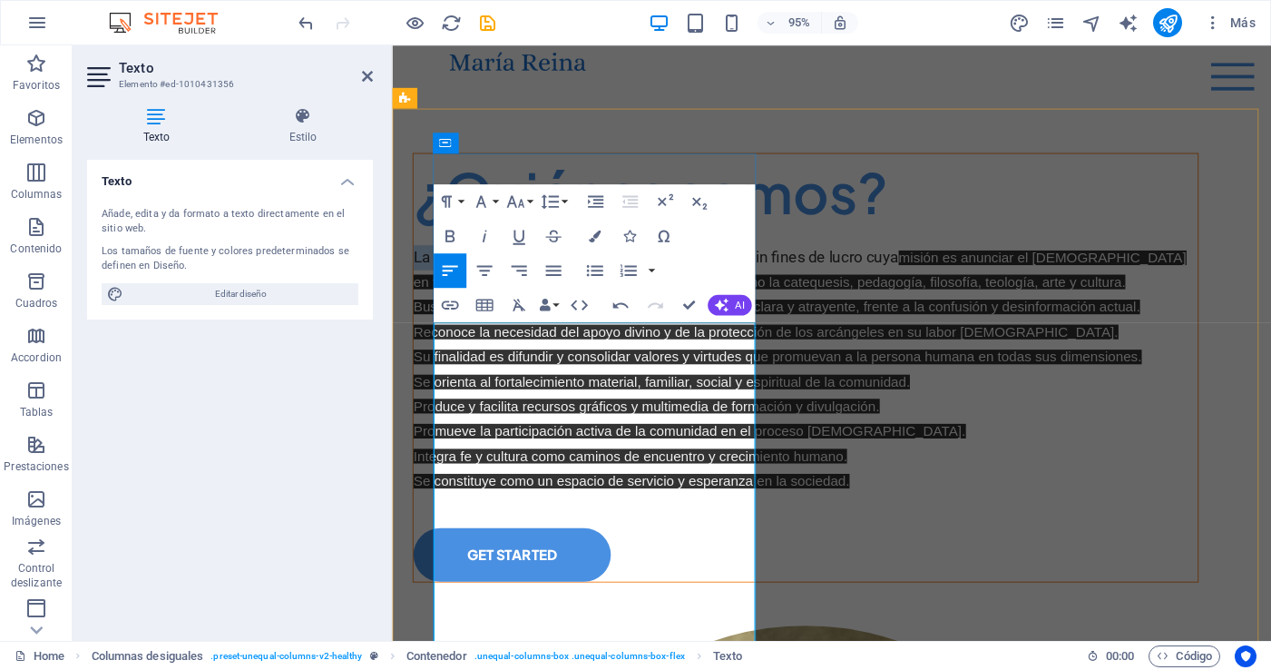
drag, startPoint x: 436, startPoint y: 352, endPoint x: 526, endPoint y: 345, distance: 90.1
click at [520, 346] on p "La Editorial María Reina es una corporación sin fines de lucro cuya misión es a…" at bounding box center [828, 386] width 826 height 261
click at [593, 234] on icon "button" at bounding box center [594, 236] width 12 height 12
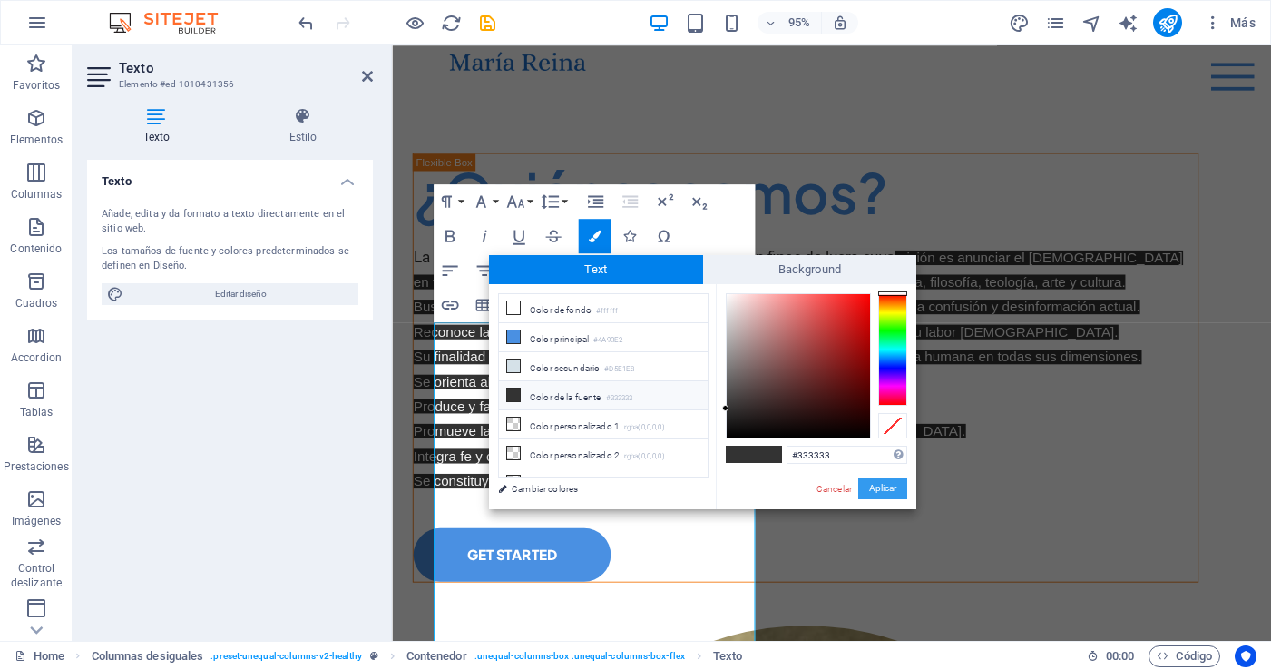
click at [877, 484] on button "Aplicar" at bounding box center [882, 488] width 49 height 22
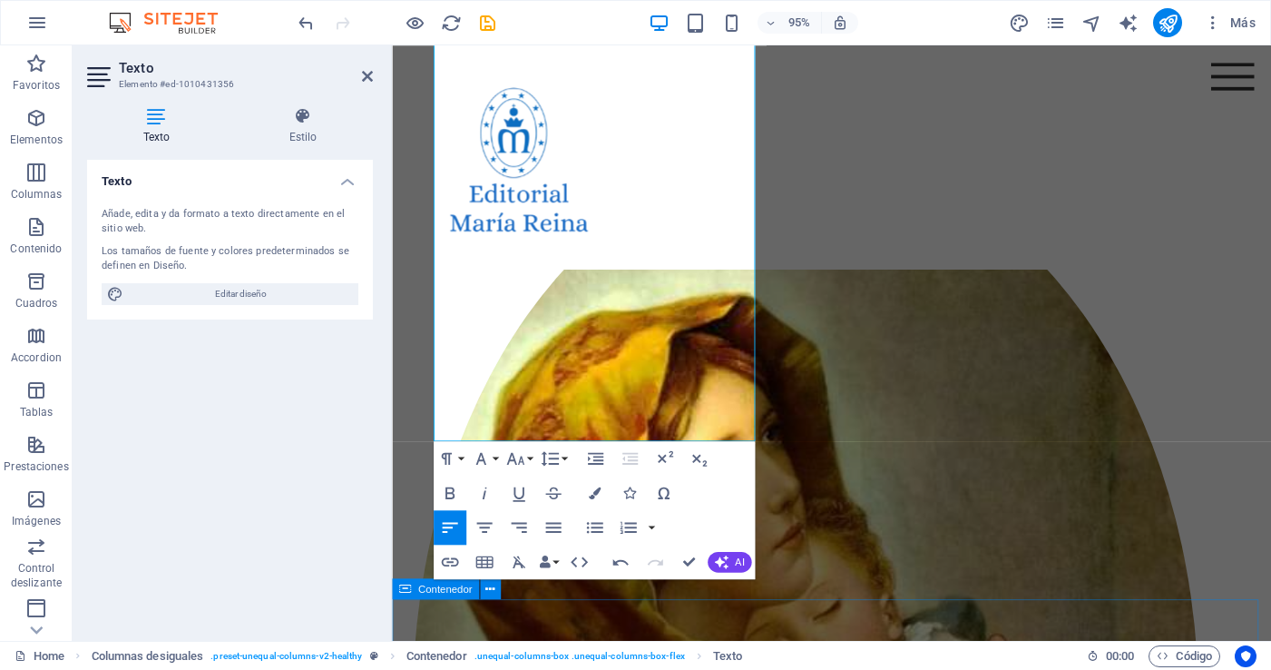
scroll to position [669, 0]
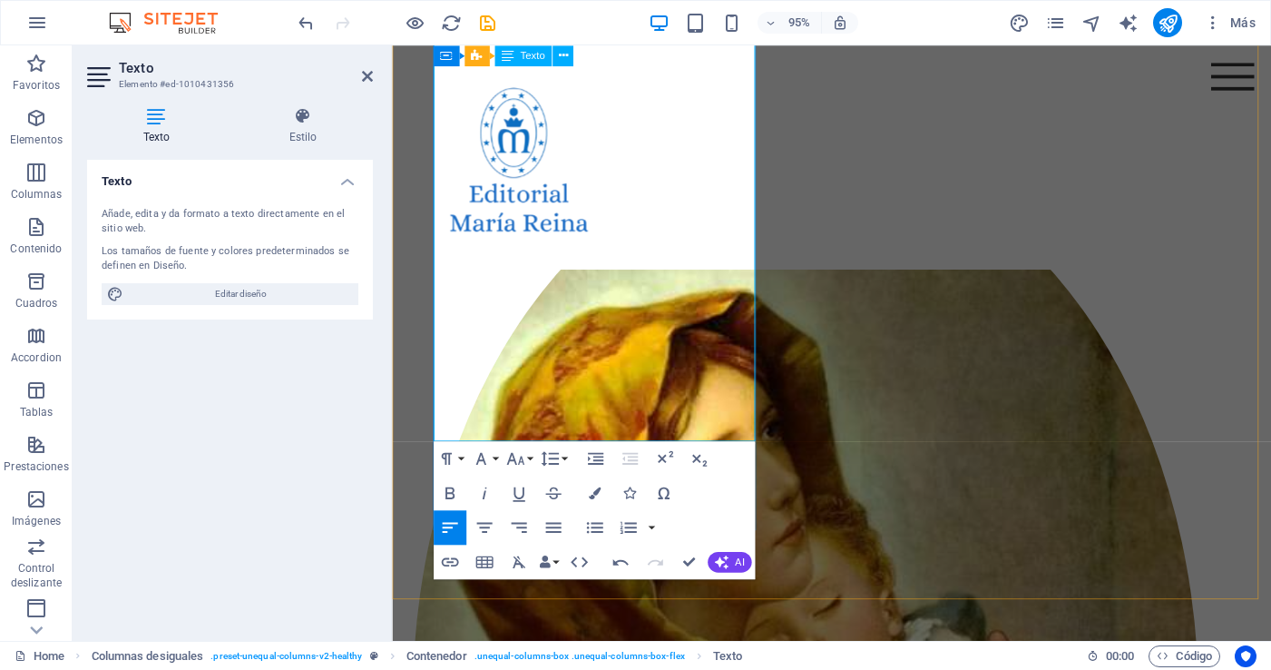
drag, startPoint x: 601, startPoint y: 377, endPoint x: 611, endPoint y: 446, distance: 69.7
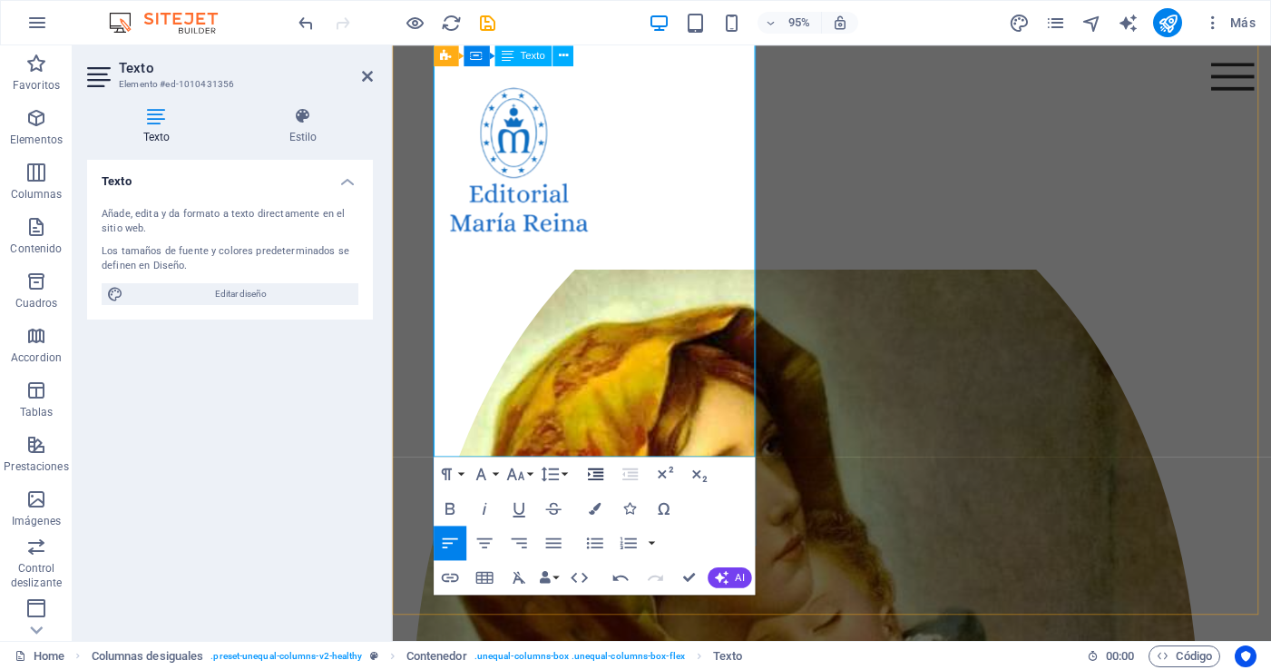
scroll to position [656, 0]
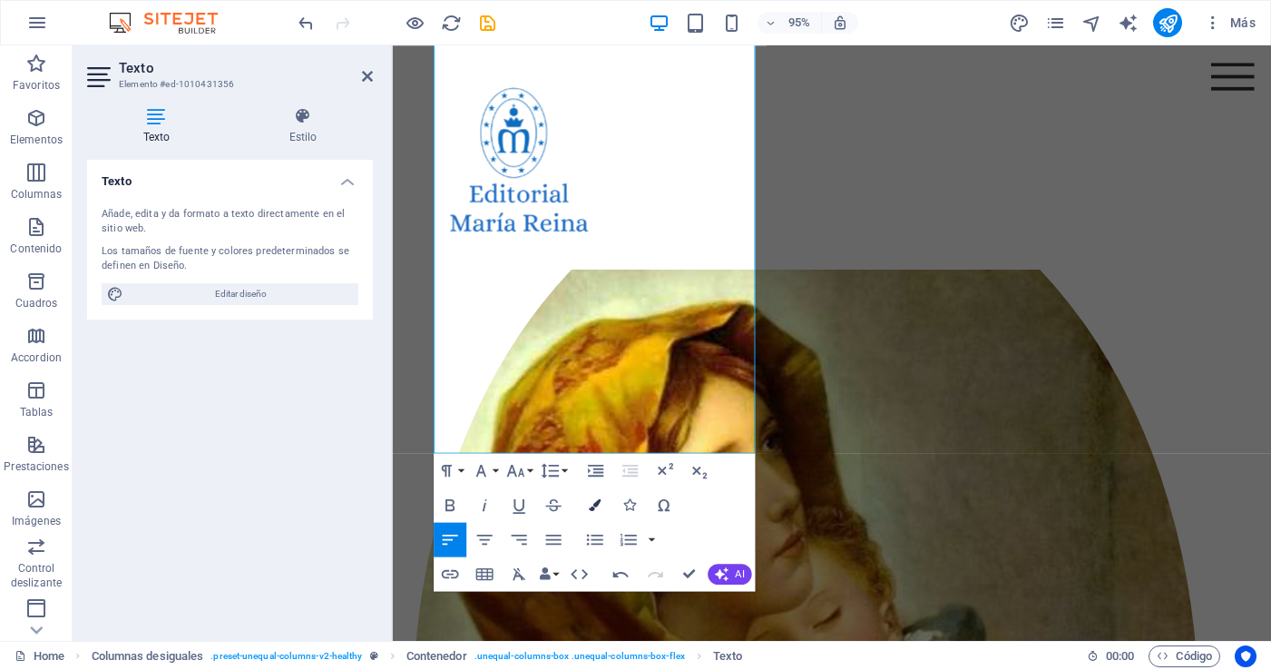
click at [591, 503] on icon "button" at bounding box center [594, 504] width 12 height 12
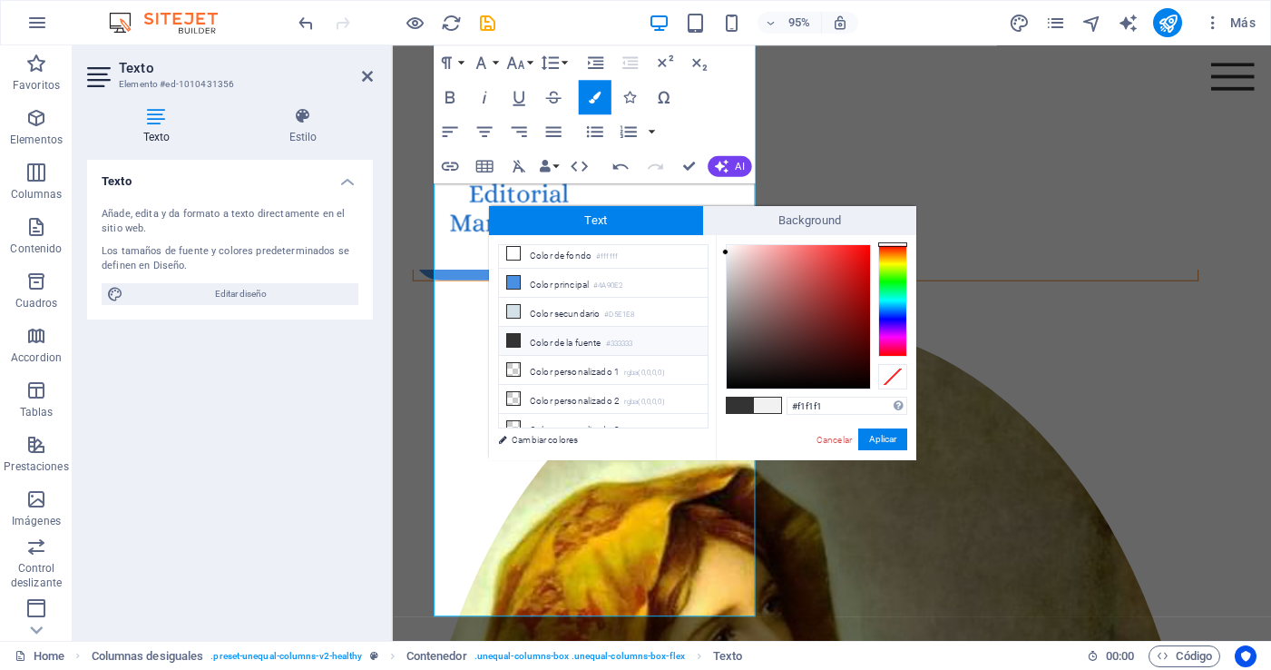
scroll to position [7, 0]
click at [510, 343] on icon at bounding box center [513, 338] width 13 height 13
type input "#333333"
click at [826, 220] on span "Background" at bounding box center [810, 220] width 214 height 29
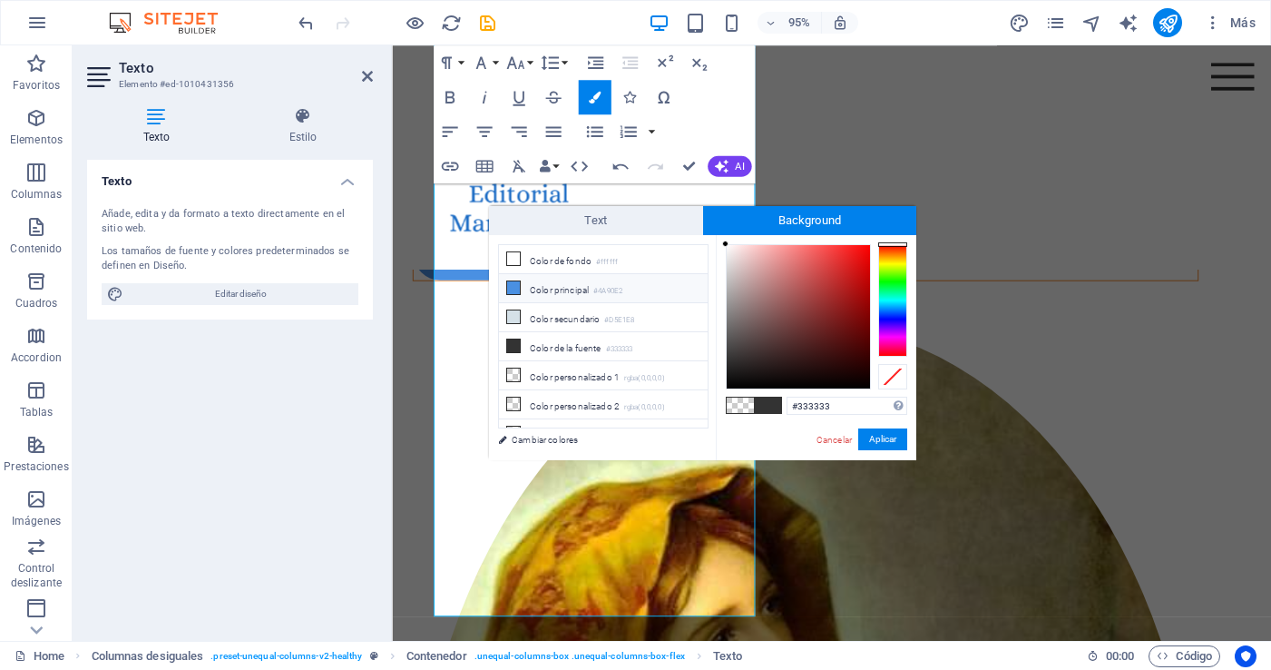
drag, startPoint x: 509, startPoint y: 259, endPoint x: 668, endPoint y: 279, distance: 160.1
click at [509, 259] on icon at bounding box center [513, 258] width 13 height 13
click at [889, 438] on button "Aplicar" at bounding box center [882, 439] width 49 height 22
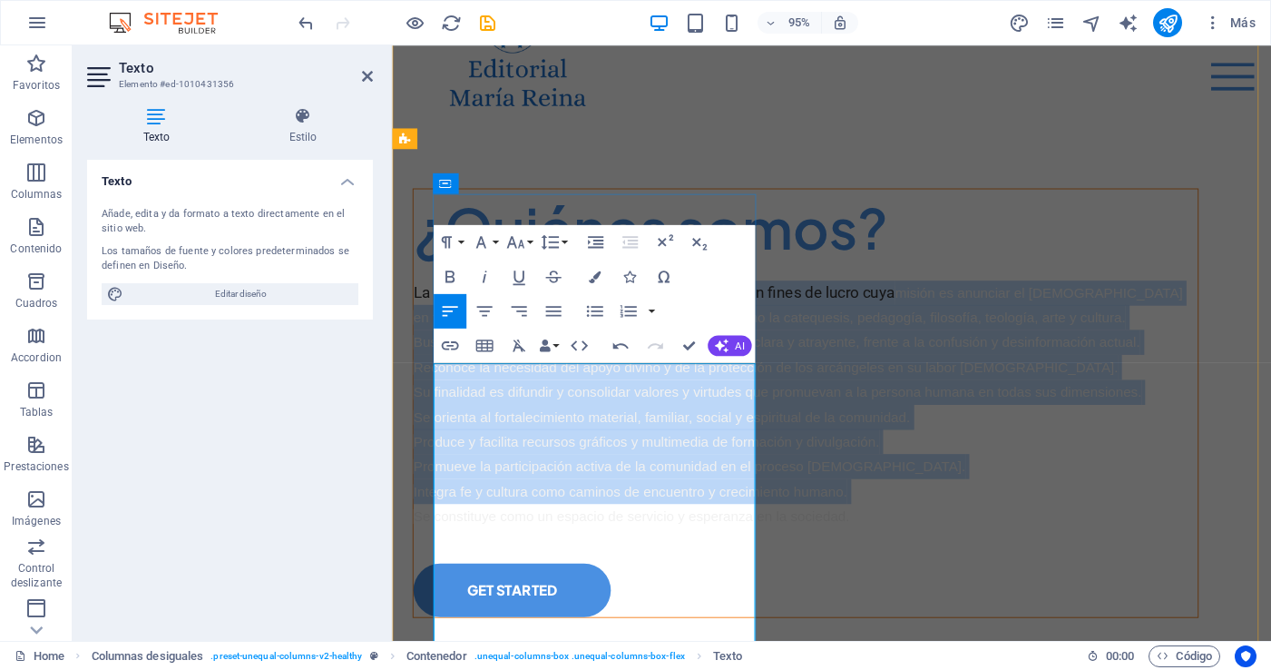
scroll to position [122, 0]
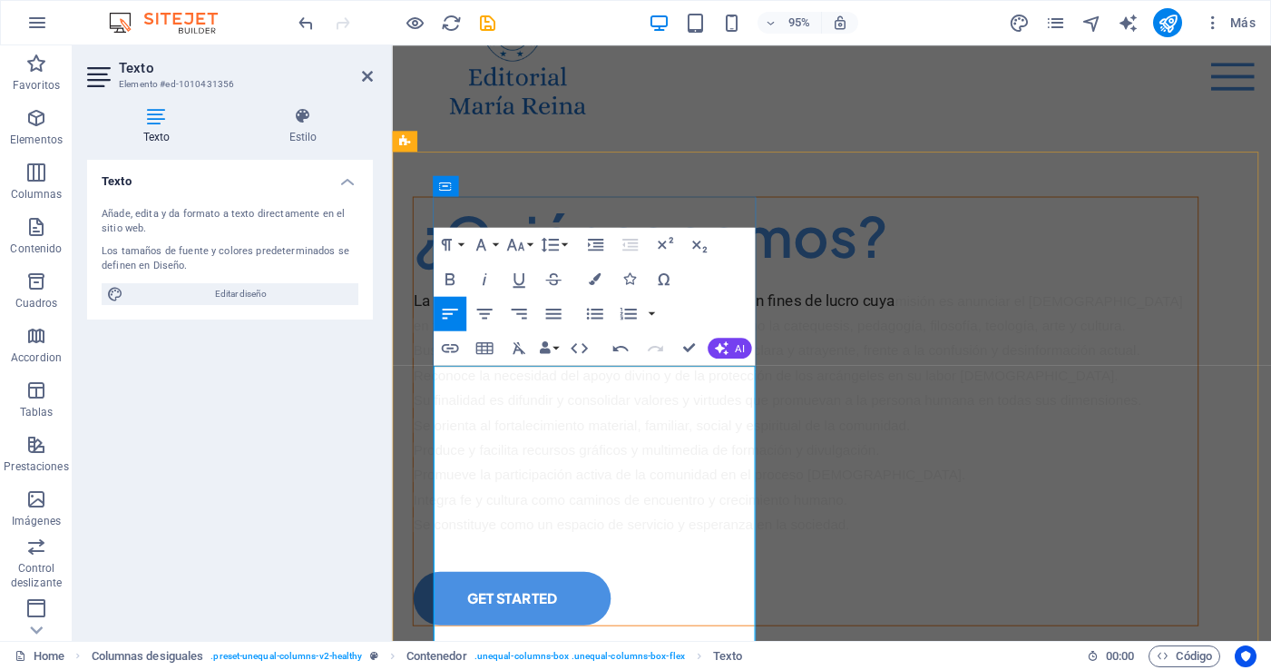
click at [717, 562] on p "La Editorial María Reina es una corporación sin fines de lucro cuya misión es a…" at bounding box center [828, 431] width 826 height 261
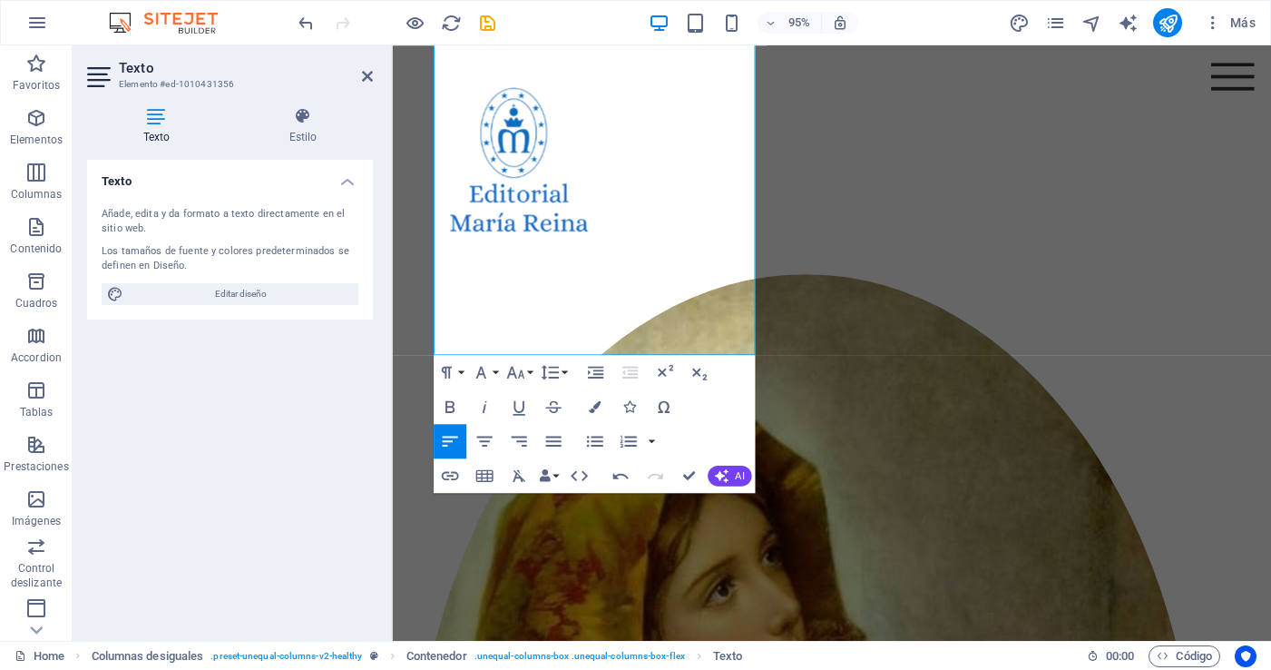
scroll to position [777, 0]
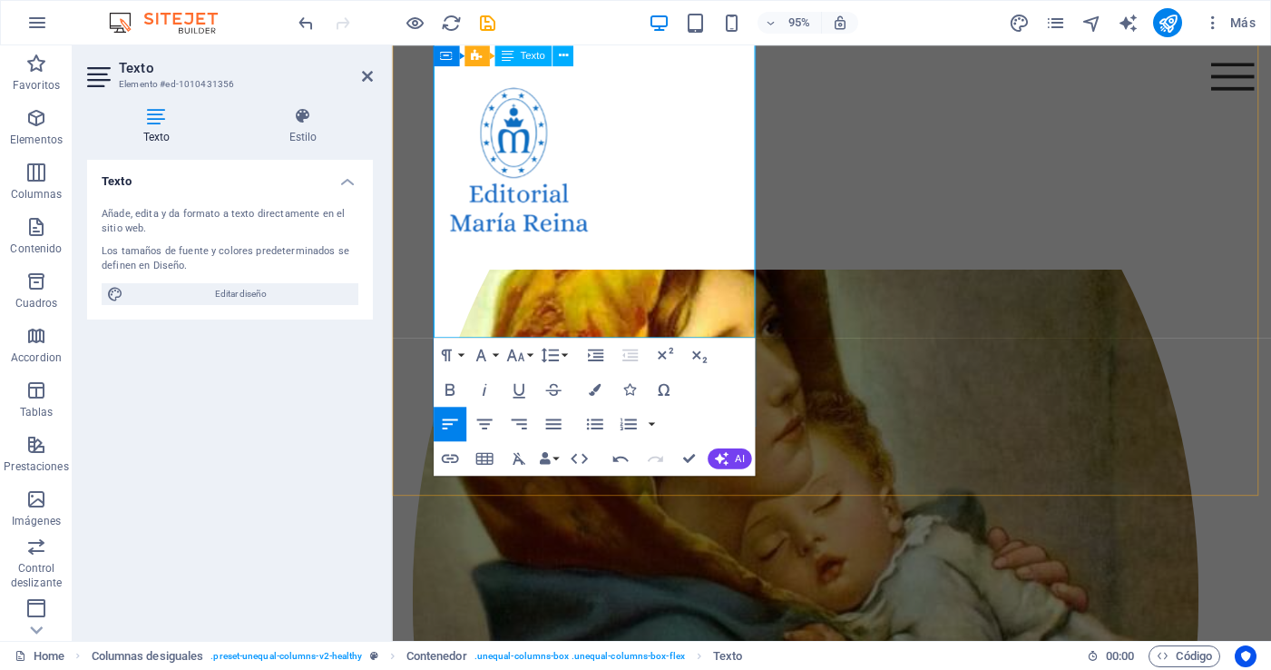
drag, startPoint x: 436, startPoint y: 395, endPoint x: 640, endPoint y: 342, distance: 209.9
click at [556, 425] on icon "button" at bounding box center [552, 423] width 21 height 21
click at [494, 357] on button "Font Family" at bounding box center [483, 354] width 33 height 34
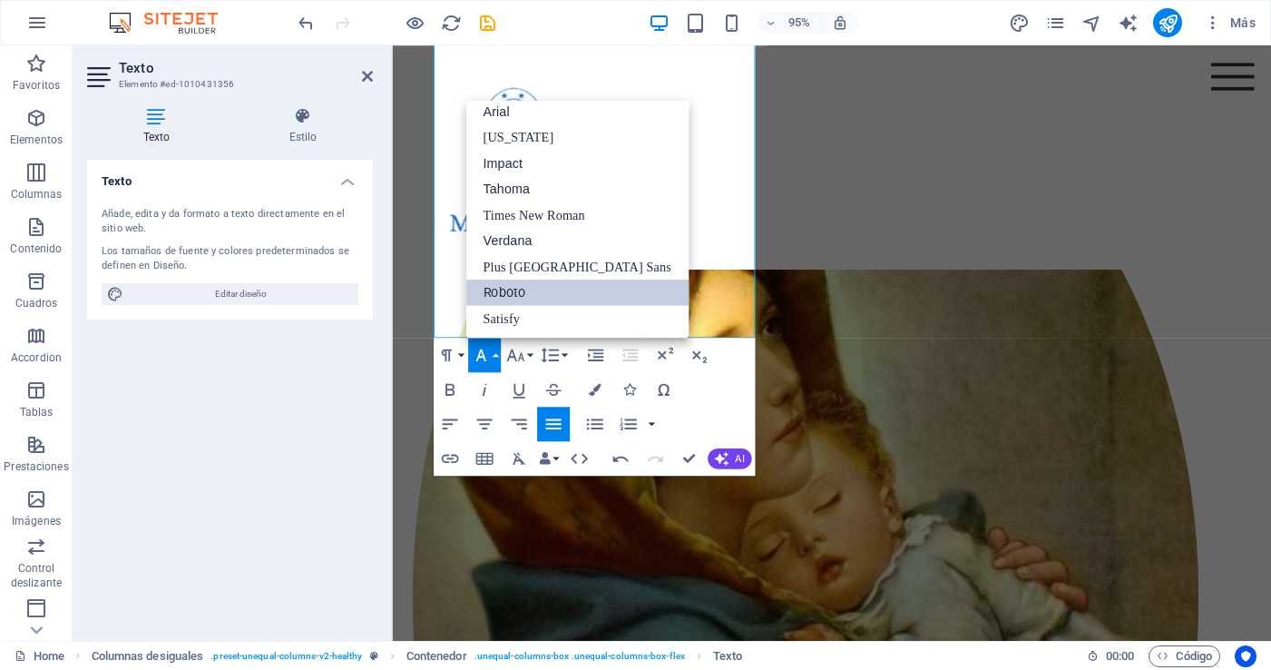
scroll to position [10, 0]
click at [513, 135] on link "Georgia" at bounding box center [576, 136] width 222 height 26
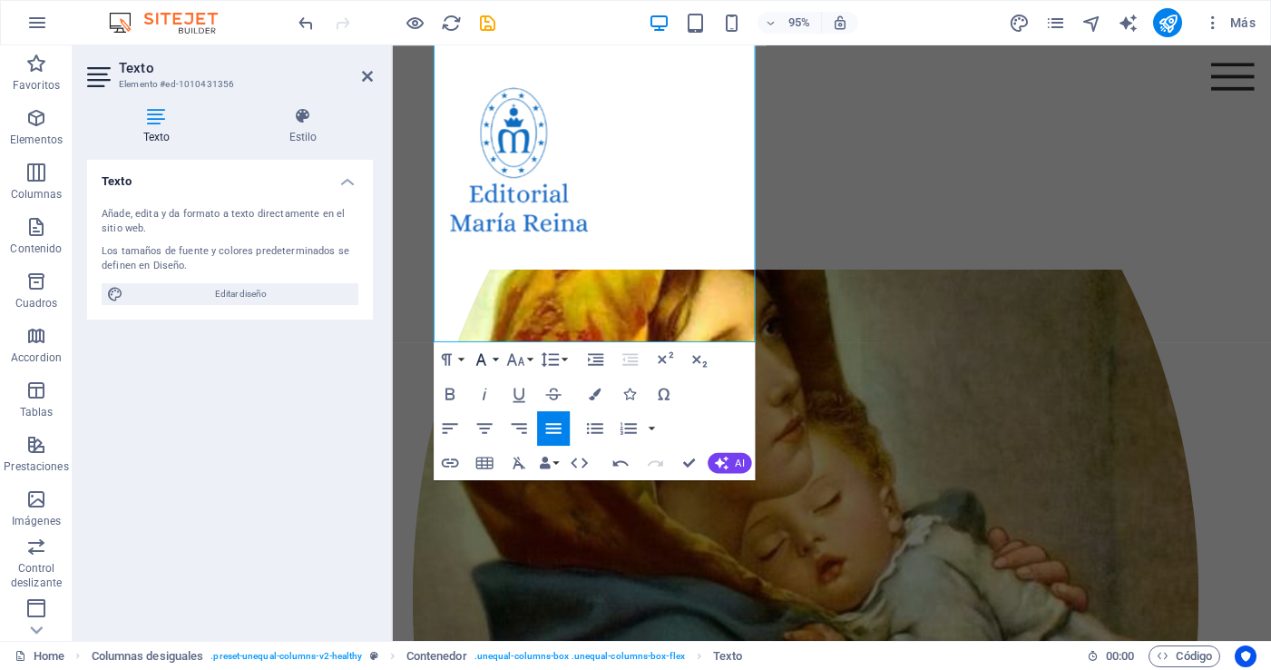
click at [494, 359] on button "Font Family" at bounding box center [483, 359] width 33 height 34
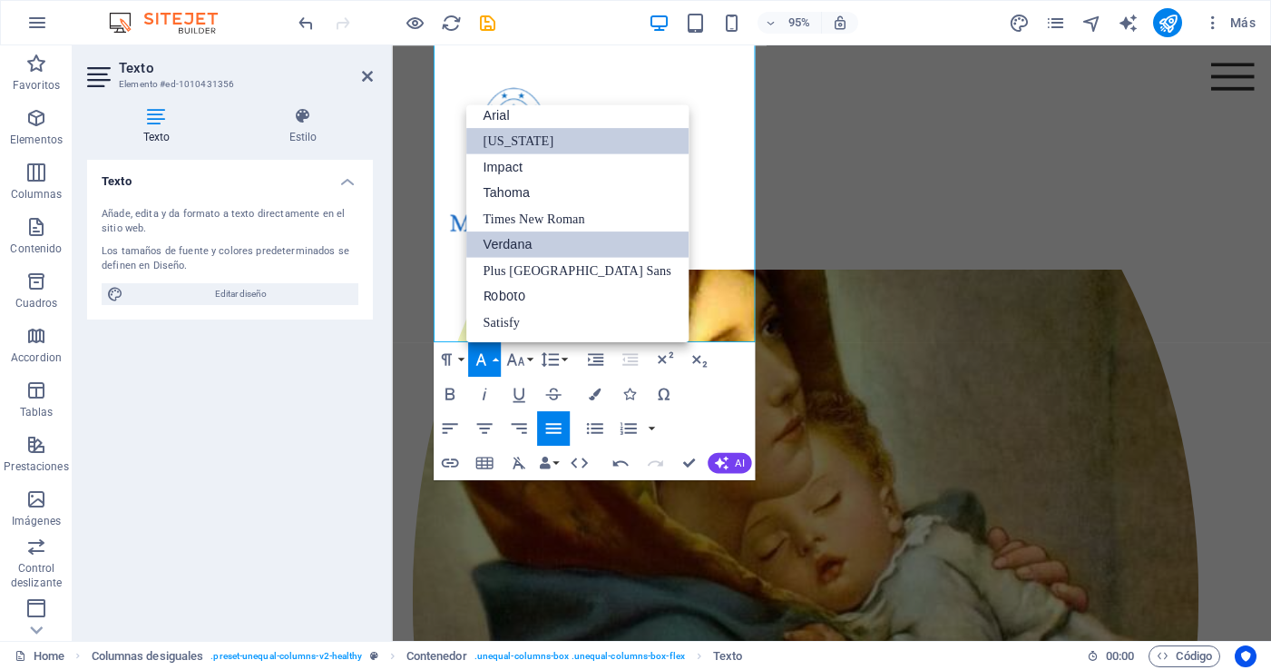
click at [527, 249] on link "Verdana" at bounding box center [576, 243] width 222 height 25
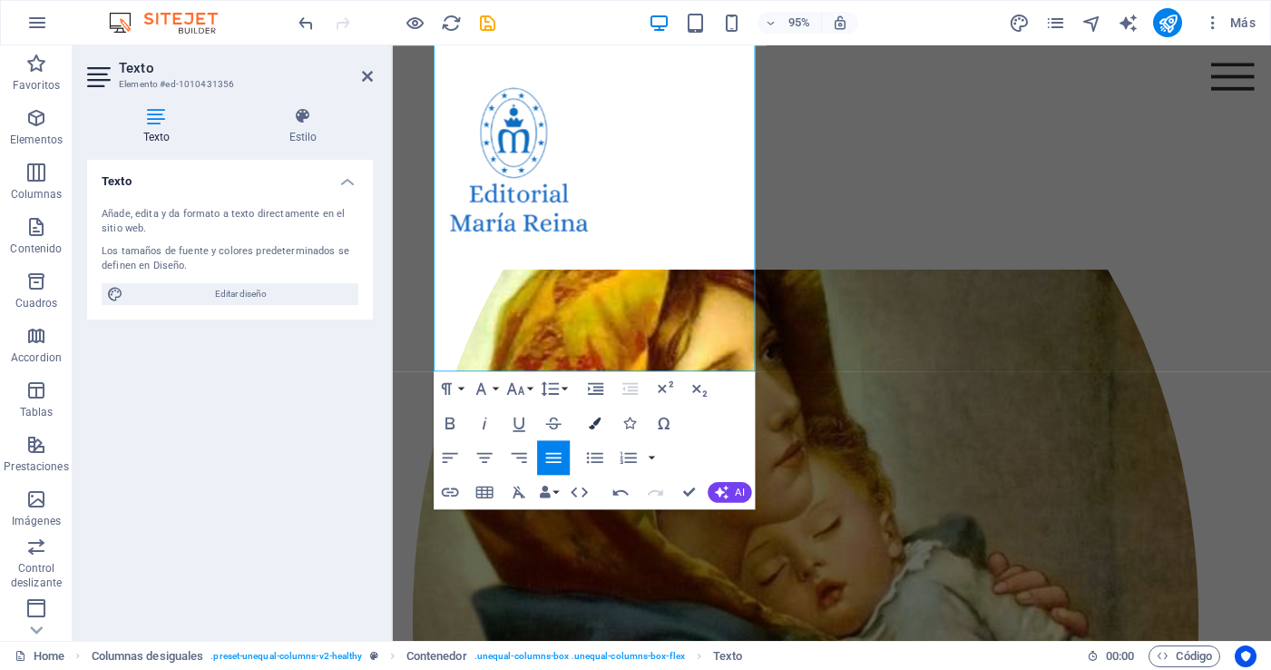
click at [596, 422] on icon "button" at bounding box center [594, 422] width 12 height 12
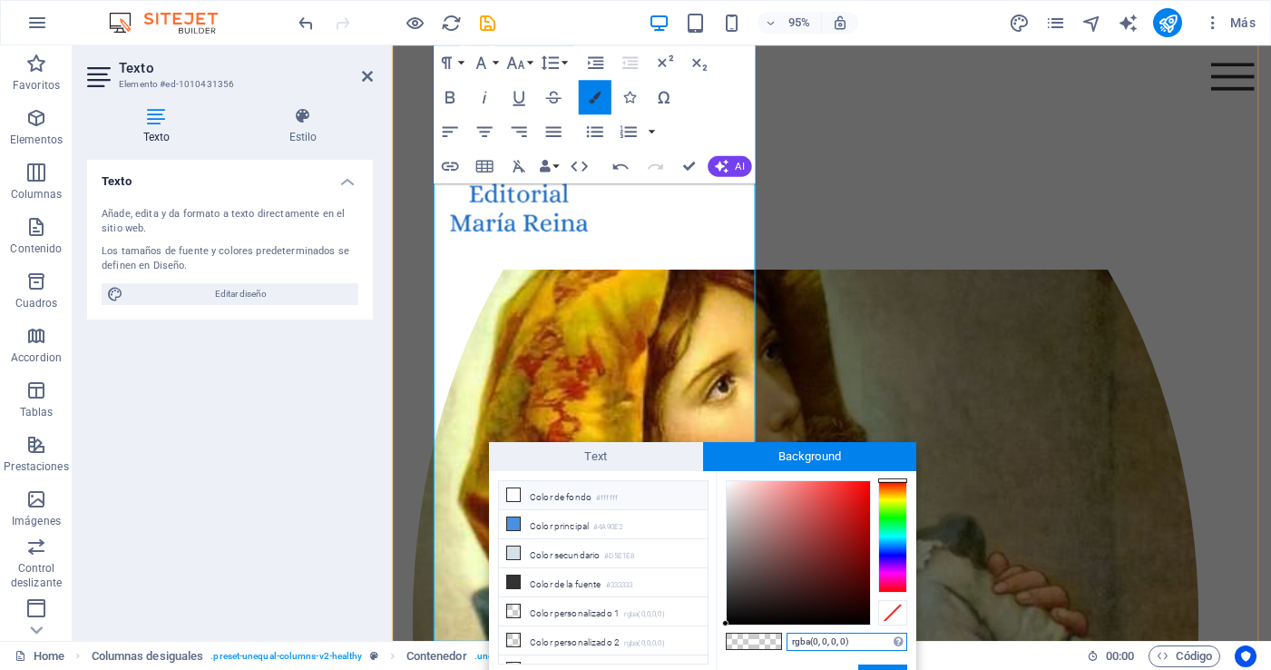
scroll to position [494, 0]
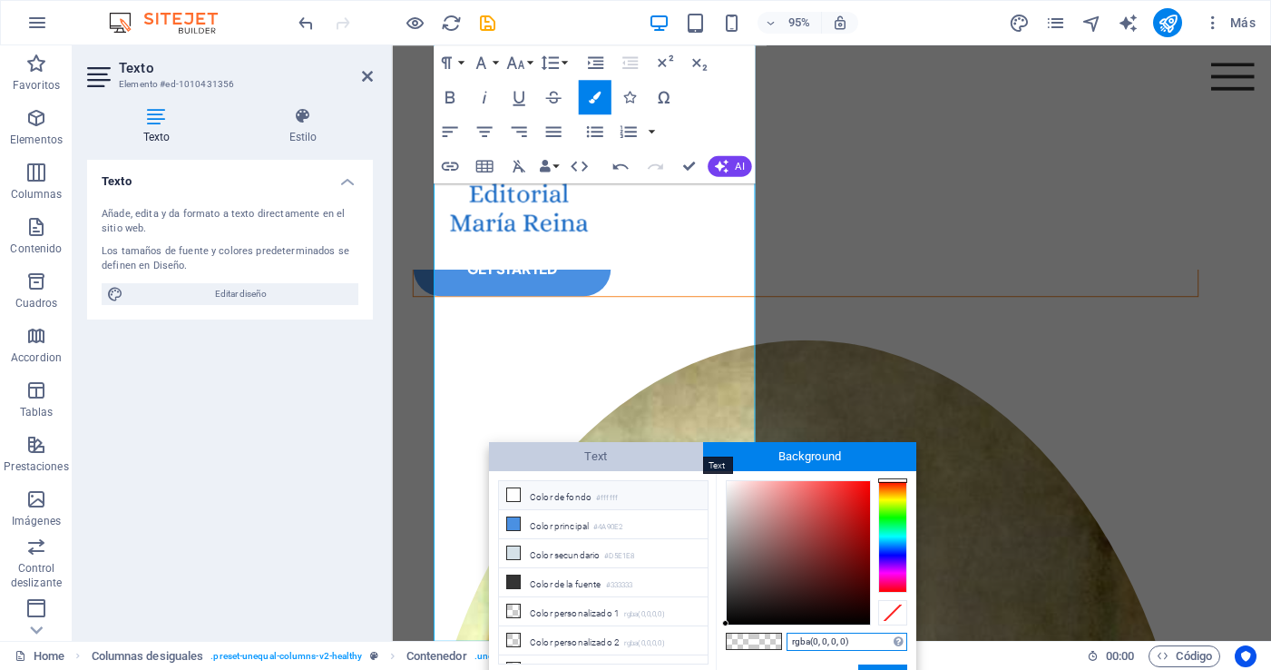
click at [536, 455] on span "Text" at bounding box center [596, 456] width 214 height 29
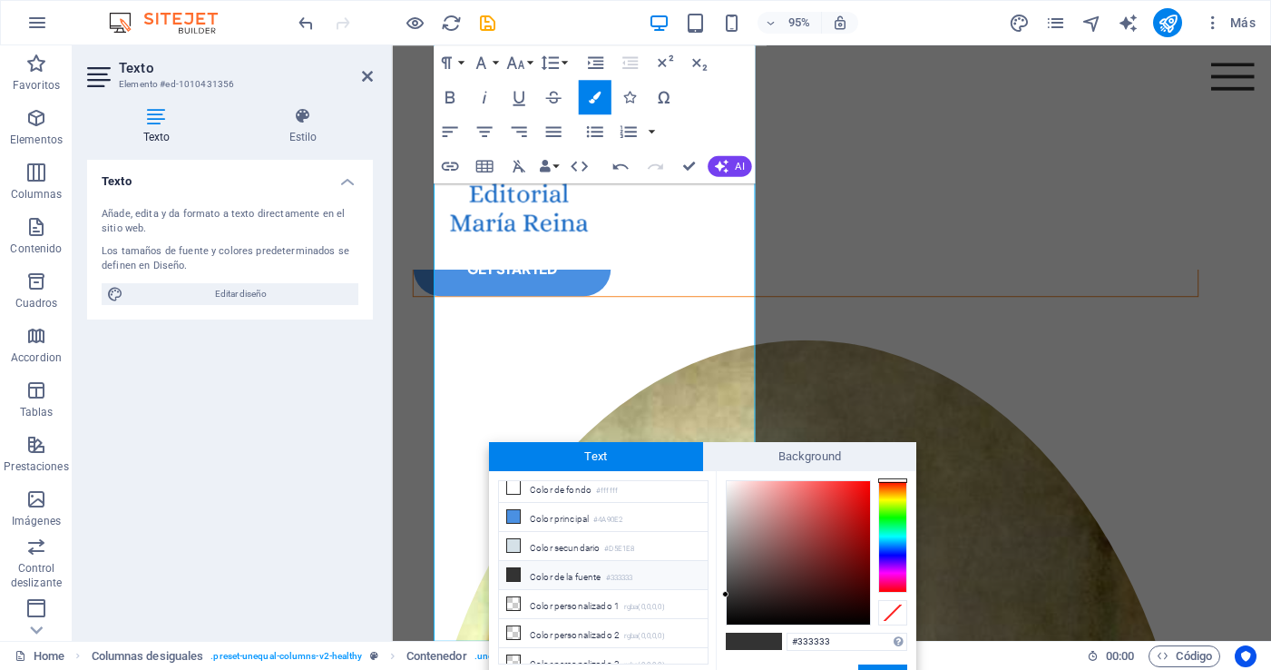
click at [512, 572] on icon at bounding box center [513, 574] width 13 height 13
click at [767, 453] on span "Background" at bounding box center [810, 456] width 214 height 29
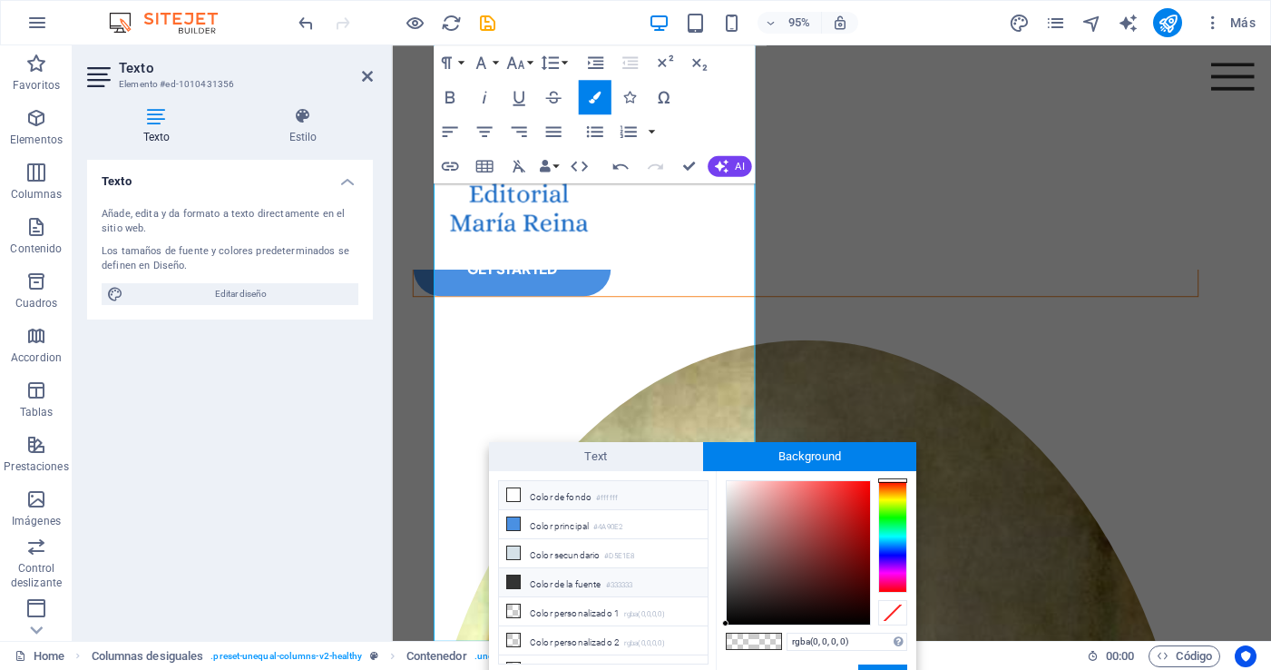
drag, startPoint x: 532, startPoint y: 577, endPoint x: 574, endPoint y: 582, distance: 42.9
click at [532, 577] on li "Color de la fuente #333333" at bounding box center [603, 582] width 209 height 29
type input "rgba(51, 51, 51, 0)"
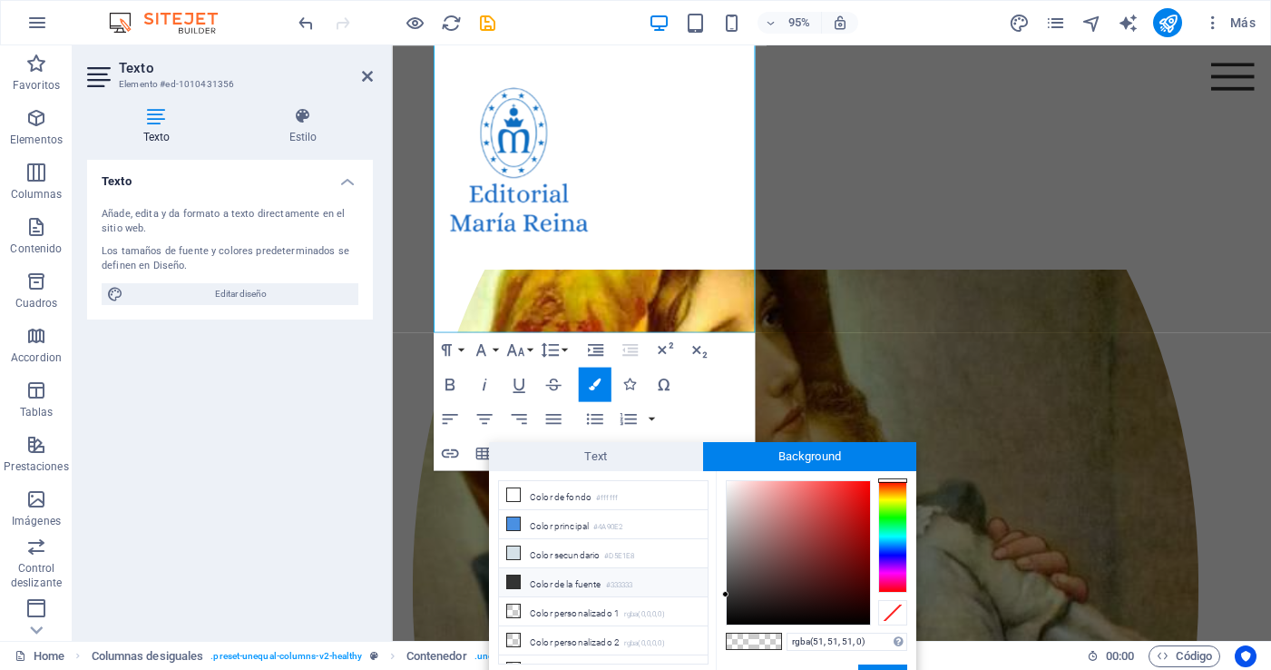
scroll to position [819, 0]
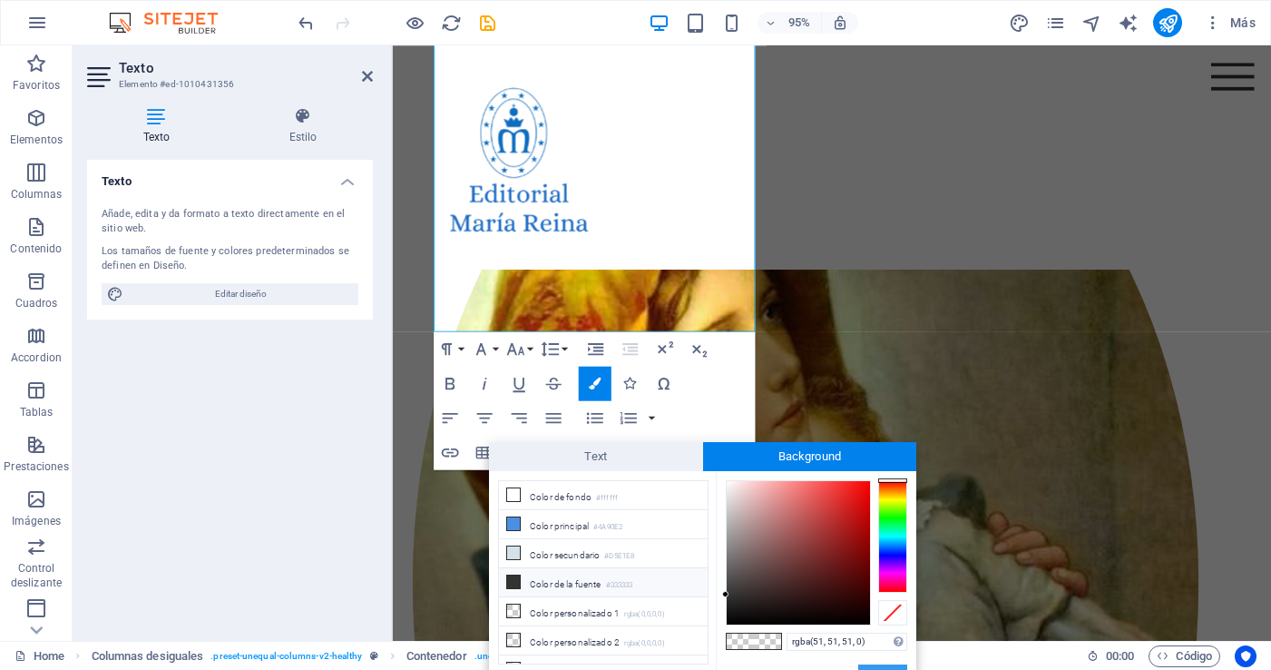
click at [891, 664] on button "Aplicar" at bounding box center [882, 675] width 49 height 22
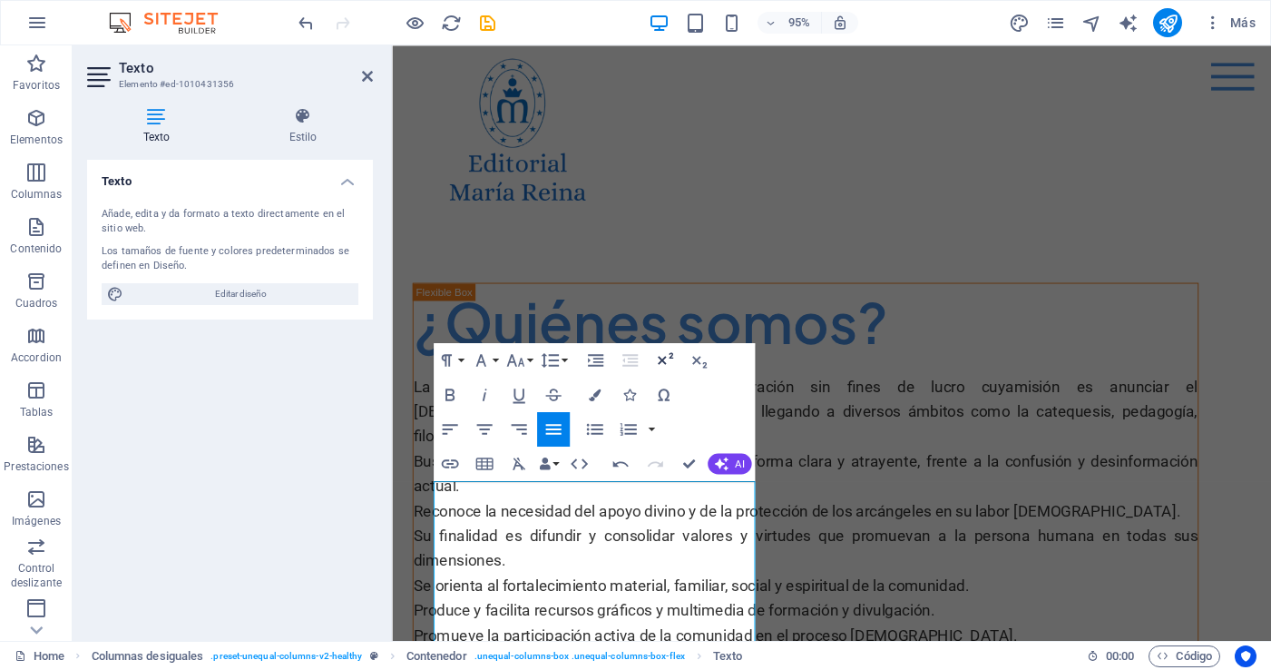
scroll to position [0, 0]
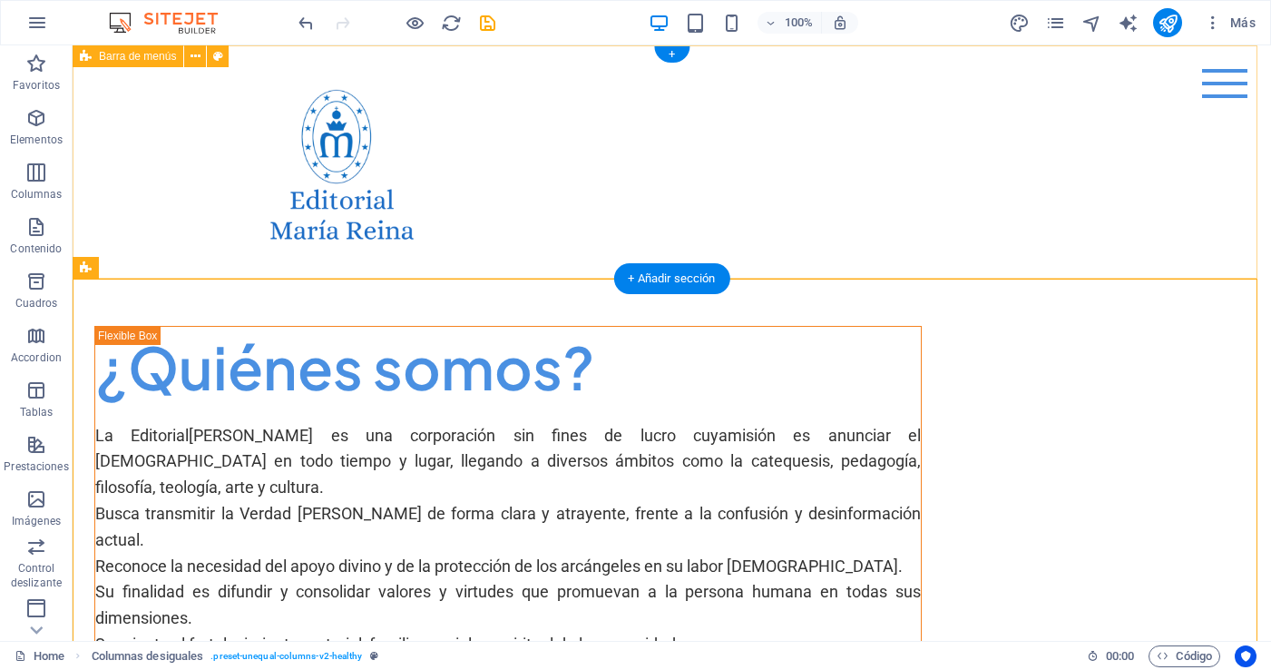
click at [814, 193] on div "Menu Home About Me Recipes" at bounding box center [672, 161] width 1198 height 233
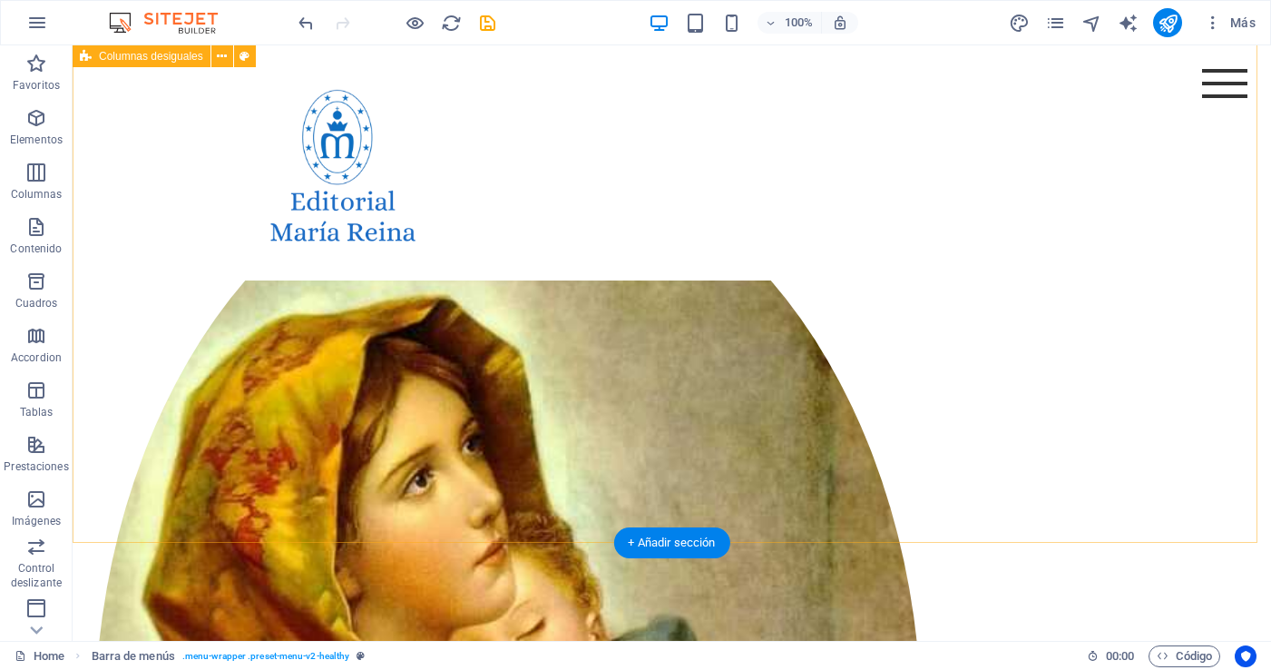
scroll to position [758, 0]
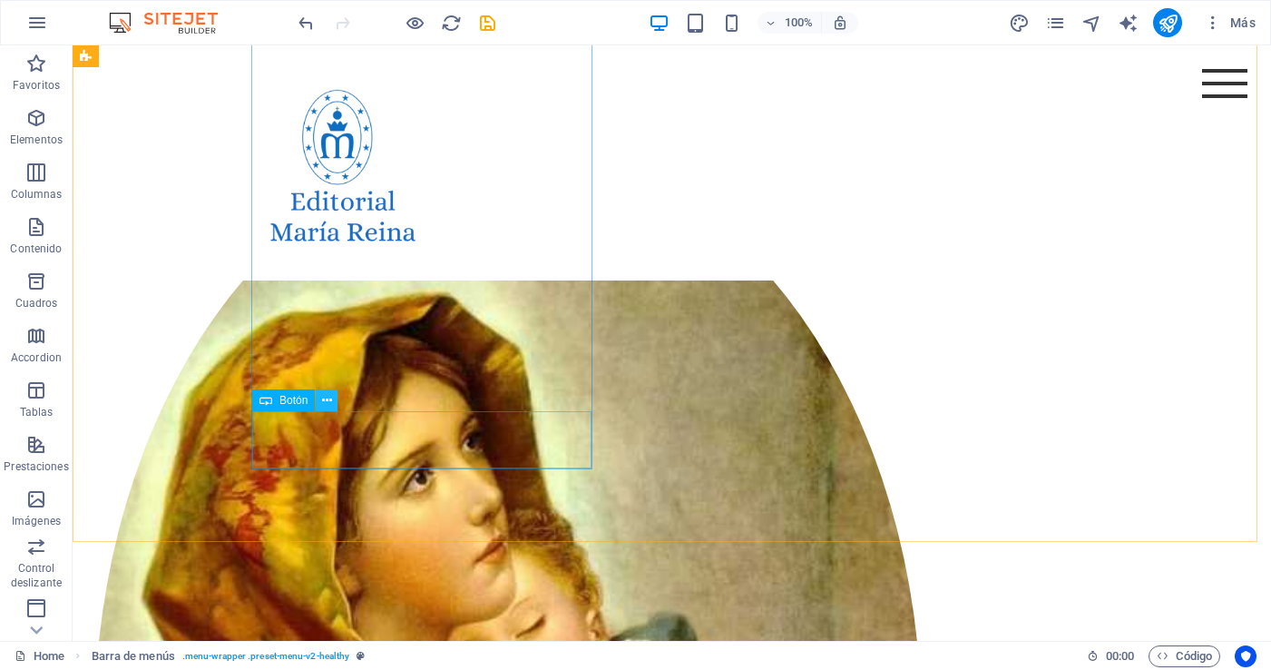
click at [324, 399] on icon at bounding box center [327, 400] width 10 height 19
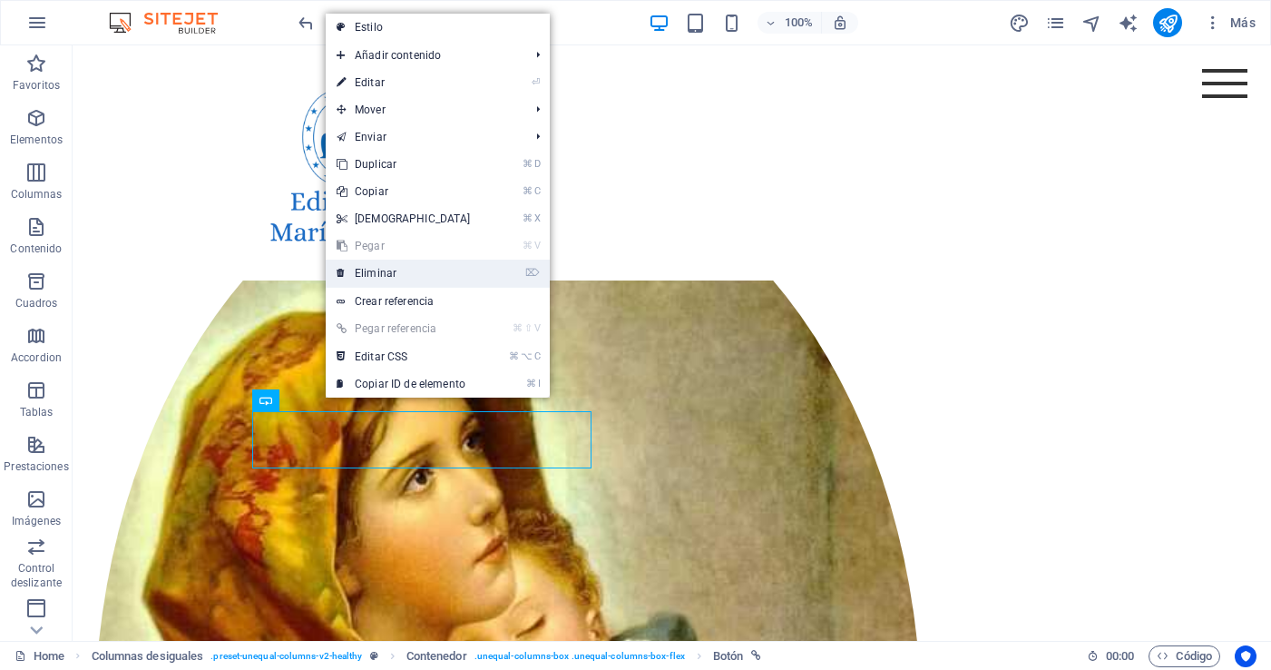
click at [381, 274] on link "⌦ Eliminar" at bounding box center [404, 272] width 156 height 27
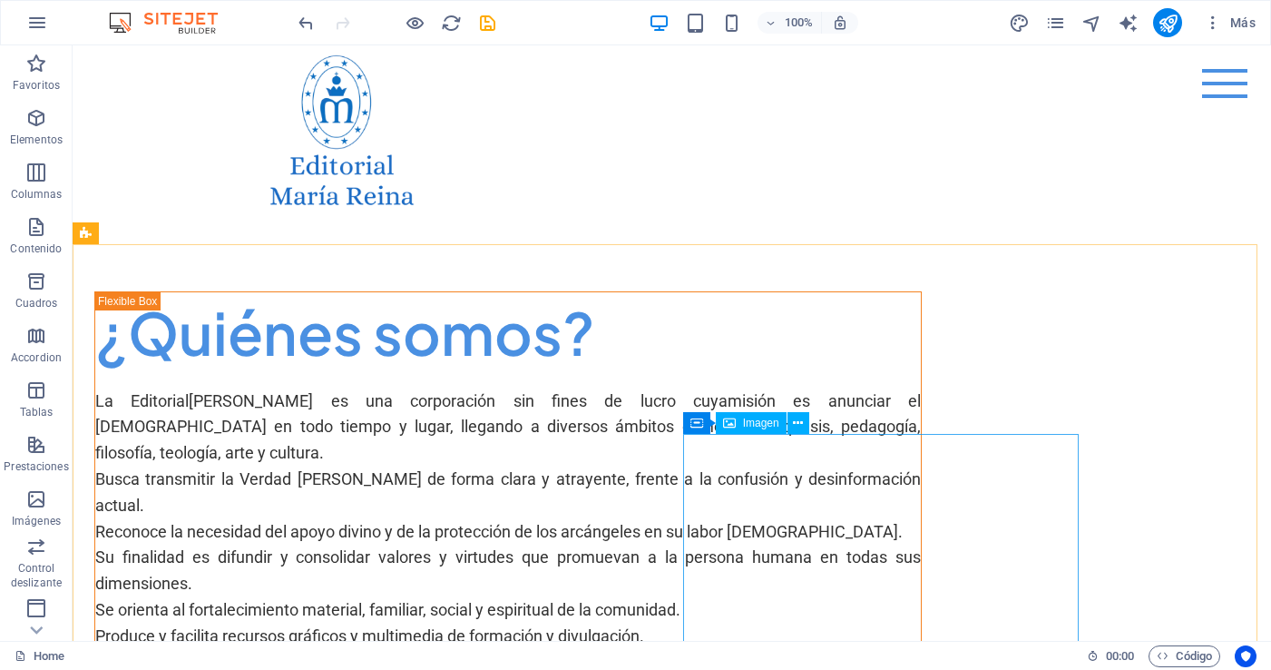
scroll to position [34, 0]
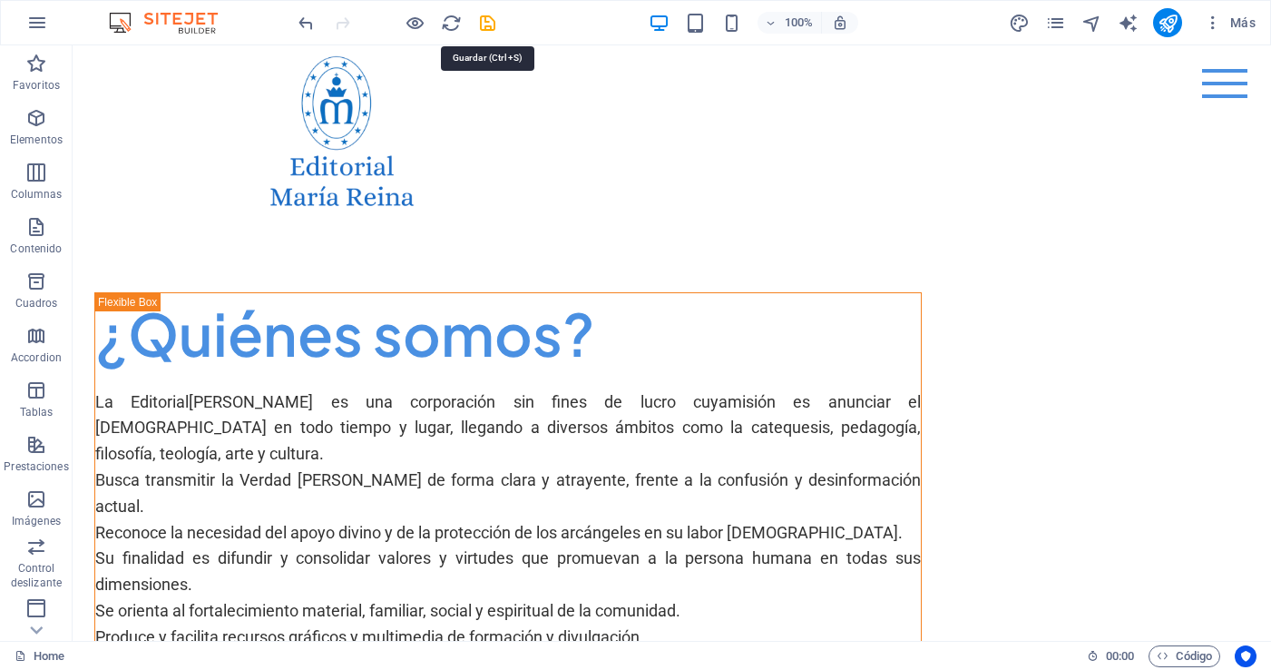
drag, startPoint x: 485, startPoint y: 22, endPoint x: 476, endPoint y: 24, distance: 9.3
click at [485, 22] on icon "save" at bounding box center [487, 23] width 21 height 21
checkbox input "false"
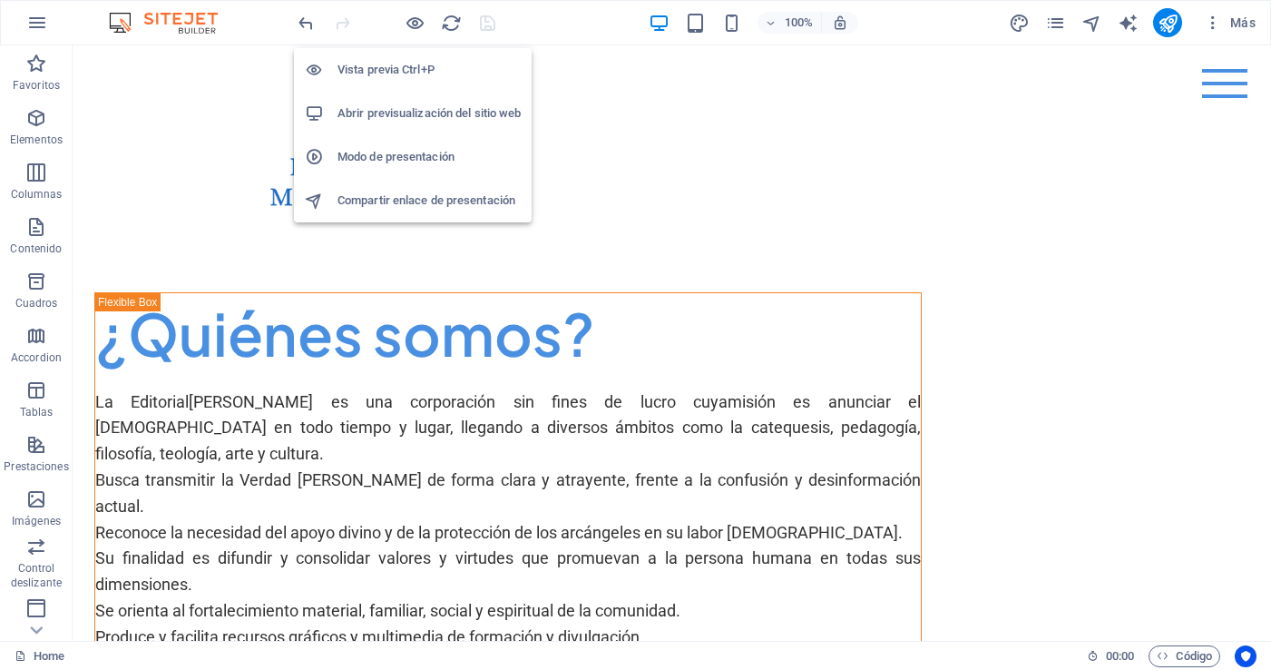
click at [425, 110] on h6 "Abrir previsualización del sitio web" at bounding box center [428, 114] width 183 height 22
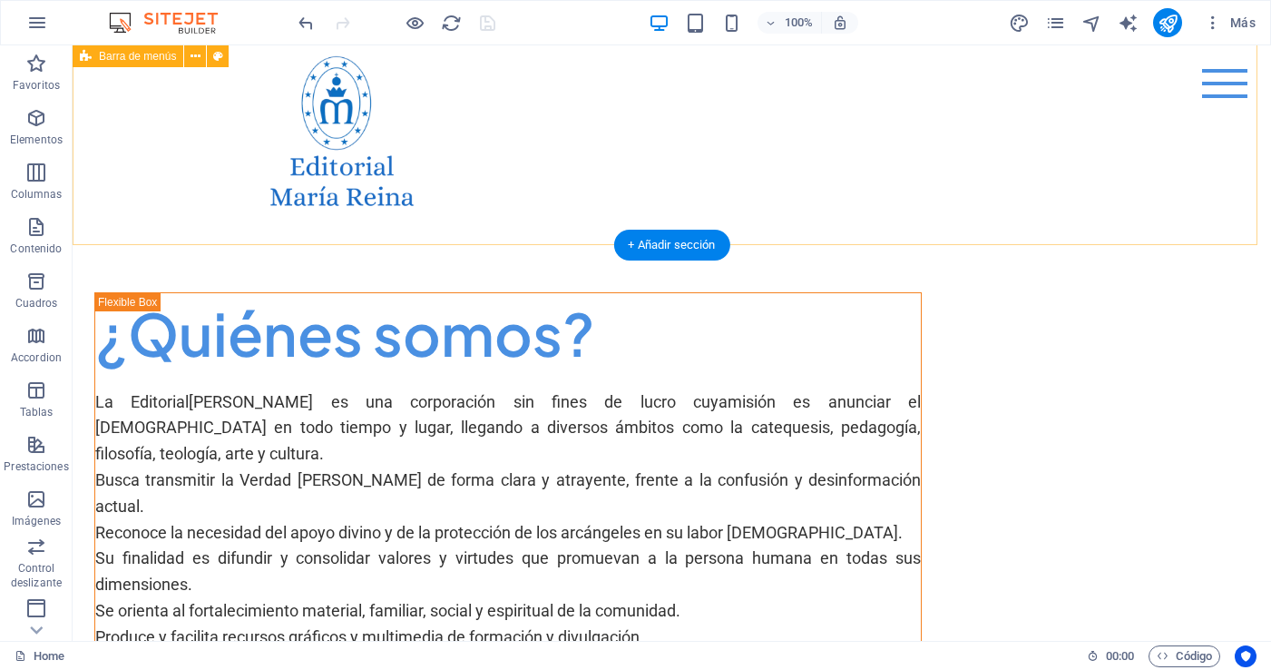
click at [548, 200] on div "Menu Home About Me Recipes" at bounding box center [672, 128] width 1198 height 233
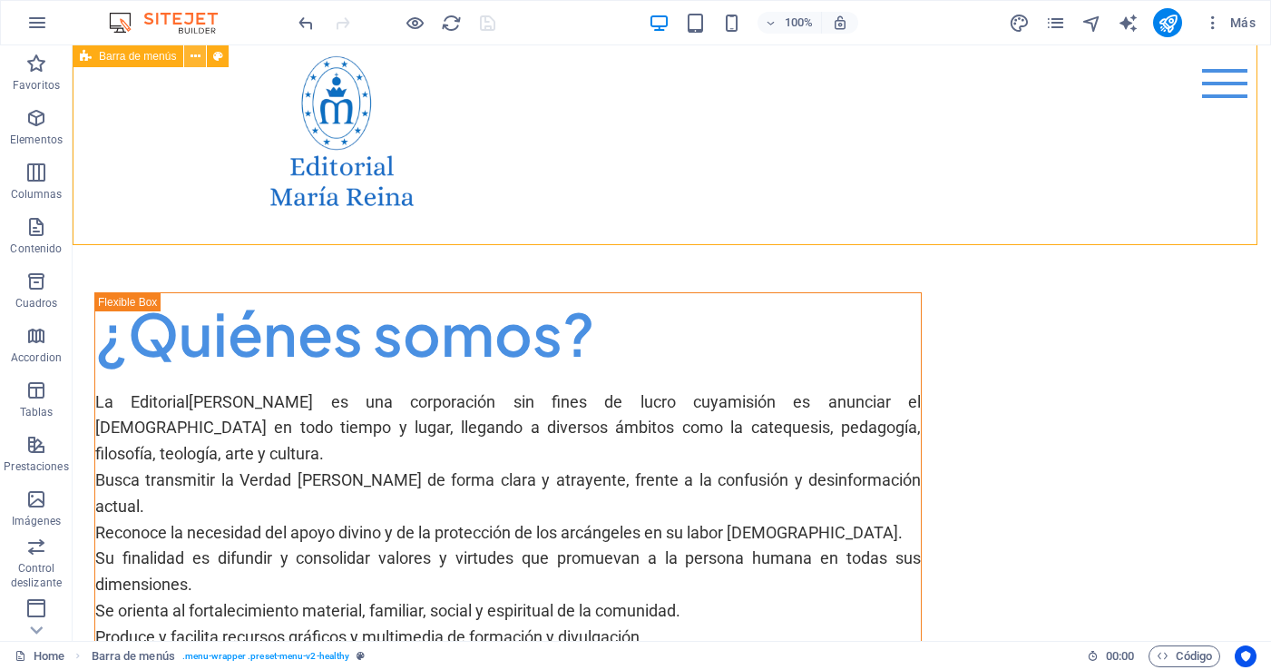
click at [200, 55] on icon at bounding box center [196, 56] width 10 height 19
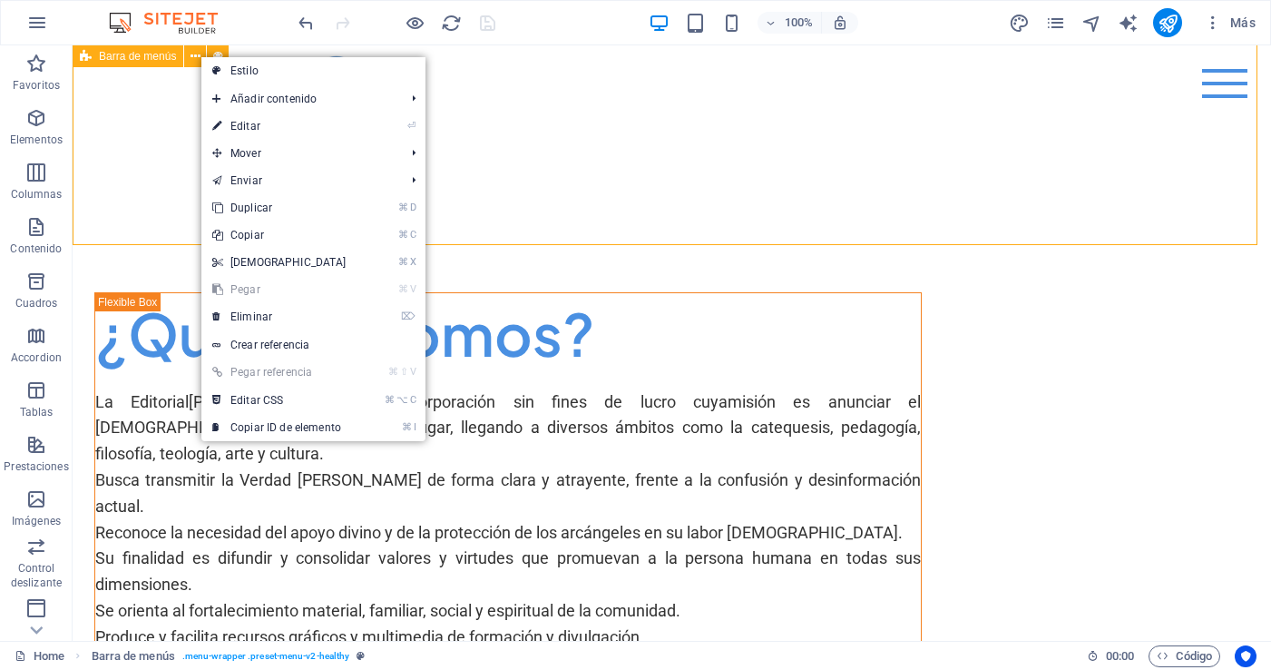
click at [142, 57] on span "Barra de menús" at bounding box center [137, 56] width 77 height 11
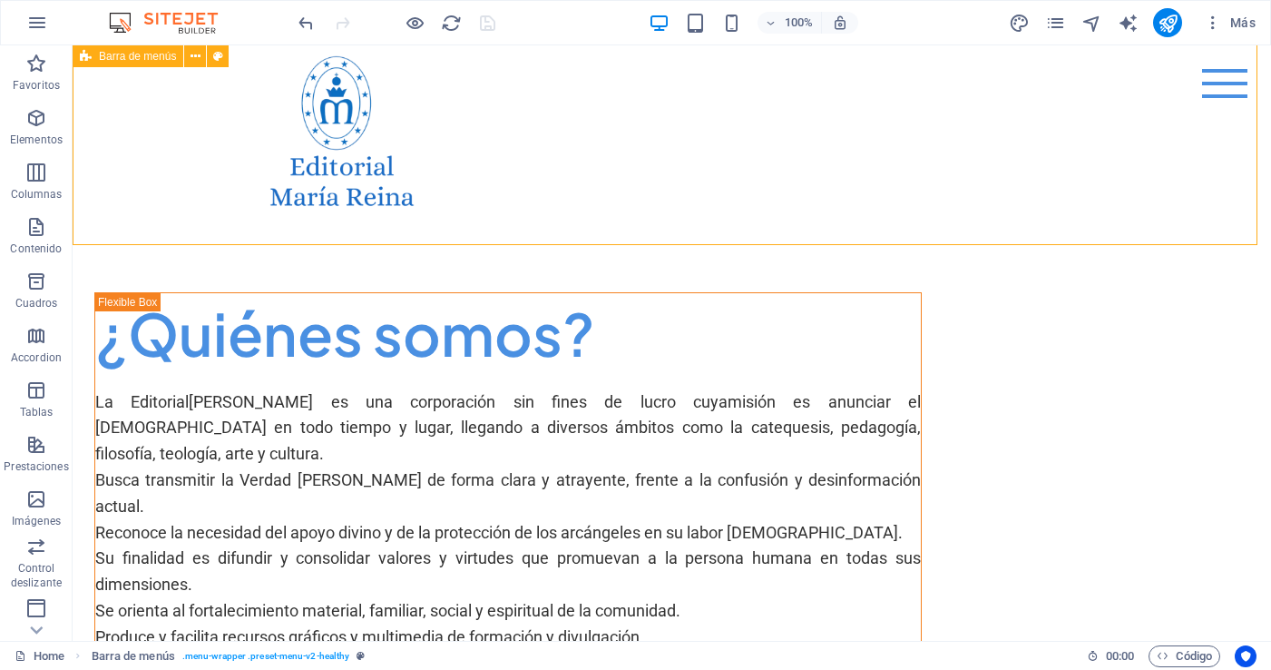
click at [83, 56] on icon at bounding box center [86, 56] width 12 height 22
click at [511, 200] on div "Menu Home About Me Recipes" at bounding box center [672, 128] width 1198 height 233
select select "header"
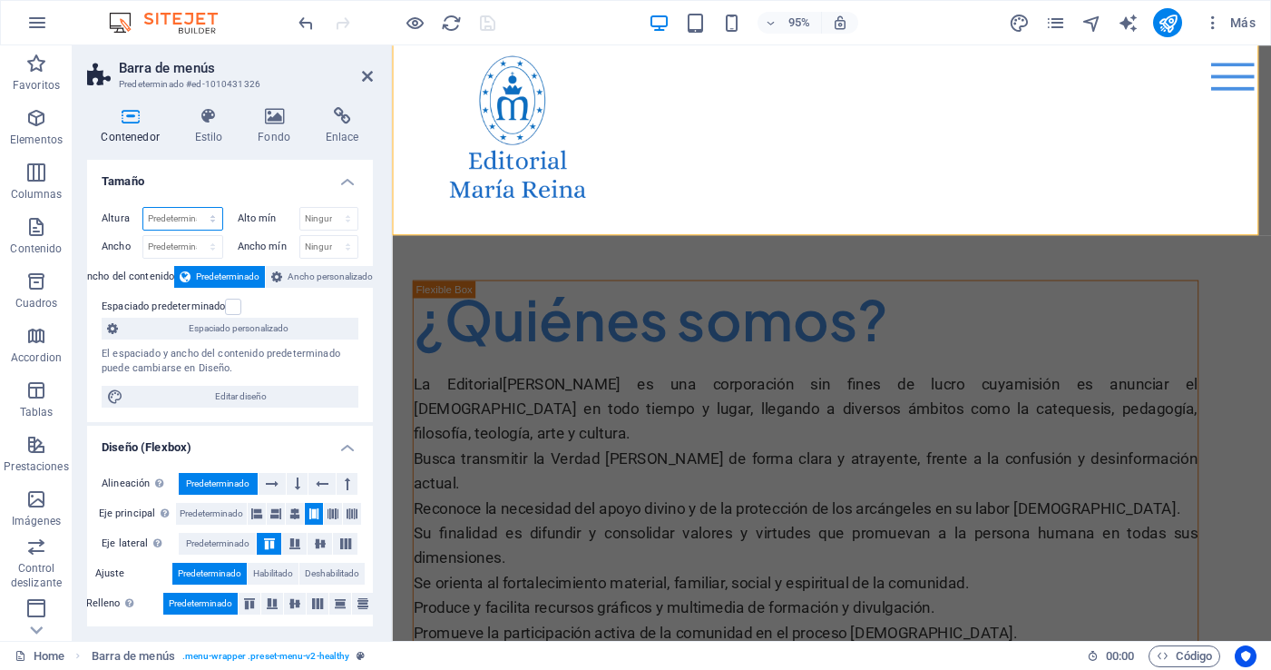
click at [211, 218] on select "Predeterminado px rem % vh vw" at bounding box center [182, 219] width 79 height 22
click at [211, 222] on select "Predeterminado px rem % vh vw" at bounding box center [182, 219] width 79 height 22
select select "px"
click at [194, 208] on select "Predeterminado px rem % vh vw" at bounding box center [182, 219] width 79 height 22
type input "200"
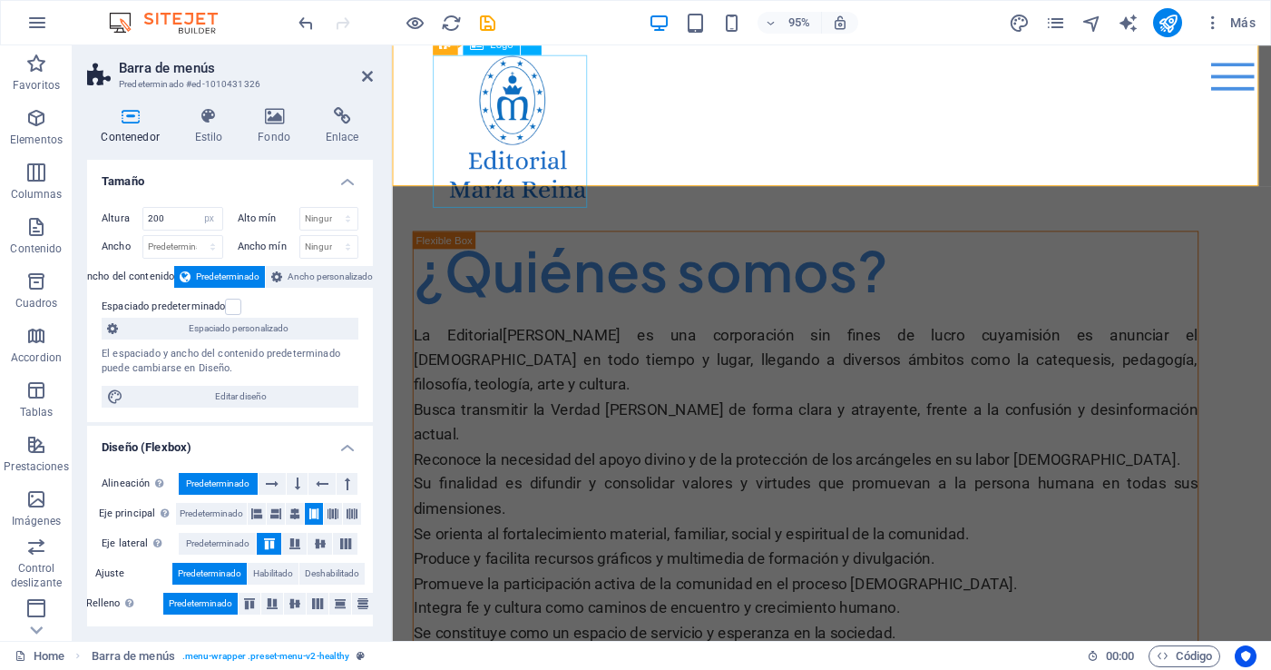
click at [501, 141] on div at bounding box center [854, 135] width 827 height 161
click at [549, 146] on div at bounding box center [854, 135] width 827 height 161
drag, startPoint x: 549, startPoint y: 146, endPoint x: 587, endPoint y: 200, distance: 65.7
click at [549, 146] on div at bounding box center [854, 135] width 827 height 161
select select "px"
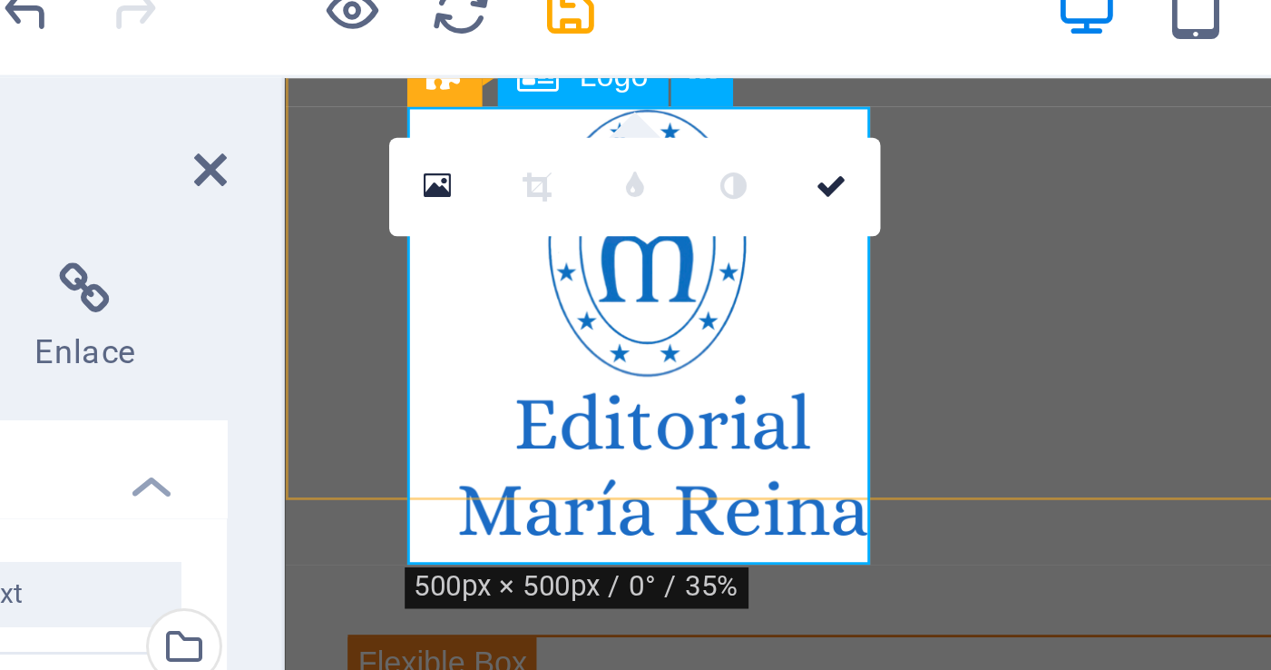
click at [360, 184] on div at bounding box center [746, 167] width 827 height 161
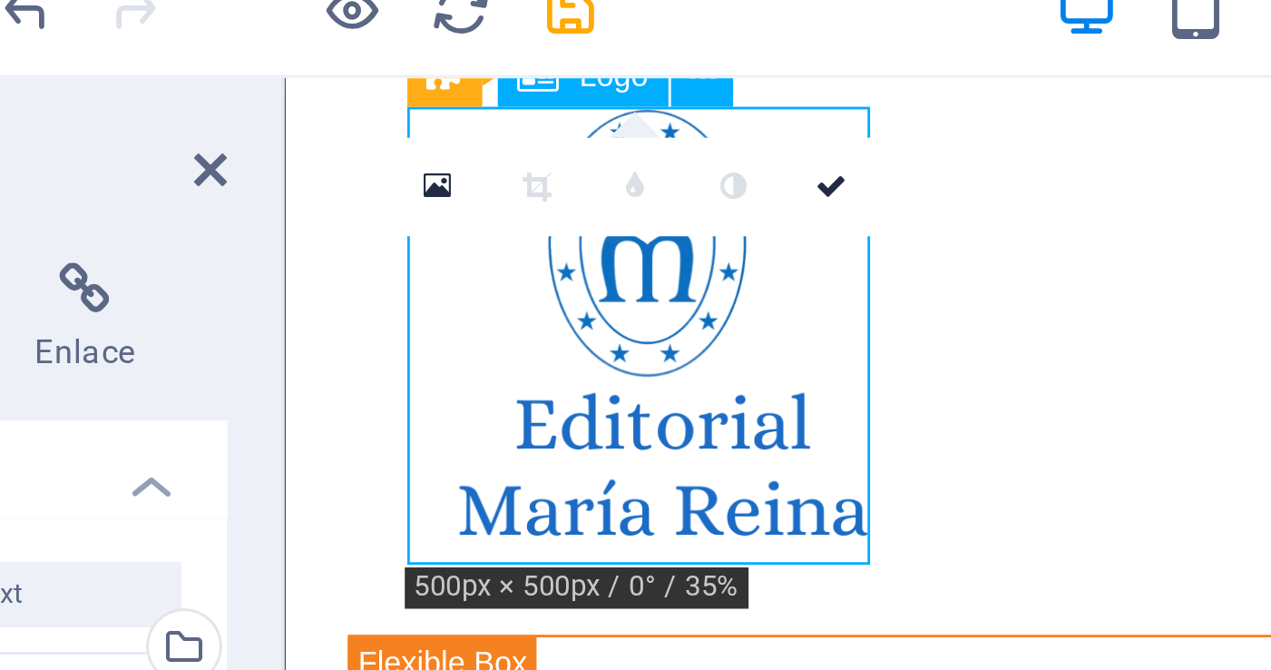
drag, startPoint x: 472, startPoint y: 246, endPoint x: 481, endPoint y: 241, distance: 10.1
click at [469, 225] on div at bounding box center [746, 167] width 827 height 161
drag, startPoint x: 486, startPoint y: 247, endPoint x: 484, endPoint y: 238, distance: 9.5
click at [484, 238] on div at bounding box center [746, 167] width 827 height 161
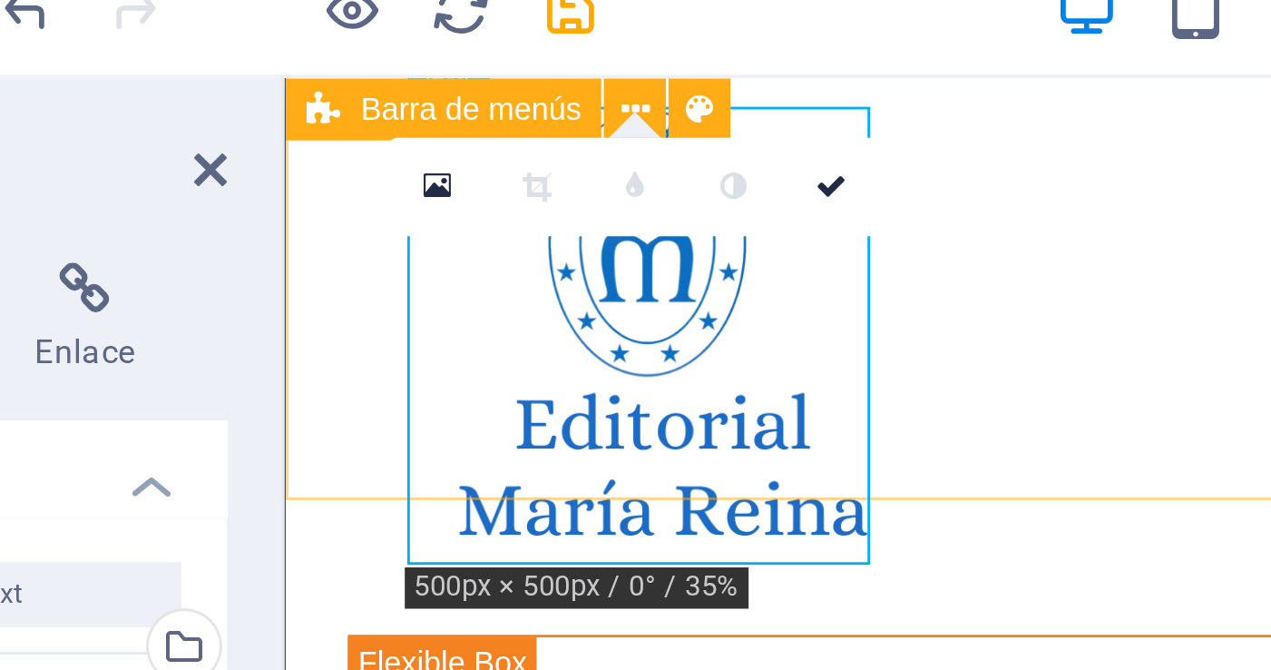
click at [520, 204] on div "Menu Home About Me Recipes" at bounding box center [746, 134] width 925 height 181
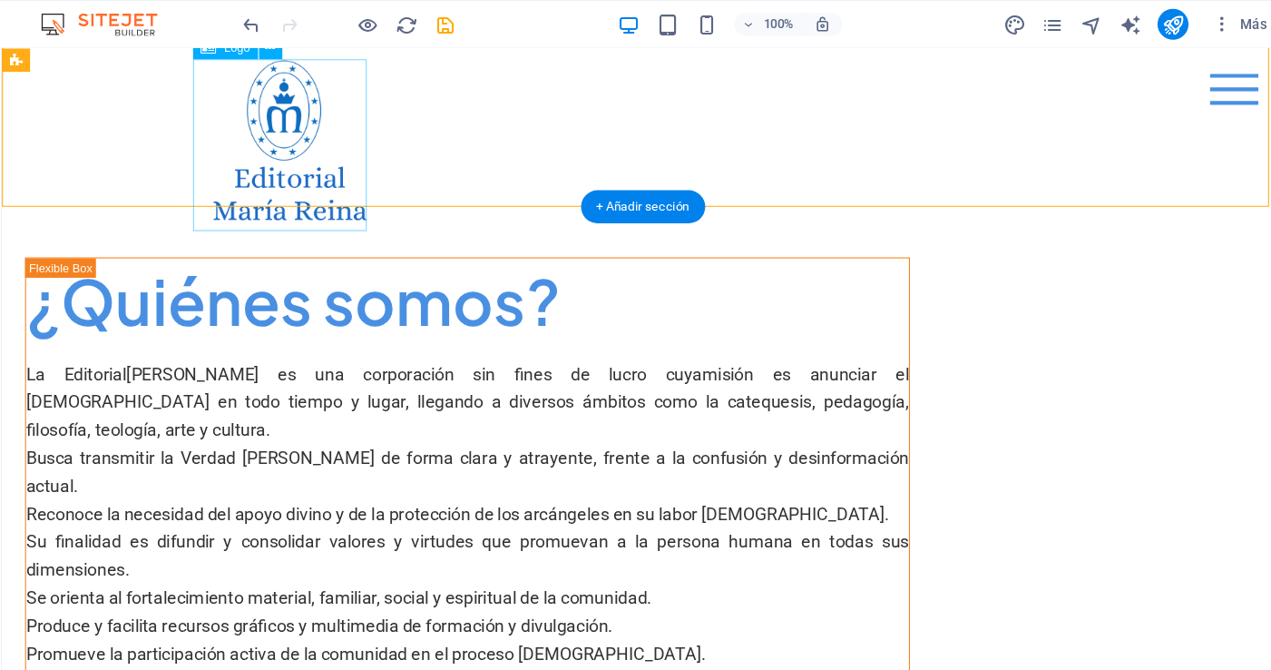
click at [258, 133] on div at bounding box center [601, 138] width 827 height 161
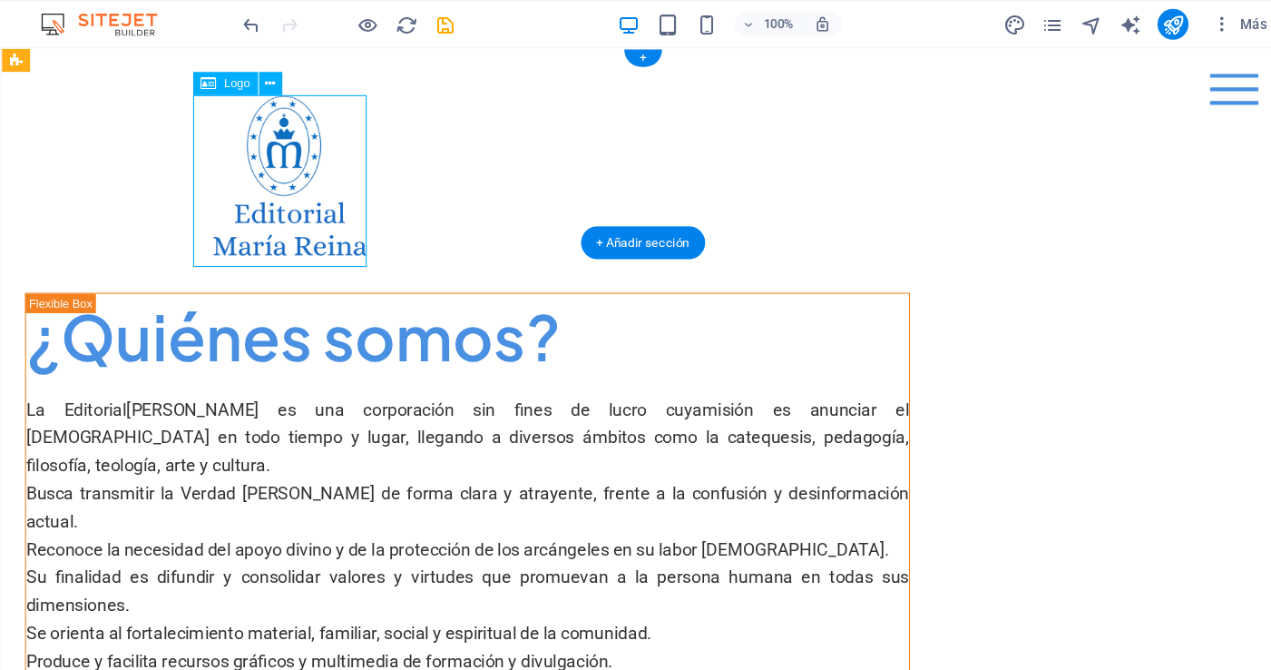
drag, startPoint x: 295, startPoint y: 137, endPoint x: 308, endPoint y: 114, distance: 26.4
click at [295, 100] on div at bounding box center [601, 172] width 827 height 161
click at [269, 78] on icon at bounding box center [266, 78] width 15 height 22
click at [317, 149] on div at bounding box center [601, 172] width 827 height 161
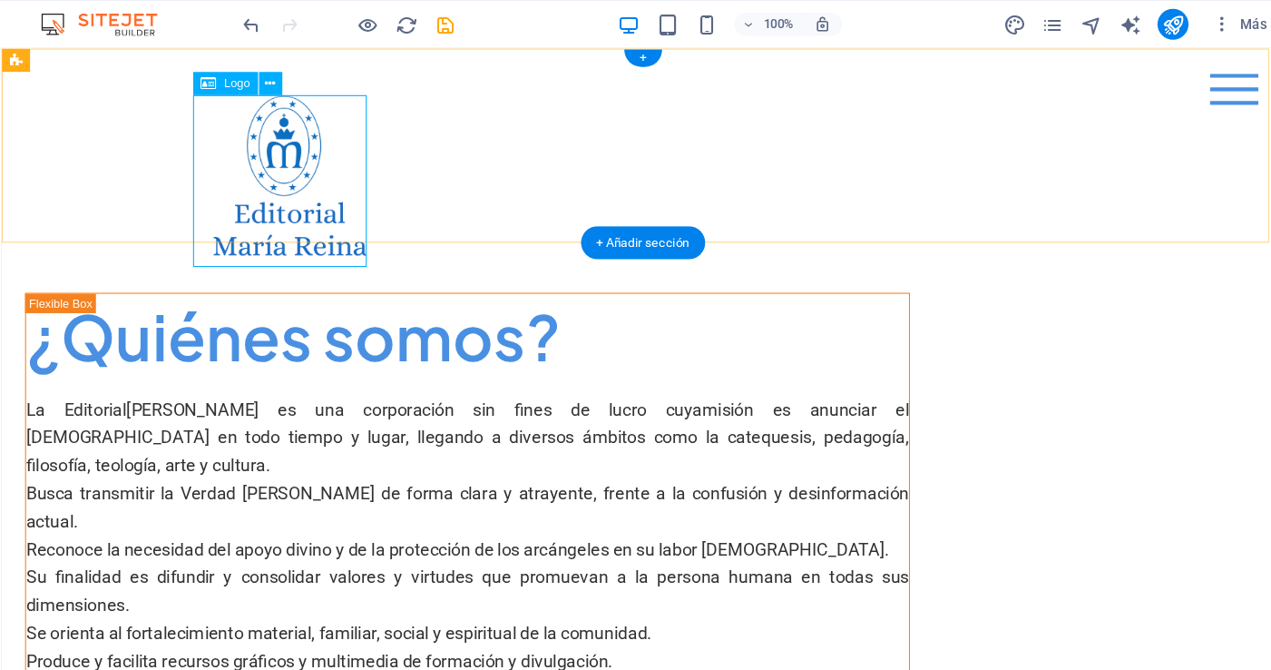
select select "px"
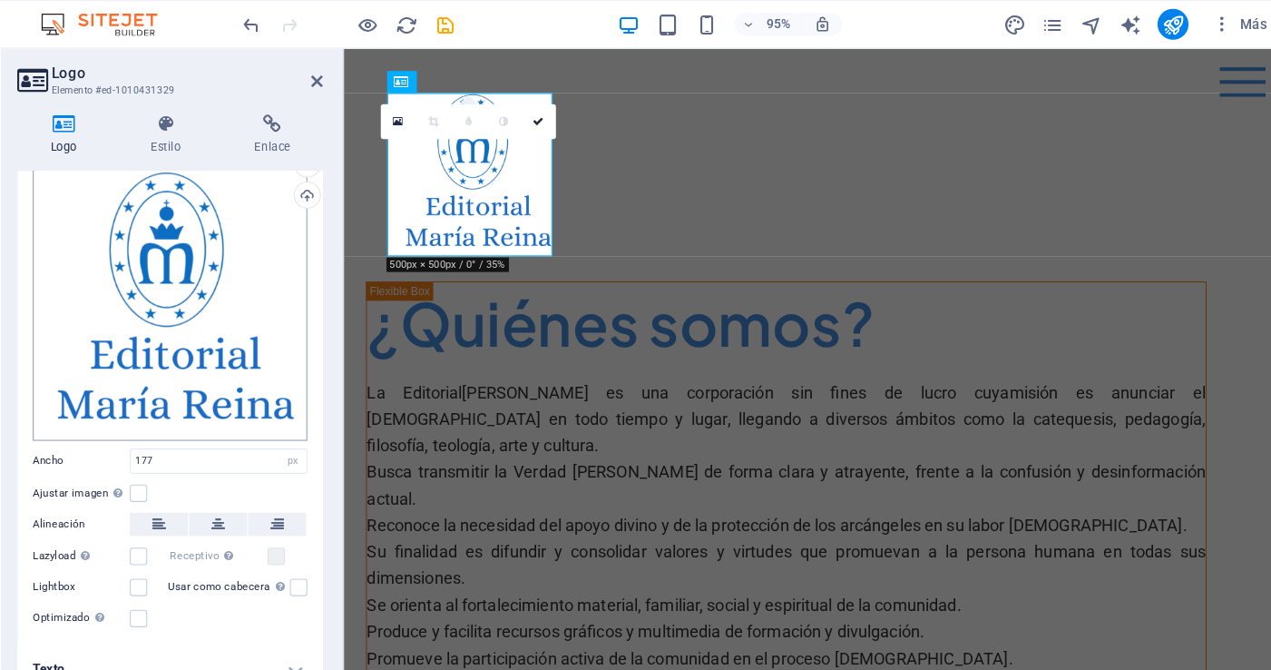
scroll to position [98, 0]
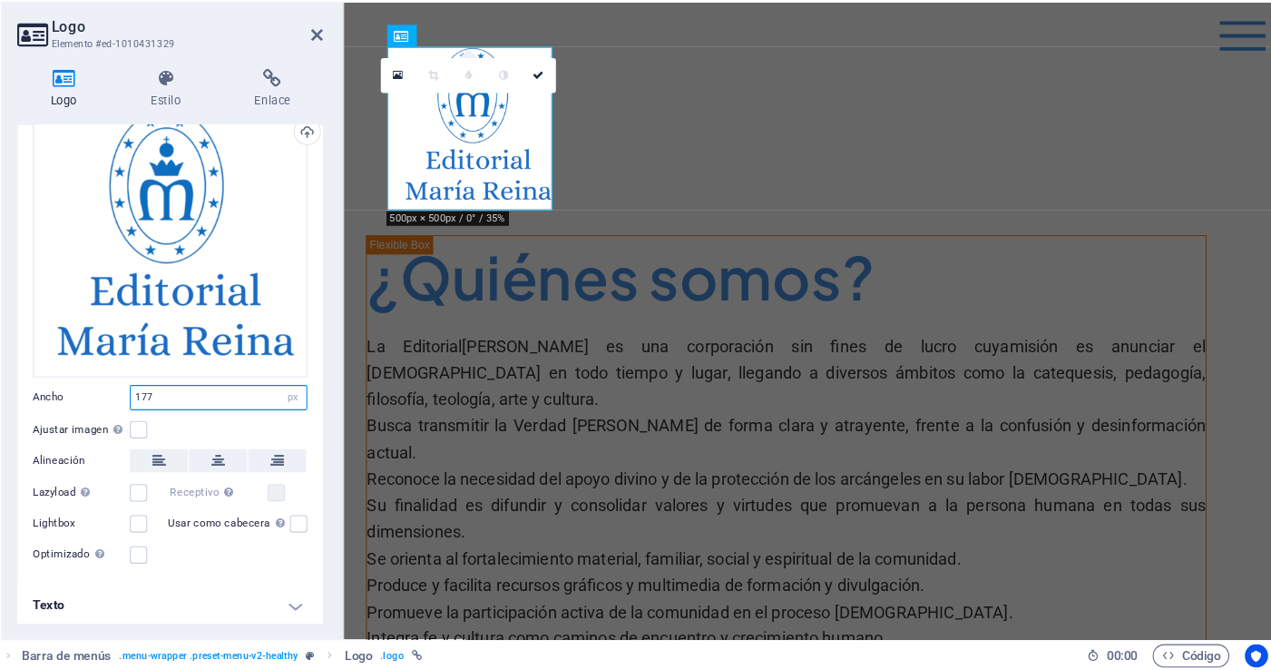
click at [220, 410] on input "177" at bounding box center [275, 415] width 164 height 22
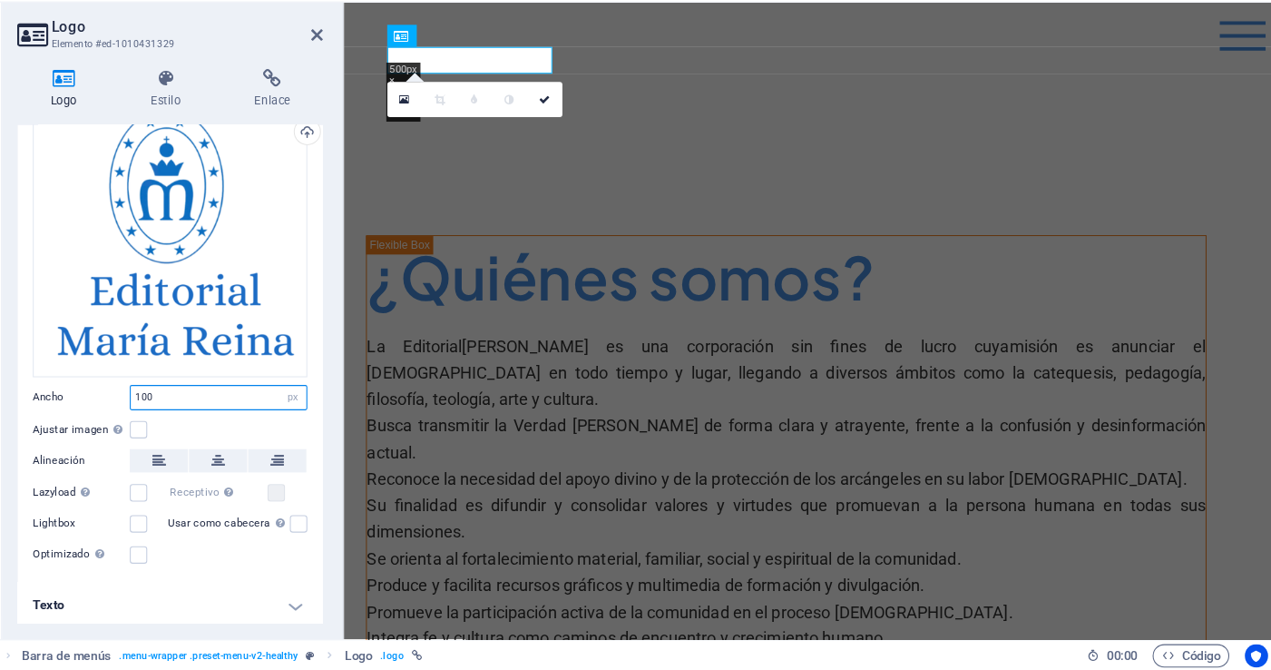
type input "100"
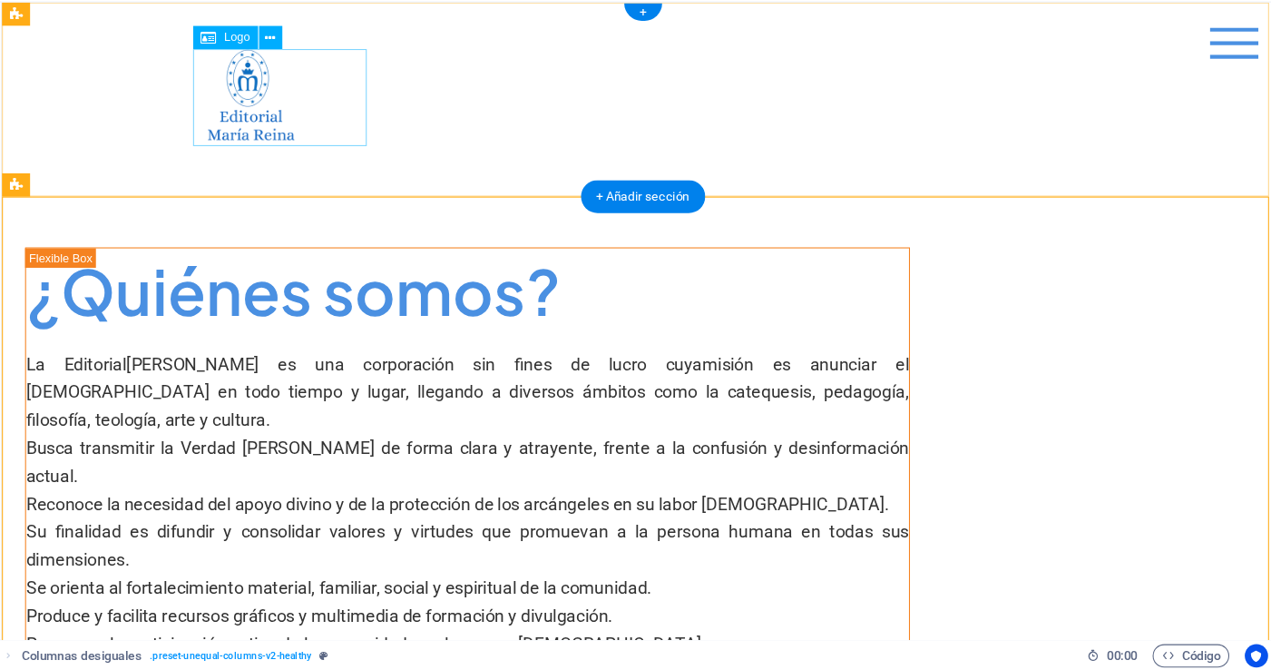
click at [249, 95] on div at bounding box center [601, 90] width 827 height 91
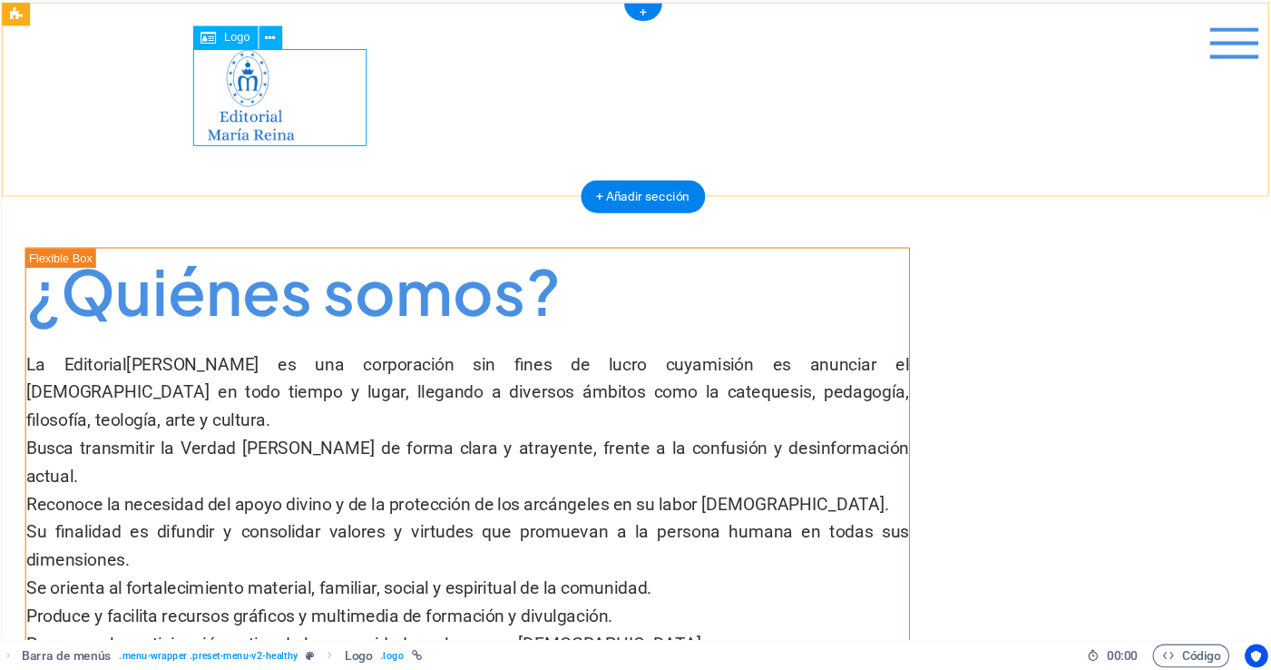
click at [247, 117] on div at bounding box center [601, 90] width 827 height 91
select select "px"
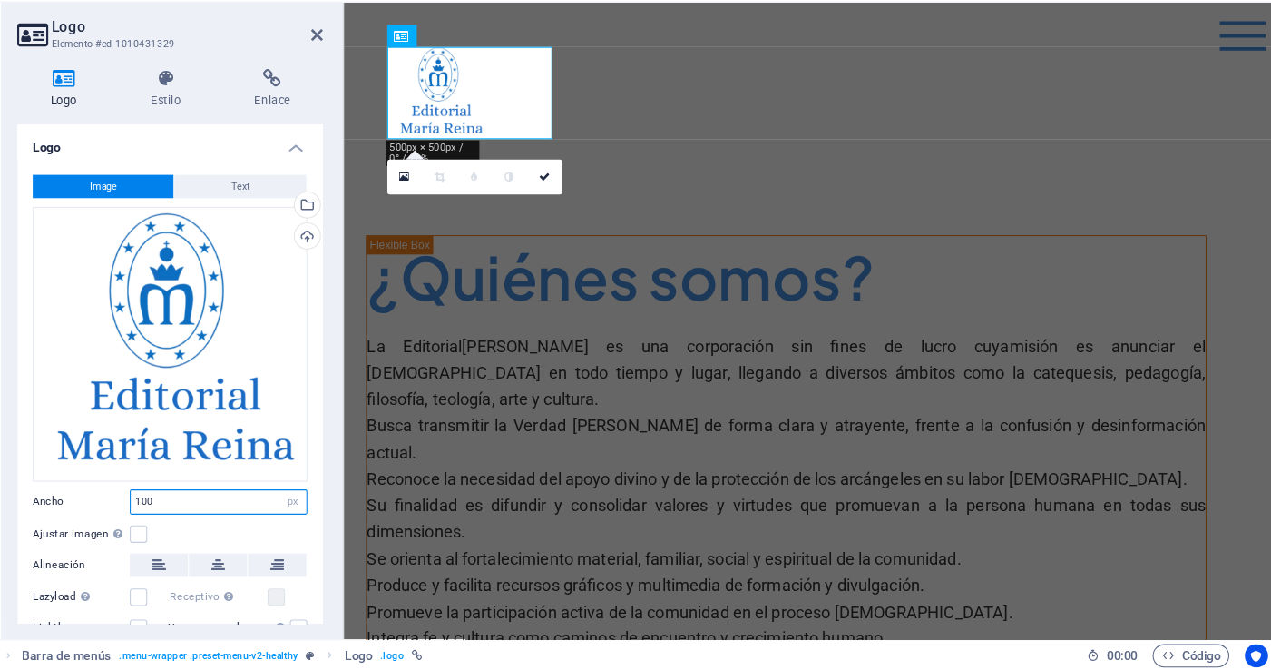
click at [223, 506] on input "100" at bounding box center [275, 513] width 164 height 22
type input "120"
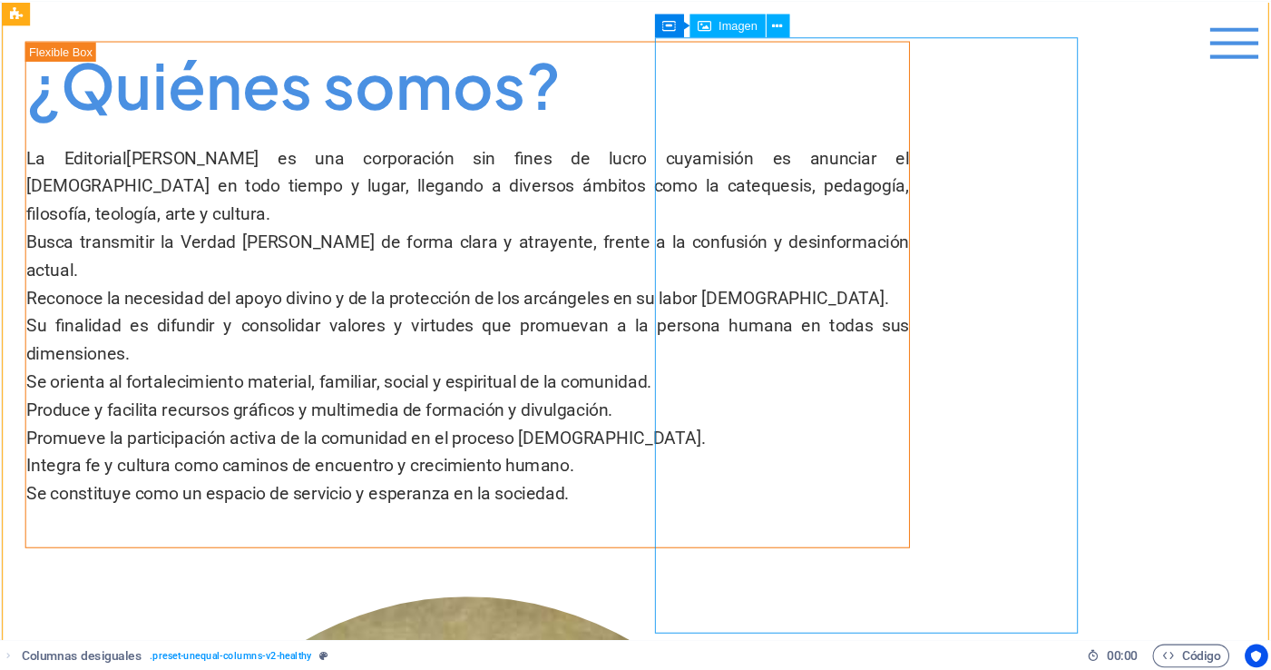
scroll to position [0, 0]
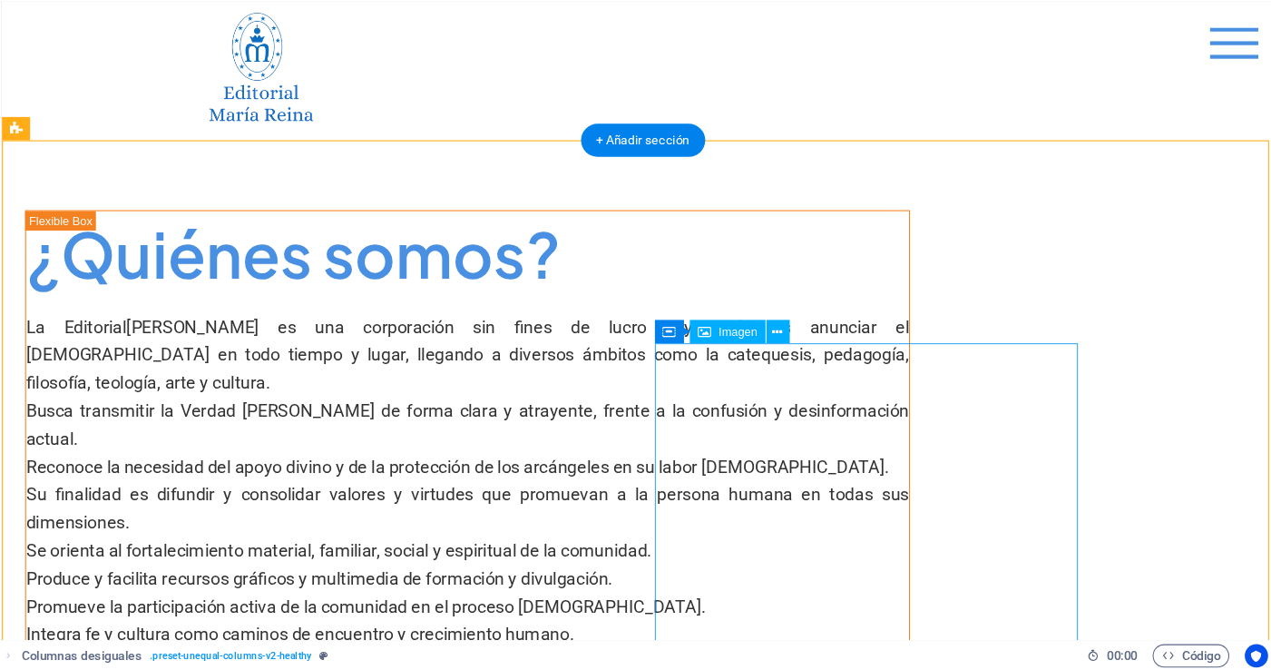
scroll to position [32, 0]
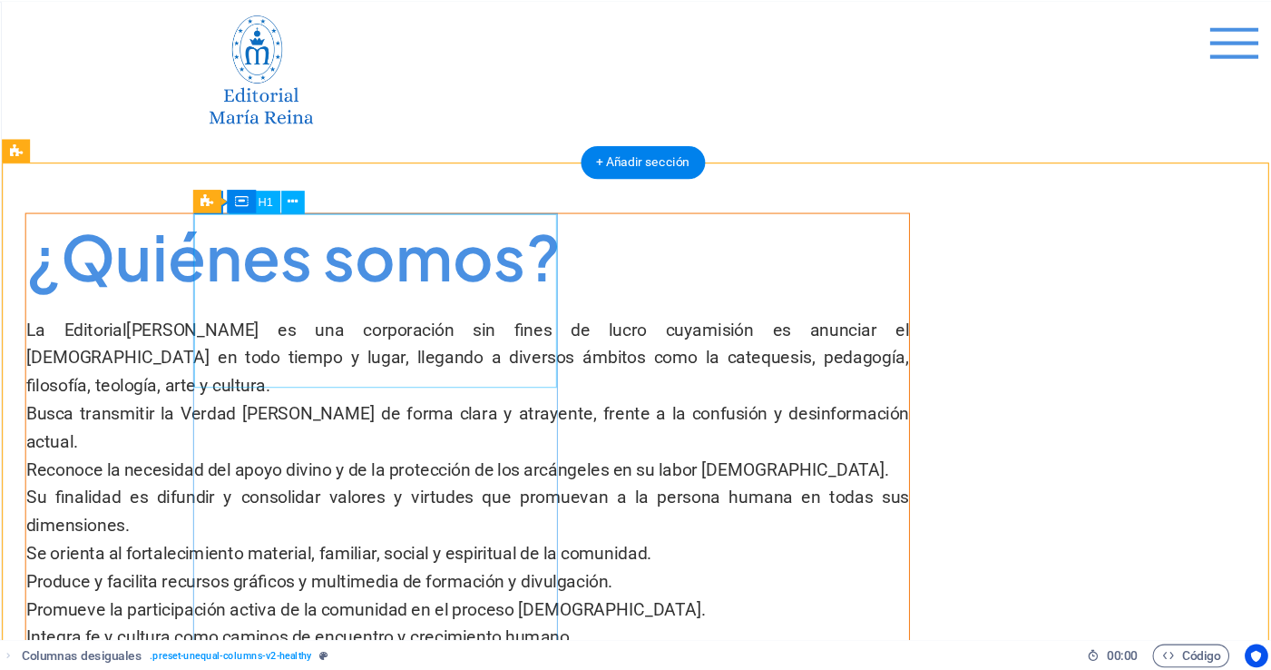
click at [488, 281] on div "¿Quiénes somos?" at bounding box center [437, 241] width 826 height 82
click at [394, 281] on div "¿Quiénes somos?" at bounding box center [437, 241] width 826 height 82
click at [383, 281] on div "¿Quiénes somos?" at bounding box center [437, 241] width 826 height 82
drag, startPoint x: 383, startPoint y: 333, endPoint x: 73, endPoint y: 351, distance: 309.9
click at [383, 281] on div "¿Quiénes somos?" at bounding box center [437, 241] width 826 height 82
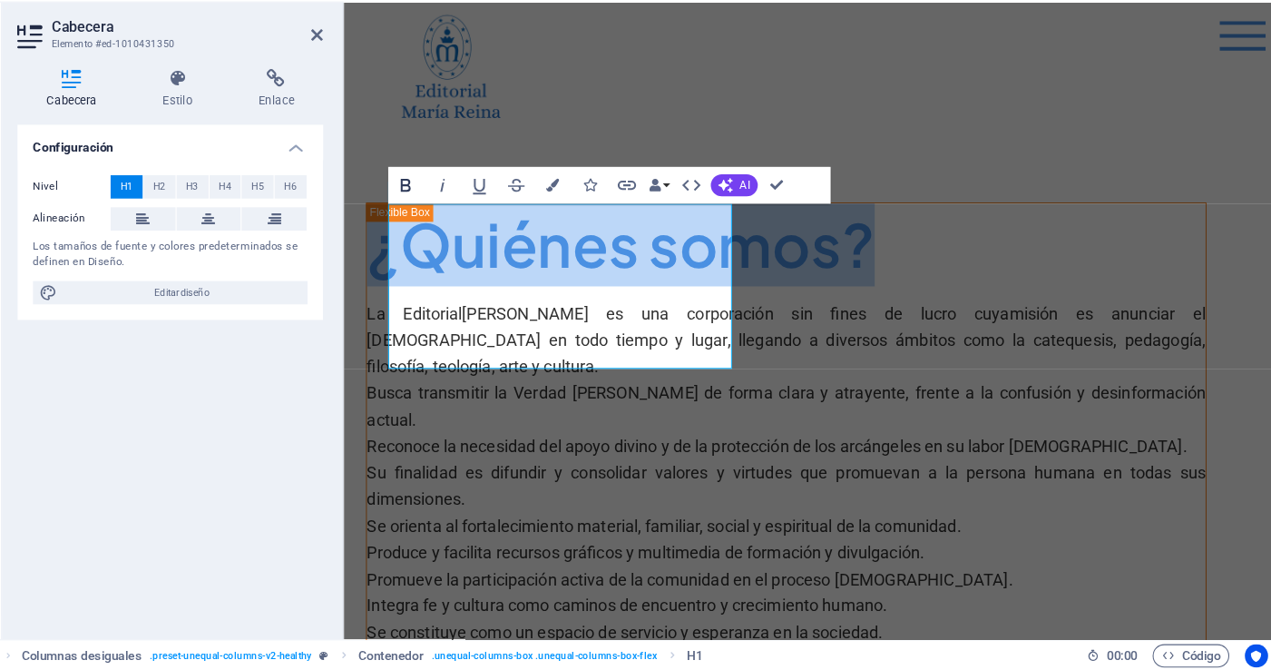
click at [444, 214] on icon "button" at bounding box center [449, 215] width 21 height 21
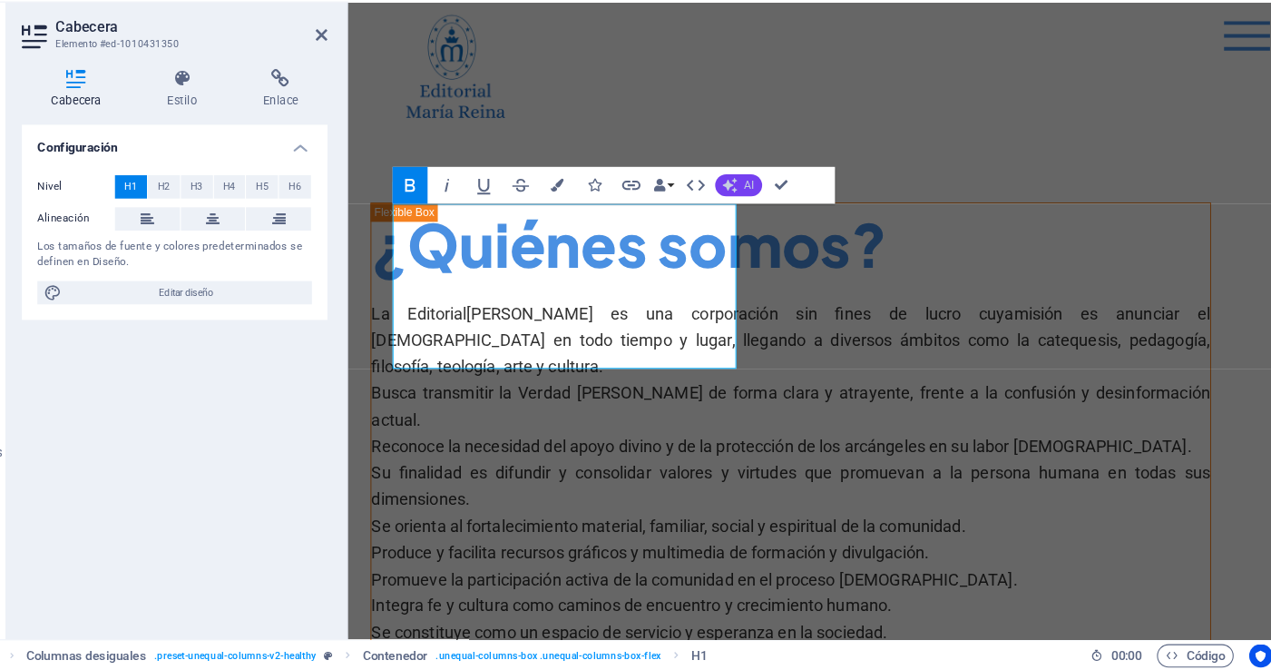
drag, startPoint x: 746, startPoint y: 213, endPoint x: 754, endPoint y: 220, distance: 10.9
click at [746, 213] on icon "button" at bounding box center [748, 216] width 14 height 14
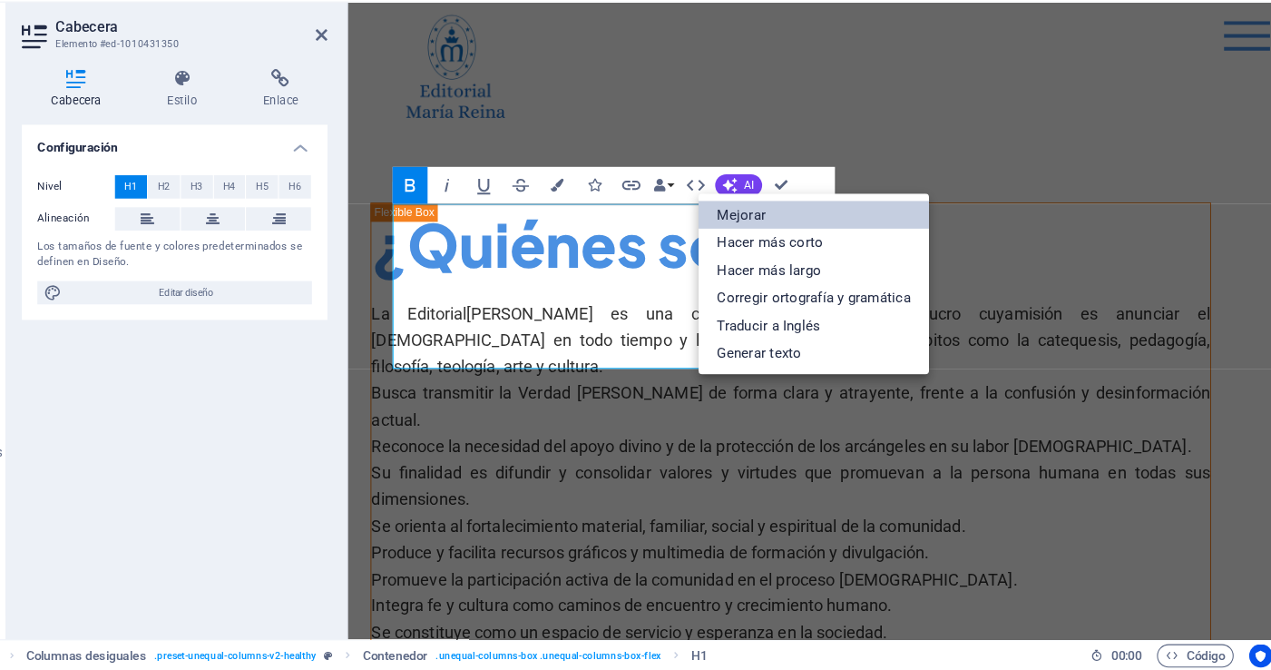
click at [845, 249] on link "Mejorar" at bounding box center [827, 243] width 216 height 26
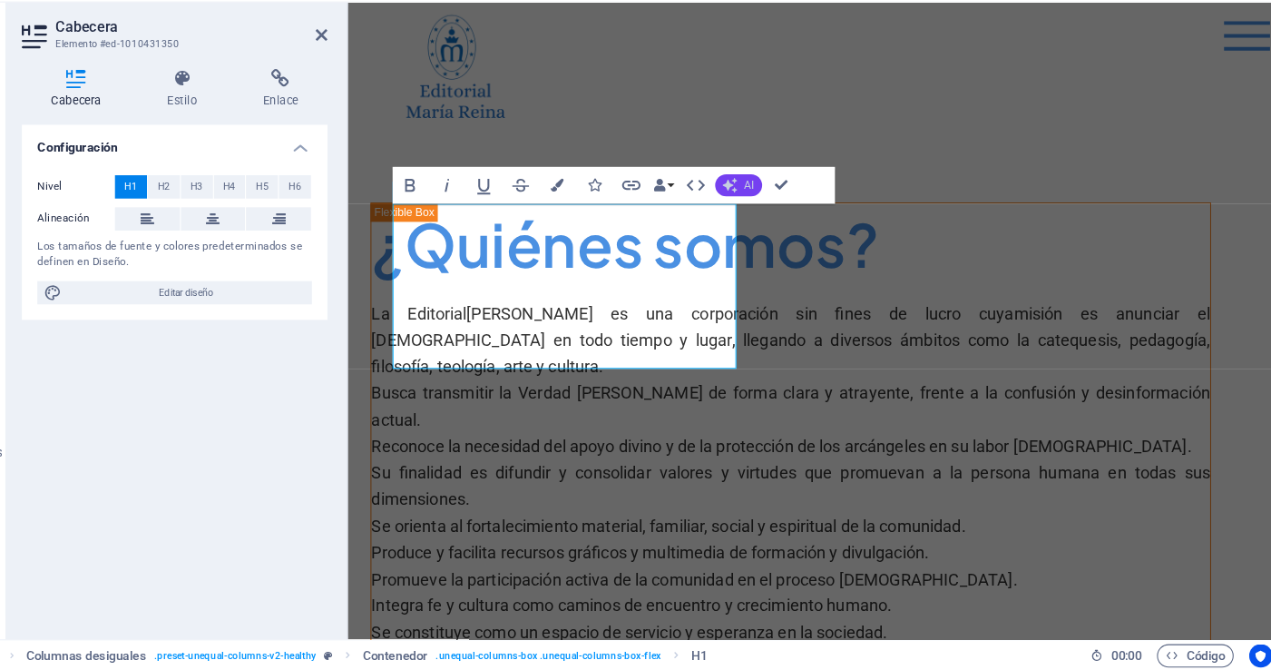
click at [772, 210] on button "AI" at bounding box center [757, 215] width 44 height 21
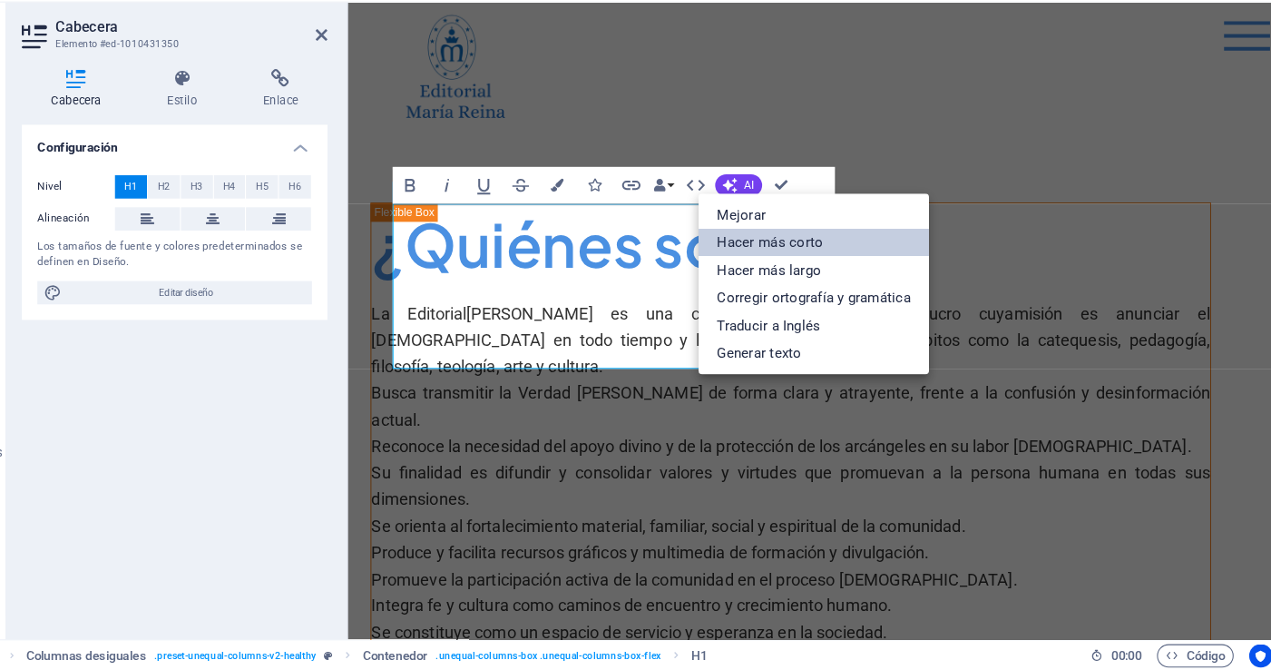
click at [797, 270] on link "Hacer más corto" at bounding box center [827, 269] width 216 height 25
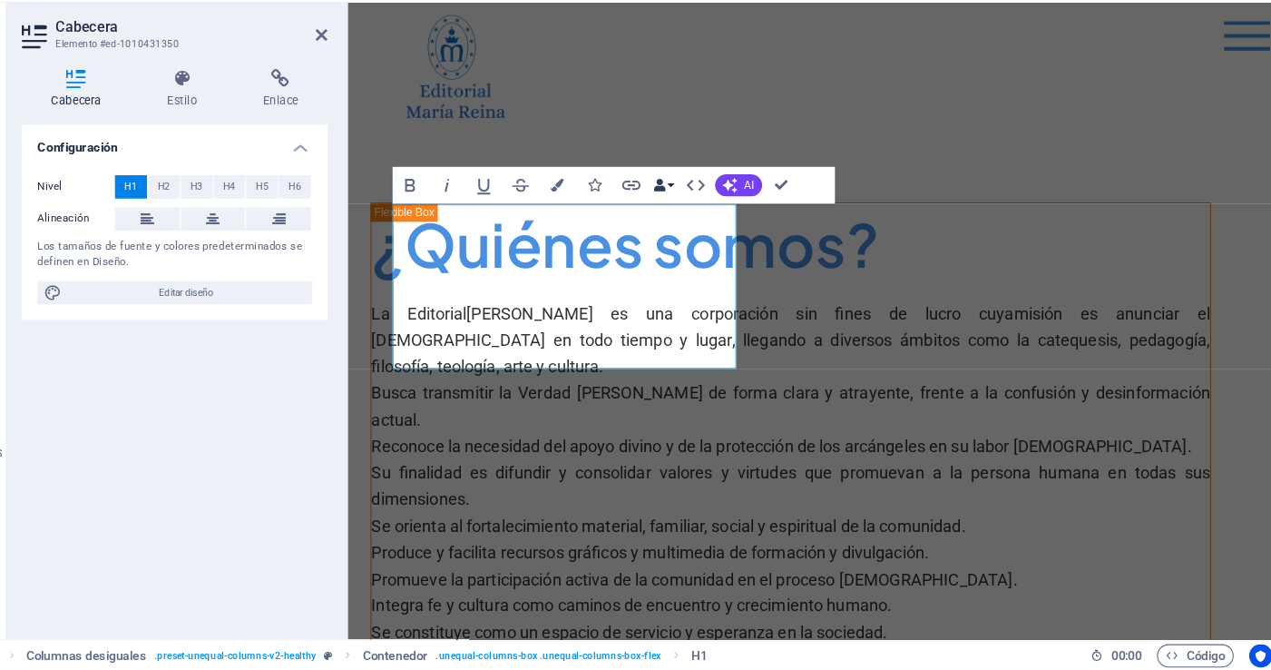
click at [692, 217] on button "Data Bindings" at bounding box center [686, 216] width 24 height 34
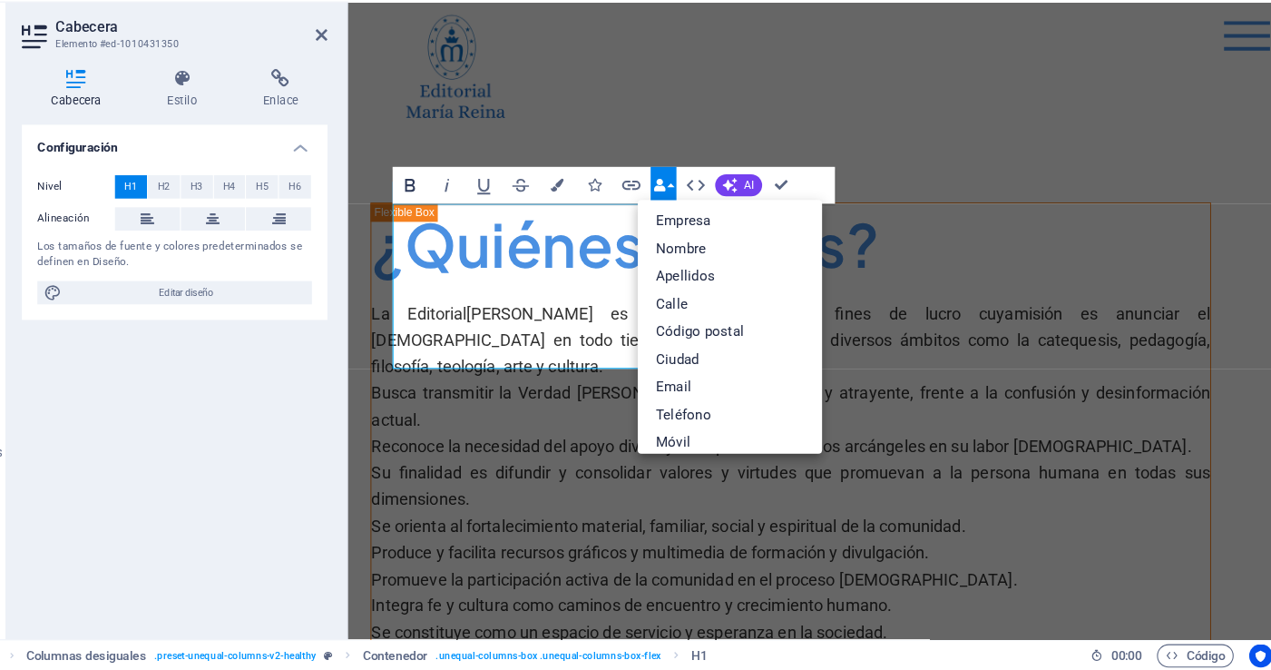
click at [452, 218] on icon "button" at bounding box center [449, 216] width 9 height 12
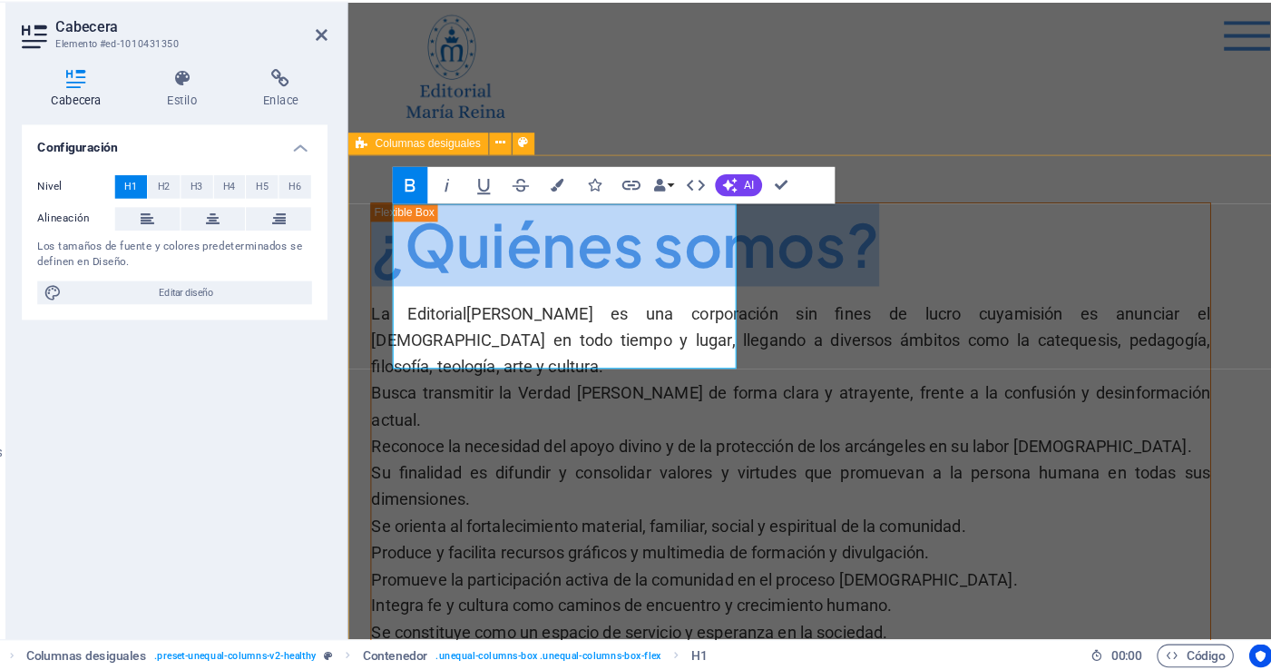
drag, startPoint x: 615, startPoint y: 323, endPoint x: 383, endPoint y: 247, distance: 244.4
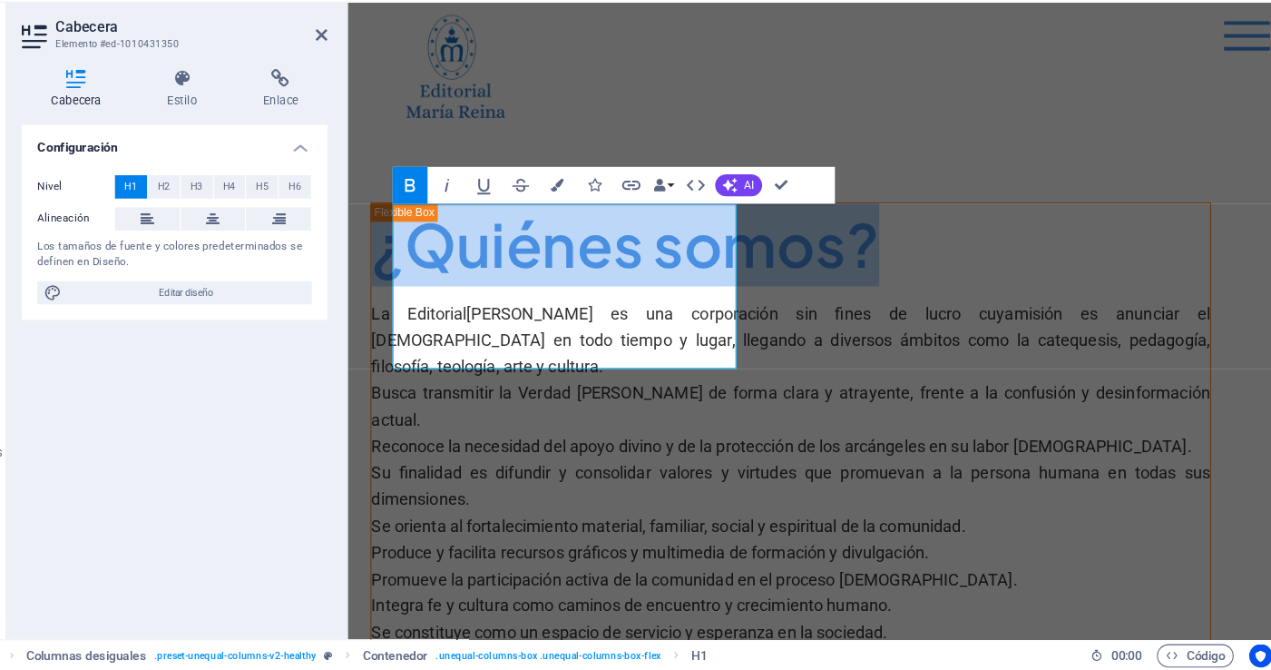
click at [445, 219] on icon "button" at bounding box center [449, 216] width 9 height 12
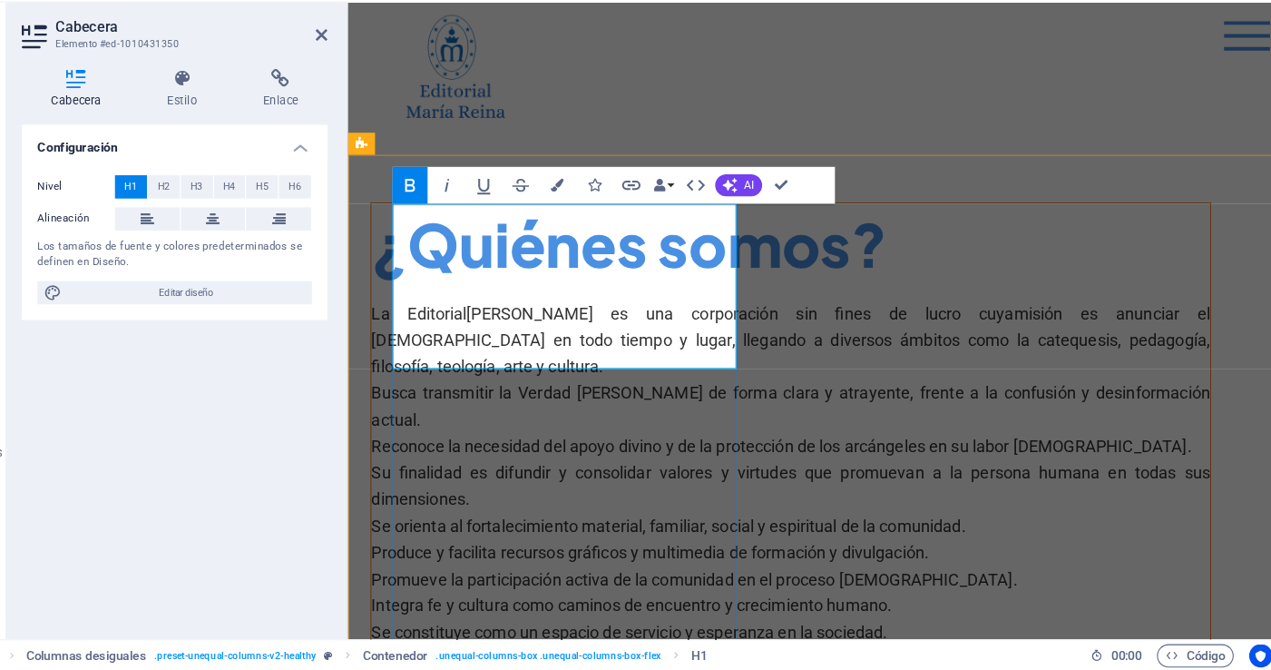
click at [677, 281] on h1 "¿Quiénes somos? ​" at bounding box center [783, 241] width 826 height 82
click at [219, 214] on span "H2" at bounding box center [220, 218] width 12 height 22
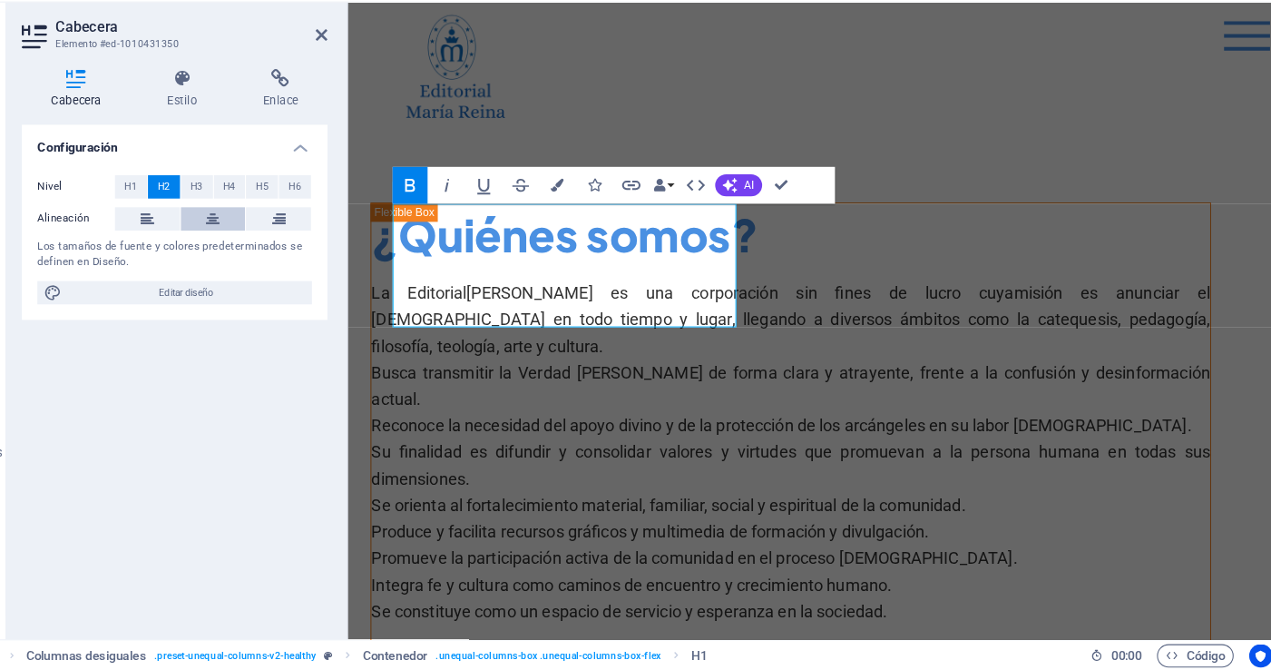
click at [264, 243] on icon at bounding box center [265, 248] width 13 height 22
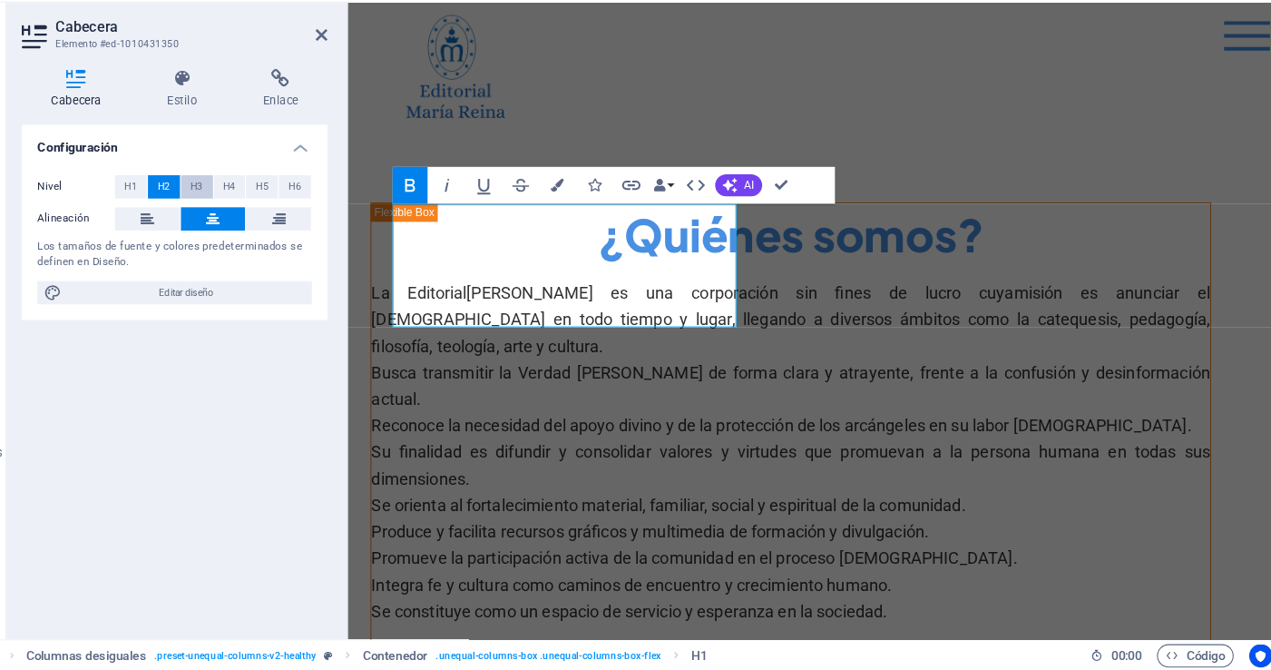
click at [257, 219] on button "H3" at bounding box center [251, 218] width 30 height 22
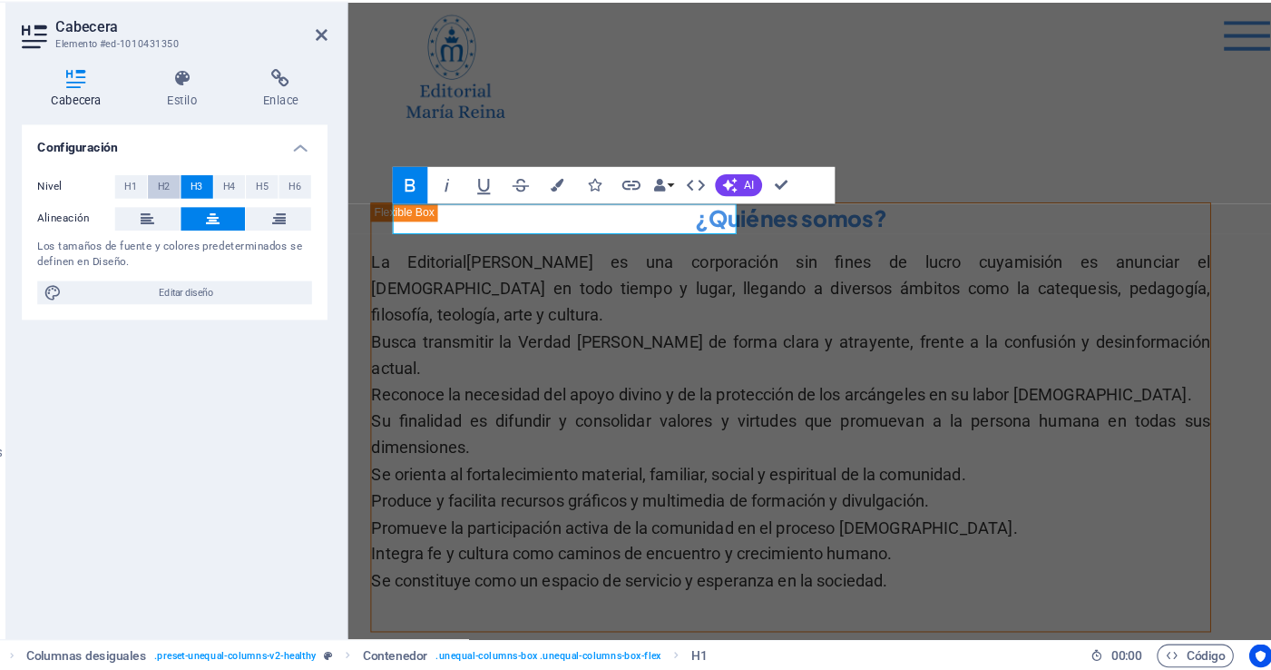
click at [225, 217] on span "H2" at bounding box center [220, 218] width 12 height 22
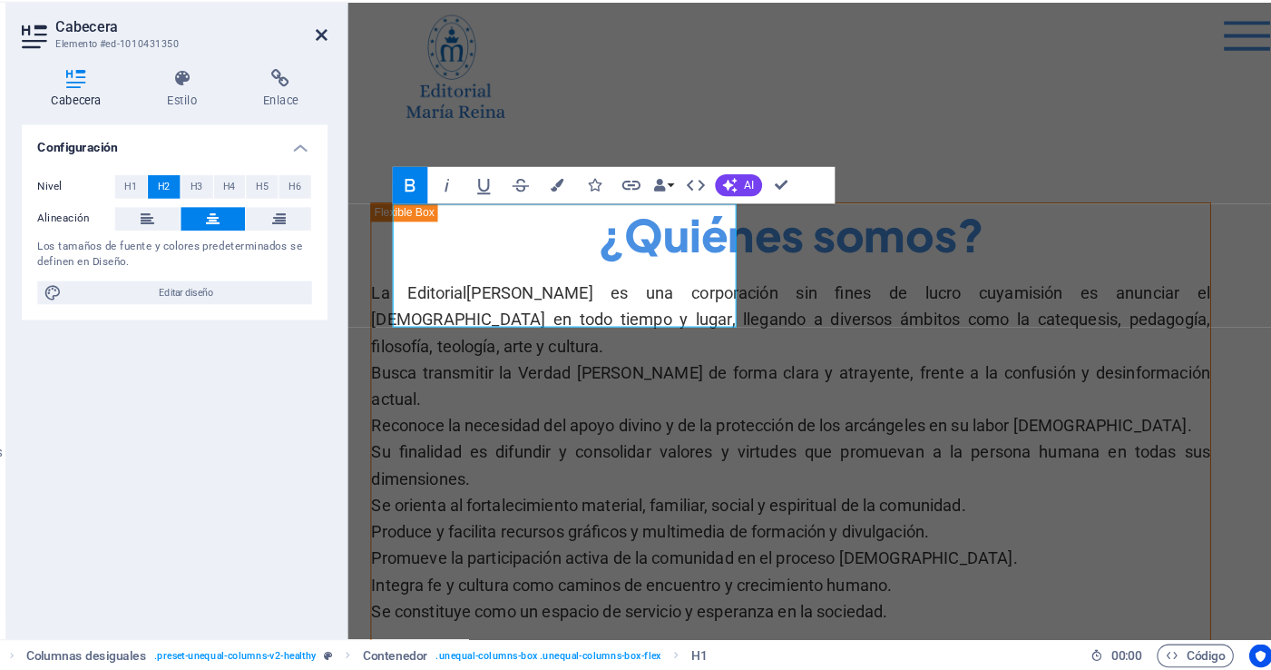
click at [366, 71] on icon at bounding box center [367, 76] width 11 height 15
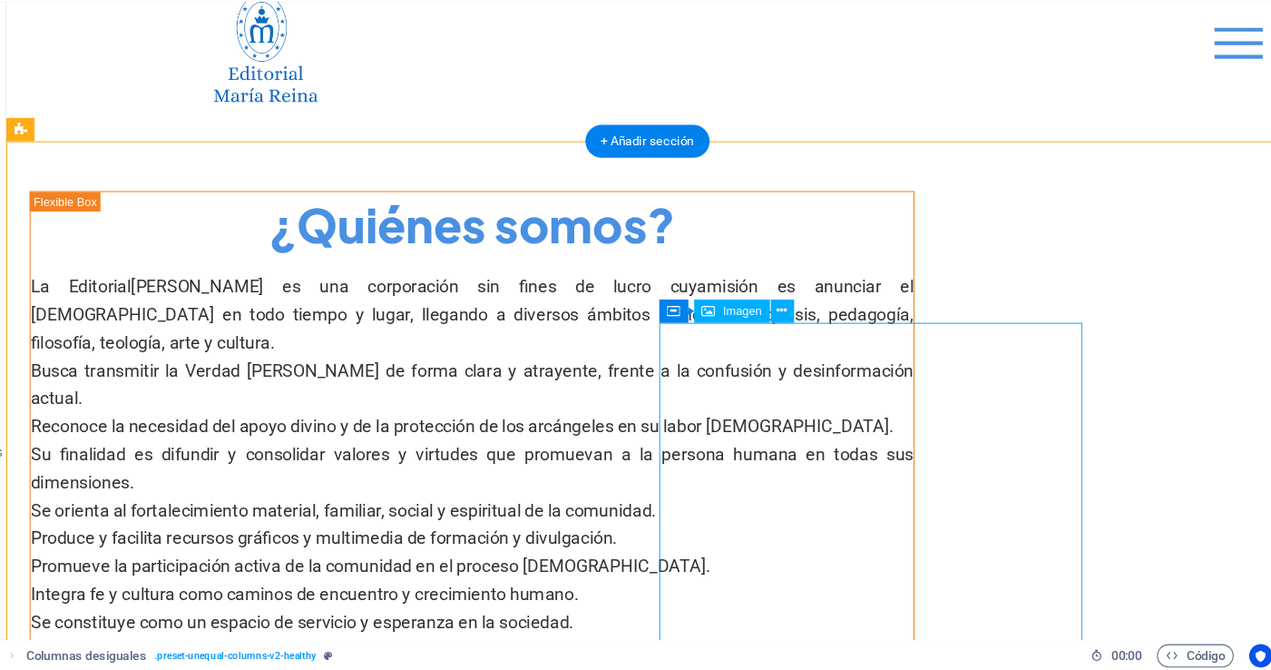
scroll to position [52, 0]
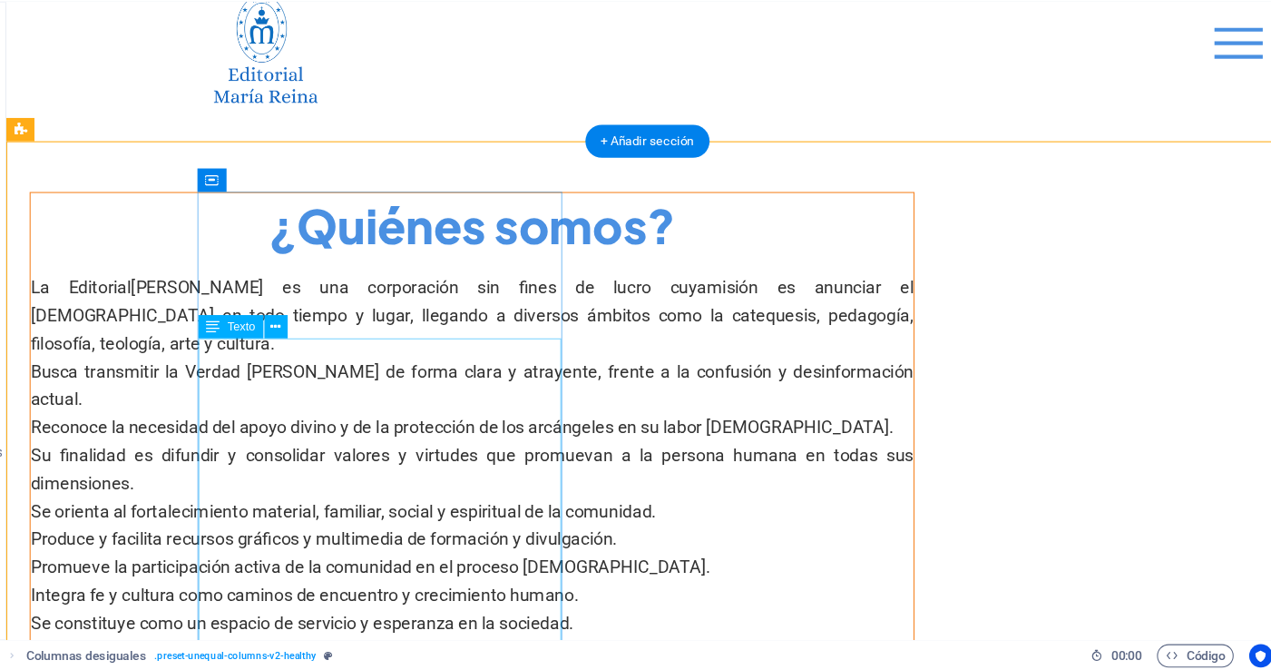
click at [218, 371] on div "La Editorial María Reina es una corporación sin fines de lucro cuya misión es a…" at bounding box center [441, 424] width 826 height 339
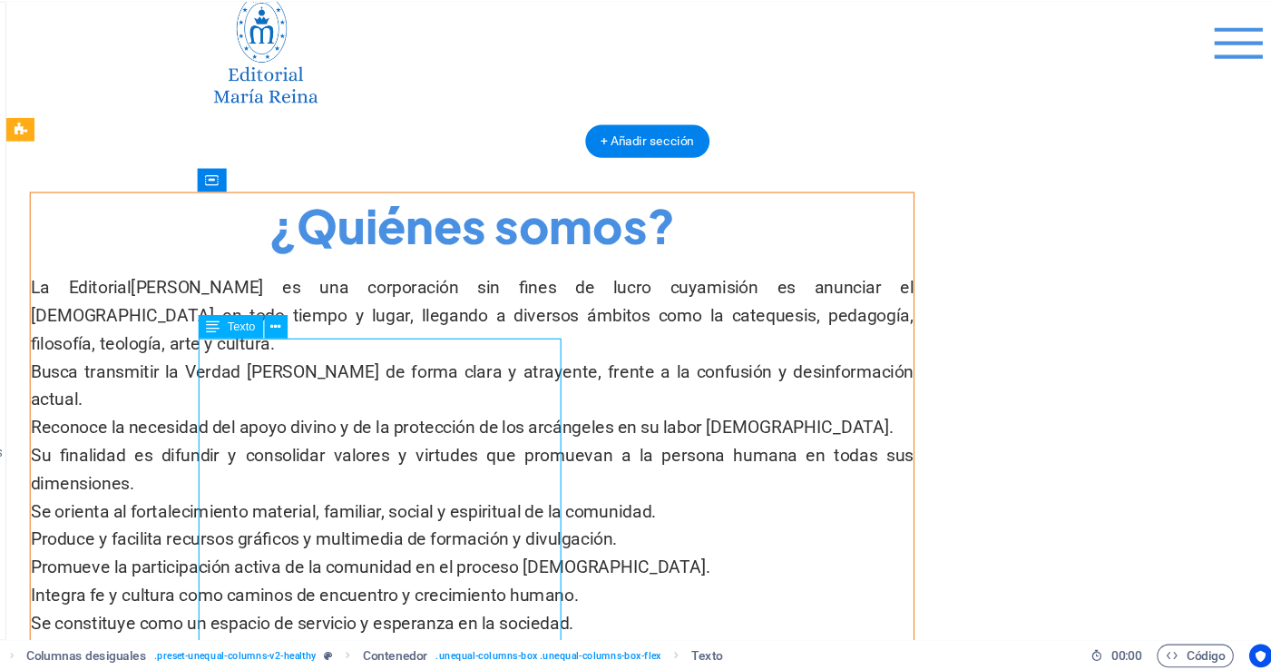
click at [213, 361] on div "La Editorial María Reina es una corporación sin fines de lucro cuya misión es a…" at bounding box center [441, 424] width 826 height 339
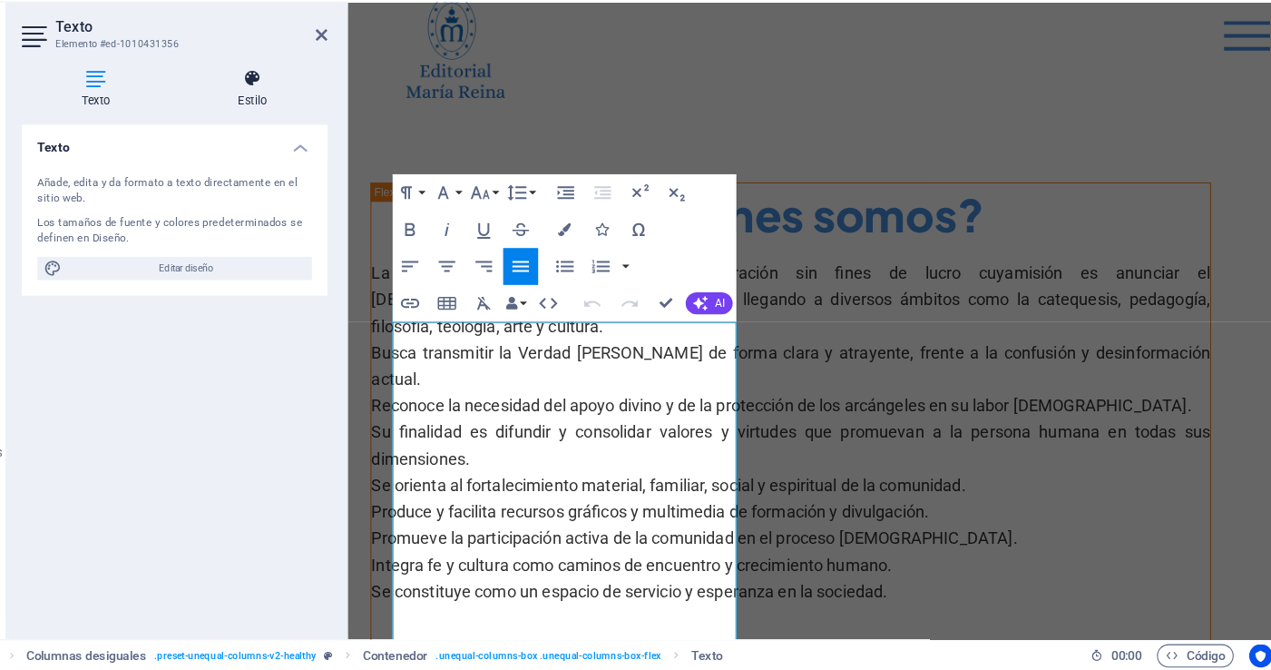
click at [304, 120] on icon at bounding box center [303, 116] width 140 height 18
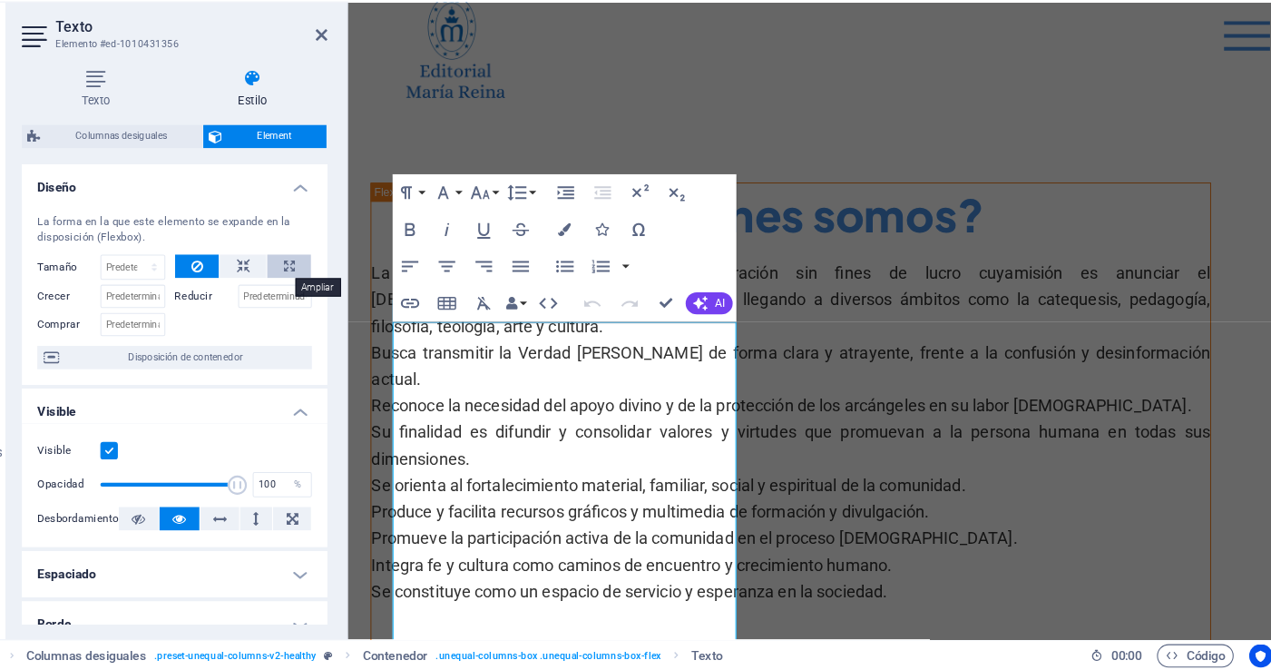
click at [326, 292] on button at bounding box center [337, 292] width 41 height 22
type input "100"
select select "%"
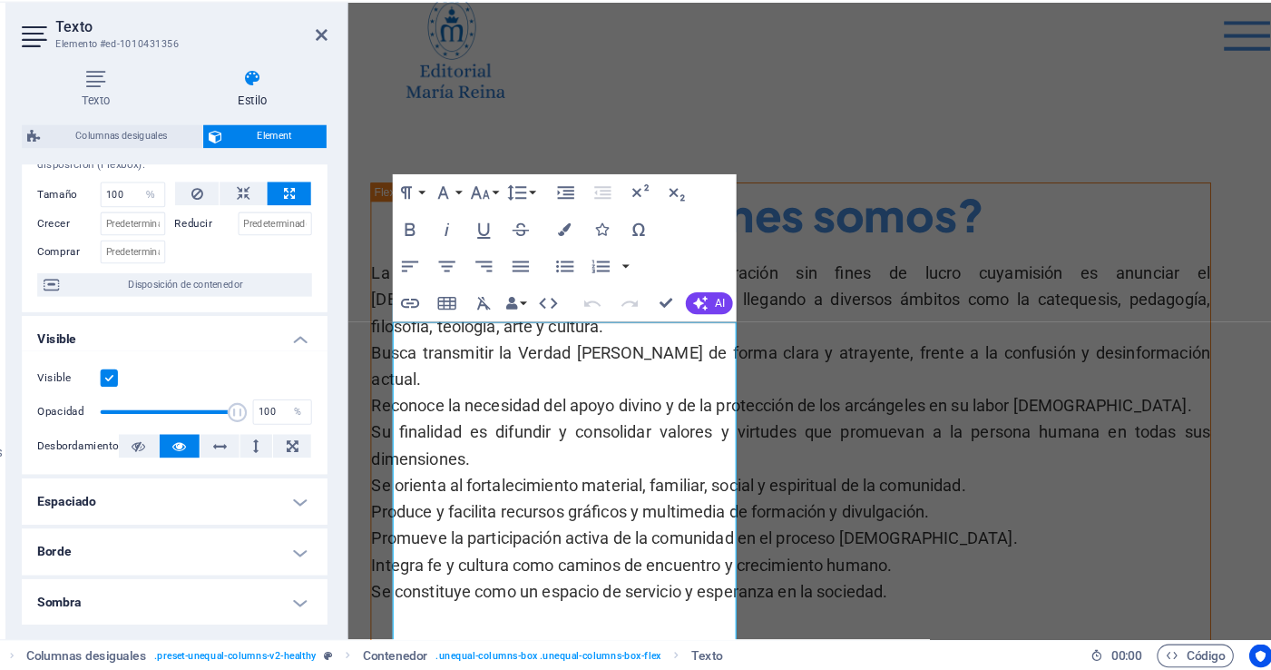
scroll to position [71, 0]
click at [245, 218] on icon at bounding box center [250, 221] width 11 height 22
select select "DISABLED_OPTION_VALUE"
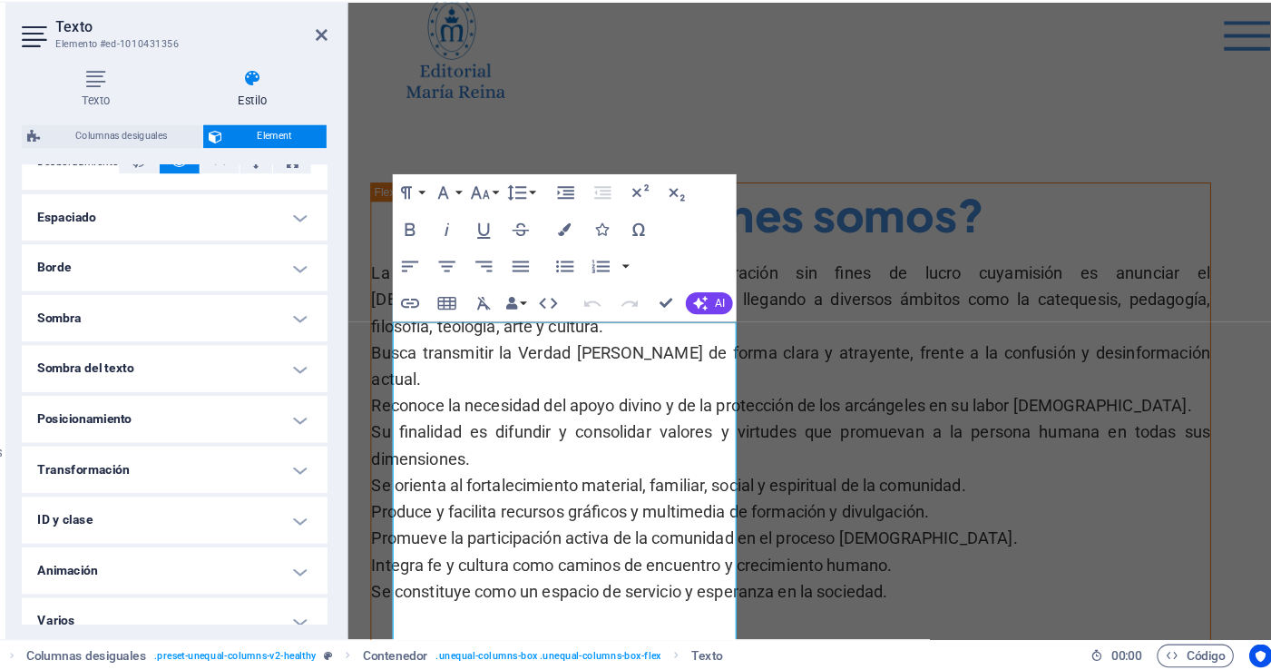
scroll to position [352, 0]
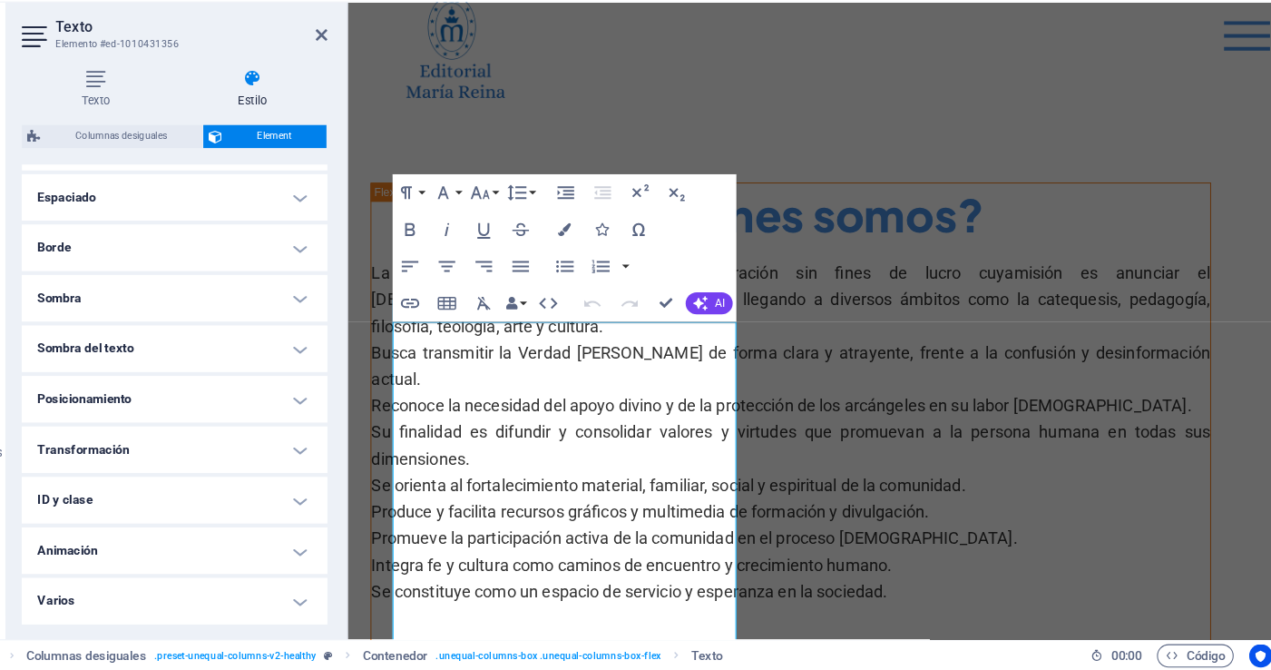
click at [345, 420] on h4 "Posicionamiento" at bounding box center [230, 417] width 286 height 44
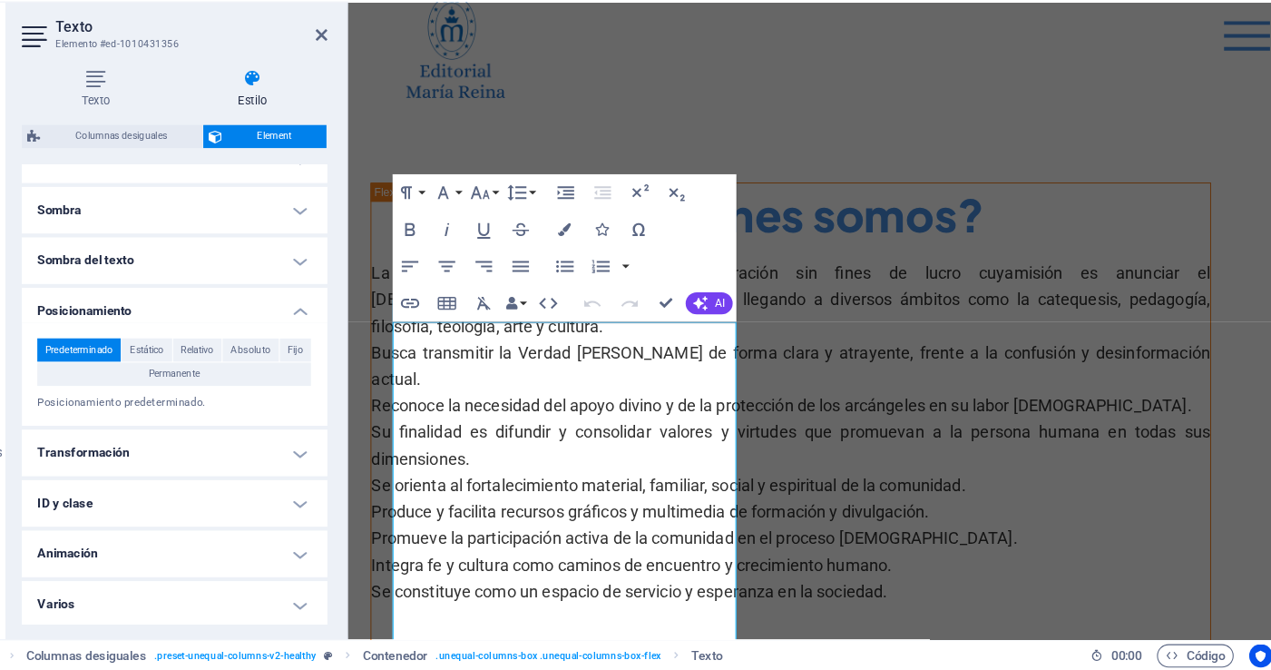
scroll to position [438, 0]
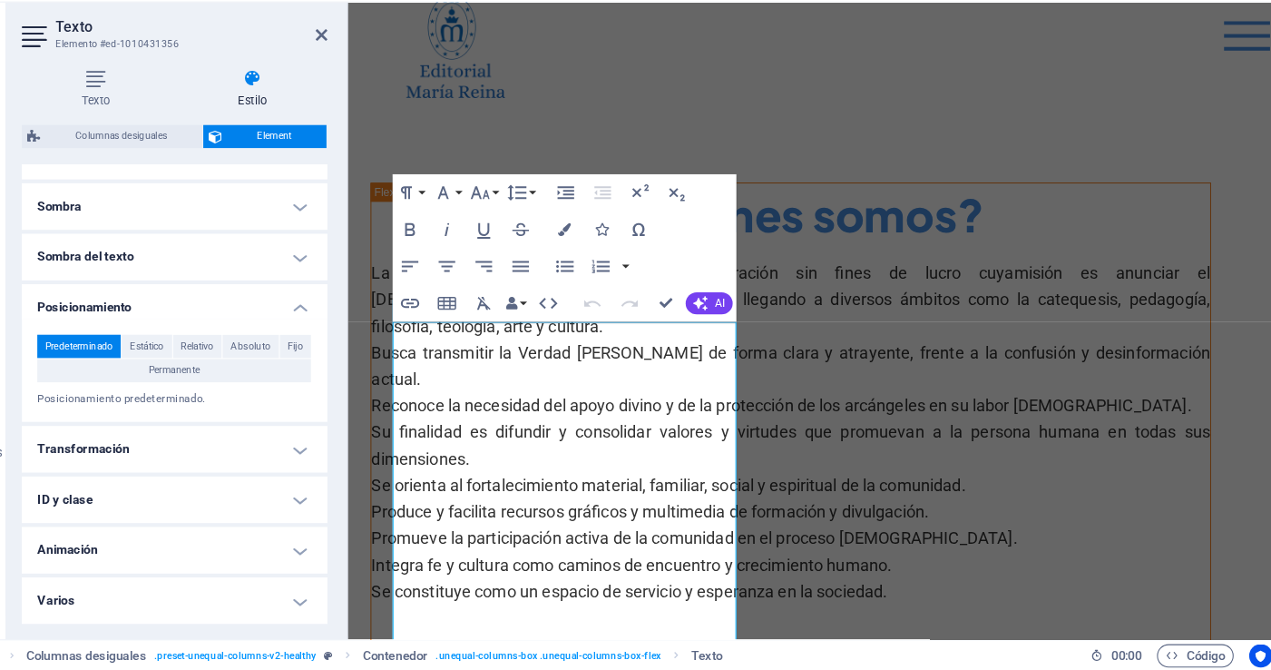
click at [342, 465] on h4 "Transformación" at bounding box center [230, 463] width 286 height 44
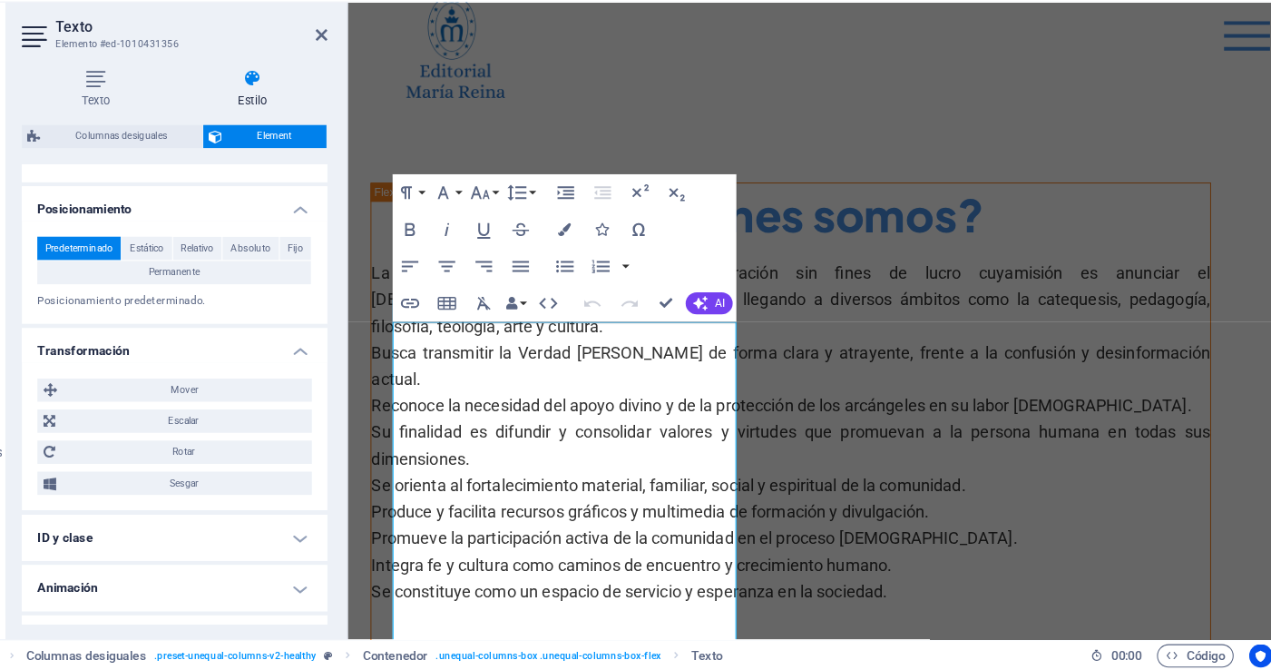
scroll to position [565, 0]
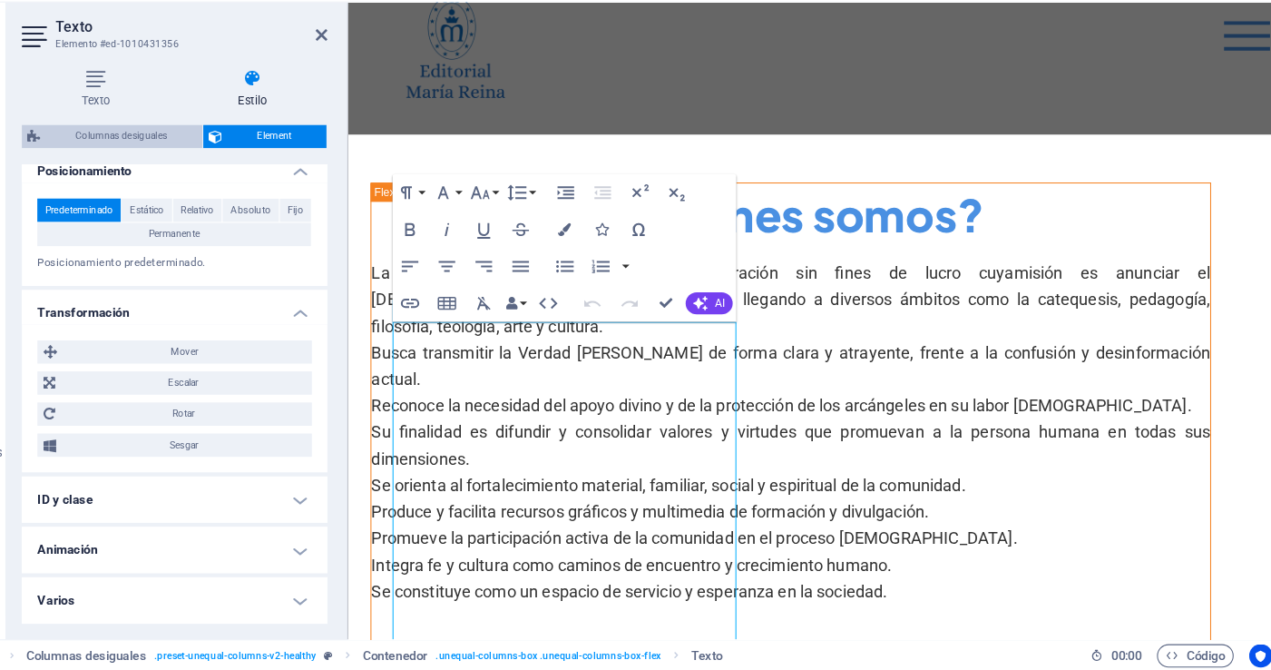
click at [167, 170] on span "Columnas desiguales" at bounding box center [180, 171] width 141 height 22
select select "%"
select select "px"
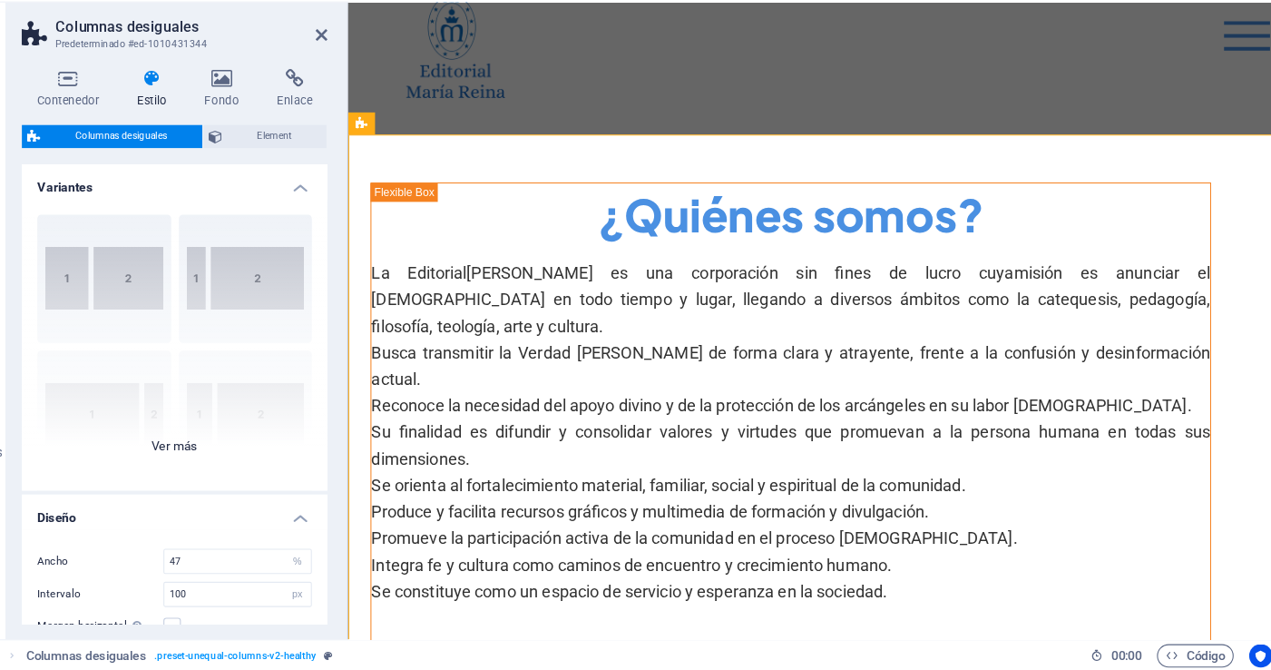
click at [192, 308] on div "40-60 20-80 80-20 30-70 70-30 Predeterminado" at bounding box center [230, 366] width 286 height 272
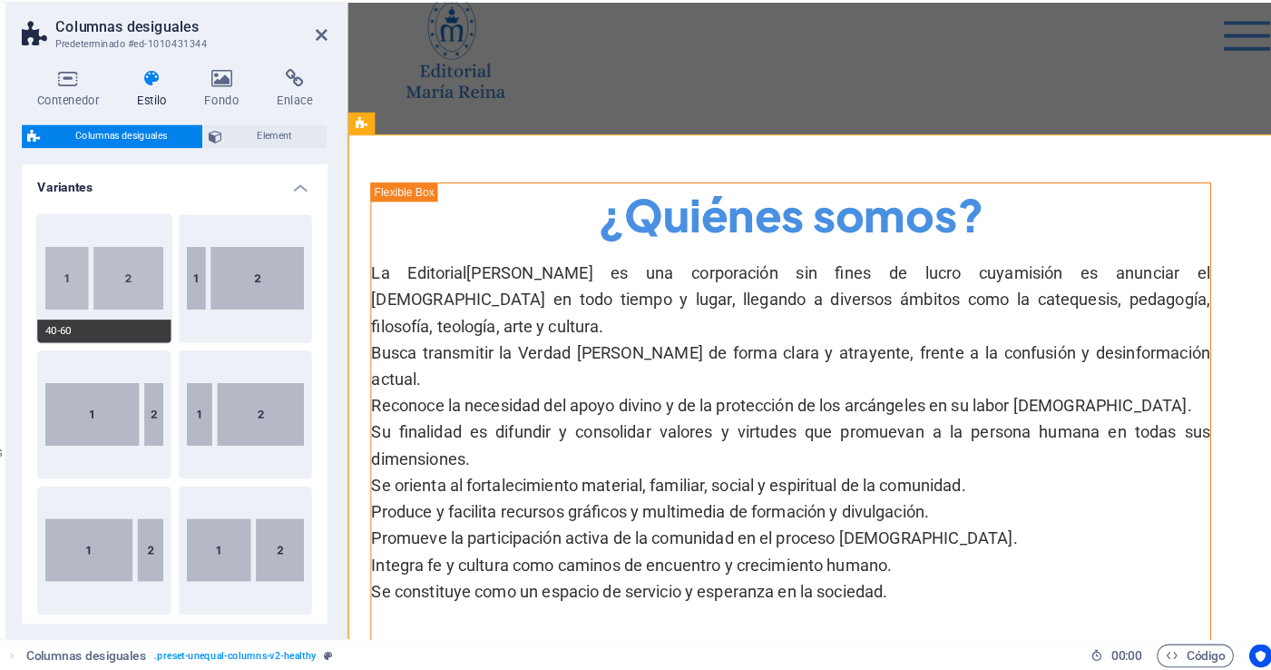
click at [188, 308] on button "40-60" at bounding box center [164, 304] width 125 height 120
type input "40"
type input "2"
select select "rem"
type input "100"
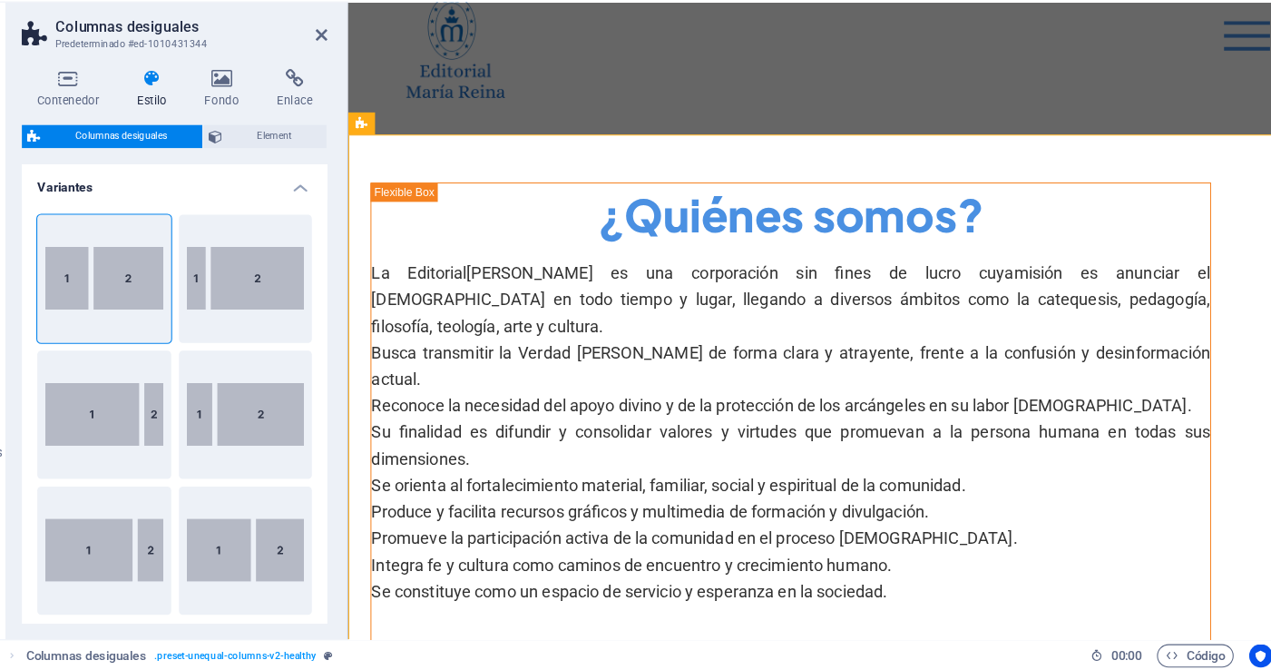
select select "px"
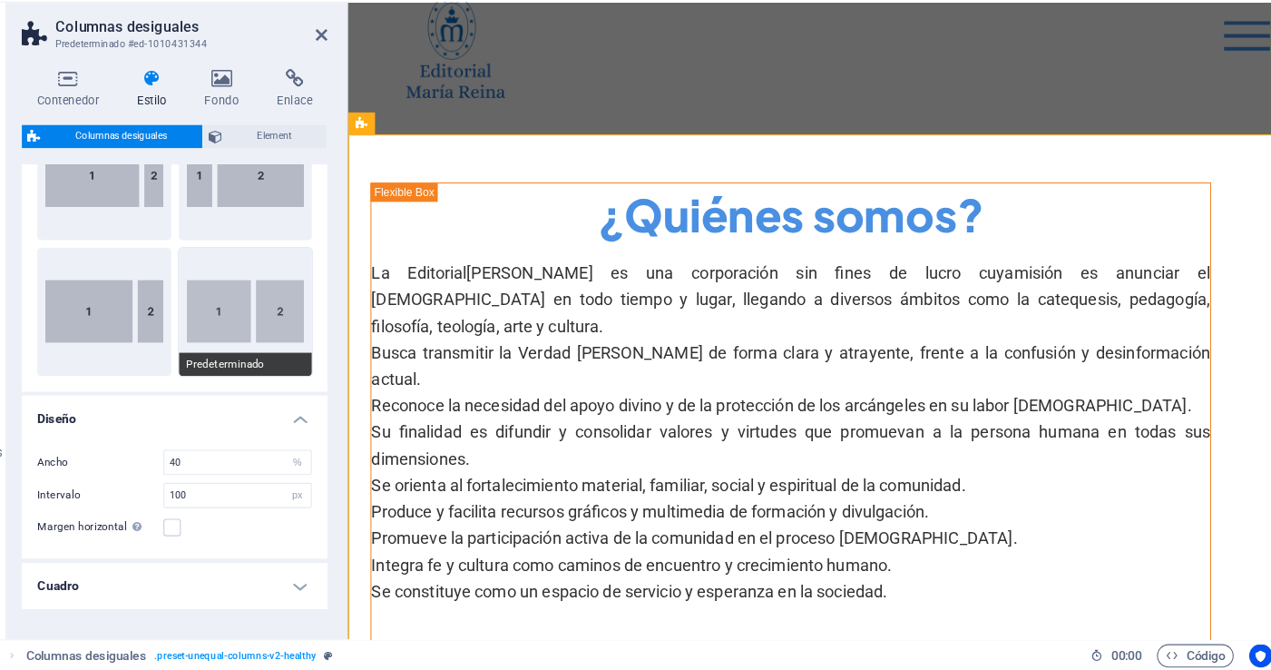
scroll to position [237, 0]
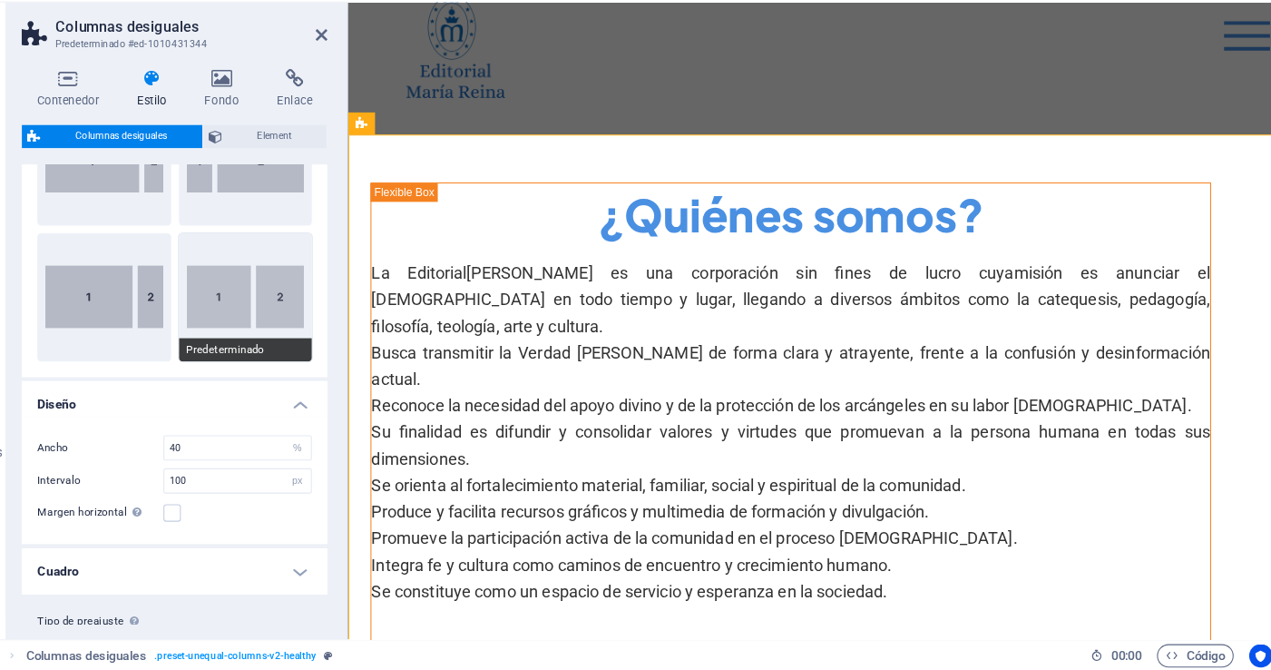
click at [281, 341] on button "Predeterminado" at bounding box center [296, 321] width 125 height 120
type input "60"
type input "2"
select select "rem"
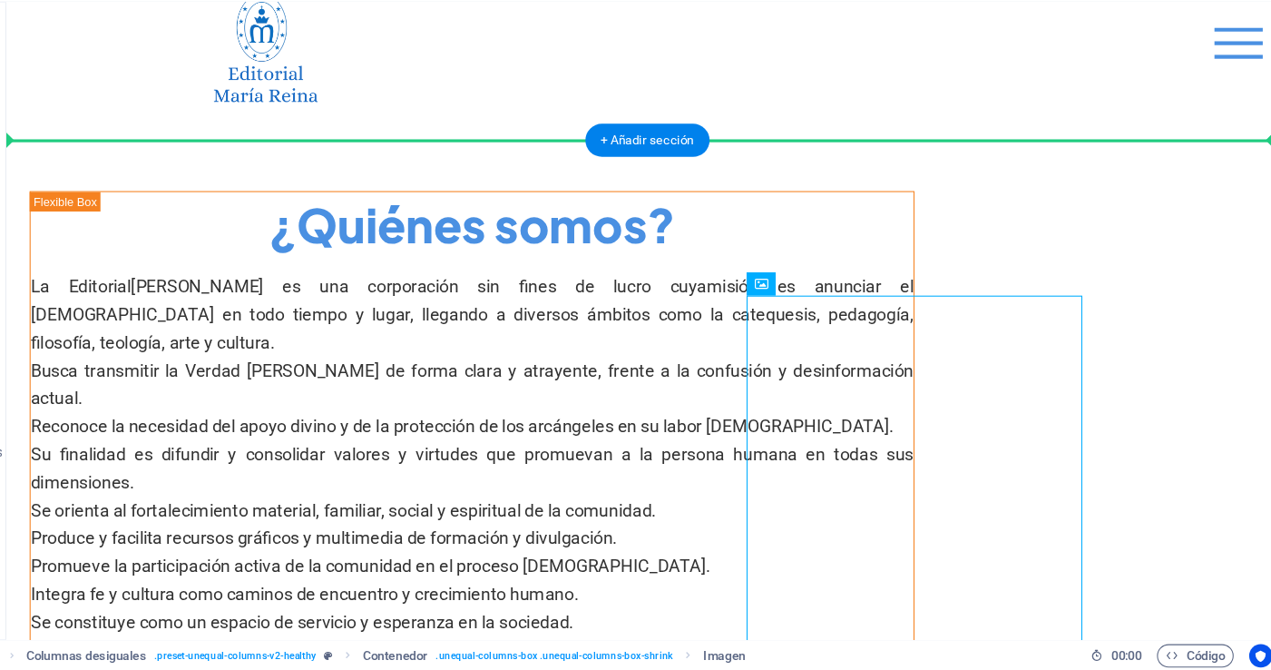
drag, startPoint x: 758, startPoint y: 372, endPoint x: 1037, endPoint y: 262, distance: 299.4
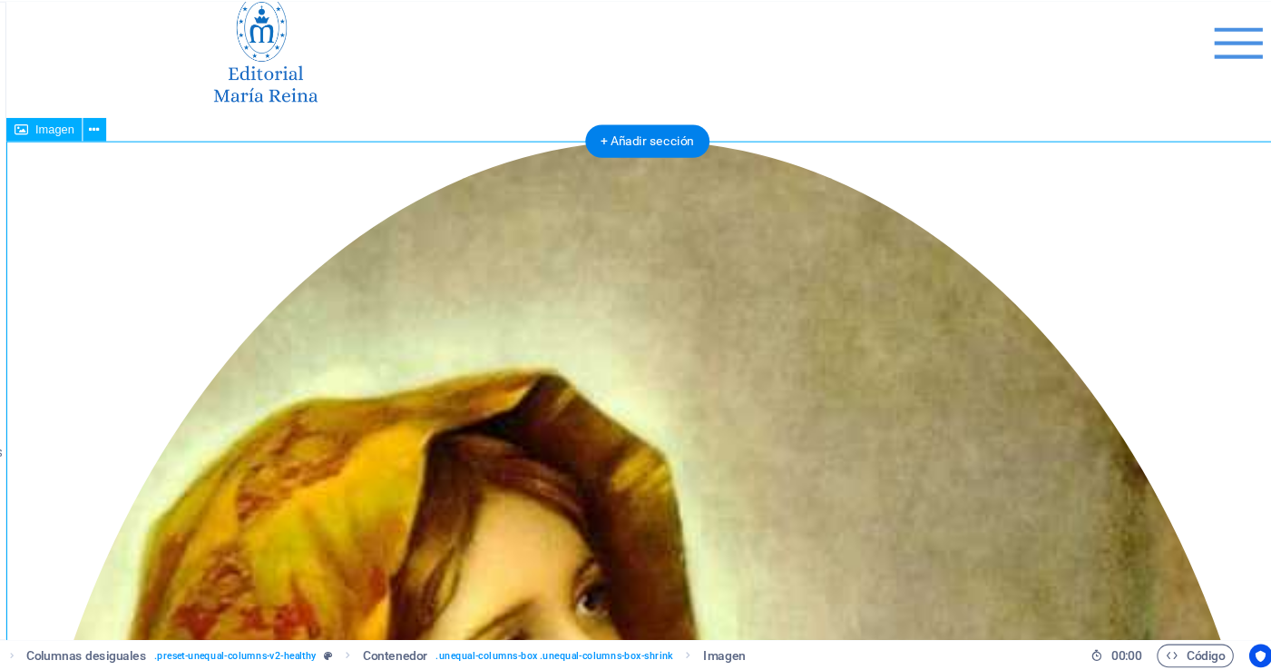
scroll to position [52, 0]
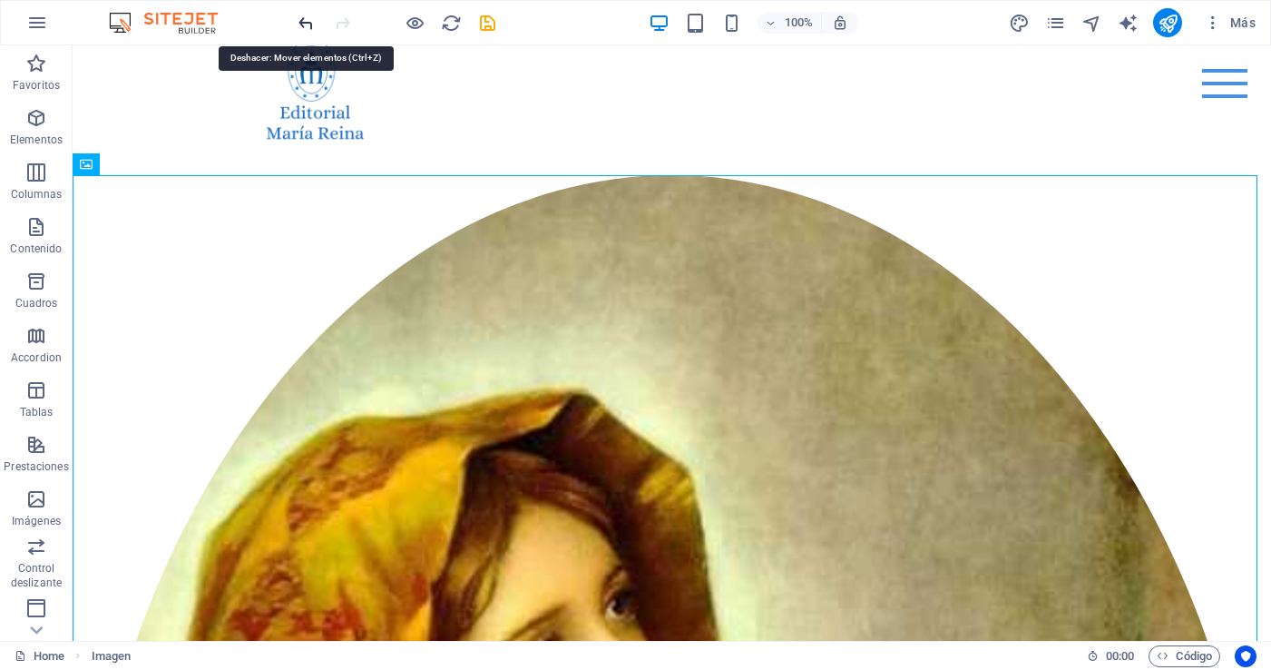
click at [305, 24] on icon "undo" at bounding box center [306, 23] width 21 height 21
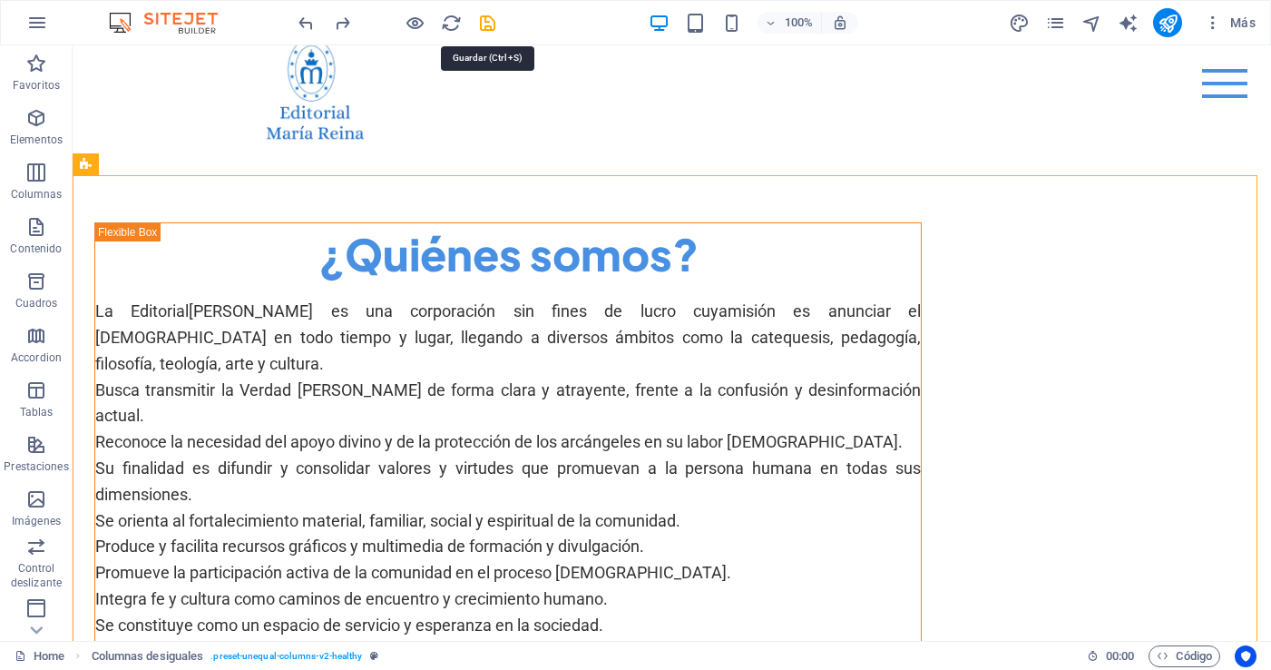
click at [488, 20] on icon "save" at bounding box center [487, 23] width 21 height 21
checkbox input "false"
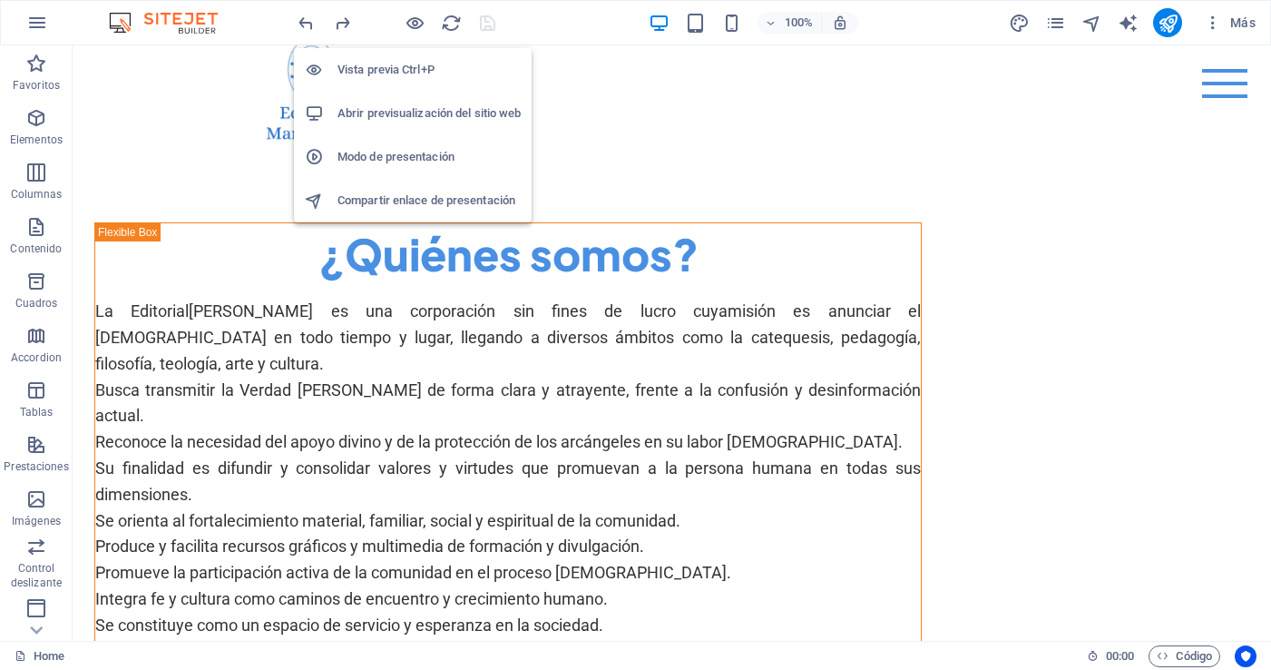
click at [439, 119] on h6 "Abrir previsualización del sitio web" at bounding box center [428, 114] width 183 height 22
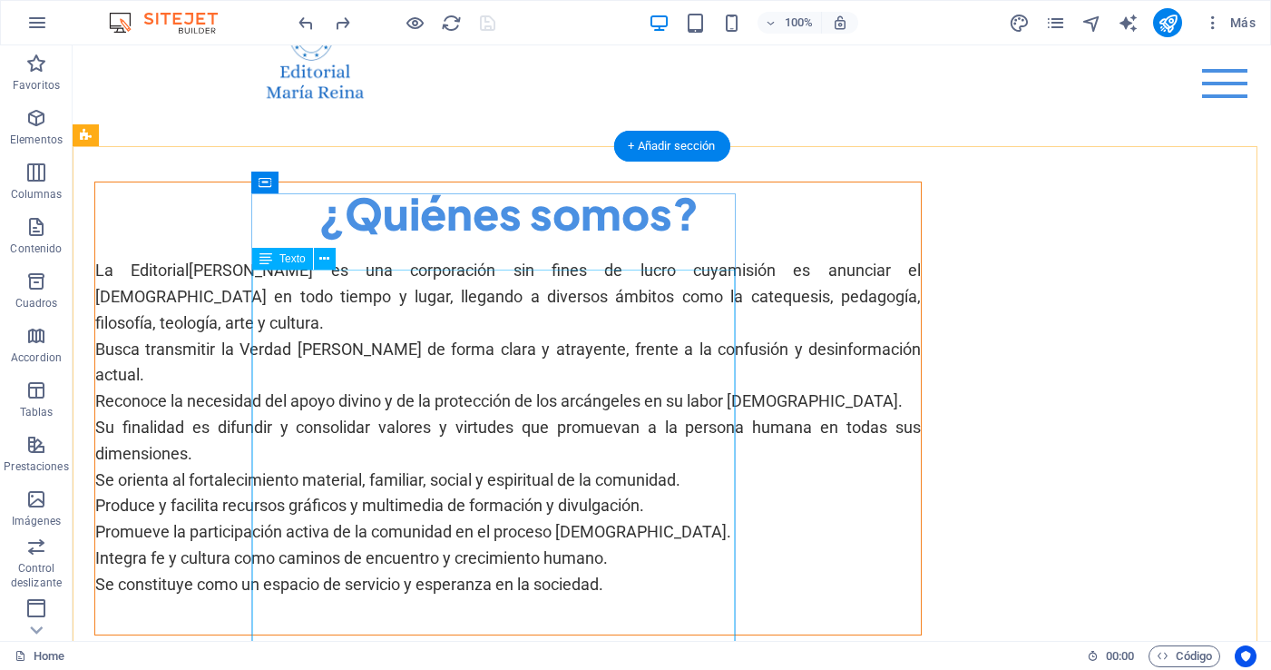
scroll to position [99, 0]
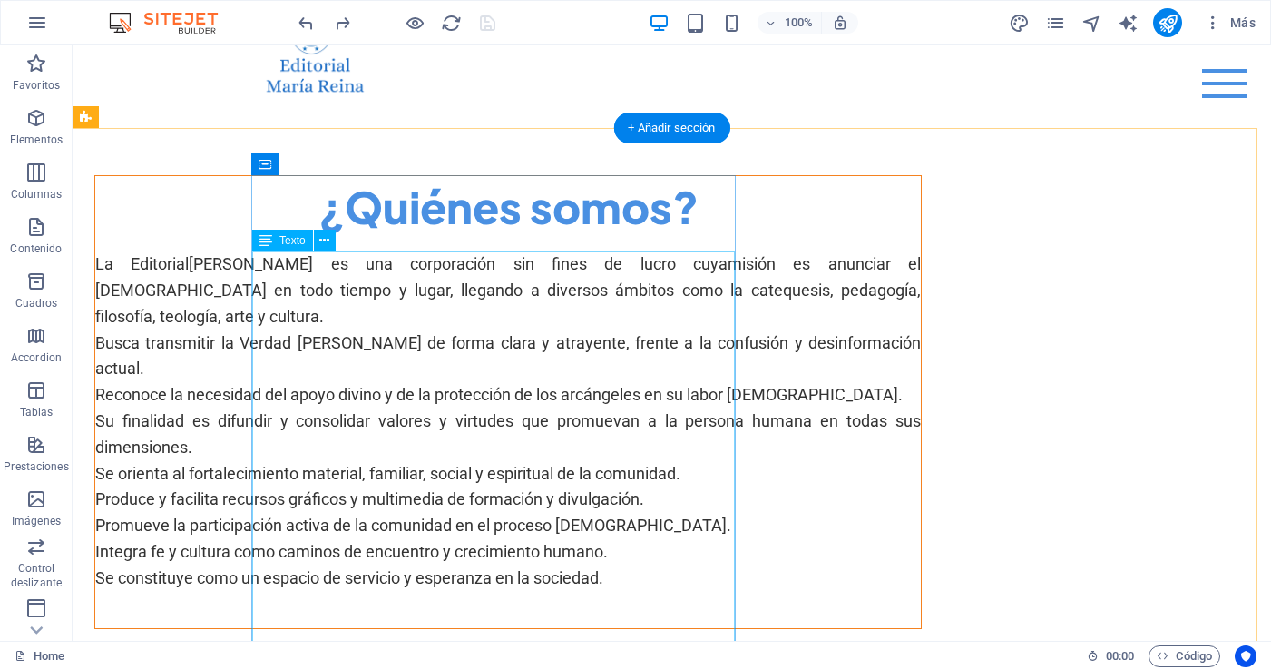
click at [262, 370] on div "La Editorial María Reina es una corporación sin fines de lucro cuya misión es a…" at bounding box center [508, 420] width 826 height 339
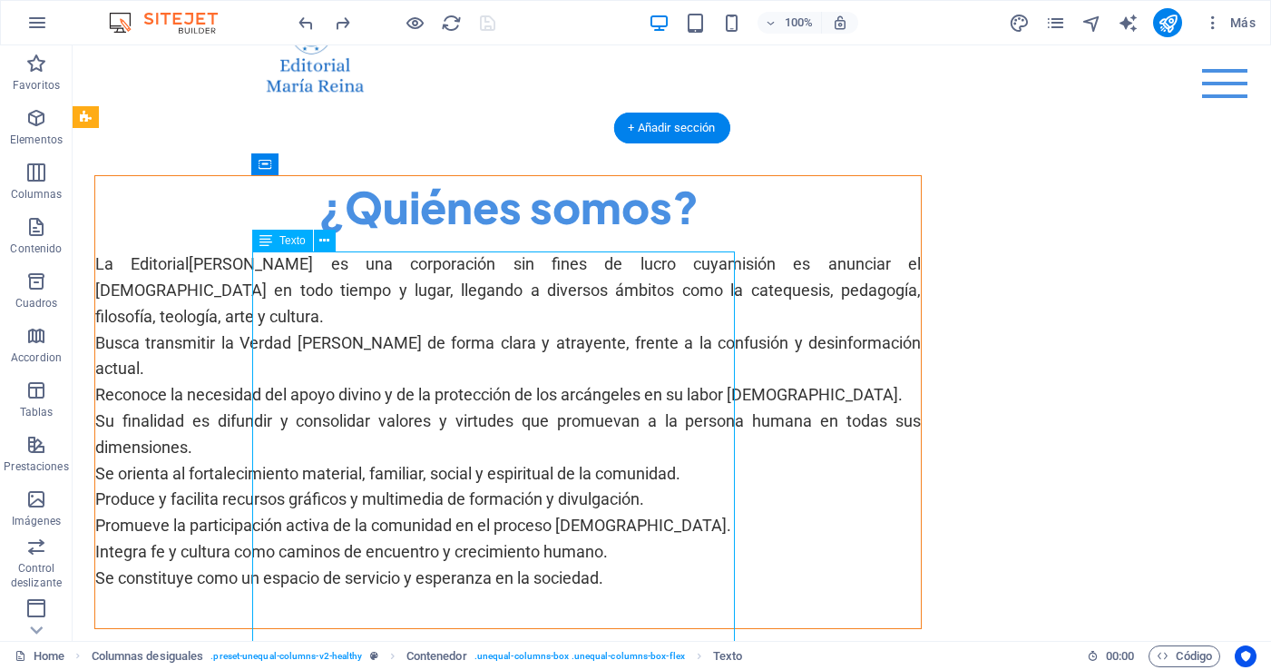
click at [256, 369] on div "La Editorial María Reina es una corporación sin fines de lucro cuya misión es a…" at bounding box center [508, 420] width 826 height 339
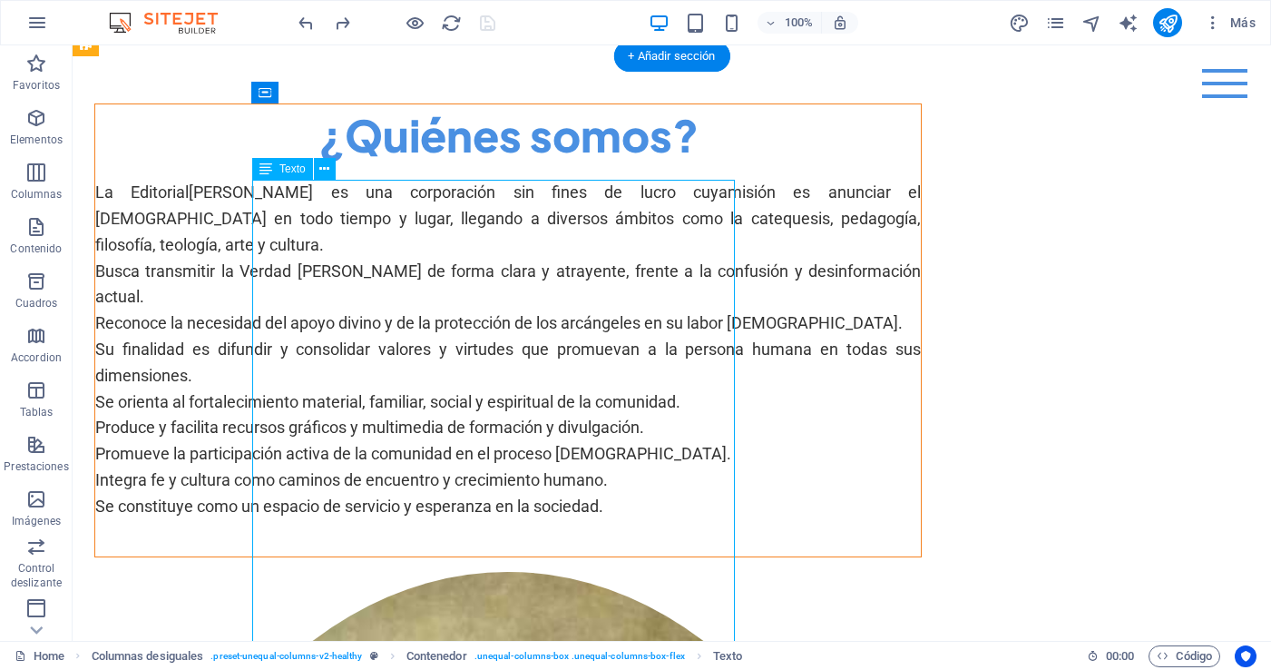
scroll to position [178, 0]
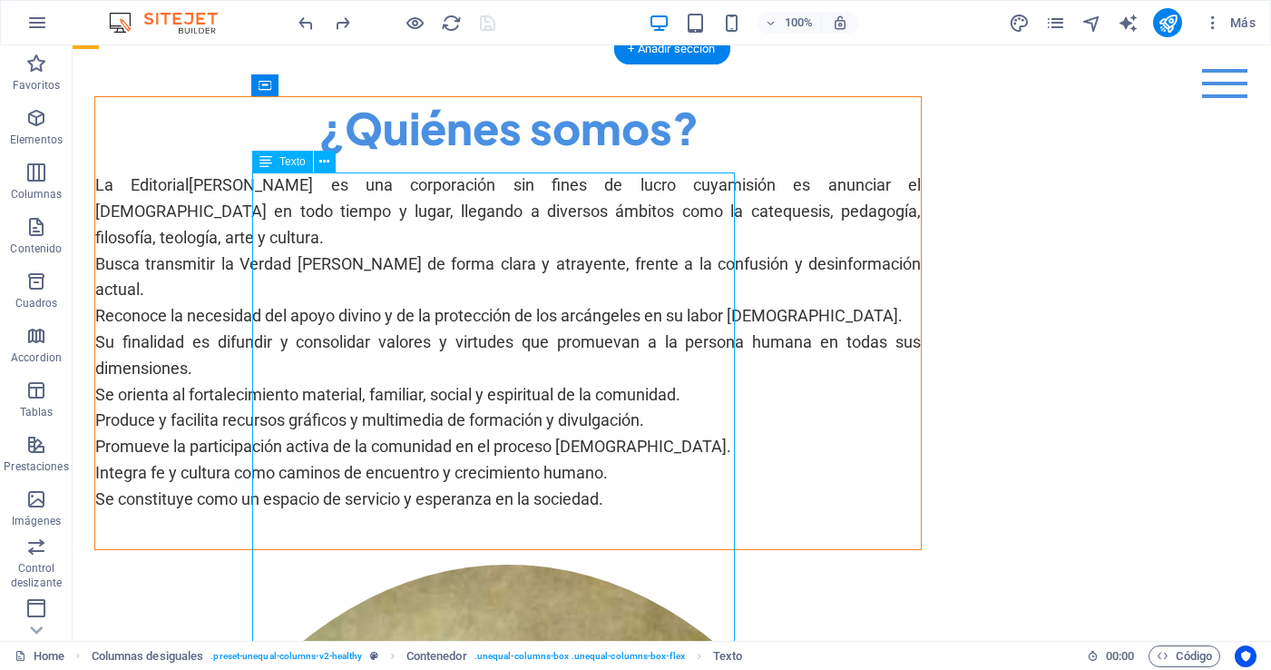
click at [379, 478] on div "La Editorial María Reina es una corporación sin fines de lucro cuya misión es a…" at bounding box center [508, 341] width 826 height 339
drag, startPoint x: 388, startPoint y: 473, endPoint x: 303, endPoint y: 405, distance: 109.1
click at [302, 396] on div "La Editorial María Reina es una corporación sin fines de lucro cuya misión es a…" at bounding box center [508, 341] width 826 height 339
click at [370, 476] on div "La Editorial María Reina es una corporación sin fines de lucro cuya misión es a…" at bounding box center [508, 341] width 826 height 339
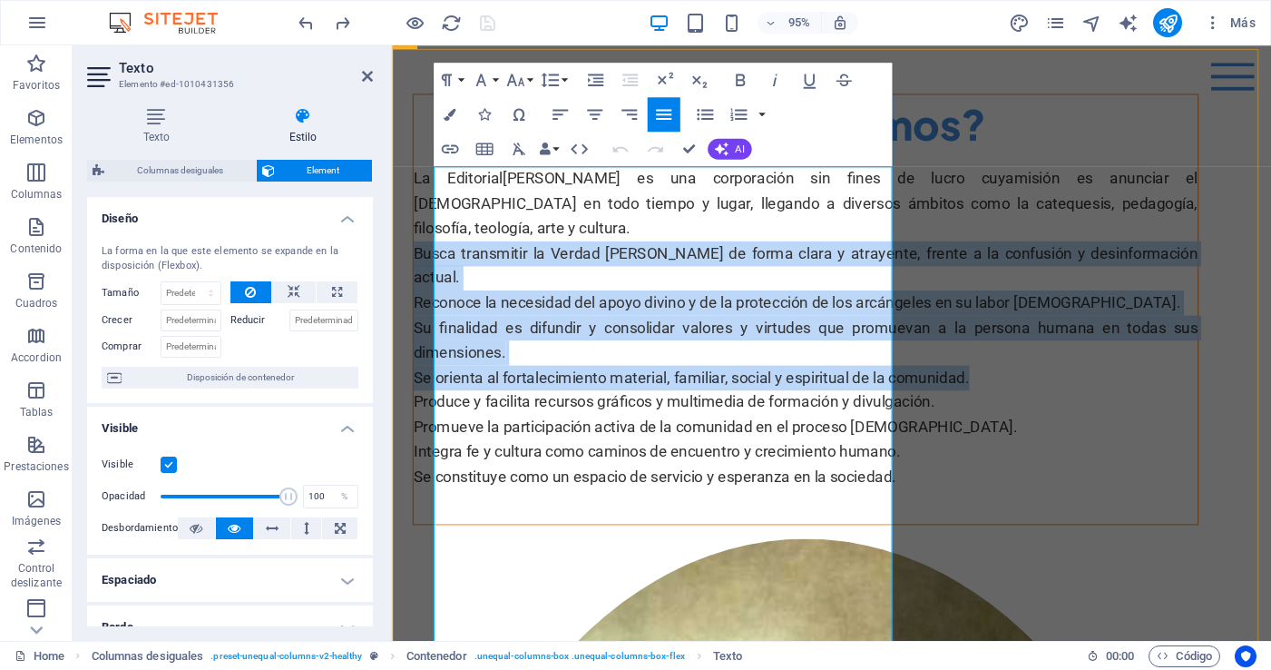
drag, startPoint x: 438, startPoint y: 289, endPoint x: 612, endPoint y: 472, distance: 252.2
click at [612, 472] on p "La Editorial María Reina es una corporación sin fines de lucro cuya misión es a…" at bounding box center [828, 341] width 826 height 339
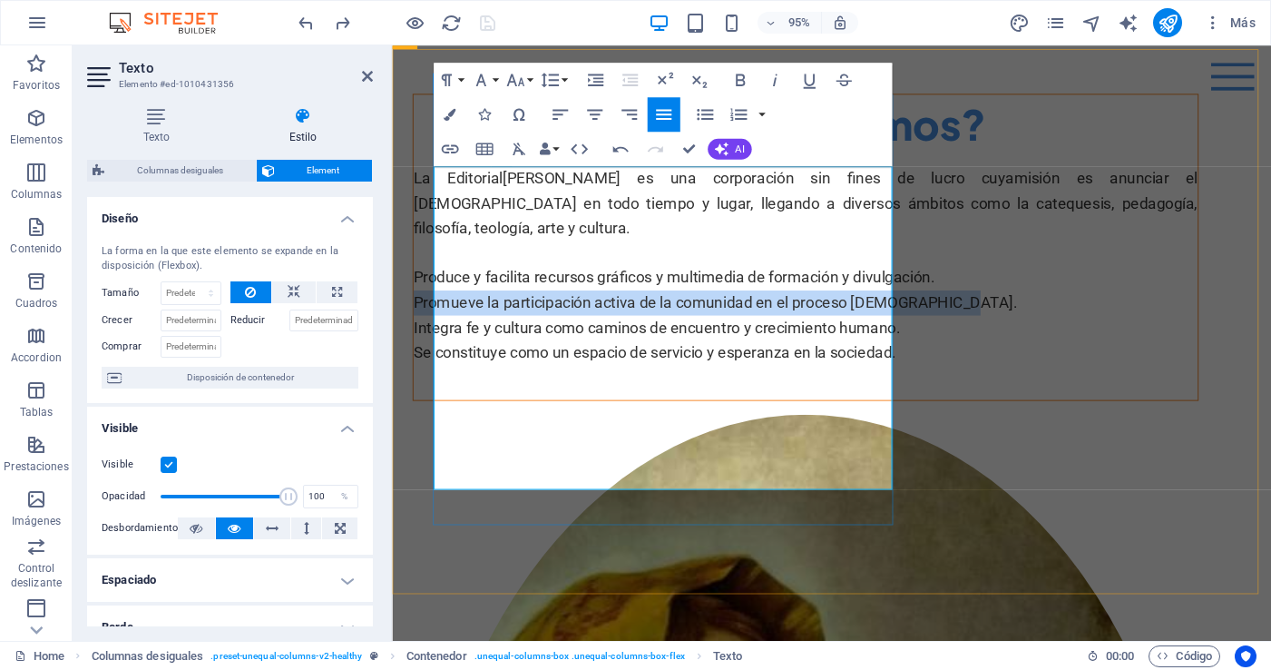
drag, startPoint x: 544, startPoint y: 390, endPoint x: 435, endPoint y: 370, distance: 110.7
click at [435, 370] on p "La Editorial María Reina es una corporación sin fines de lucro cuya misión es a…" at bounding box center [828, 276] width 826 height 209
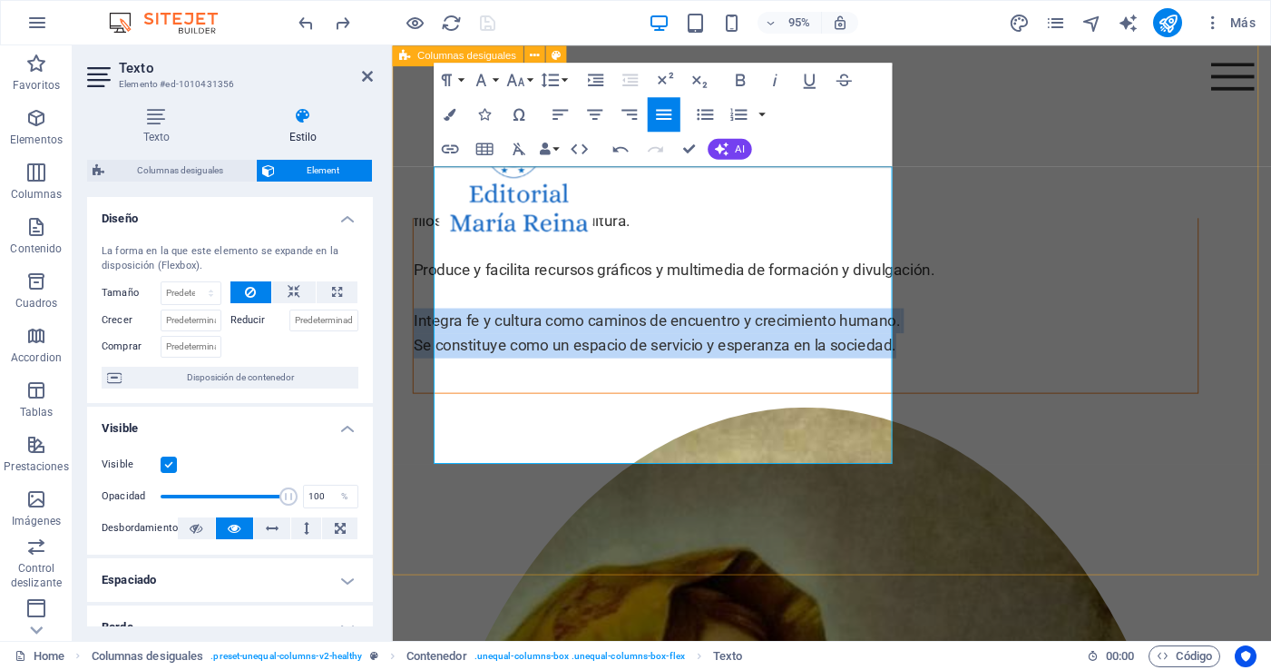
drag, startPoint x: 524, startPoint y: 475, endPoint x: 419, endPoint y: 383, distance: 140.1
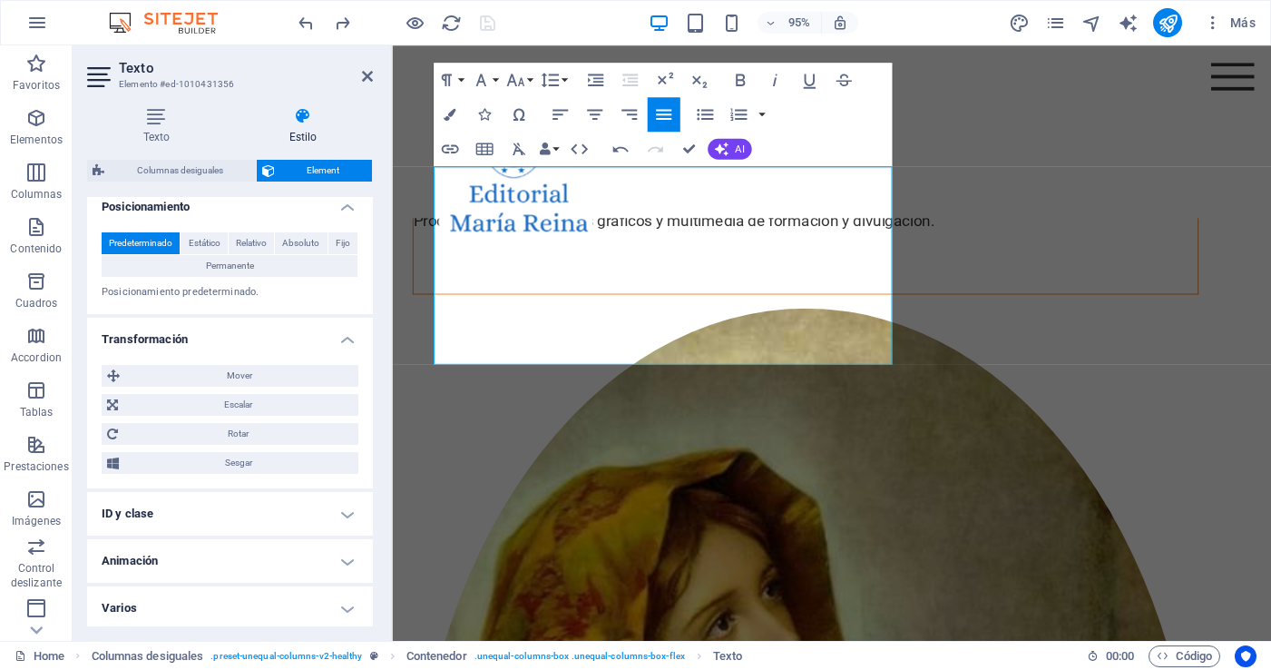
scroll to position [565, 0]
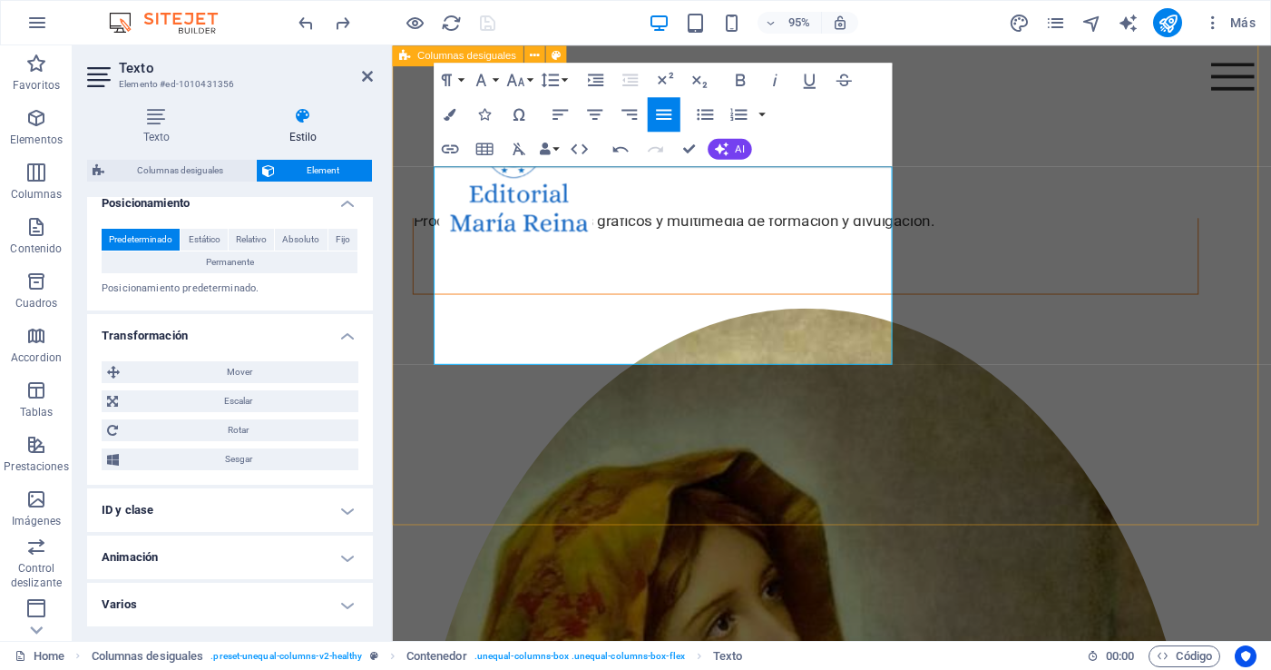
click at [666, 500] on div "¿Quiénes somos? La Editorial María Reina es una corporación sin fines de lucro …" at bounding box center [854, 683] width 925 height 1749
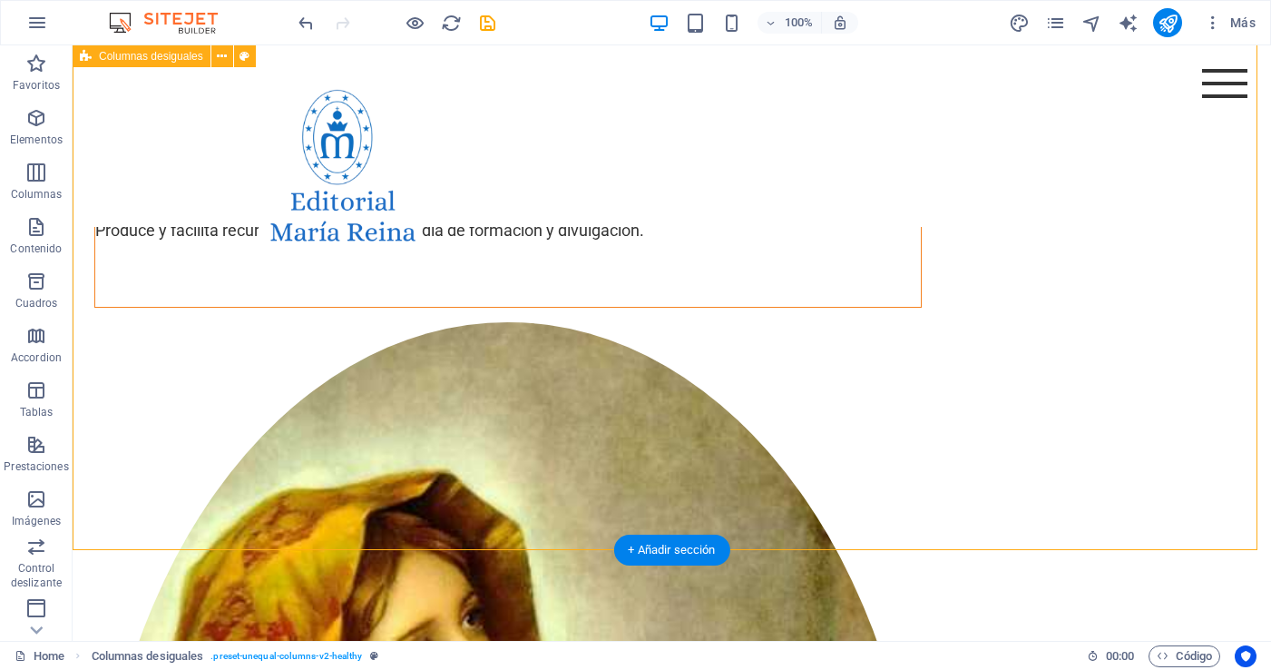
click at [1165, 298] on div "¿Quiénes somos? La Editorial María Reina es una corporación sin fines de lucro …" at bounding box center [672, 683] width 1198 height 1749
select select "%"
select select "rem"
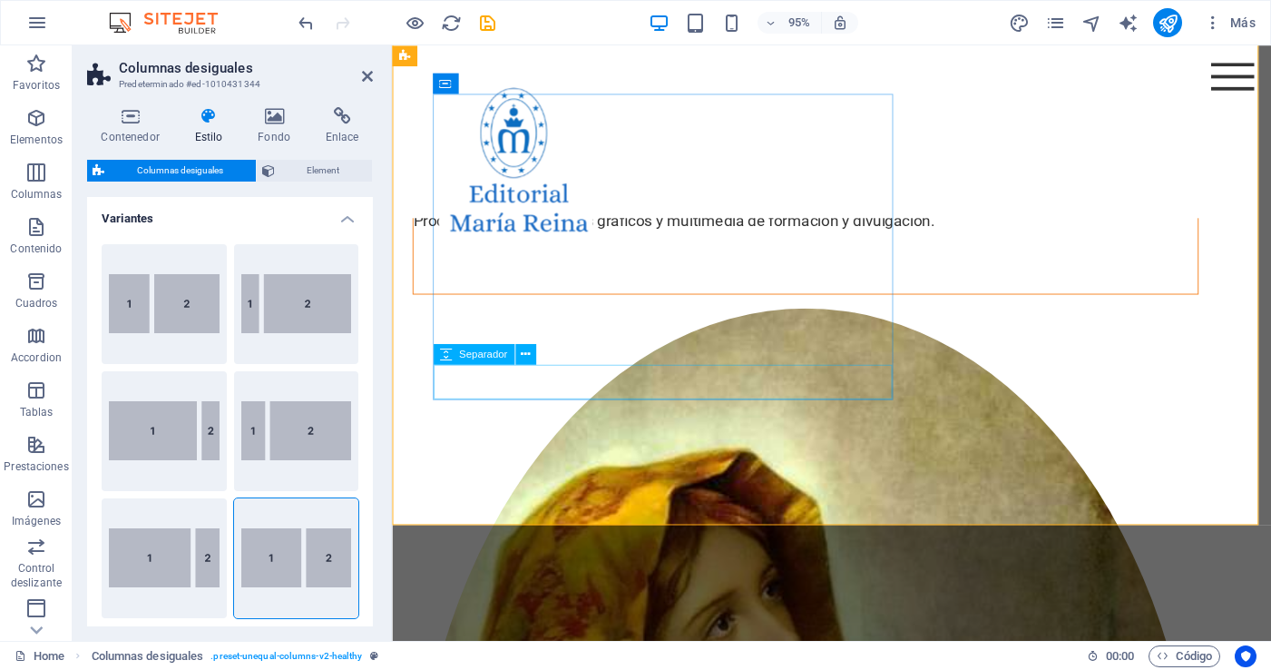
click at [752, 307] on div at bounding box center [828, 288] width 826 height 36
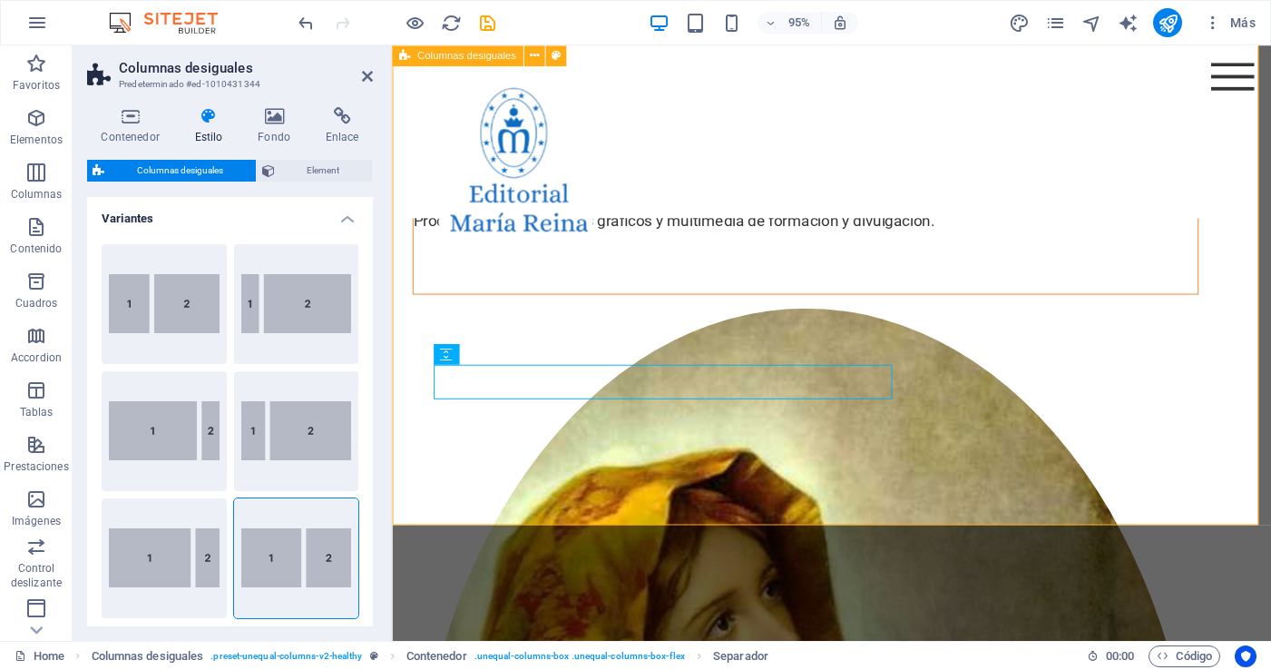
click at [718, 478] on div "¿Quiénes somos? La Editorial María Reina es una corporación sin fines de lucro …" at bounding box center [854, 683] width 925 height 1749
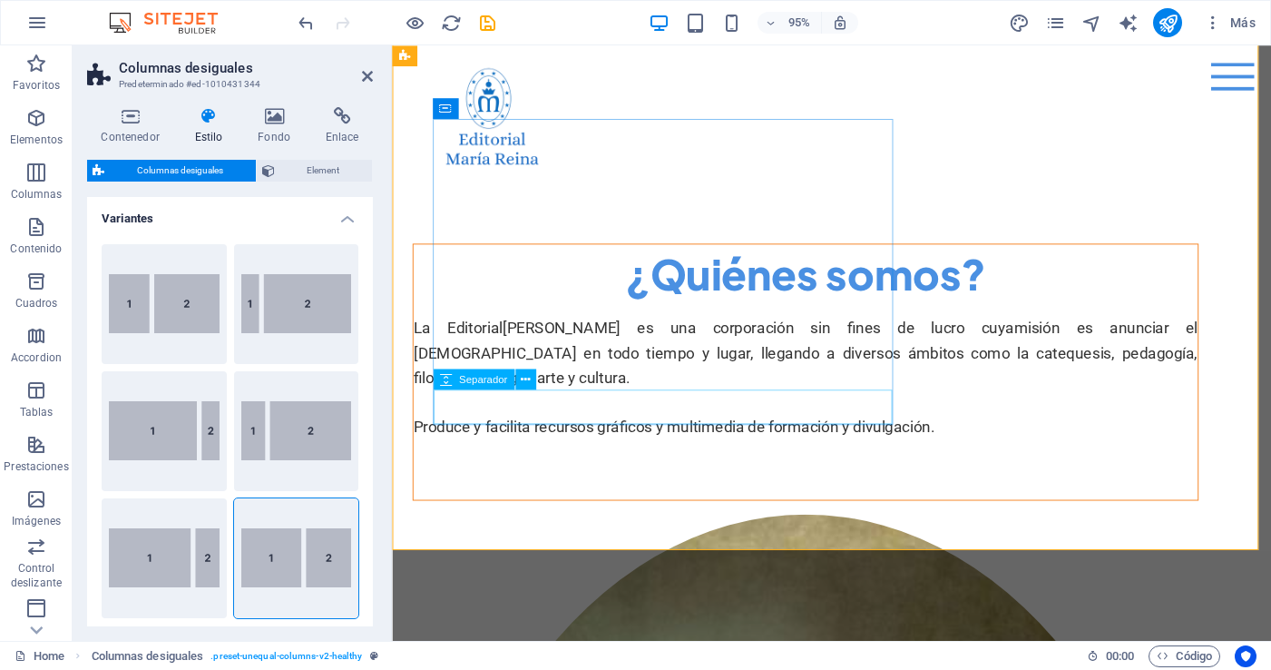
scroll to position [0, 0]
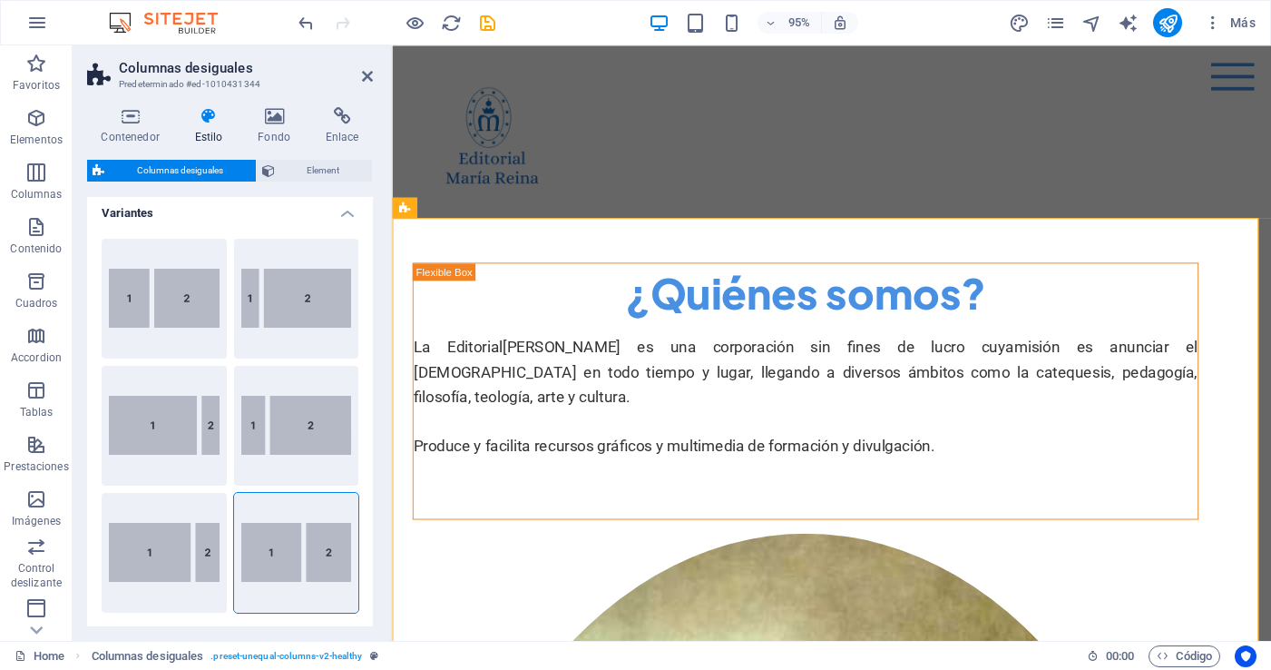
scroll to position [7, 0]
drag, startPoint x: 367, startPoint y: 353, endPoint x: 369, endPoint y: 405, distance: 51.7
click at [369, 405] on div "Variantes 40-60 20-80 80-20 30-70 70-30 Predeterminado Diseño Ancho 60 px rem %…" at bounding box center [230, 411] width 286 height 429
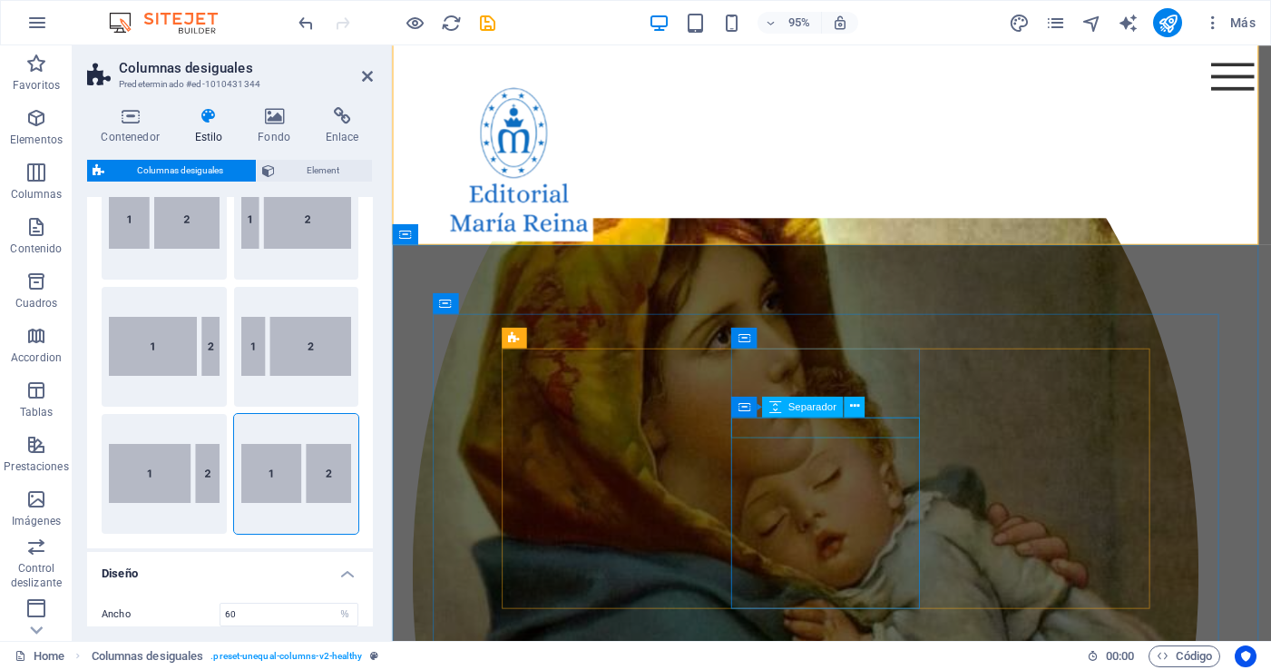
scroll to position [540, 0]
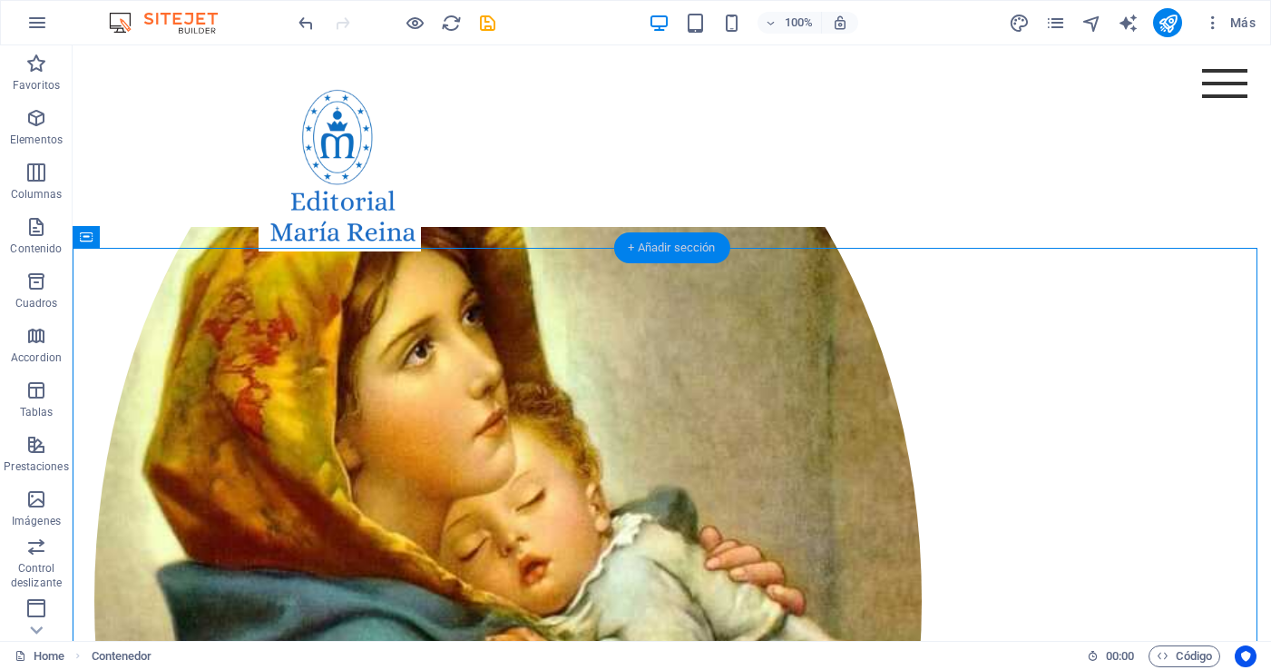
click at [674, 249] on div "+ Añadir sección" at bounding box center [671, 247] width 116 height 31
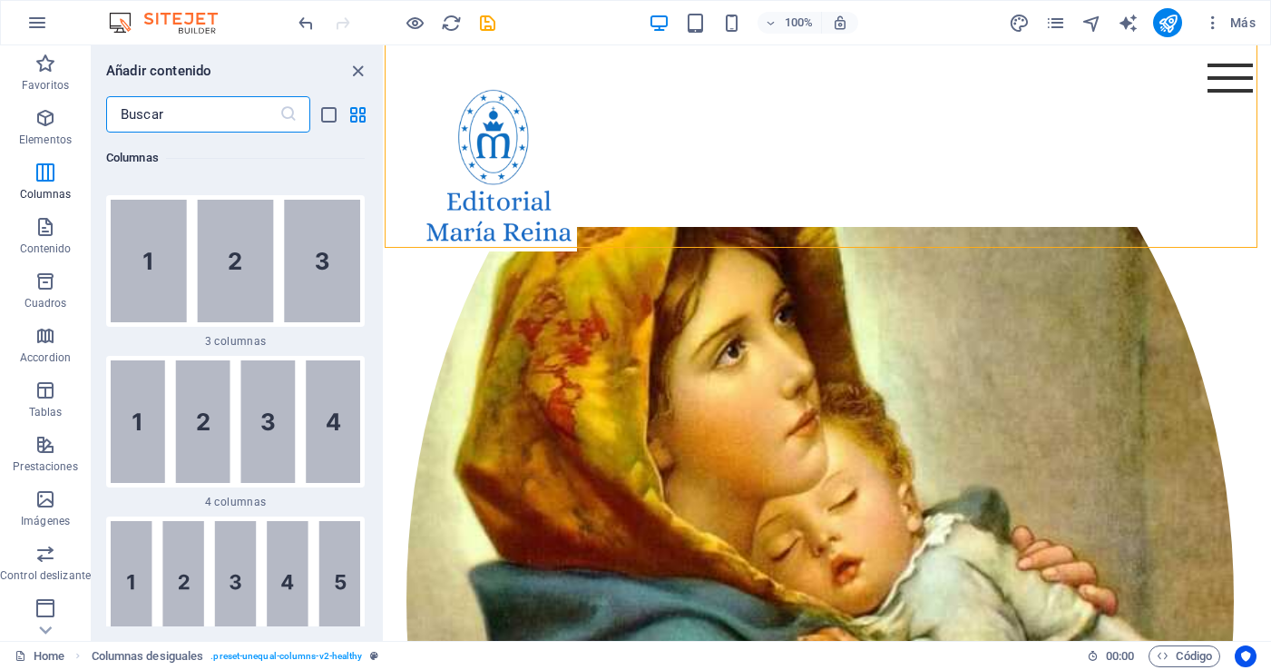
scroll to position [1326, 0]
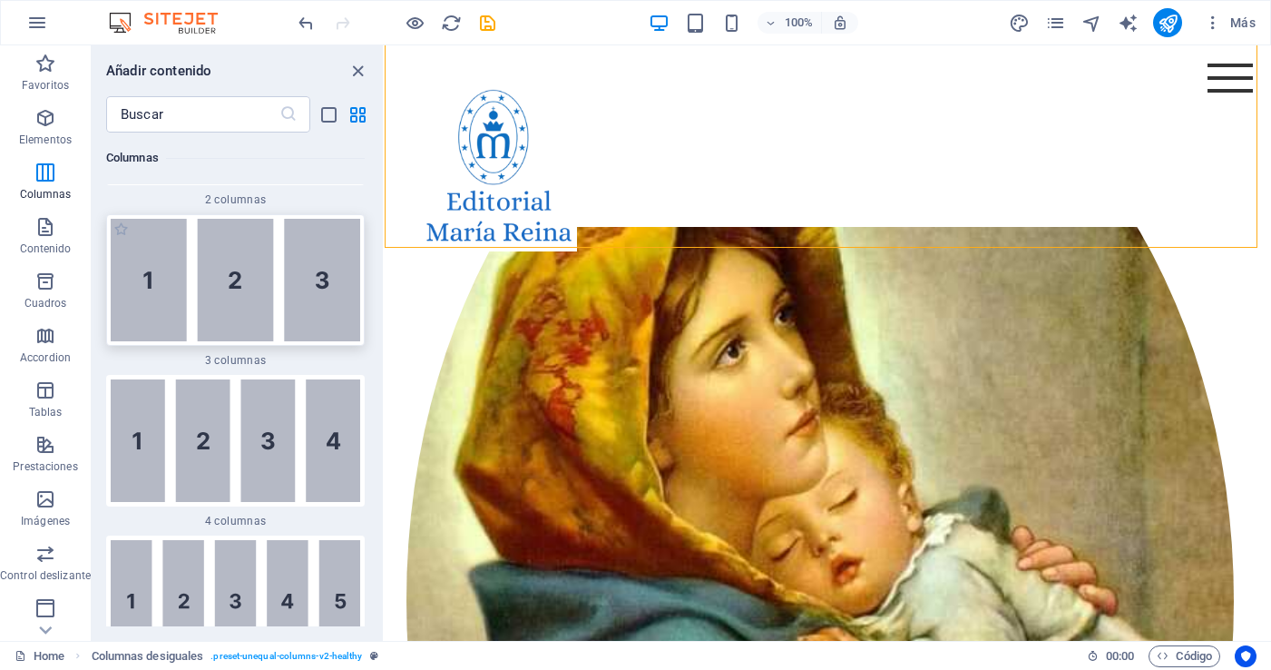
click at [243, 285] on img at bounding box center [235, 280] width 249 height 122
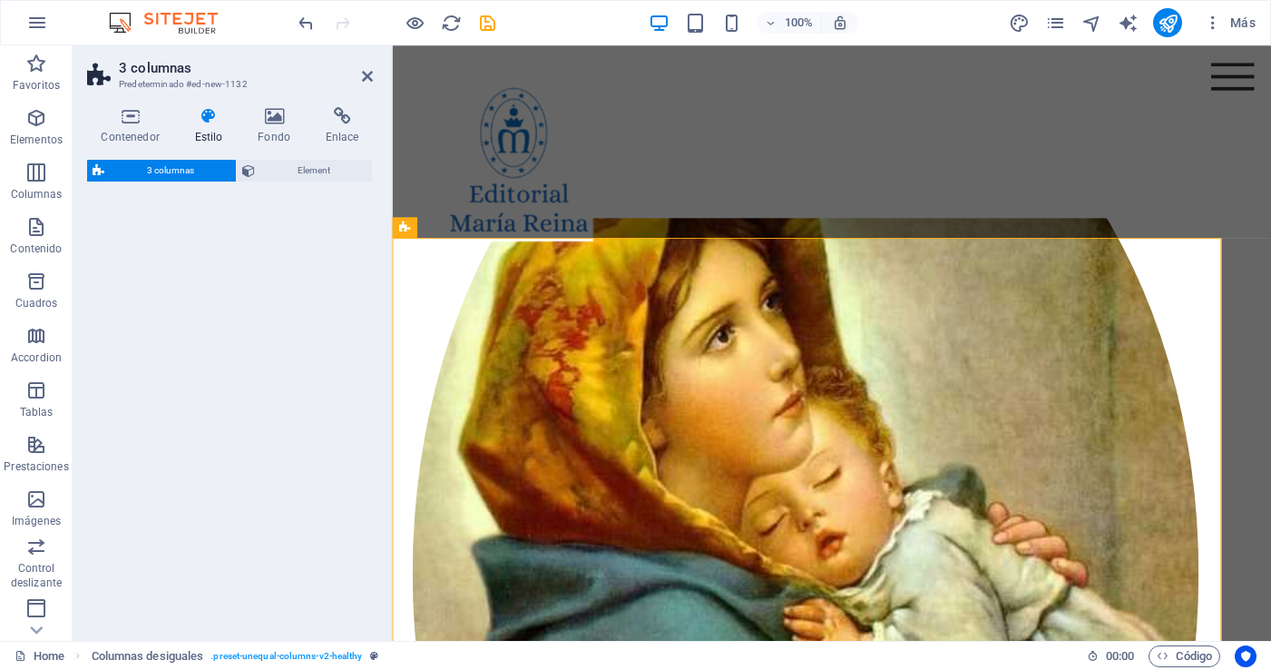
select select "rem"
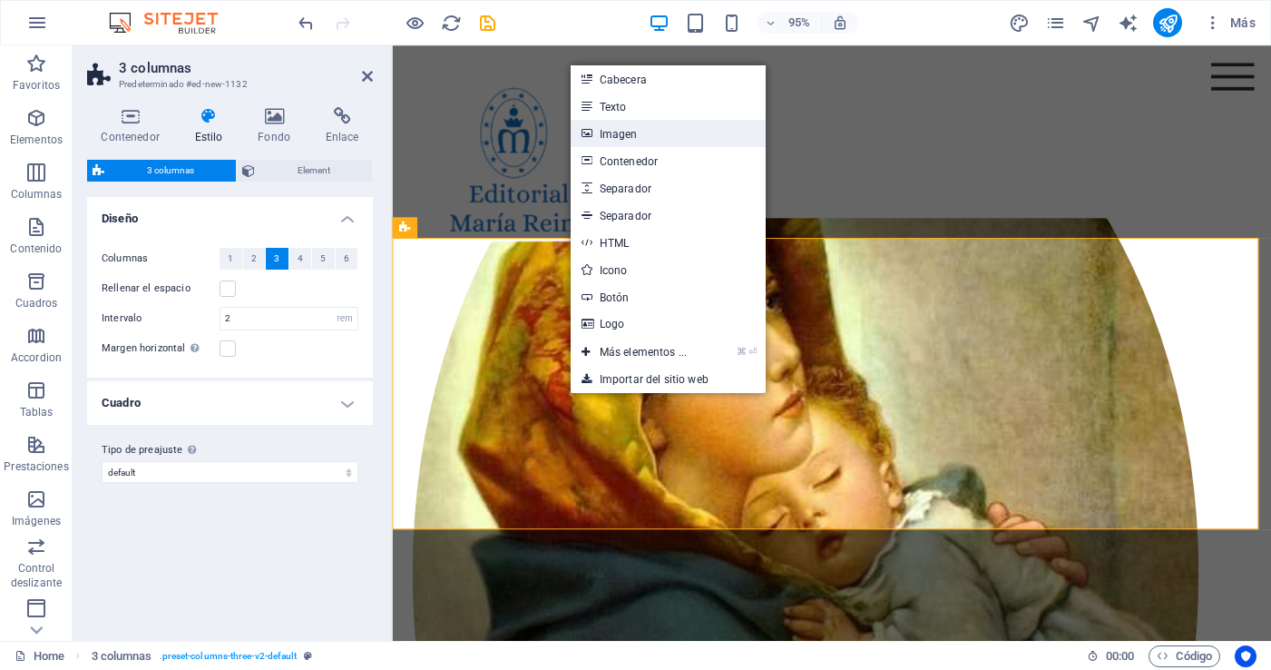
click at [619, 132] on link "Imagen" at bounding box center [668, 133] width 195 height 27
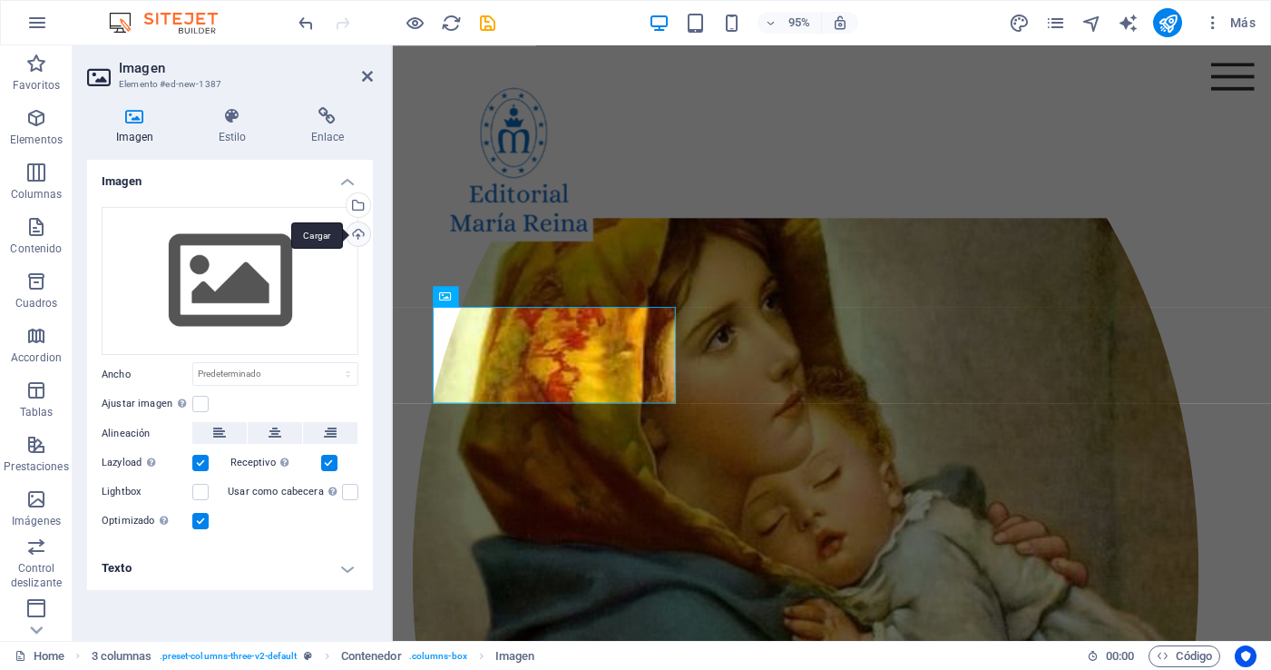
click at [355, 235] on div "Cargar" at bounding box center [356, 235] width 27 height 27
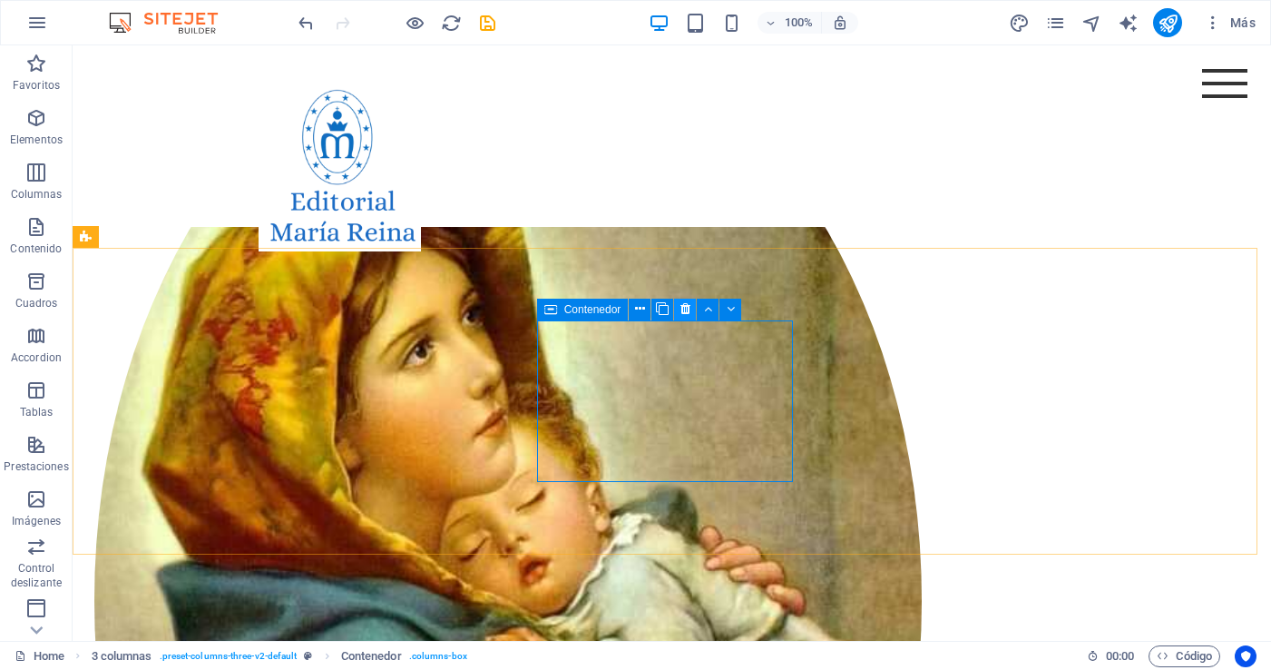
drag, startPoint x: 681, startPoint y: 304, endPoint x: 629, endPoint y: 263, distance: 66.6
click at [681, 304] on icon at bounding box center [685, 308] width 10 height 19
click at [682, 308] on icon at bounding box center [685, 308] width 10 height 19
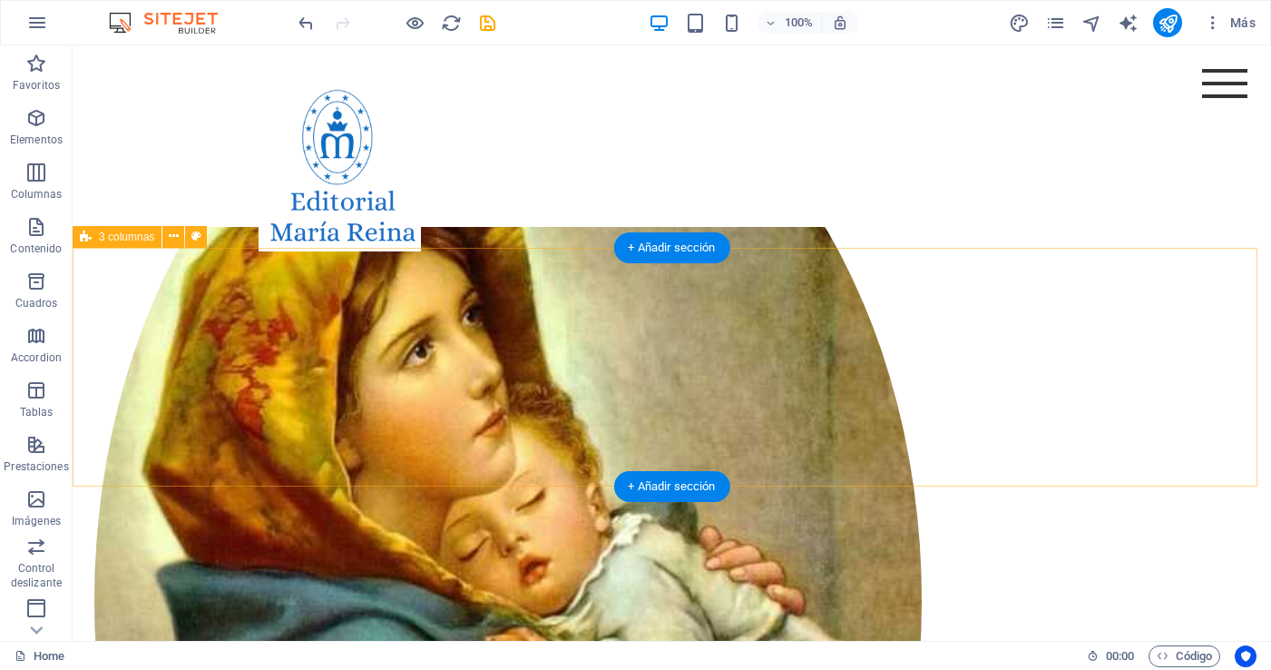
drag, startPoint x: 910, startPoint y: 422, endPoint x: 843, endPoint y: 420, distance: 67.2
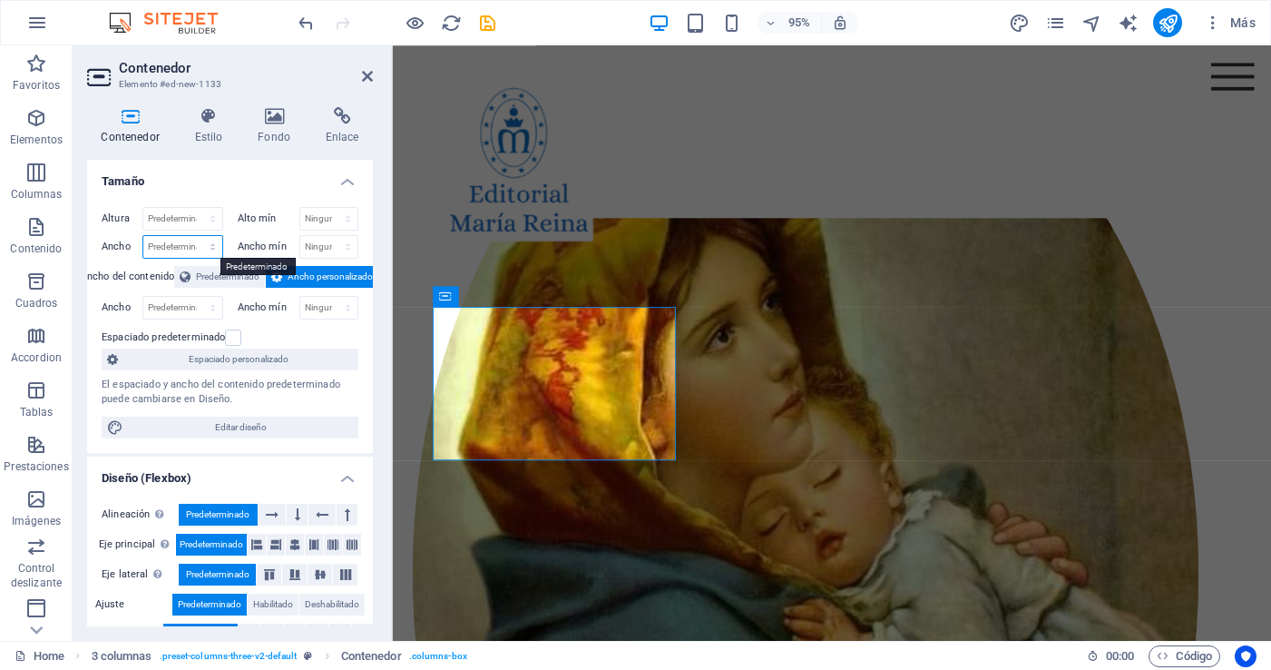
click at [208, 246] on select "Predeterminado px rem % em vh vw" at bounding box center [182, 247] width 79 height 22
click at [292, 544] on icon at bounding box center [294, 544] width 11 height 22
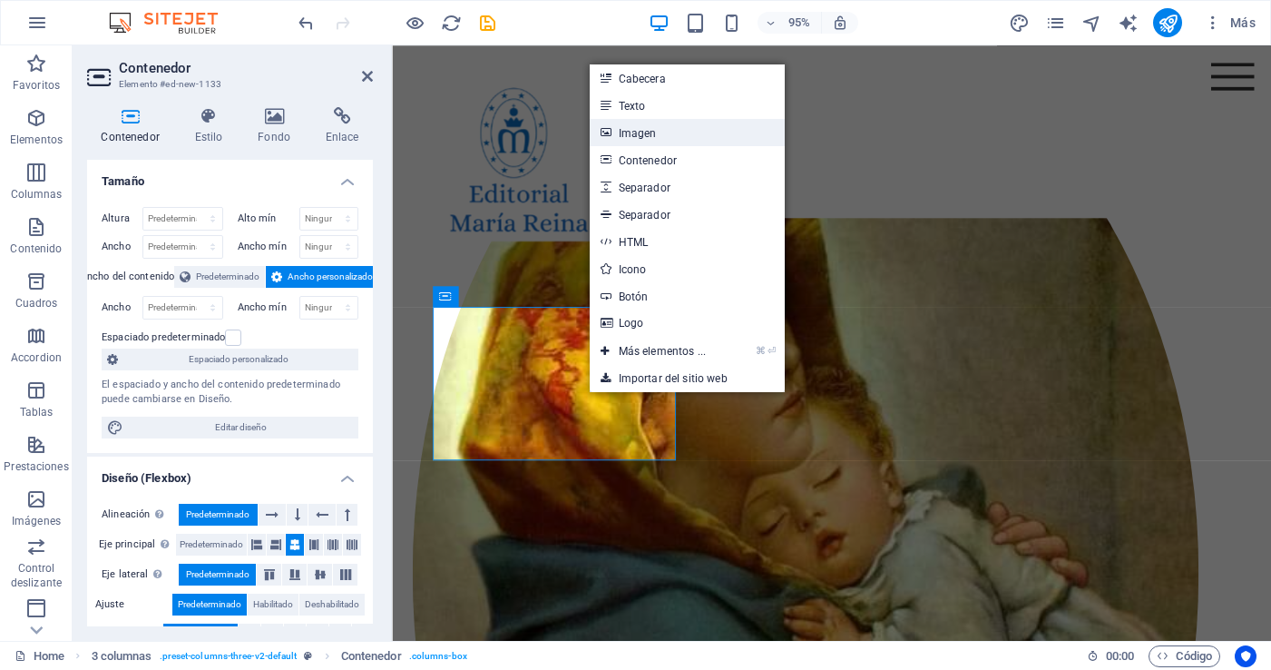
drag, startPoint x: 677, startPoint y: 130, endPoint x: 71, endPoint y: 150, distance: 606.3
click at [677, 130] on link "Imagen" at bounding box center [687, 132] width 195 height 27
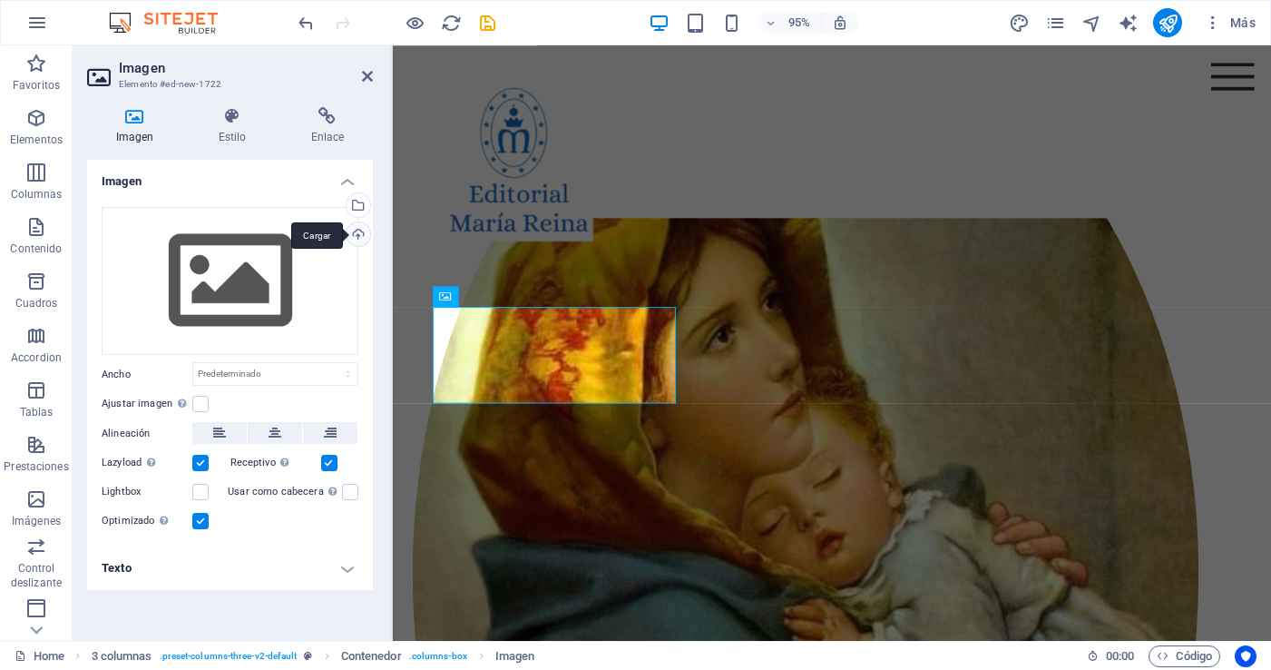
drag, startPoint x: 361, startPoint y: 233, endPoint x: 328, endPoint y: 250, distance: 36.9
click at [361, 233] on div "Cargar" at bounding box center [356, 235] width 27 height 27
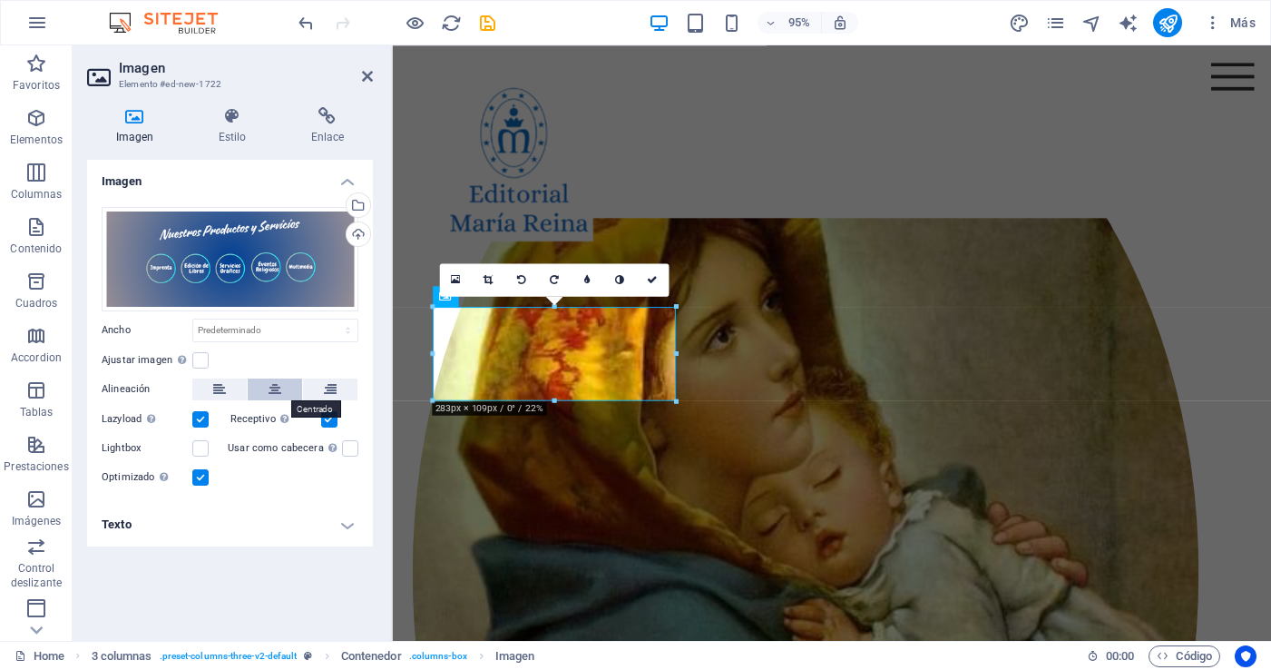
click at [274, 390] on icon at bounding box center [275, 389] width 13 height 22
click at [279, 384] on icon at bounding box center [275, 389] width 13 height 22
click at [346, 324] on select "Predeterminado automático px rem % em vh vw" at bounding box center [275, 330] width 164 height 22
select select "%"
click at [332, 319] on select "Predeterminado automático px rem % em vh vw" at bounding box center [275, 330] width 164 height 22
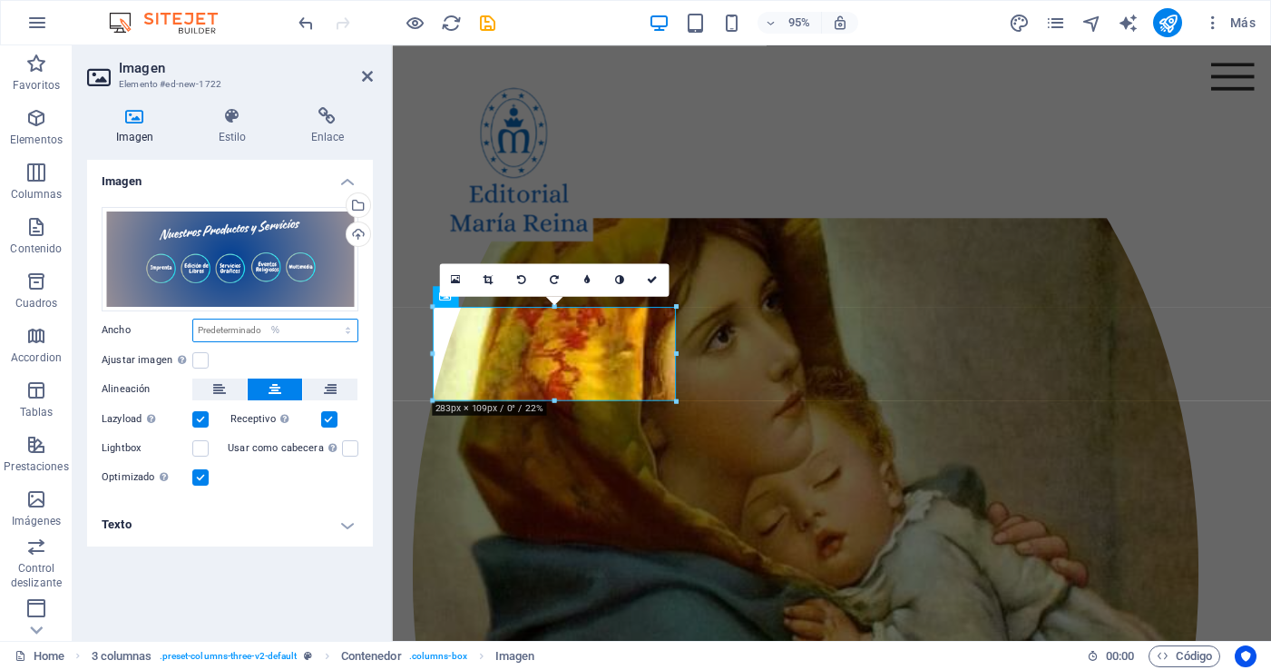
type input "100"
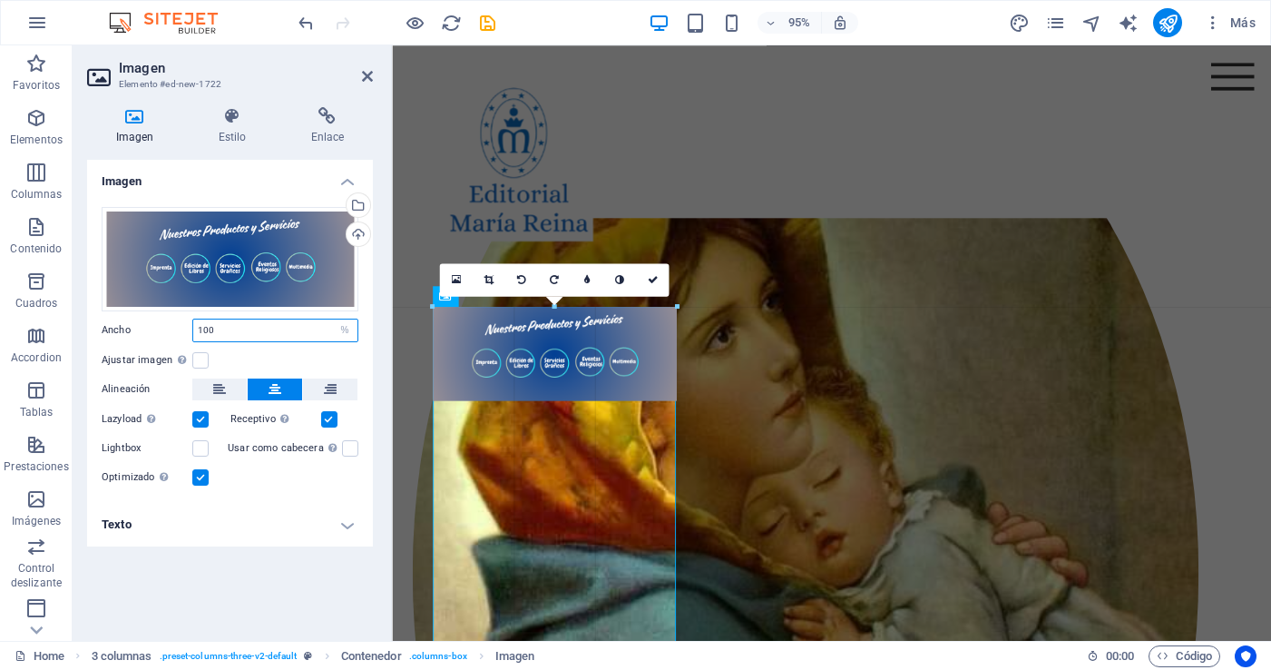
drag, startPoint x: 676, startPoint y: 353, endPoint x: 673, endPoint y: 387, distance: 34.6
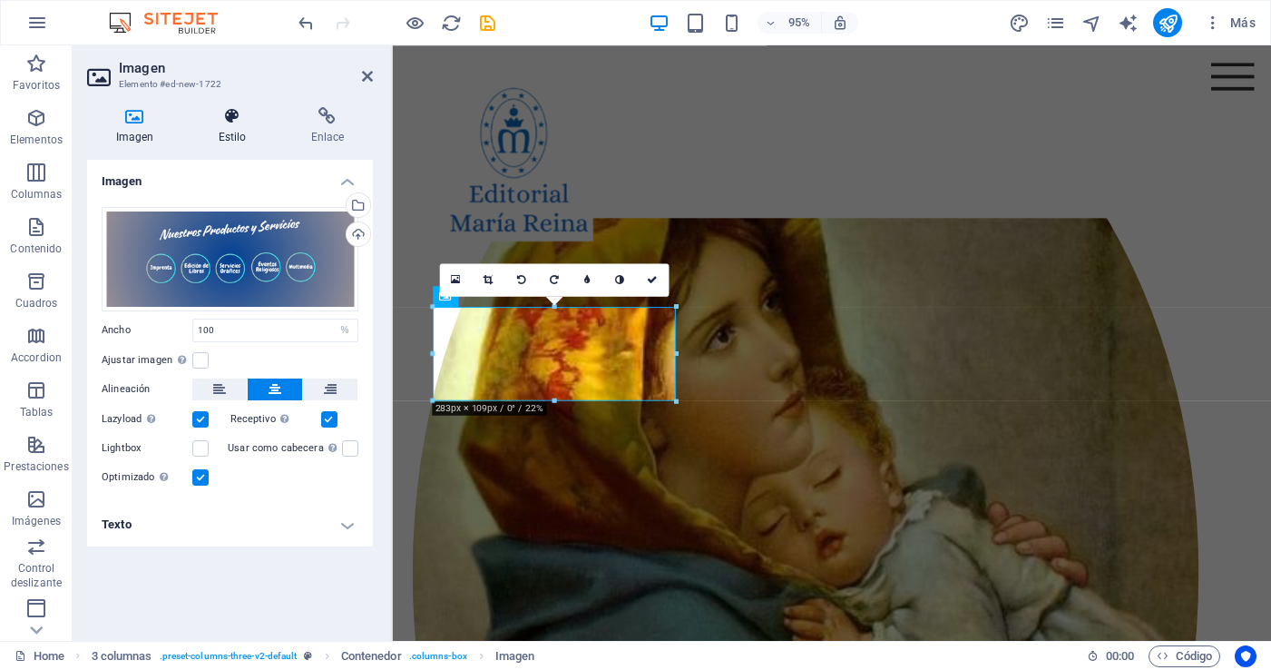
click at [228, 119] on icon at bounding box center [232, 116] width 85 height 18
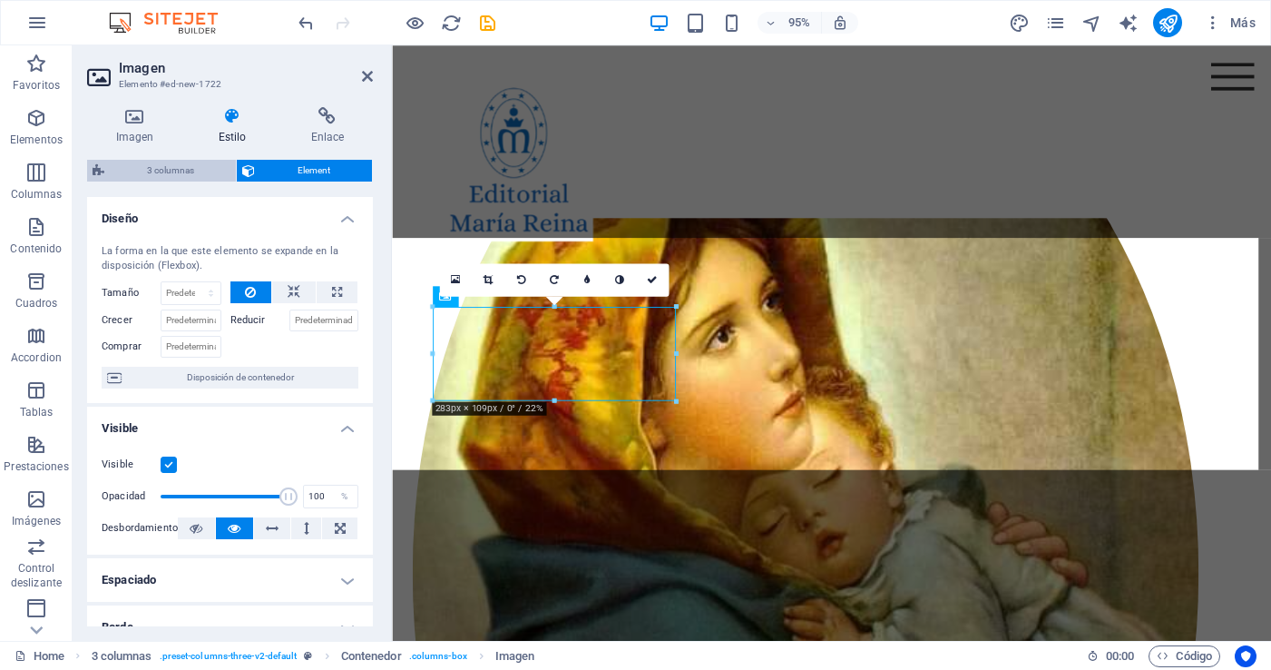
click at [150, 164] on span "3 columnas" at bounding box center [170, 171] width 121 height 22
select select "rem"
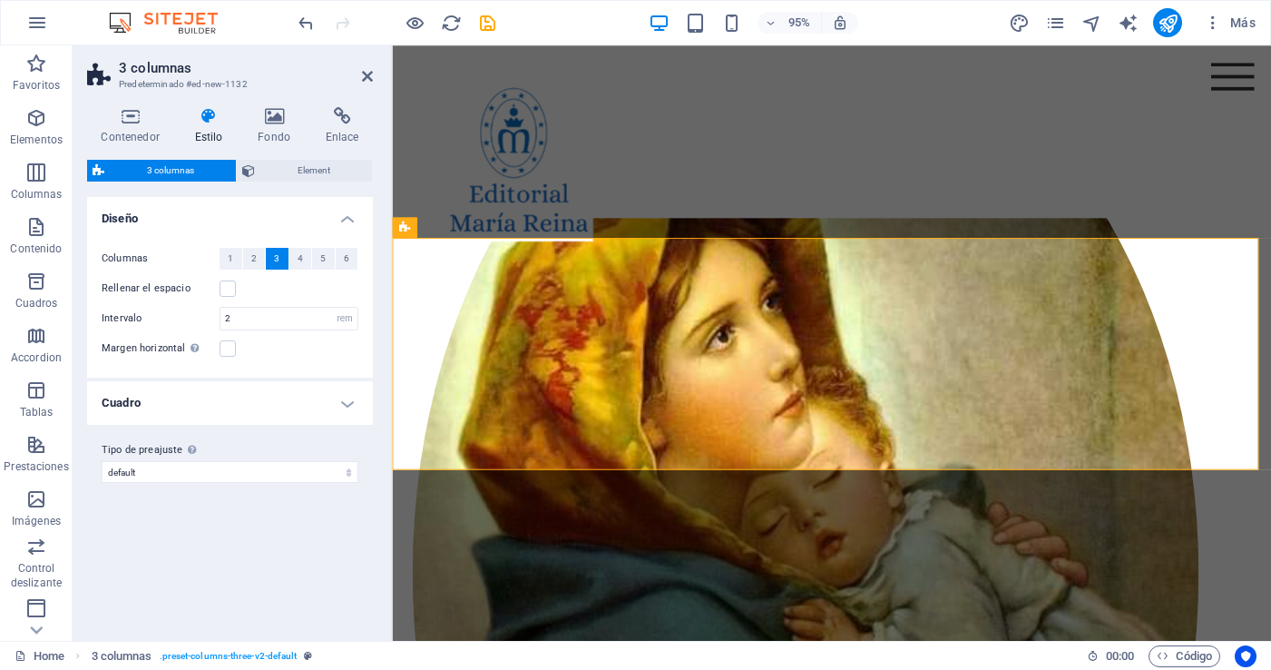
drag, startPoint x: 230, startPoint y: 257, endPoint x: 290, endPoint y: 334, distance: 98.2
click at [230, 257] on span "1" at bounding box center [230, 259] width 5 height 22
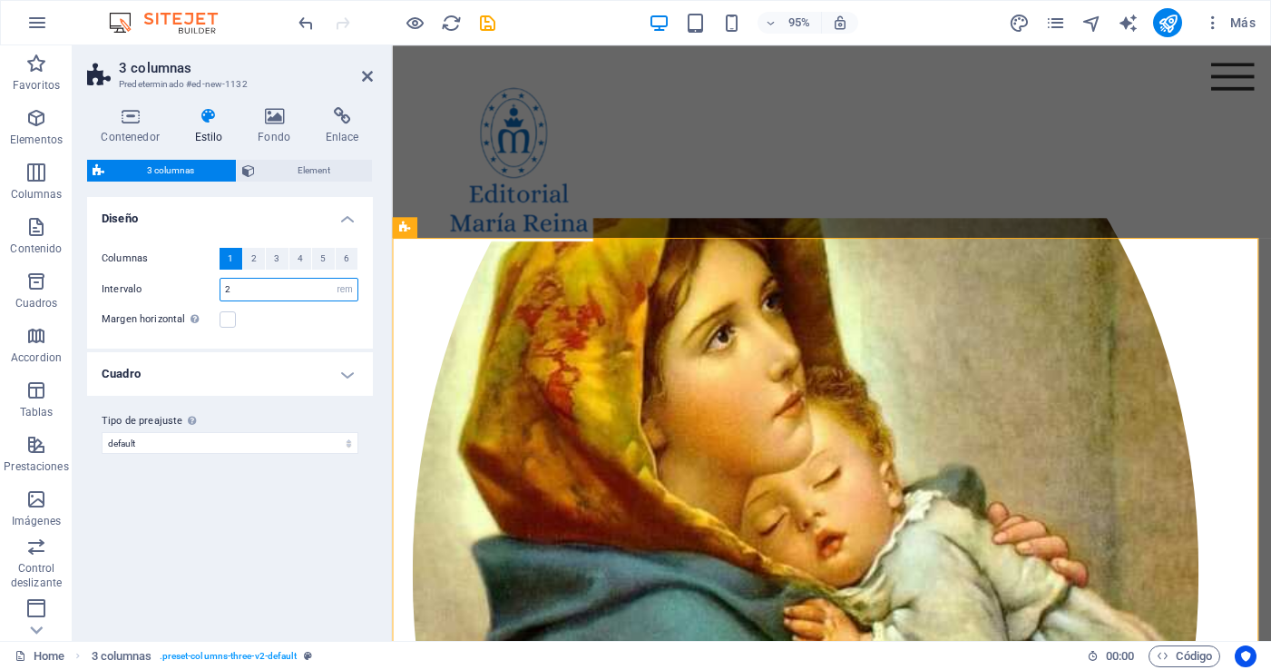
drag, startPoint x: 241, startPoint y: 291, endPoint x: 201, endPoint y: 291, distance: 39.9
click at [201, 290] on div "Intervalo 2 px rem % vw vh" at bounding box center [230, 290] width 257 height 24
type input "1"
click at [268, 324] on div "Margen horizontal Solo si el "Ancho del contenido" de los contenedores no se ha…" at bounding box center [230, 319] width 257 height 22
click at [233, 318] on label at bounding box center [228, 319] width 16 height 16
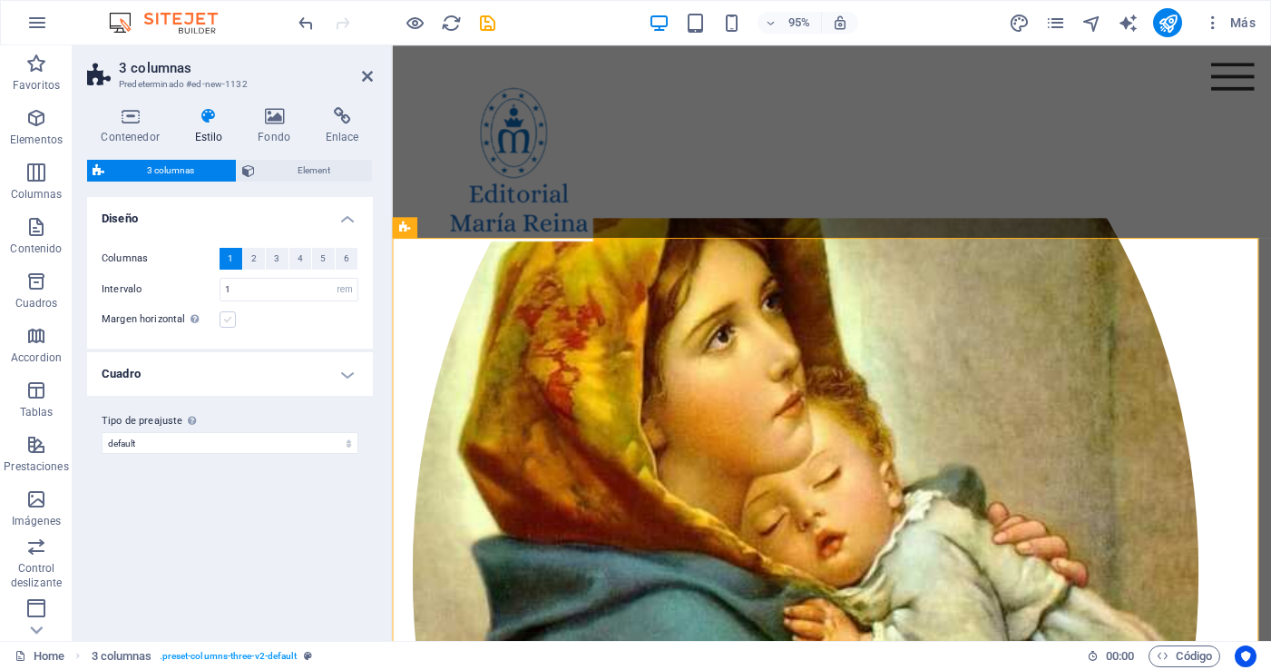
click at [0, 0] on input "Margen horizontal Solo si el "Ancho del contenido" de los contenedores no se ha…" at bounding box center [0, 0] width 0 height 0
click at [347, 378] on h4 "Cuadro" at bounding box center [230, 374] width 286 height 44
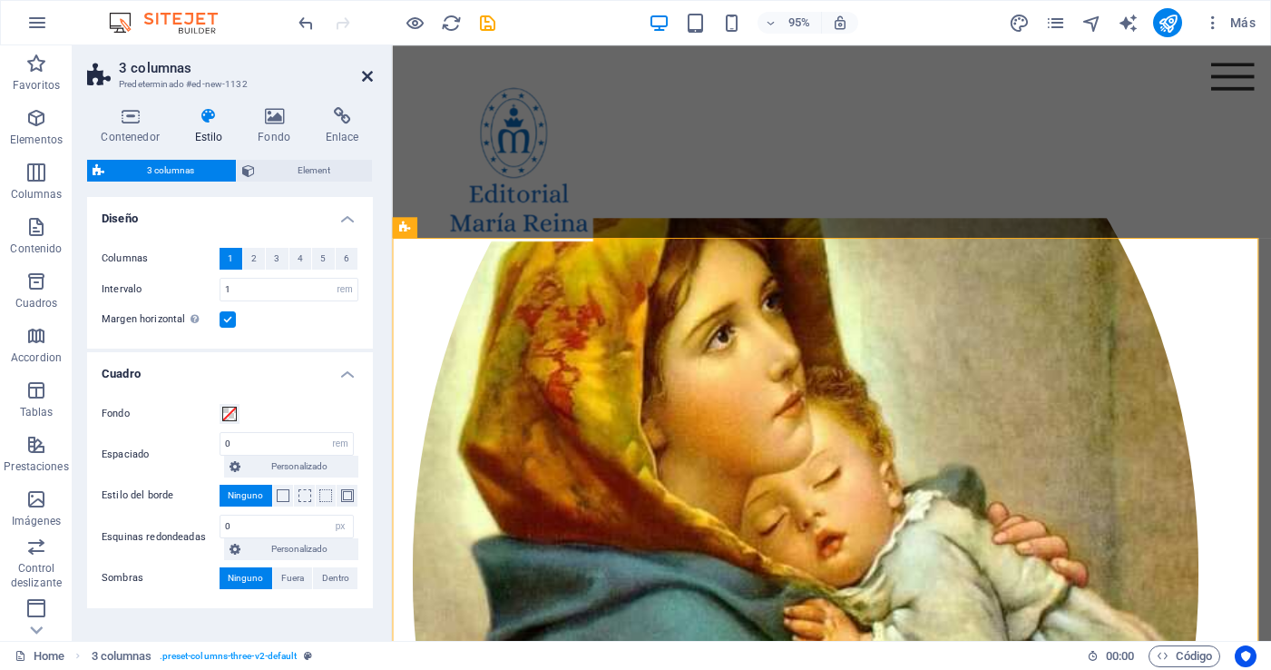
click at [367, 77] on icon at bounding box center [367, 76] width 11 height 15
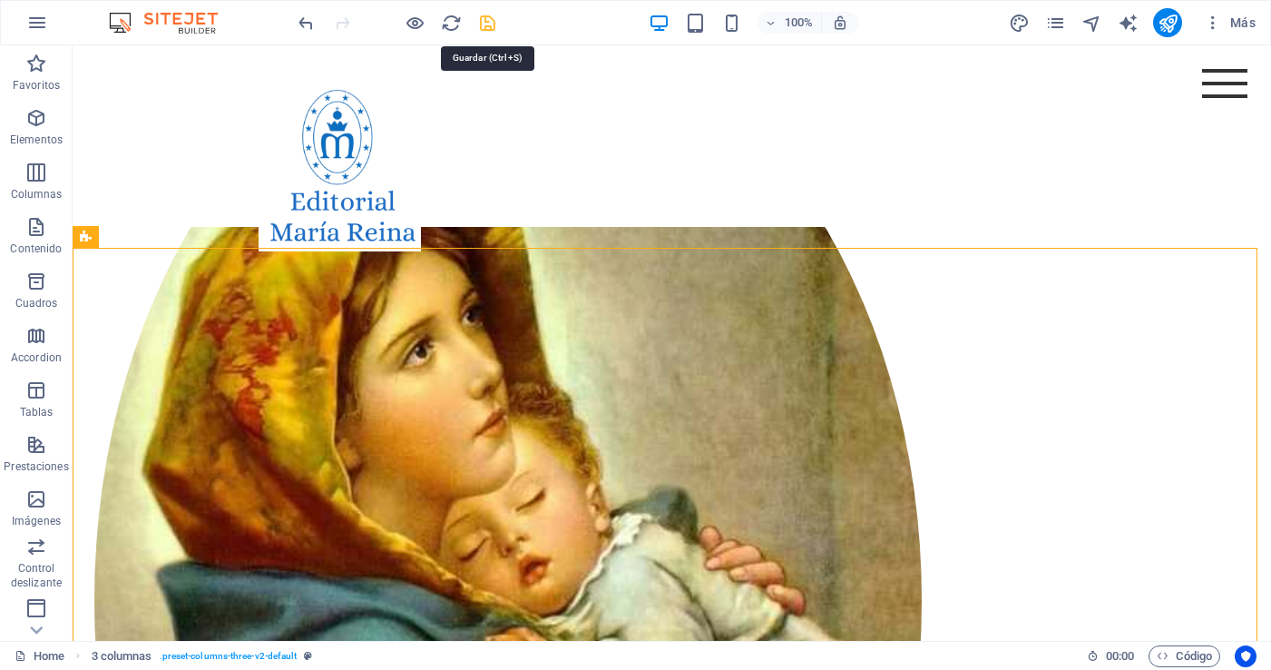
click at [491, 22] on icon "save" at bounding box center [487, 23] width 21 height 21
checkbox input "false"
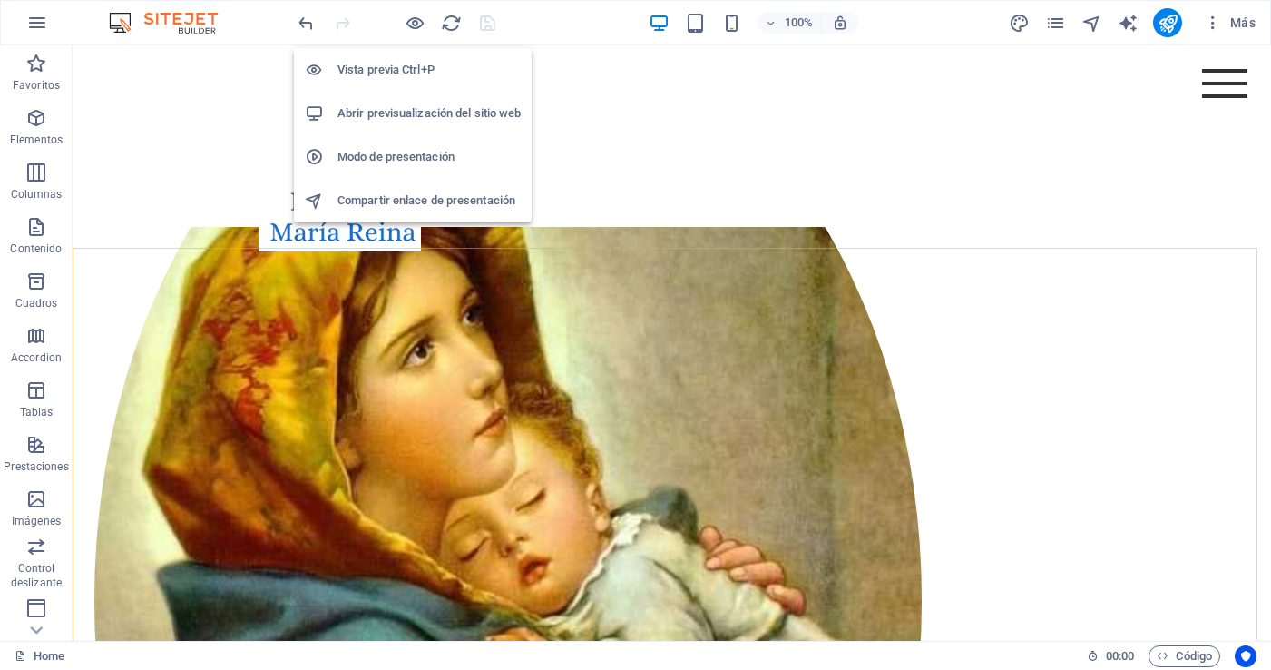
drag, startPoint x: 409, startPoint y: 19, endPoint x: 438, endPoint y: 32, distance: 31.7
click at [410, 19] on icon "button" at bounding box center [415, 23] width 21 height 21
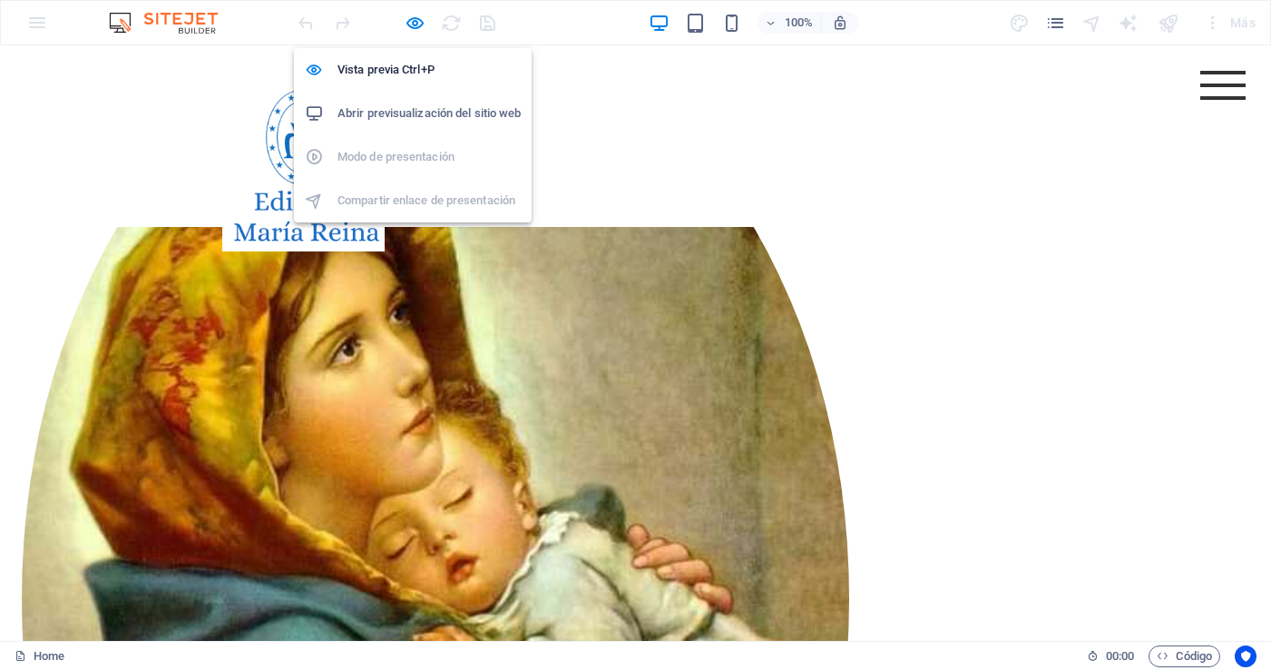
click at [406, 117] on h6 "Abrir previsualización del sitio web" at bounding box center [428, 114] width 183 height 22
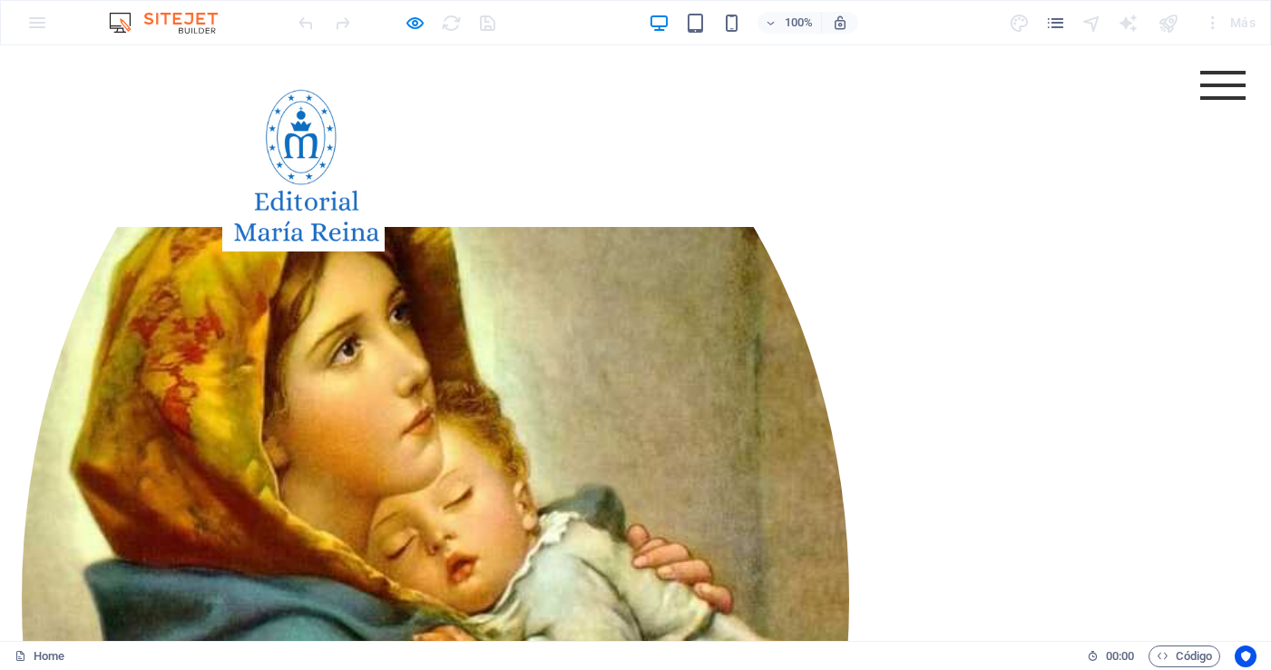
click at [316, 202] on img at bounding box center [303, 170] width 162 height 162
click at [493, 197] on header "Menu Home About Me Recipes" at bounding box center [635, 162] width 871 height 235
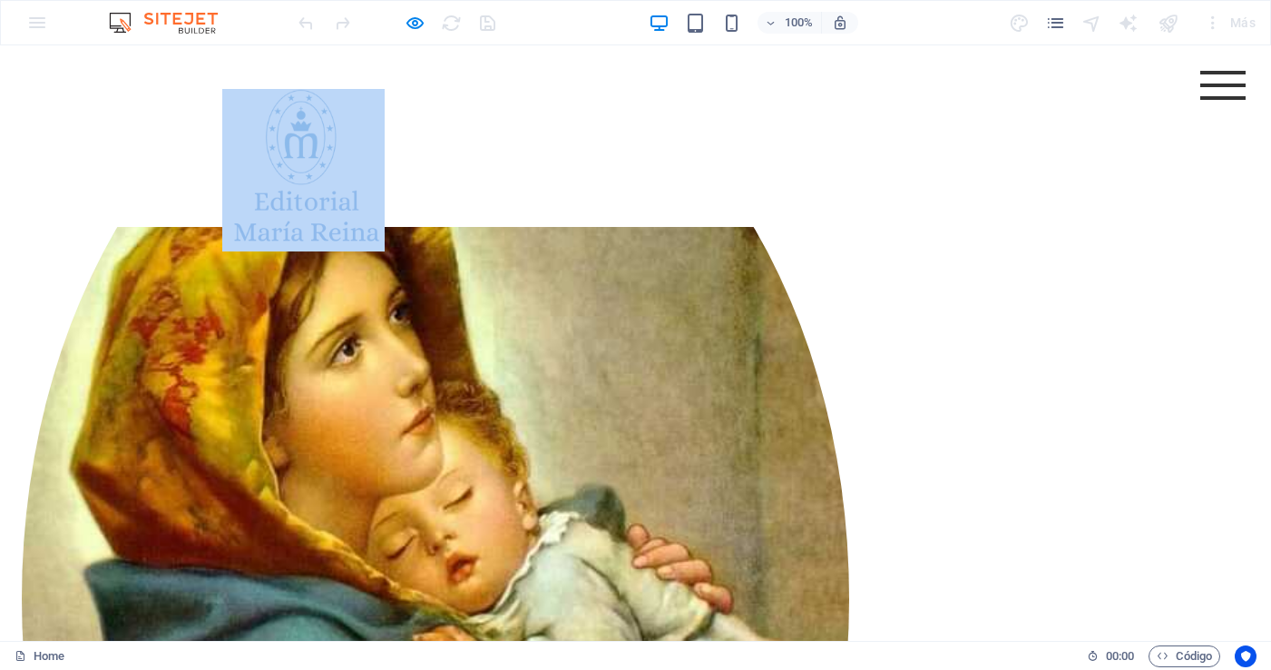
click at [493, 197] on header "Menu Home About Me Recipes" at bounding box center [635, 162] width 871 height 235
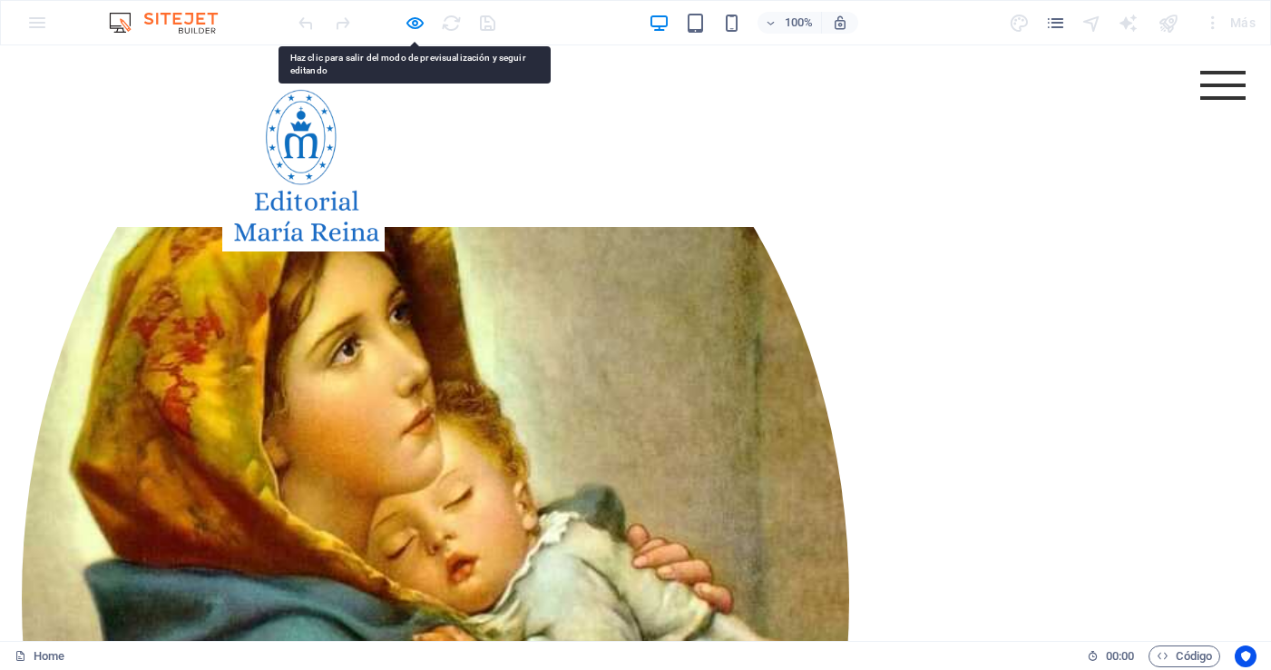
click at [178, 167] on div "Menu Home About Me Recipes" at bounding box center [635, 135] width 1271 height 181
click at [758, 156] on header "Menu Home About Me Recipes" at bounding box center [635, 162] width 871 height 235
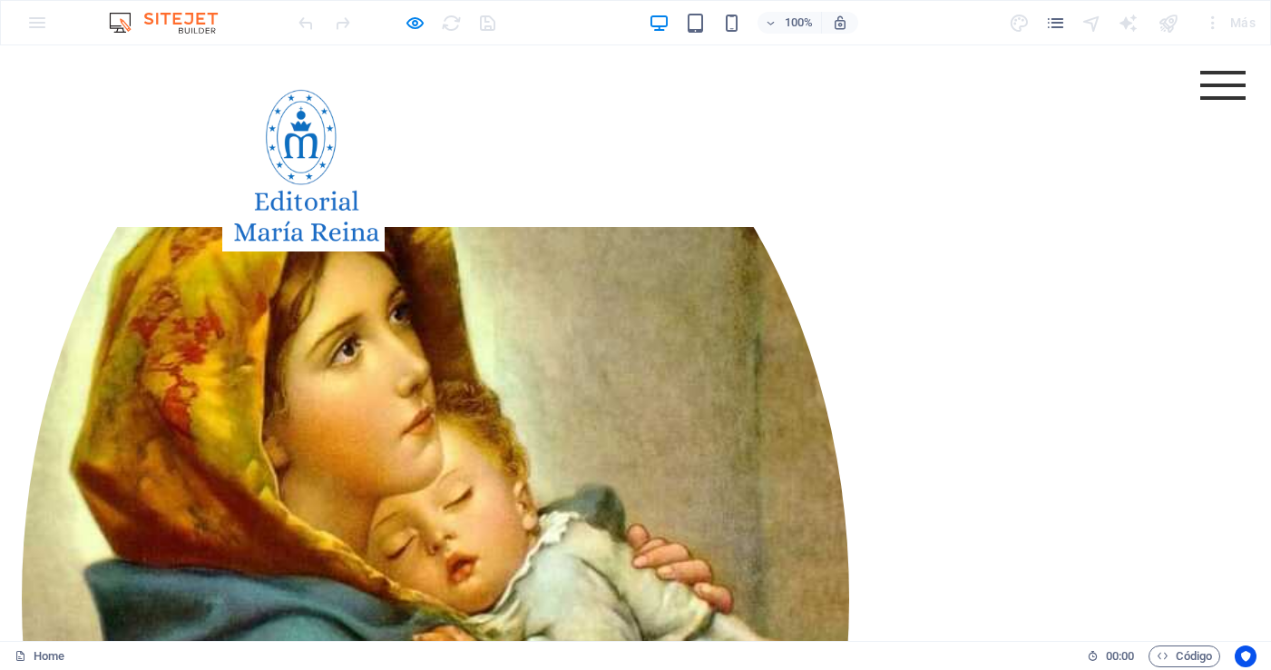
drag, startPoint x: 103, startPoint y: 156, endPoint x: 107, endPoint y: 137, distance: 19.6
click at [103, 156] on div "Menu Home About Me Recipes" at bounding box center [635, 135] width 1271 height 181
drag, startPoint x: 641, startPoint y: 111, endPoint x: 645, endPoint y: 101, distance: 10.6
click at [641, 111] on header "Menu Home About Me Recipes" at bounding box center [635, 162] width 871 height 235
click at [771, 24] on icon "button" at bounding box center [771, 23] width 13 height 12
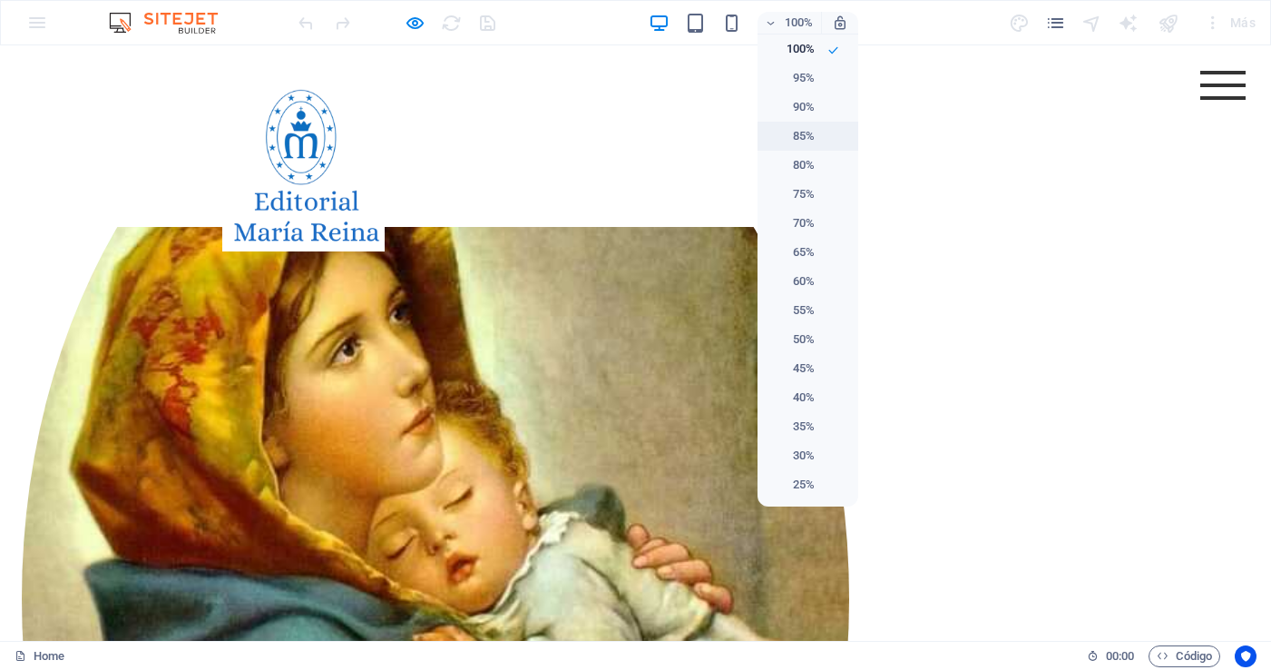
drag, startPoint x: 800, startPoint y: 132, endPoint x: 820, endPoint y: 132, distance: 20.0
click at [800, 132] on h6 "85%" at bounding box center [791, 136] width 46 height 22
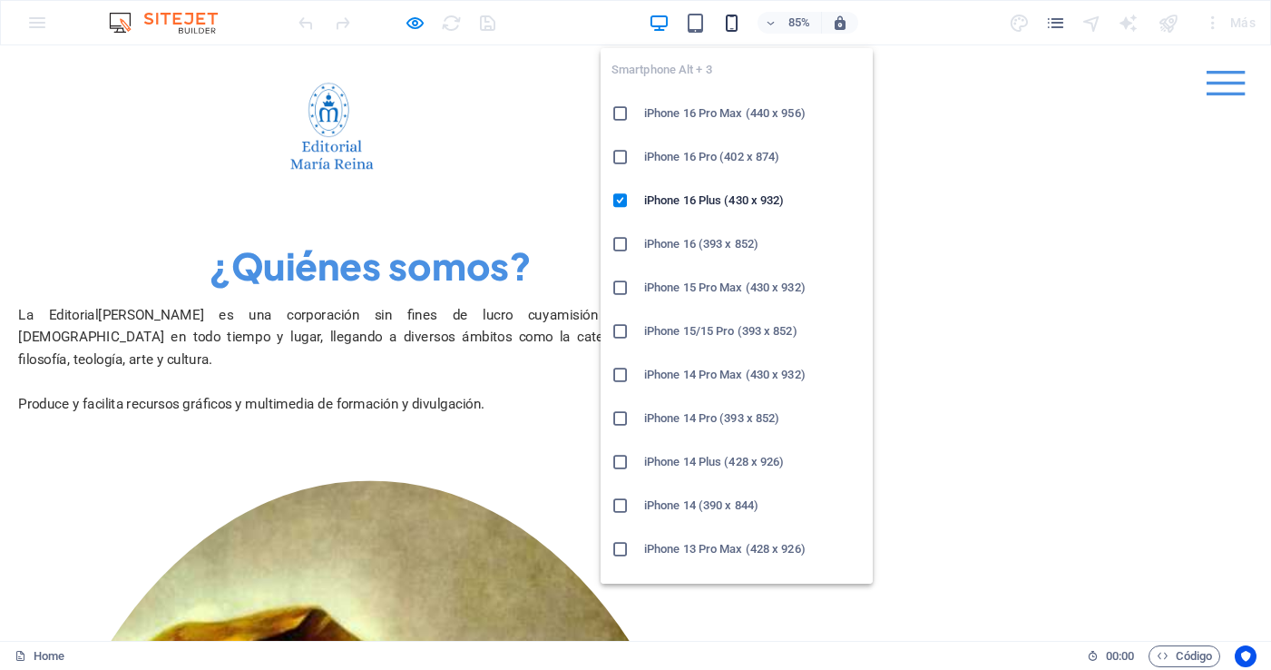
click at [730, 16] on icon "button" at bounding box center [731, 23] width 21 height 21
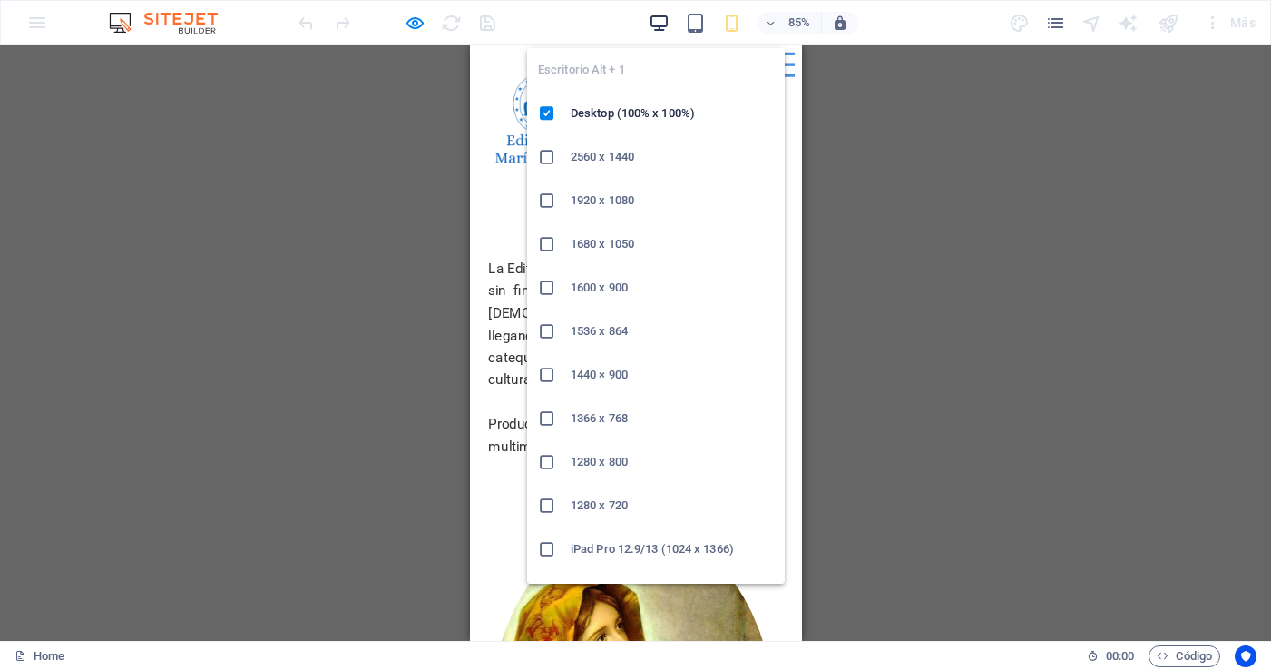
click at [653, 22] on icon "button" at bounding box center [659, 23] width 21 height 21
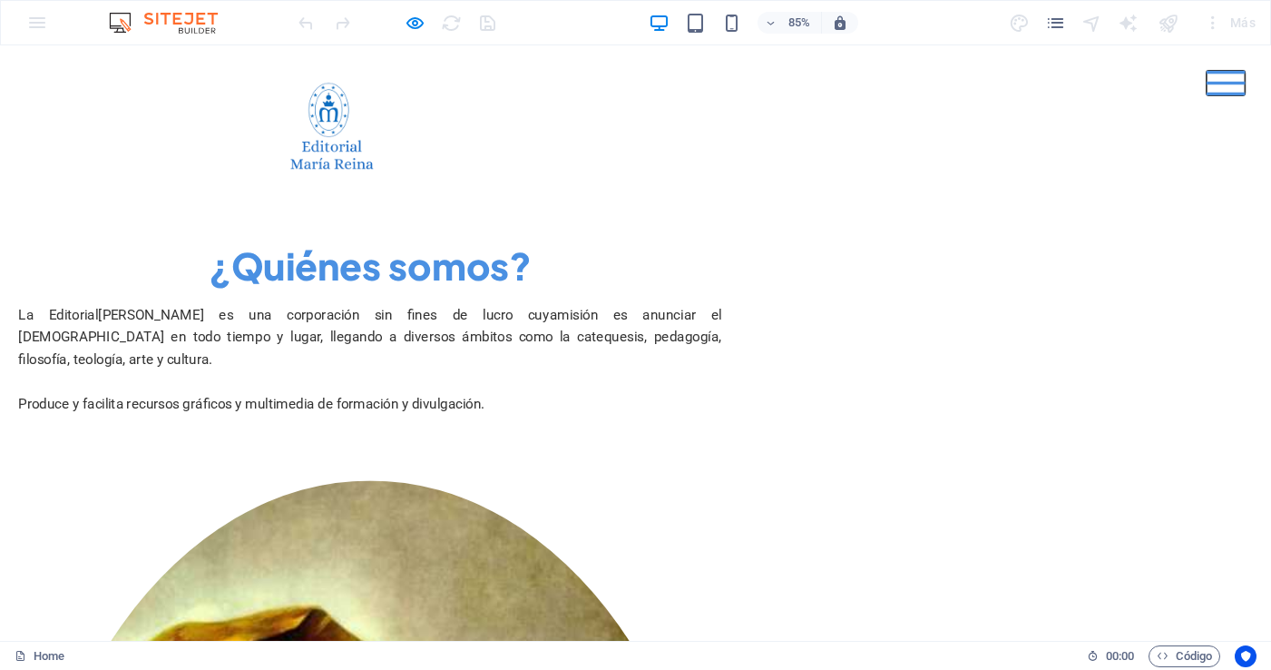
drag, startPoint x: 1425, startPoint y: 91, endPoint x: 1390, endPoint y: 147, distance: 66.4
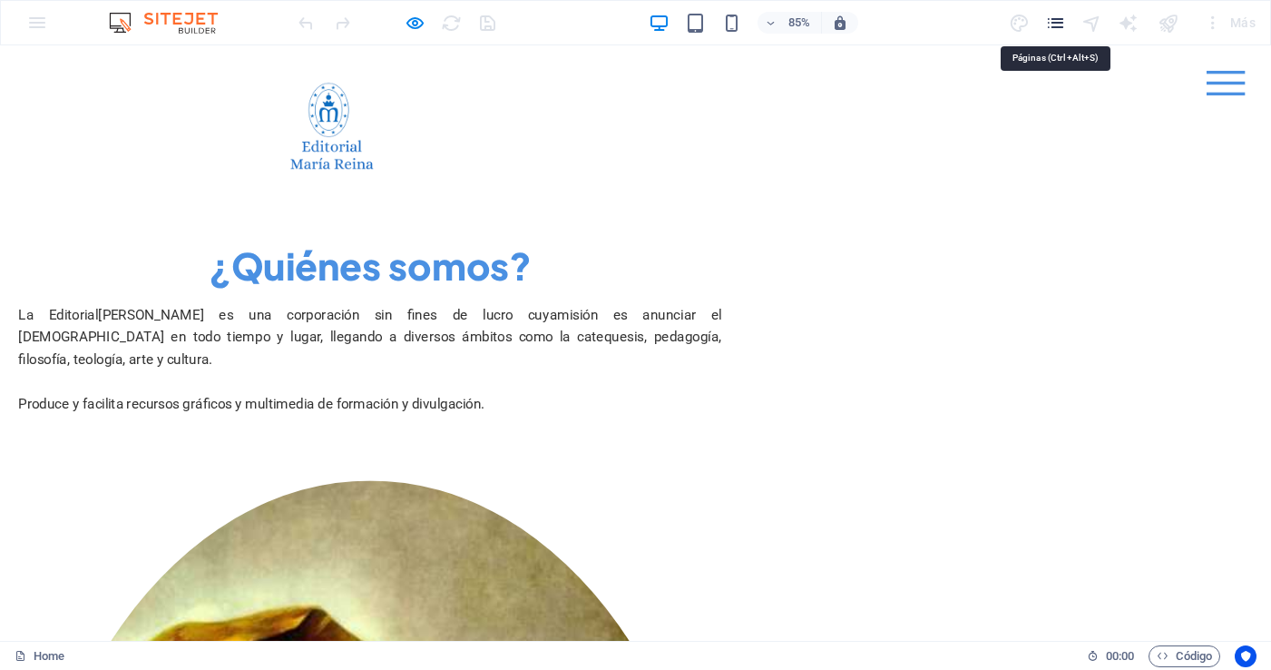
drag, startPoint x: 1050, startPoint y: 19, endPoint x: 1049, endPoint y: 29, distance: 10.0
click at [1050, 19] on icon "pages" at bounding box center [1055, 23] width 21 height 21
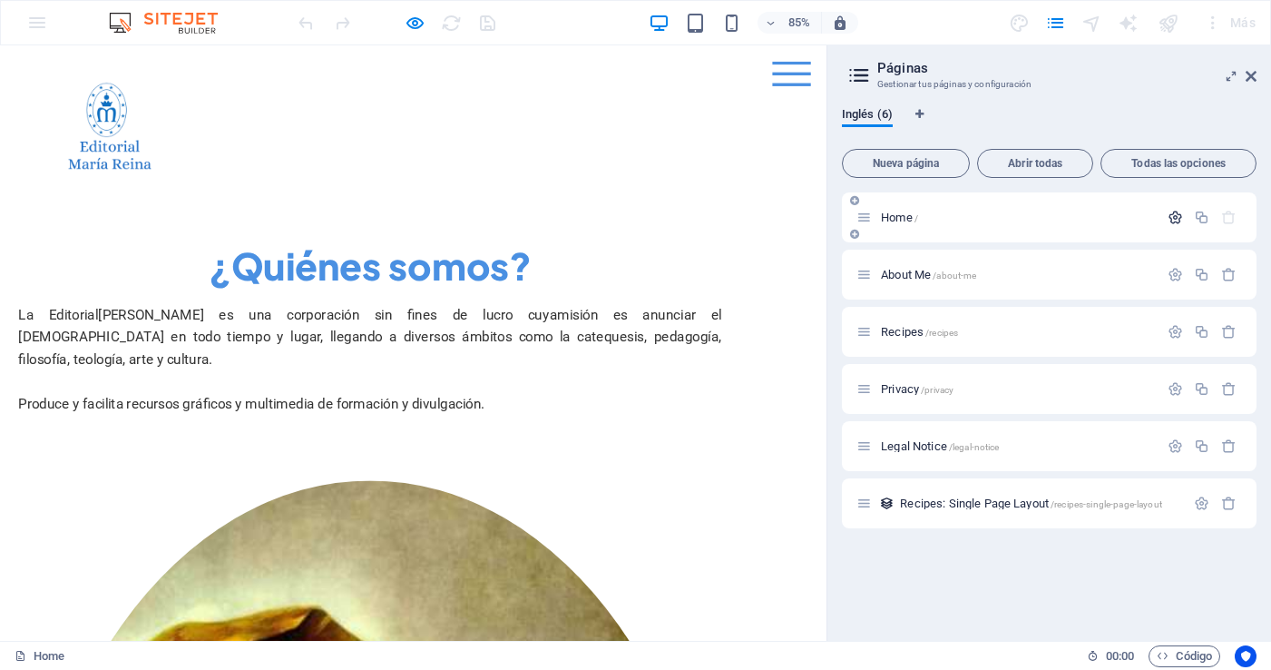
click at [1177, 220] on icon "button" at bounding box center [1175, 217] width 15 height 15
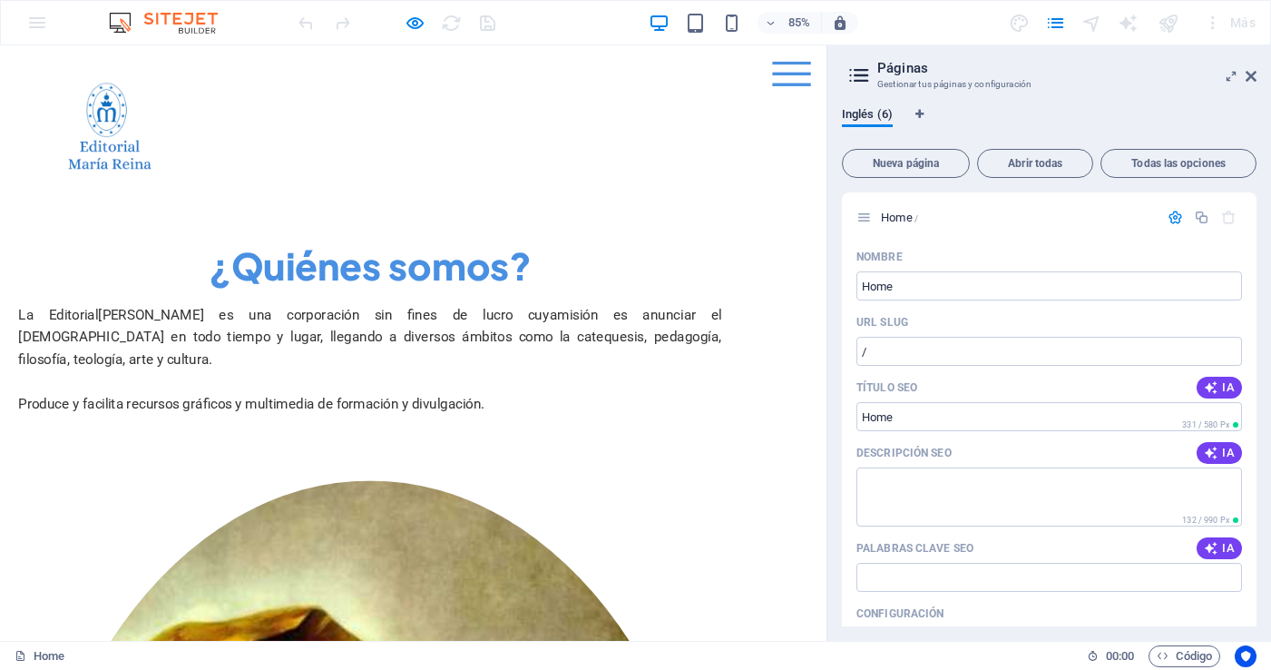
drag, startPoint x: 314, startPoint y: 190, endPoint x: 201, endPoint y: 185, distance: 112.6
click at [313, 190] on header "Menu Home About Me Recipes" at bounding box center [486, 135] width 871 height 181
click at [241, 140] on header "Menu Home About Me Recipes" at bounding box center [486, 135] width 871 height 181
click at [1250, 73] on icon at bounding box center [1251, 76] width 11 height 15
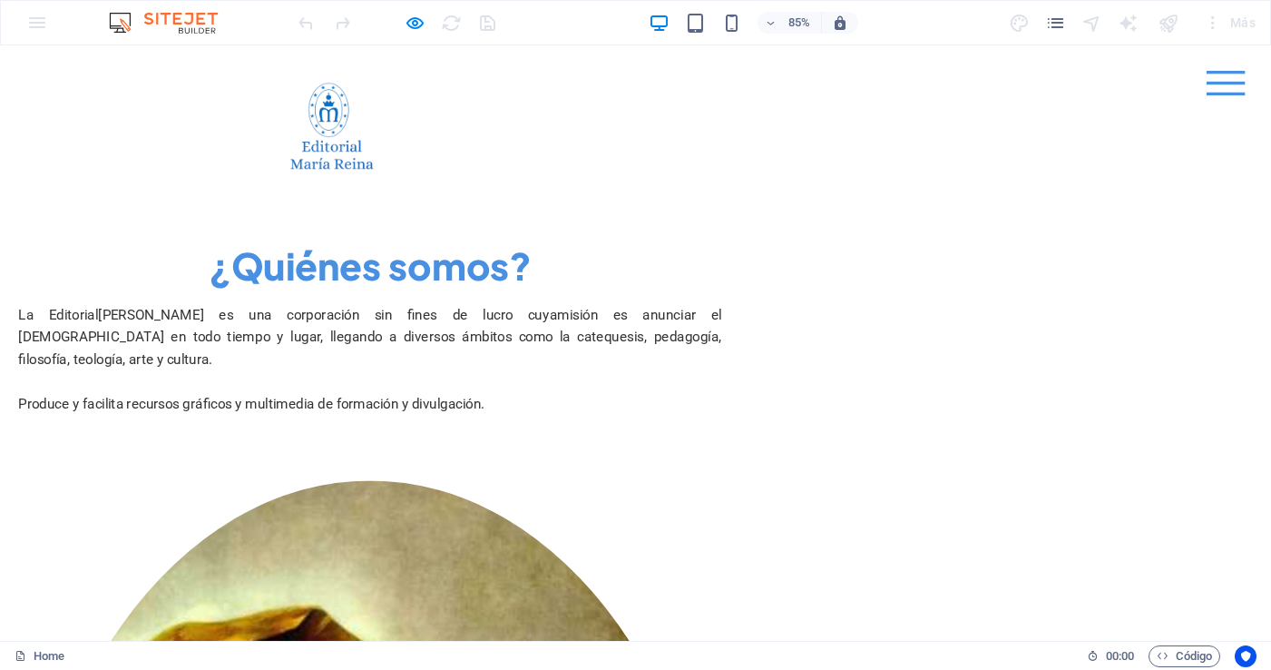
drag, startPoint x: 633, startPoint y: 173, endPoint x: 191, endPoint y: 117, distance: 445.4
click at [631, 172] on header "Menu Home About Me Recipes" at bounding box center [747, 135] width 871 height 181
click at [645, 154] on header "Menu Home About Me Recipes" at bounding box center [747, 135] width 871 height 181
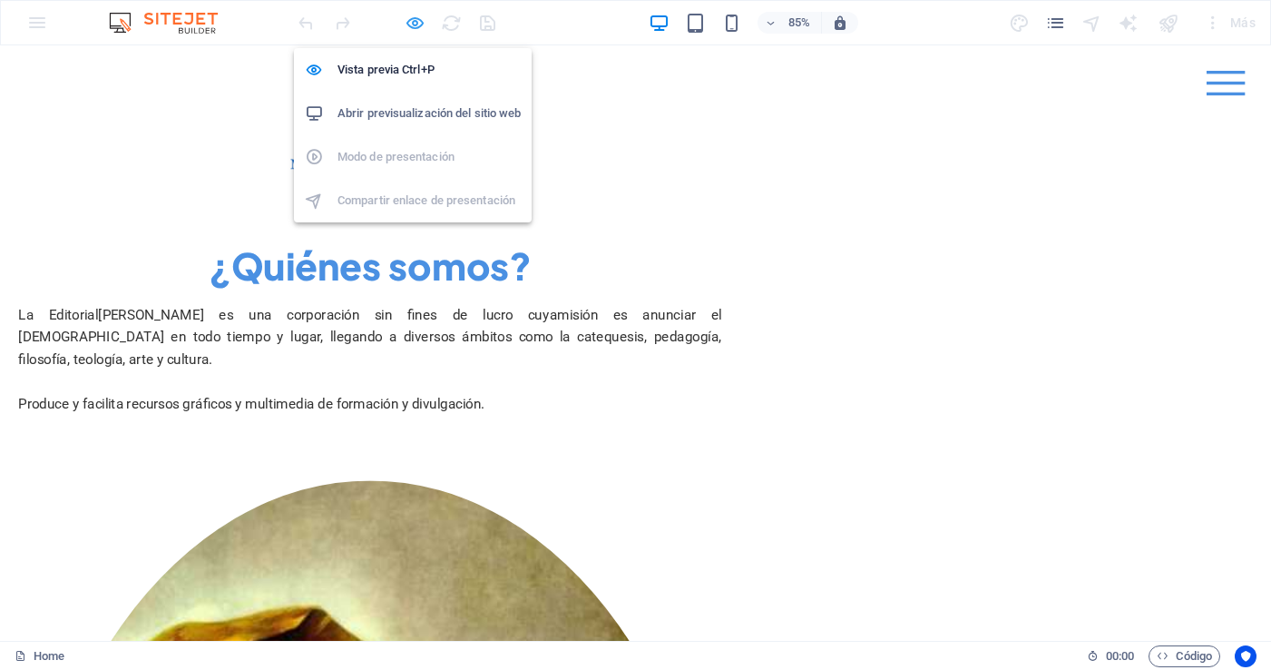
click at [415, 24] on icon "button" at bounding box center [415, 23] width 21 height 21
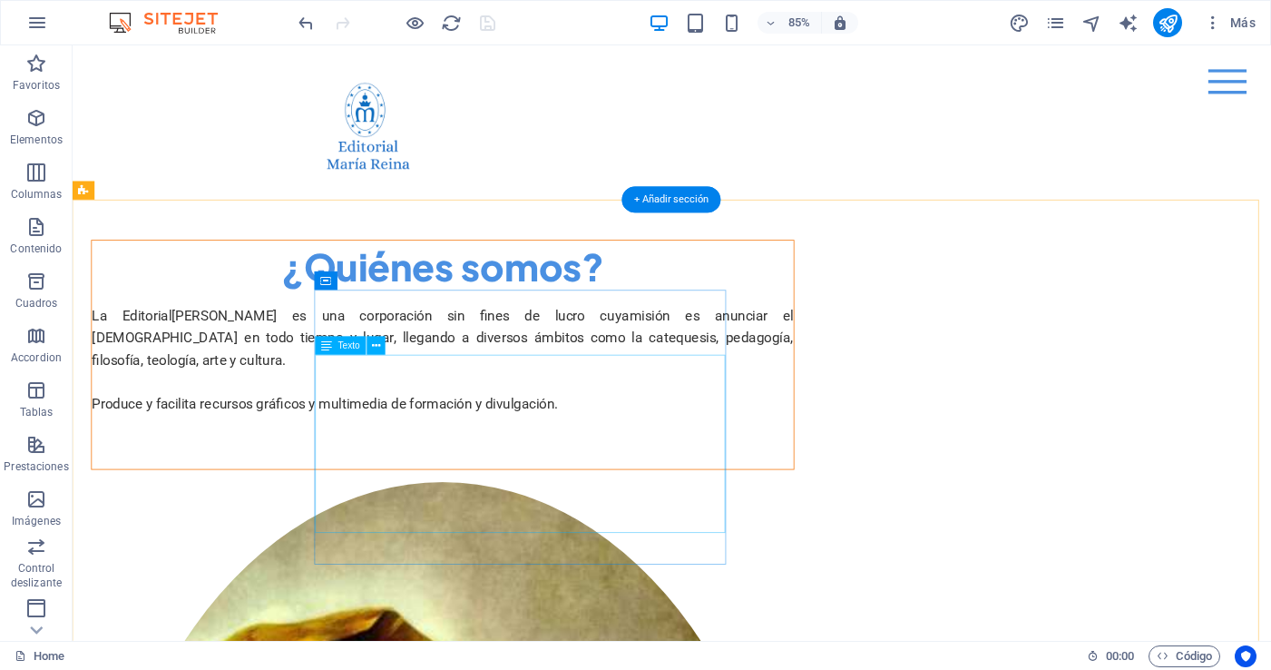
click at [565, 496] on div "La Editorial María Reina es una corporación sin fines de lucro cuya misión es a…" at bounding box center [508, 428] width 826 height 157
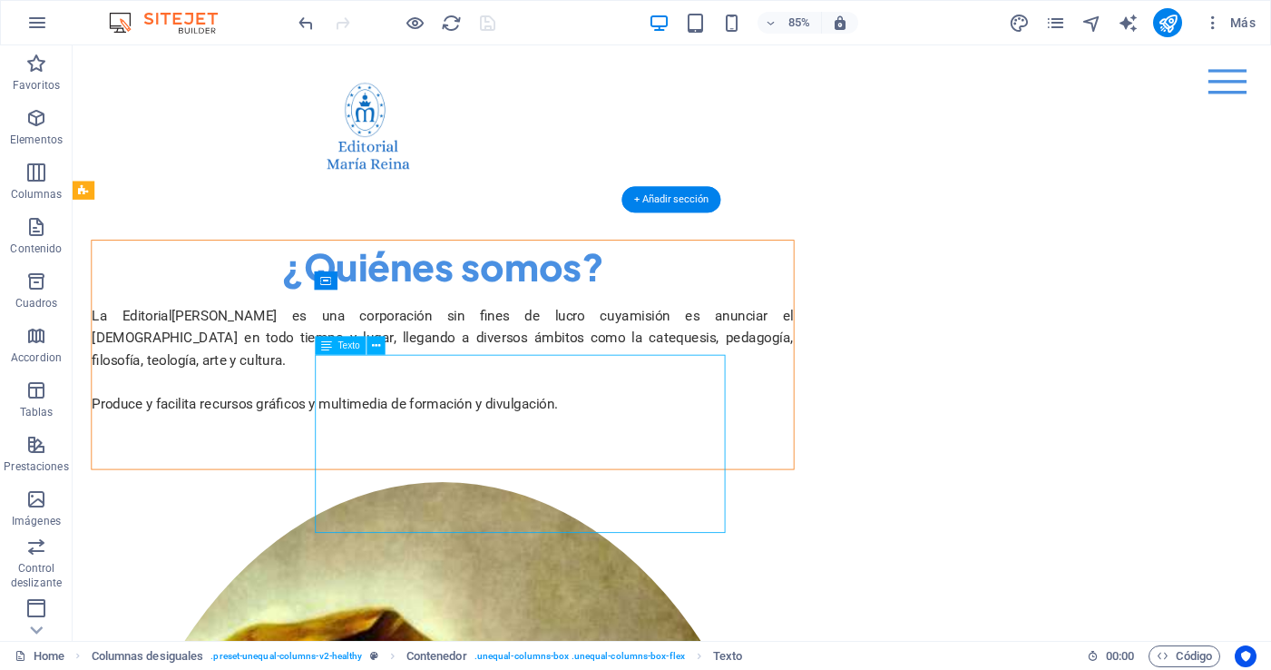
click at [388, 419] on div "La Editorial María Reina es una corporación sin fines de lucro cuya misión es a…" at bounding box center [508, 428] width 826 height 157
click at [389, 419] on div "La Editorial María Reina es una corporación sin fines de lucro cuya misión es a…" at bounding box center [508, 428] width 826 height 157
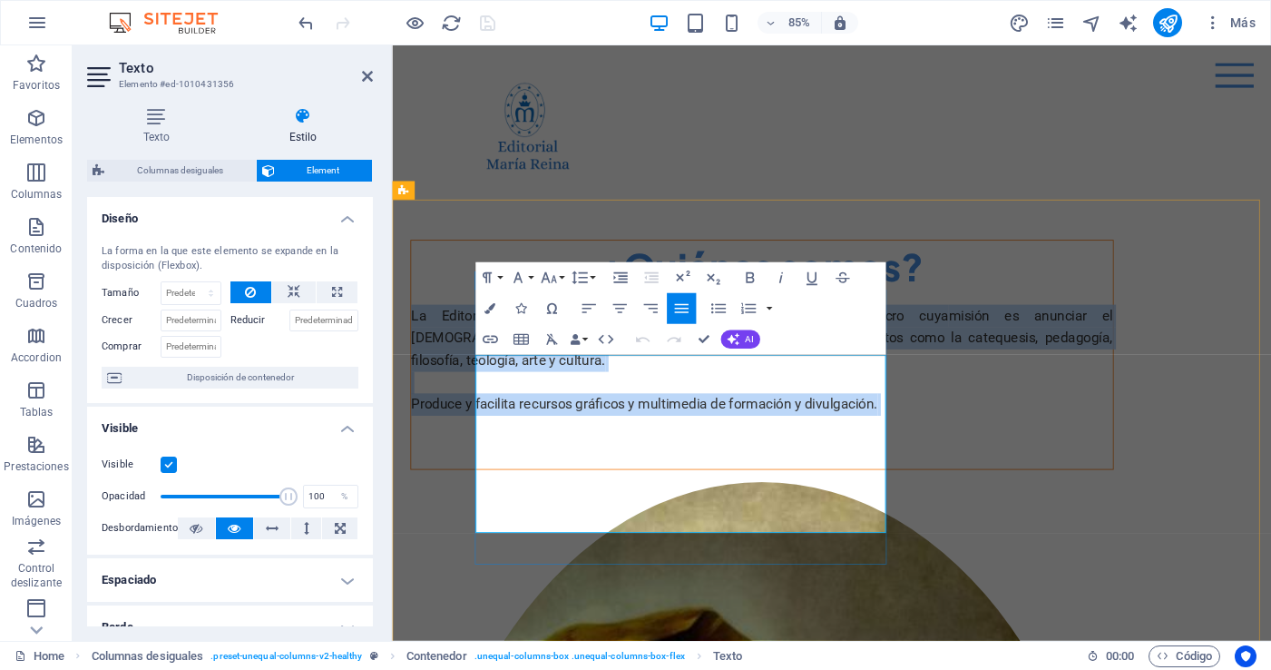
drag, startPoint x: 493, startPoint y: 424, endPoint x: 659, endPoint y: 455, distance: 169.0
click at [663, 507] on p "La Editorial María Reina es una corporación sin fines de lucro cuya misión es a…" at bounding box center [828, 428] width 826 height 157
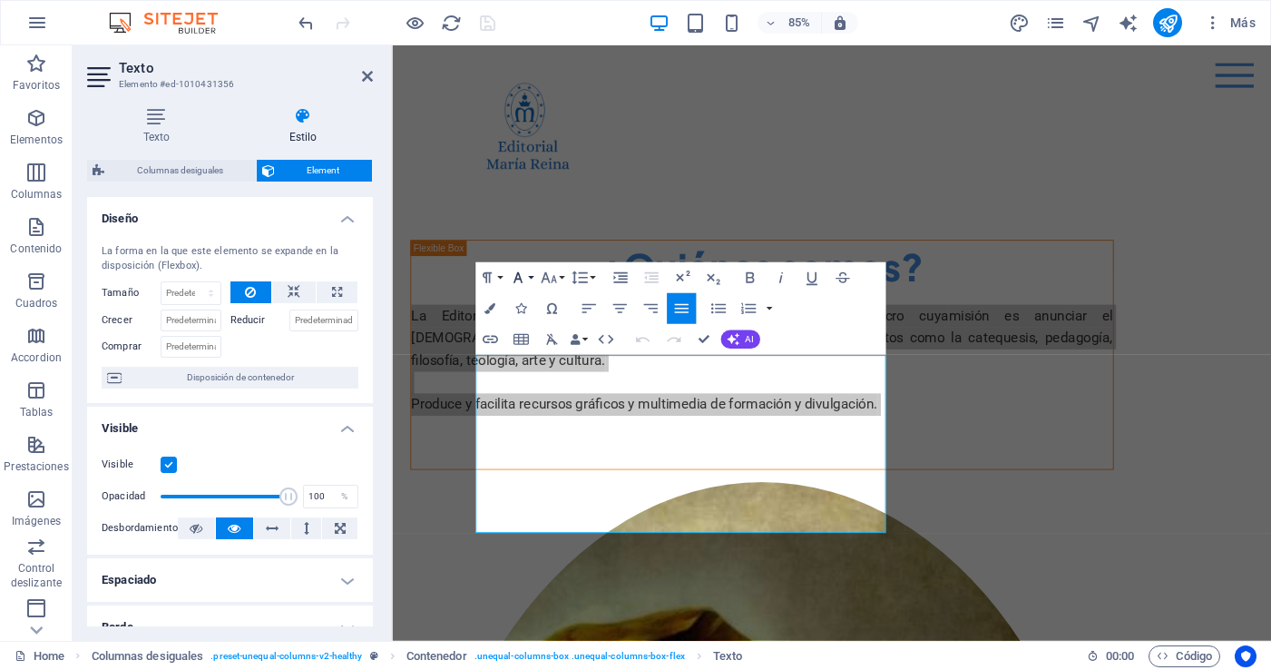
click at [531, 278] on button "Font Family" at bounding box center [519, 277] width 29 height 31
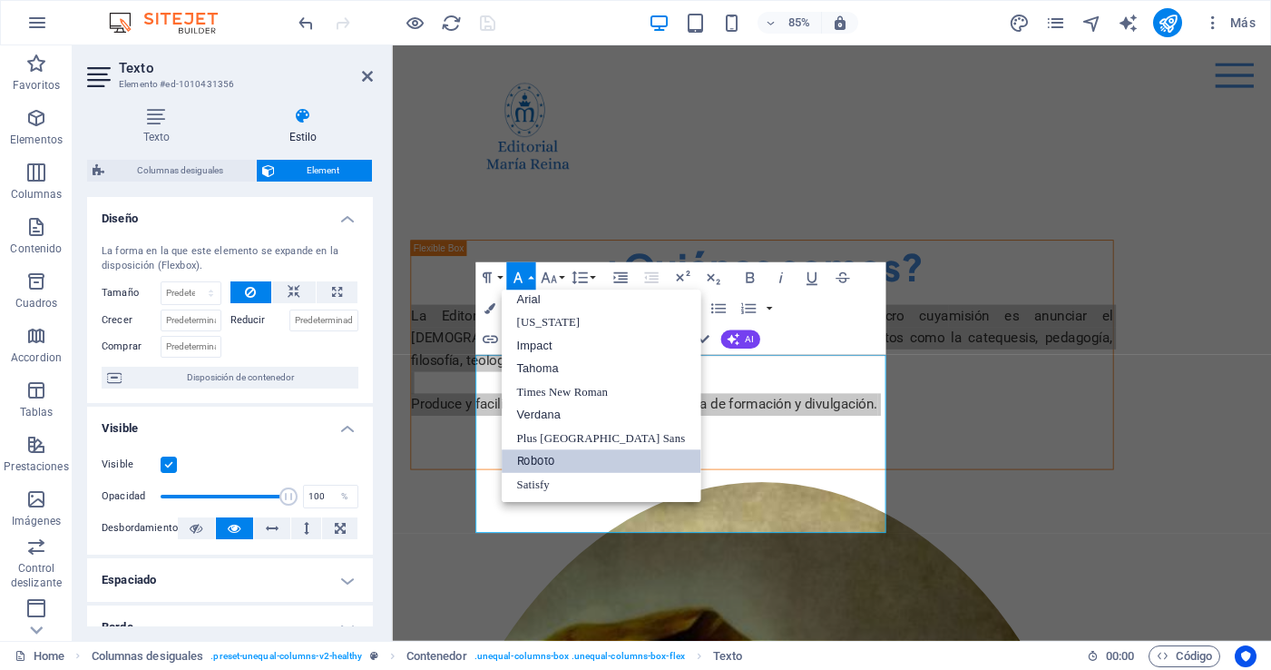
scroll to position [10, 0]
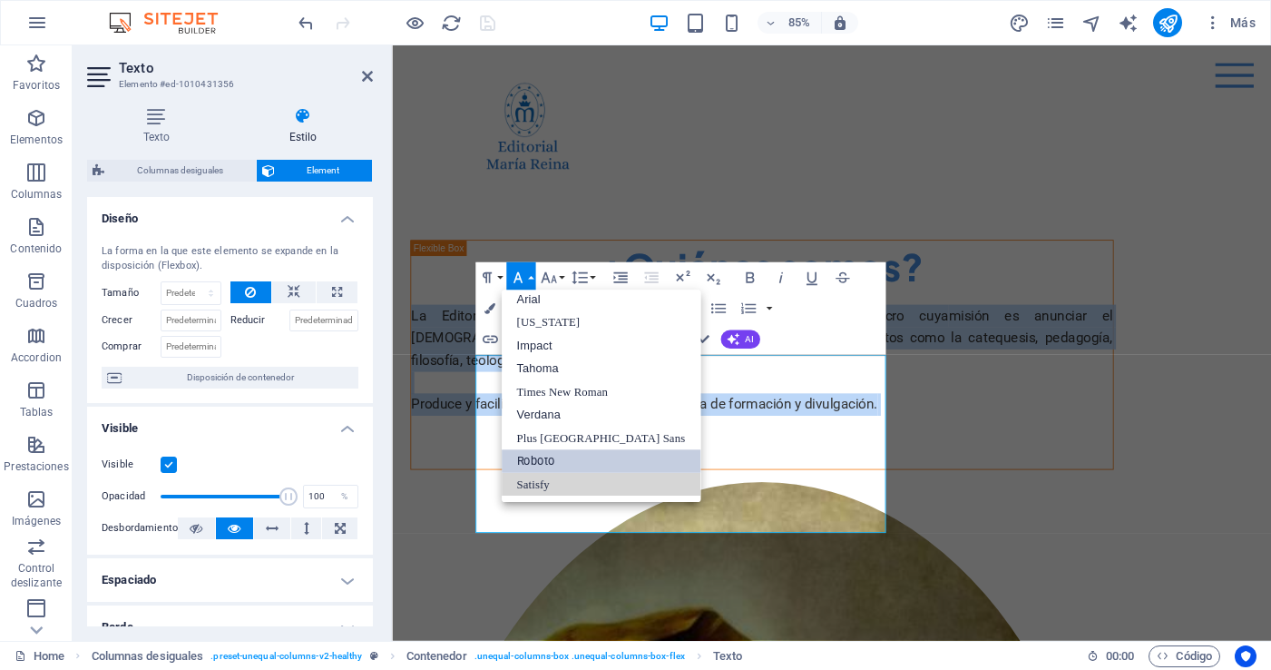
click at [543, 484] on link "Satisfy" at bounding box center [601, 485] width 200 height 24
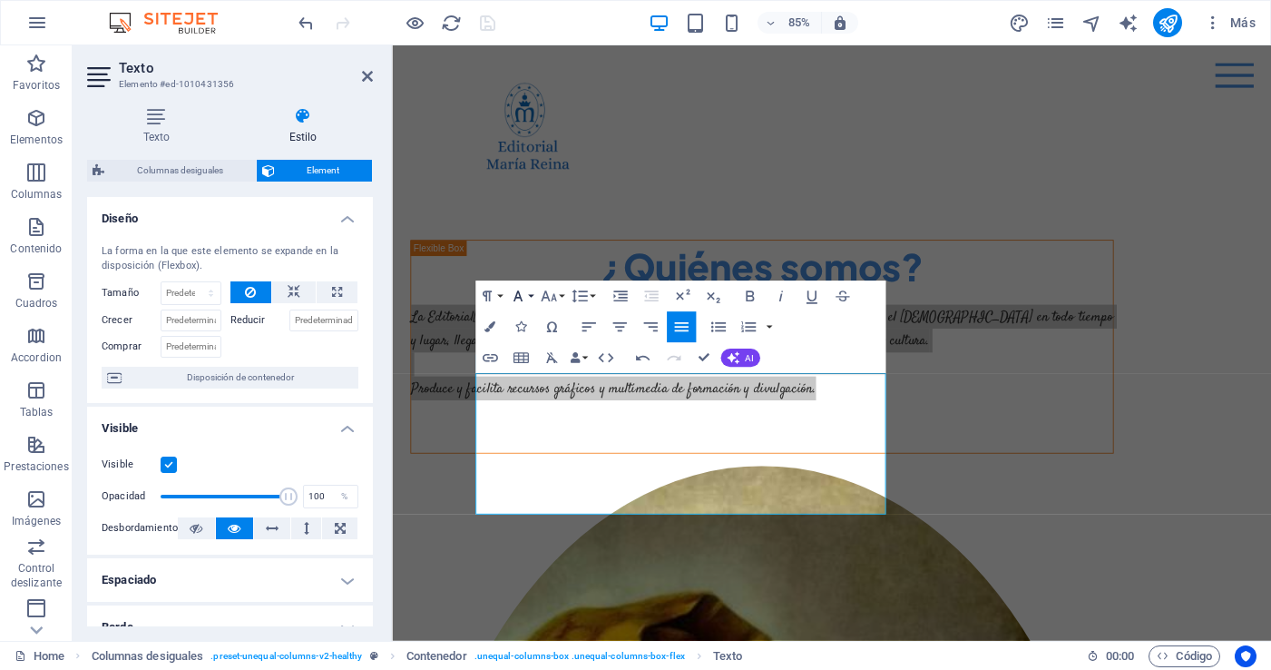
click at [531, 298] on button "Font Family" at bounding box center [519, 295] width 29 height 31
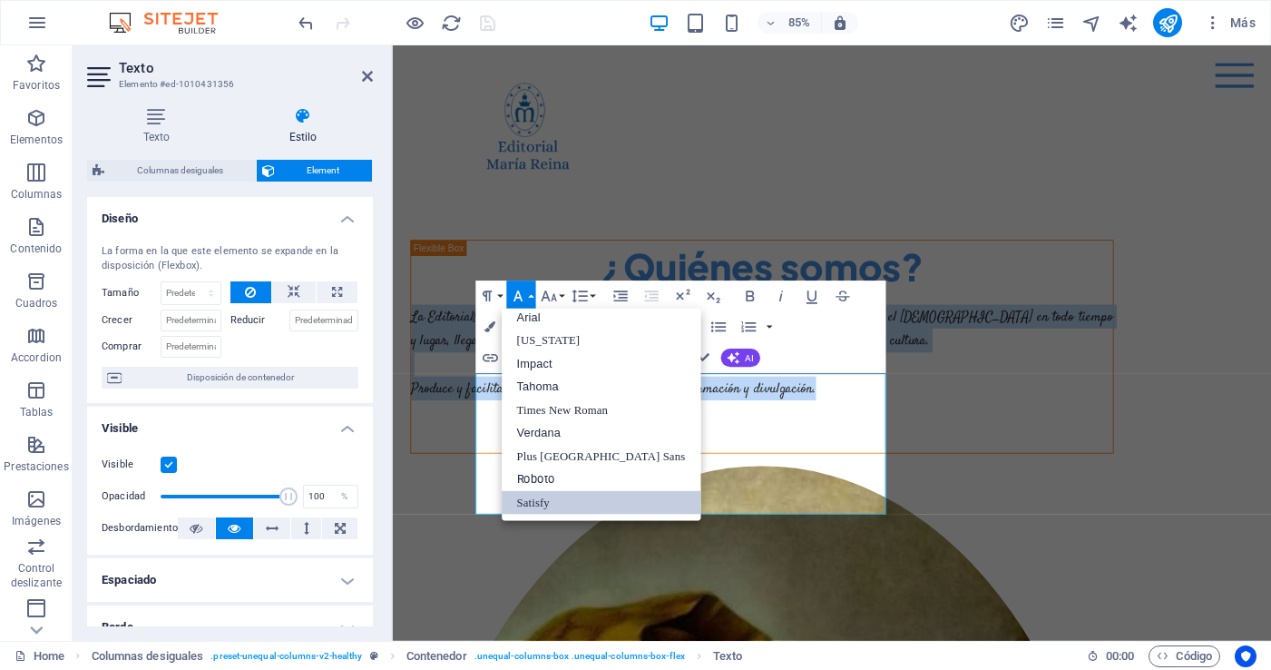
click at [555, 477] on link "Roboto" at bounding box center [601, 480] width 200 height 24
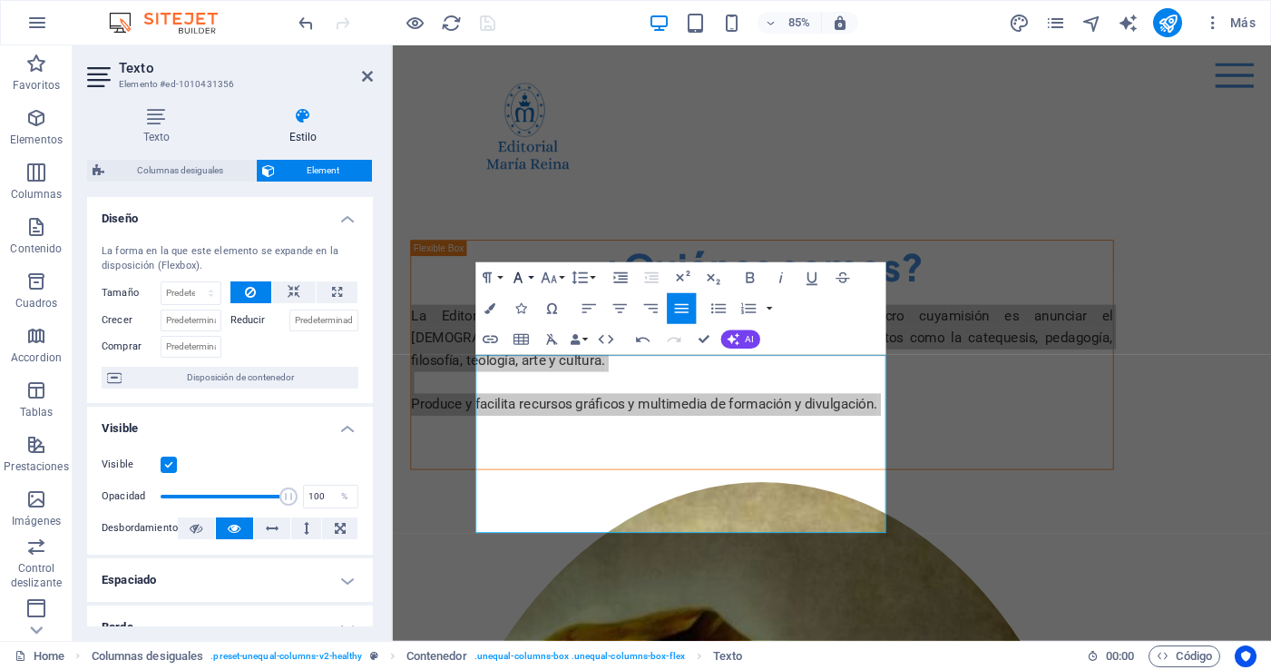
click at [531, 279] on button "Font Family" at bounding box center [519, 277] width 29 height 31
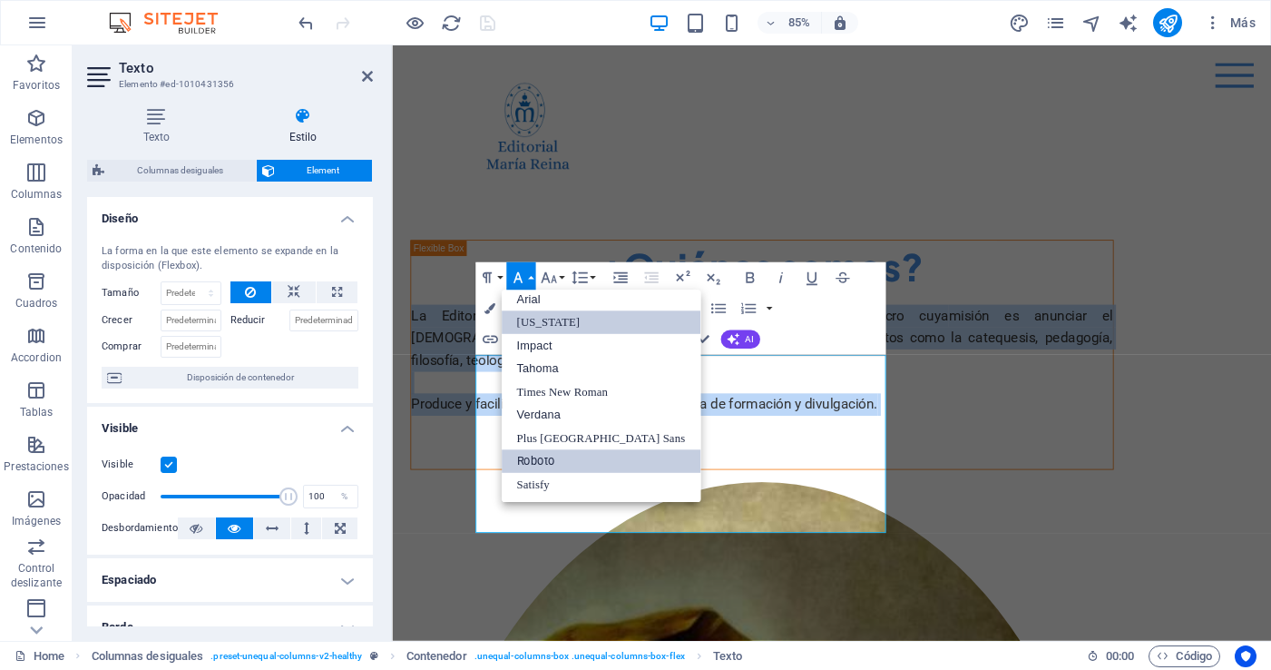
click at [533, 322] on link "Georgia" at bounding box center [601, 323] width 200 height 24
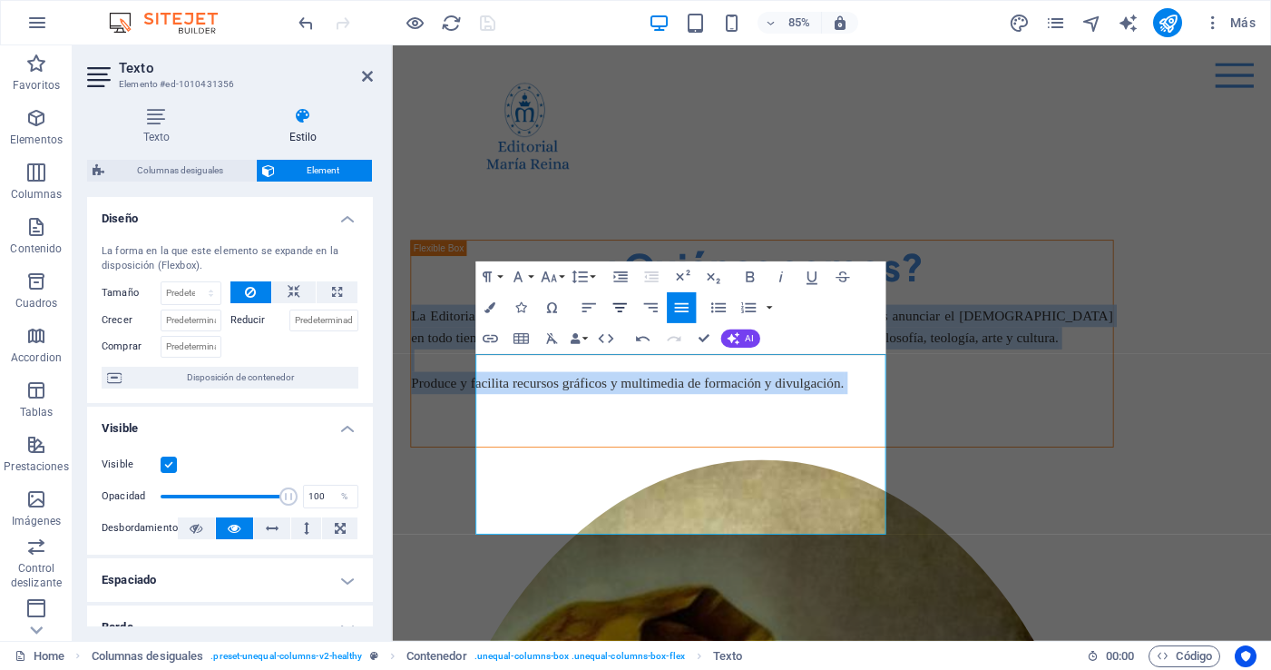
click at [619, 306] on icon "button" at bounding box center [619, 307] width 14 height 9
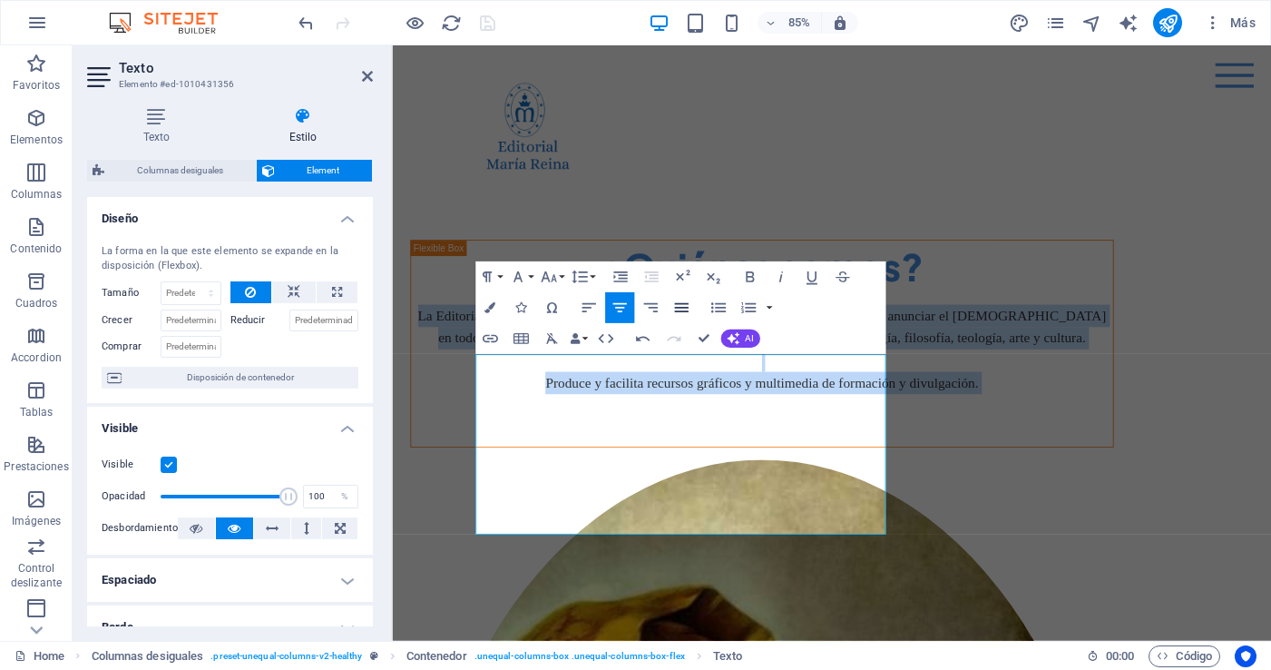
click at [689, 309] on icon "button" at bounding box center [680, 307] width 18 height 18
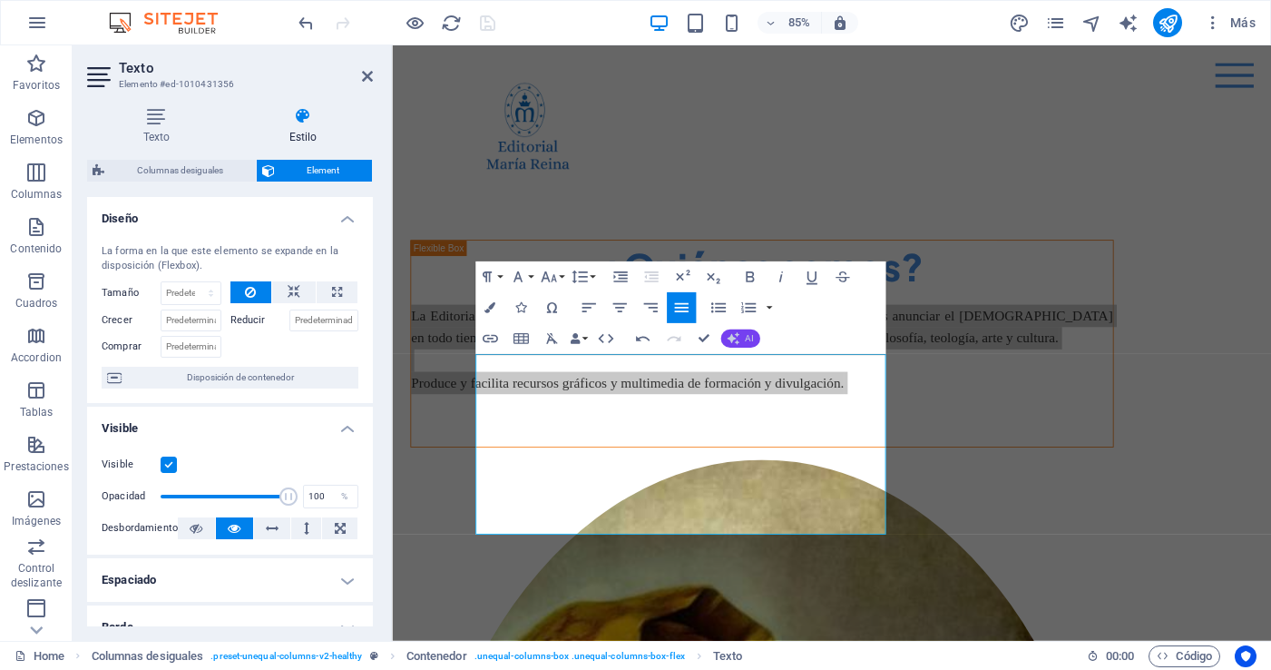
click at [745, 336] on span "AI" at bounding box center [749, 338] width 8 height 9
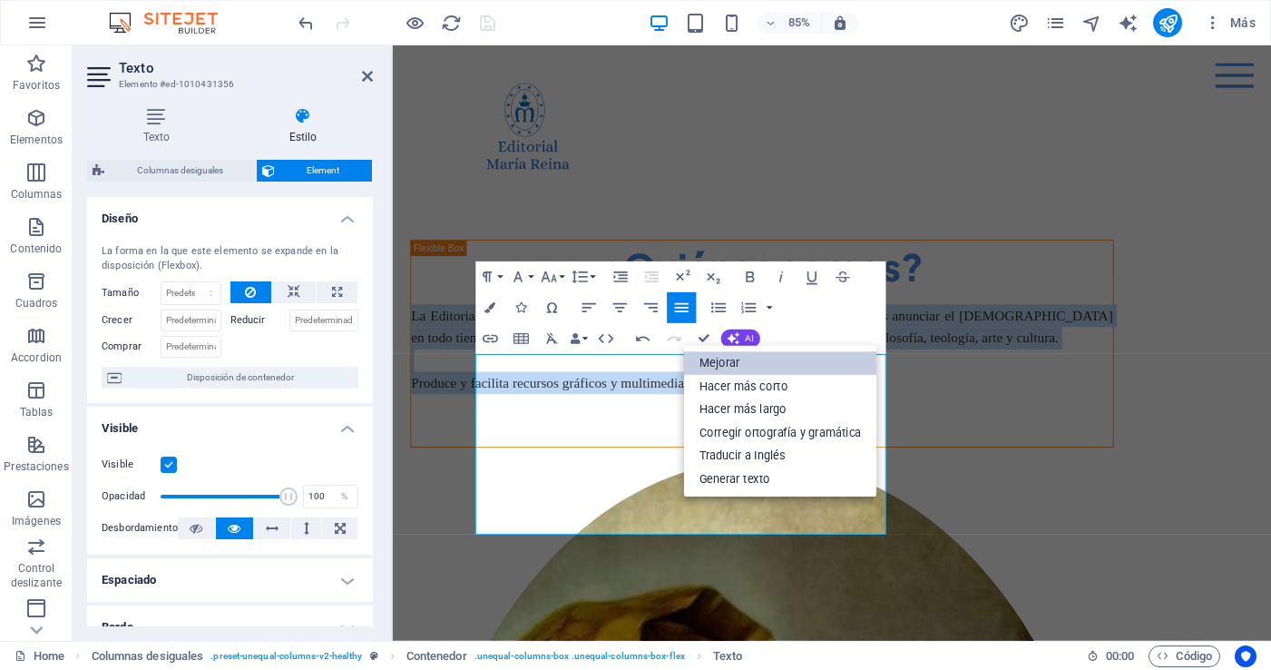
click at [759, 360] on link "Mejorar" at bounding box center [779, 364] width 193 height 24
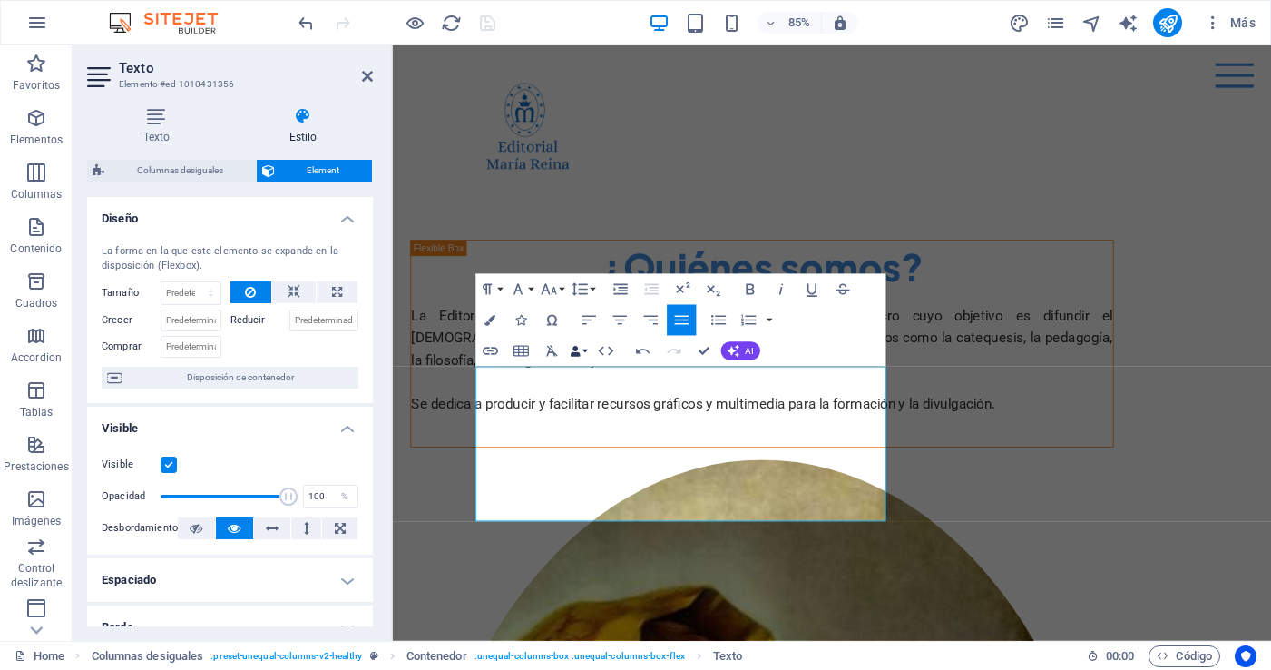
click at [582, 351] on button "Data Bindings" at bounding box center [578, 350] width 22 height 31
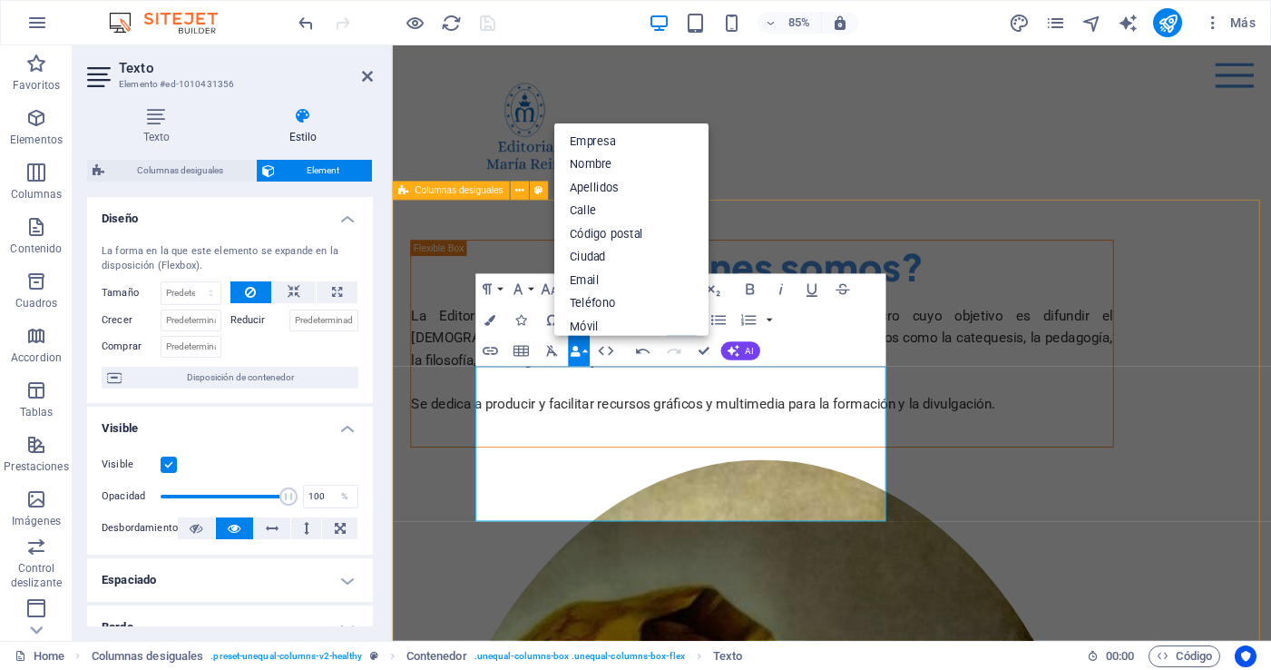
drag, startPoint x: 881, startPoint y: 287, endPoint x: 803, endPoint y: 228, distance: 97.8
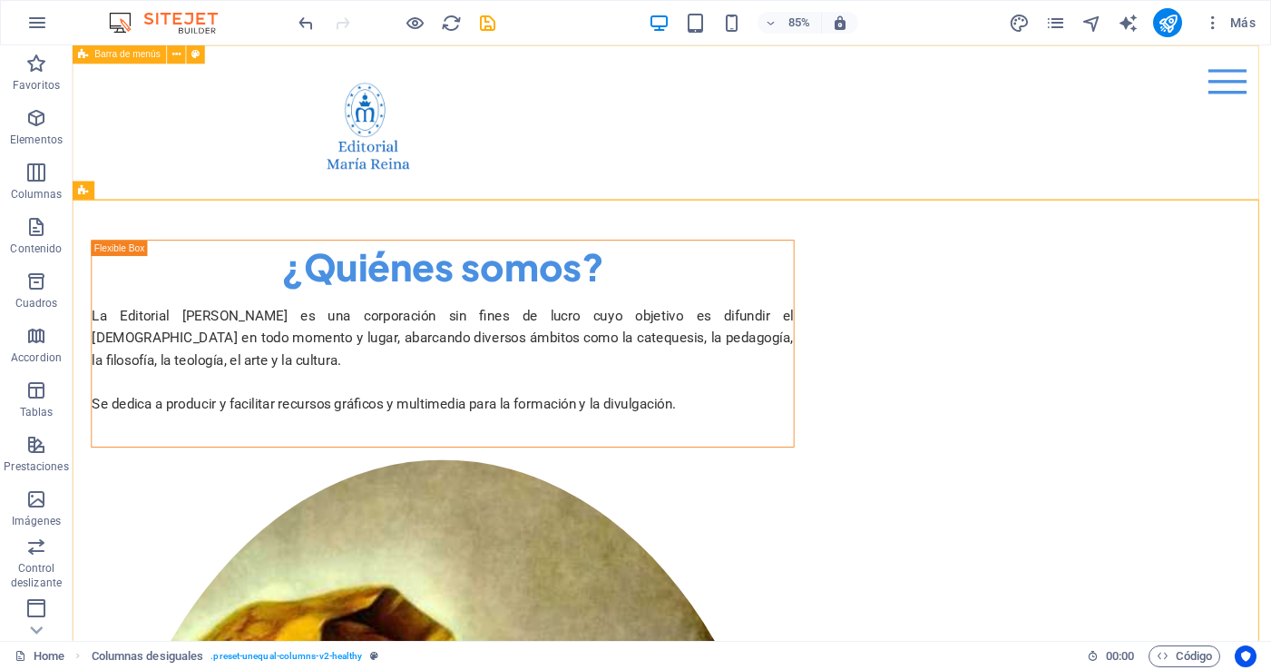
click at [916, 169] on div "Menu Home About Me Recipes" at bounding box center [778, 135] width 1410 height 181
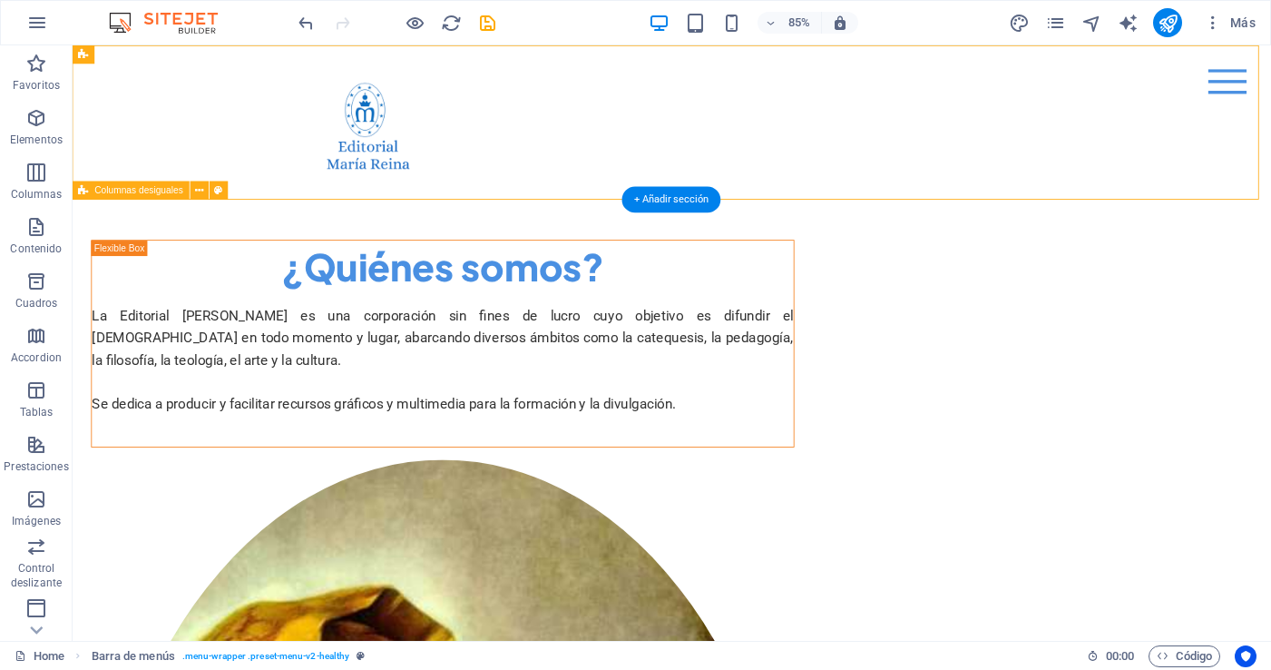
drag, startPoint x: 1394, startPoint y: 332, endPoint x: 1241, endPoint y: 303, distance: 156.0
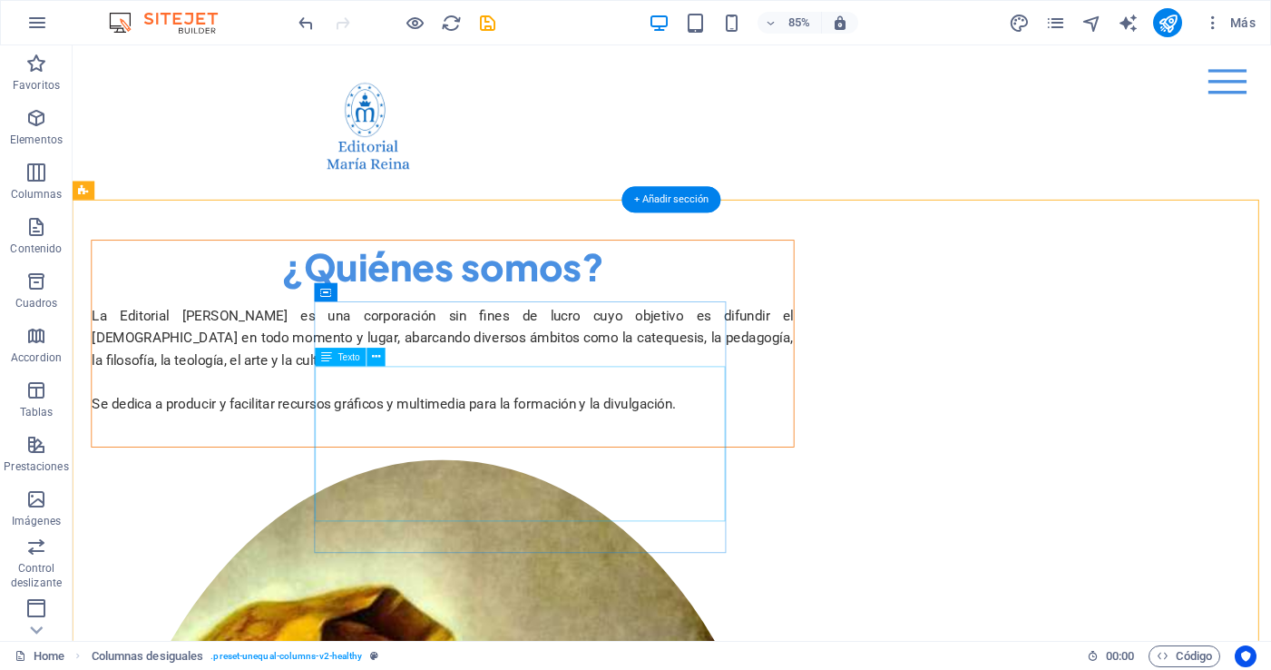
click at [623, 481] on div "La Editorial María Reina es una corporación sin fines de lucro cuyo objetivo es…" at bounding box center [508, 415] width 826 height 131
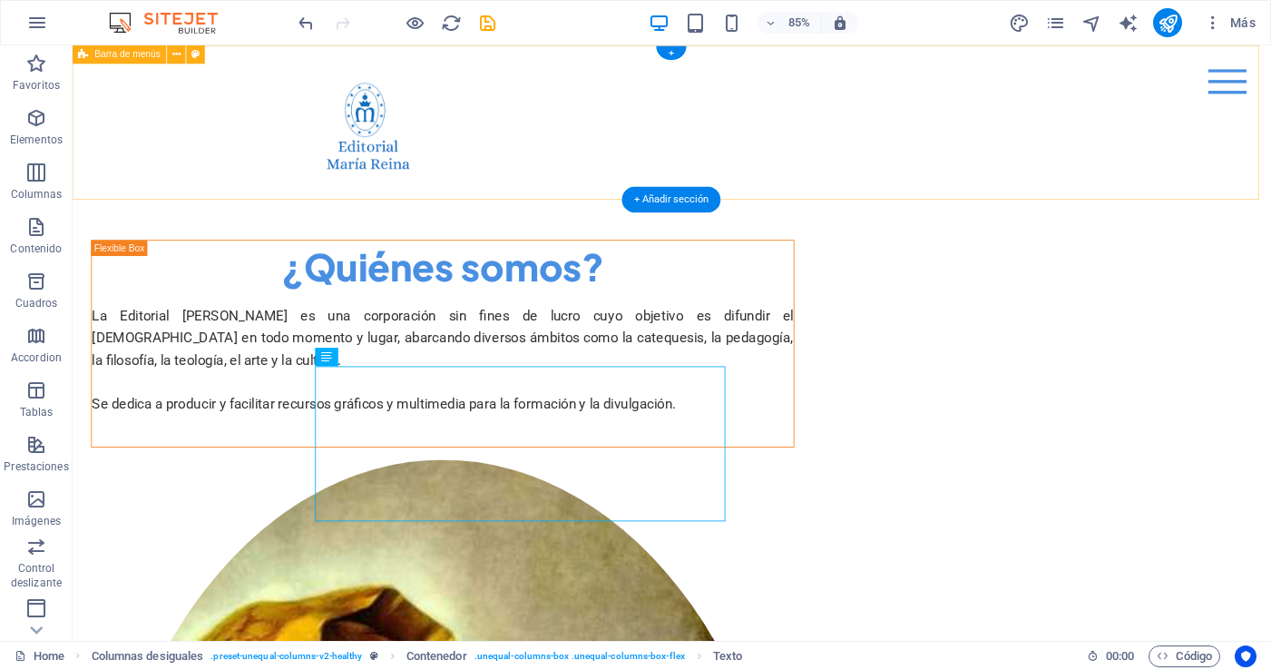
click at [576, 152] on div "Menu Home About Me Recipes" at bounding box center [778, 135] width 1410 height 181
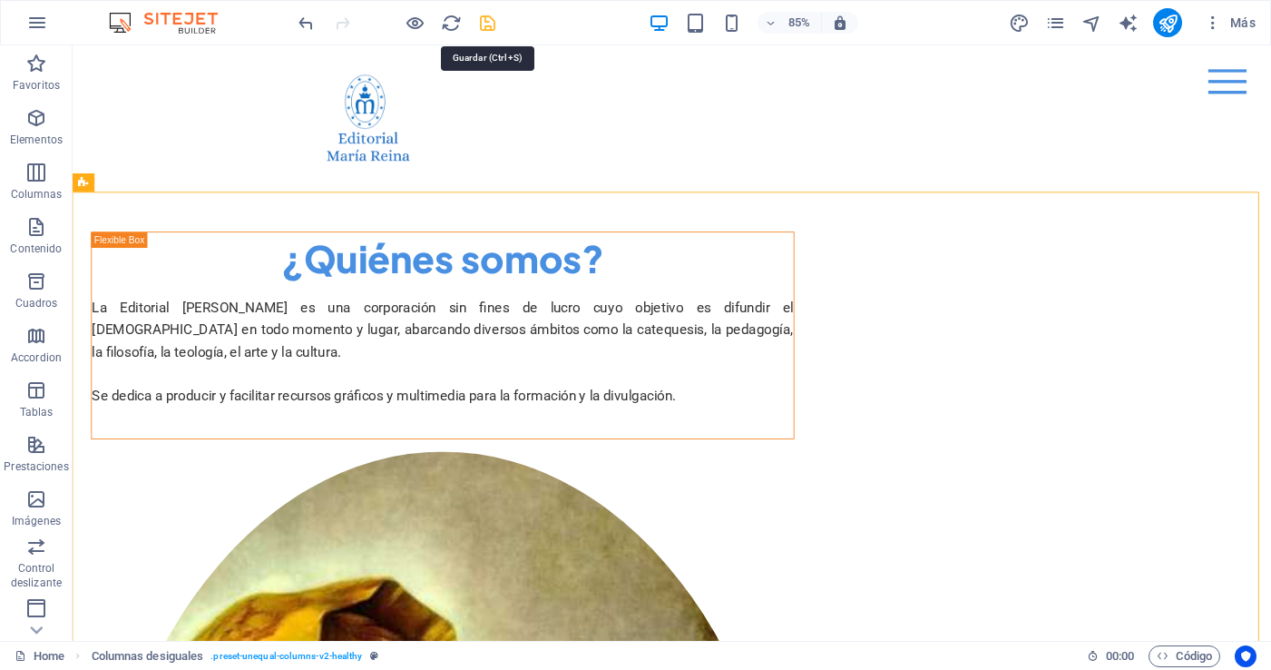
click at [484, 18] on icon "save" at bounding box center [487, 23] width 21 height 21
checkbox input "false"
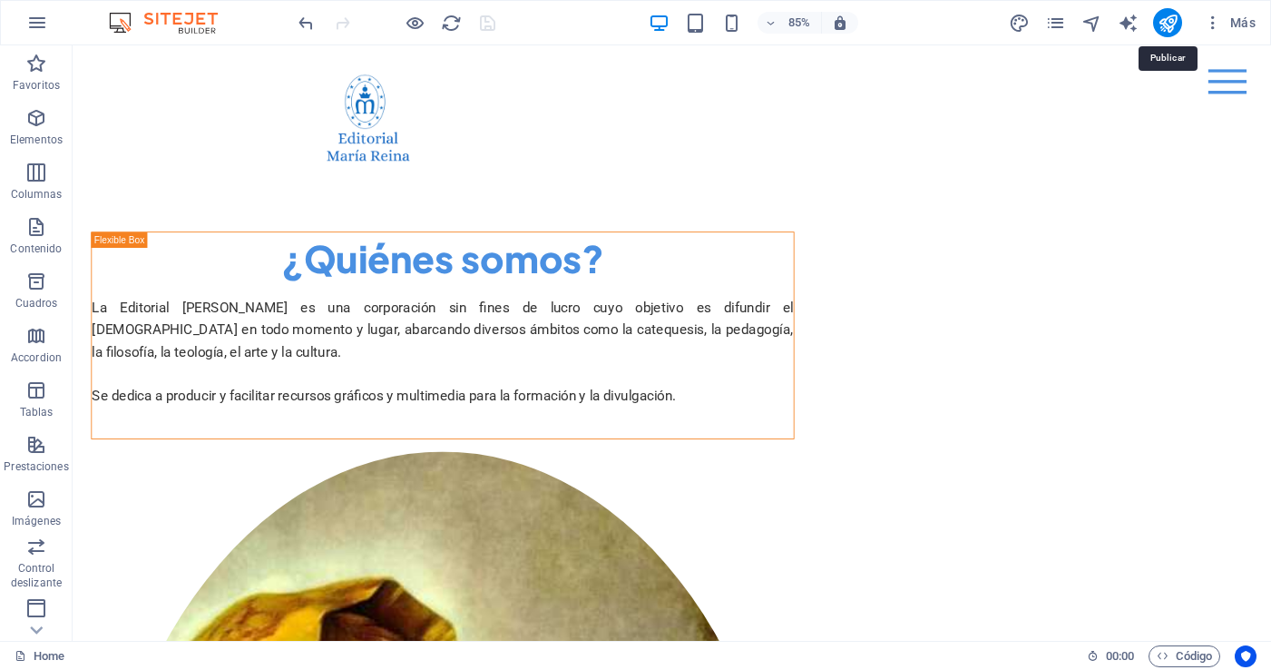
drag, startPoint x: 1164, startPoint y: 24, endPoint x: 1137, endPoint y: 37, distance: 30.4
click at [1164, 24] on icon "publish" at bounding box center [1168, 23] width 21 height 21
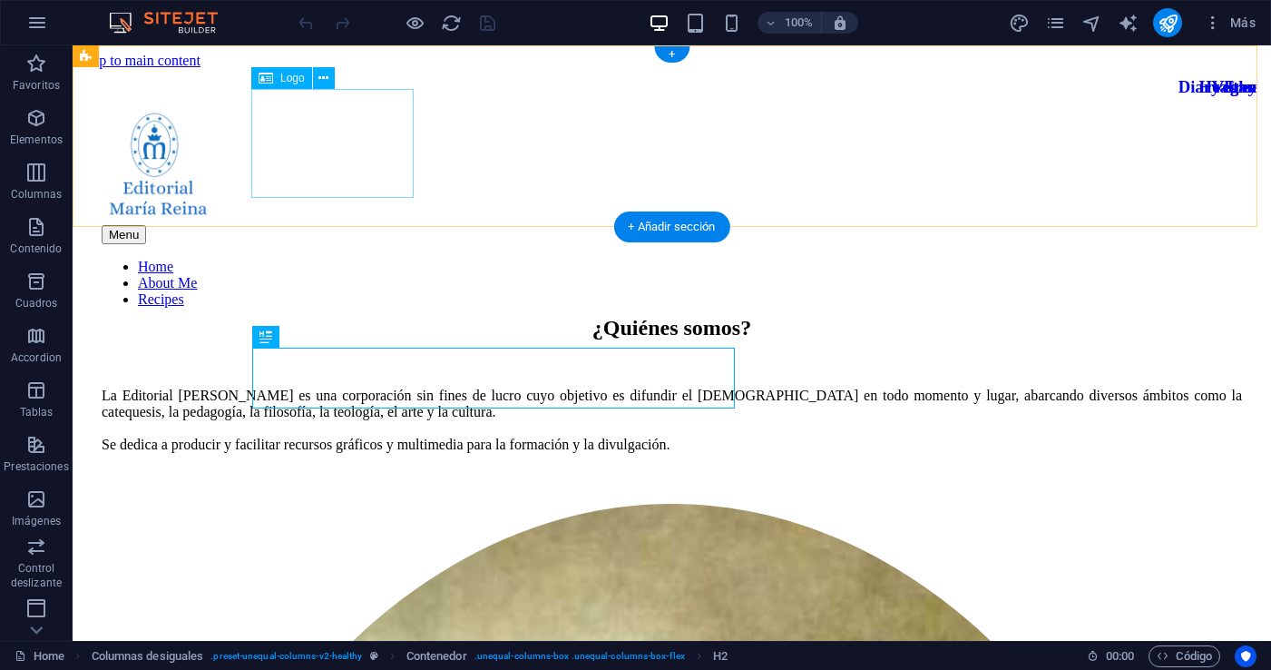
click at [309, 137] on div at bounding box center [672, 168] width 1140 height 112
